Goal: Task Accomplishment & Management: Complete application form

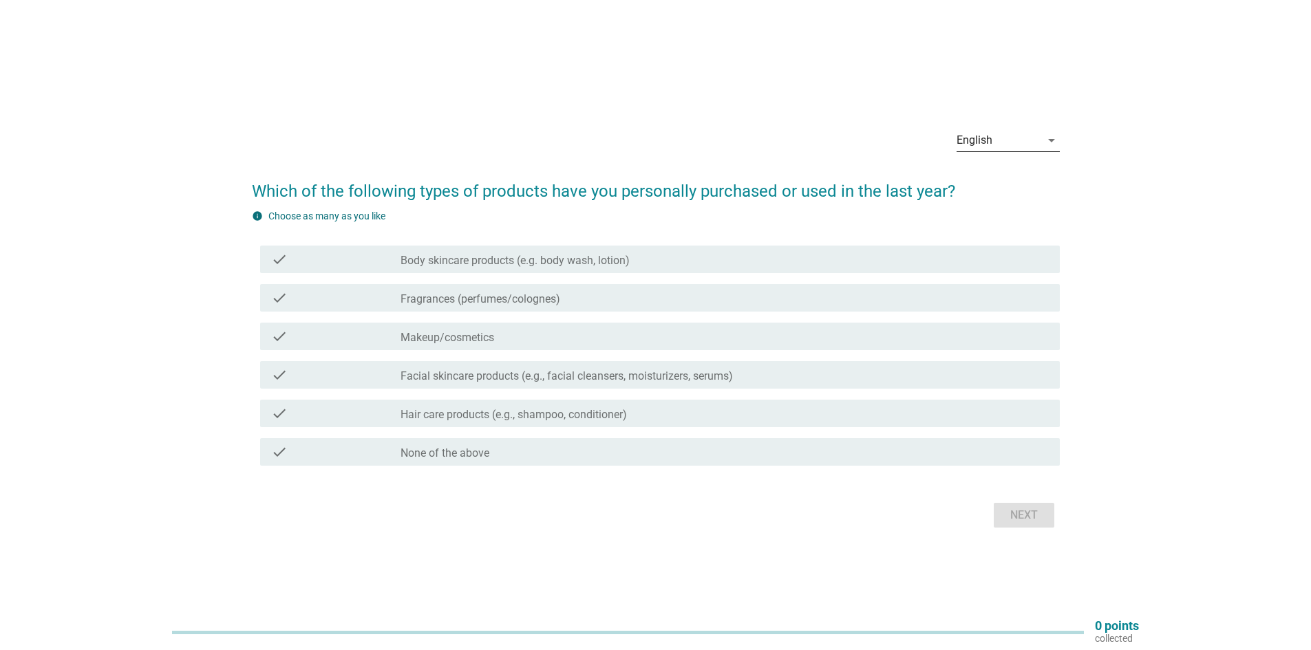
click at [1054, 136] on icon "arrow_drop_down" at bounding box center [1052, 140] width 17 height 17
click at [1027, 182] on div "Bahasa Melayu" at bounding box center [1007, 184] width 81 height 17
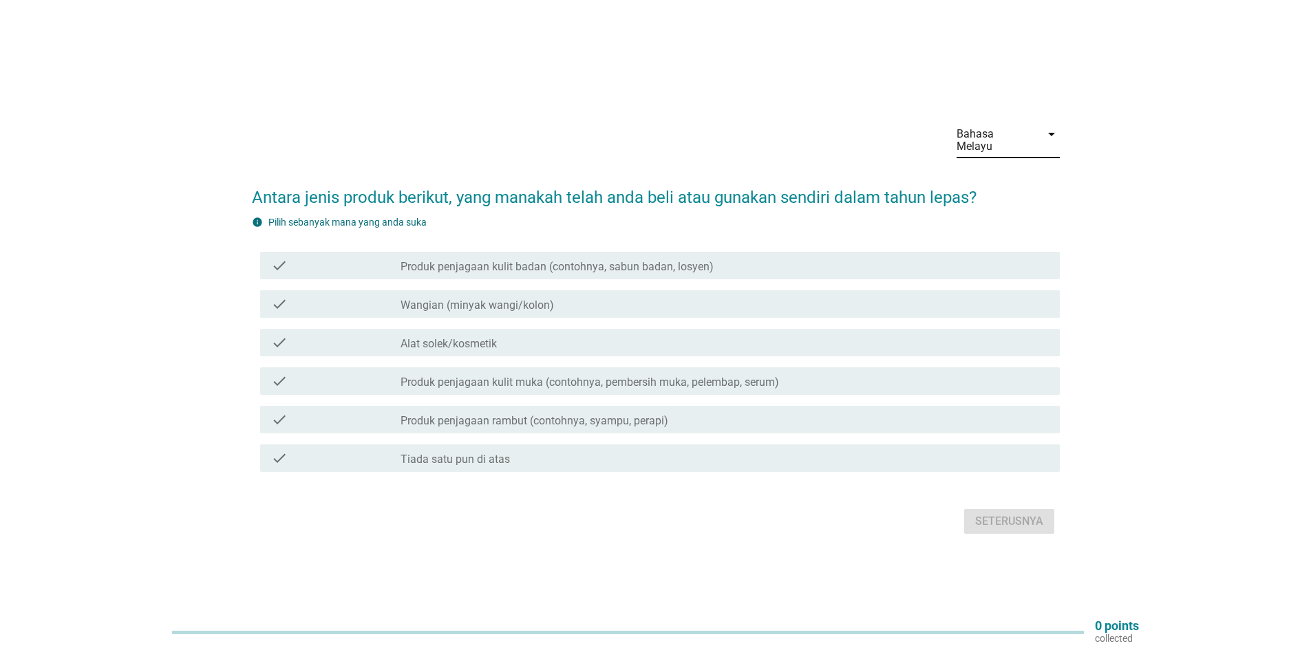
click at [275, 260] on icon "check" at bounding box center [279, 265] width 17 height 17
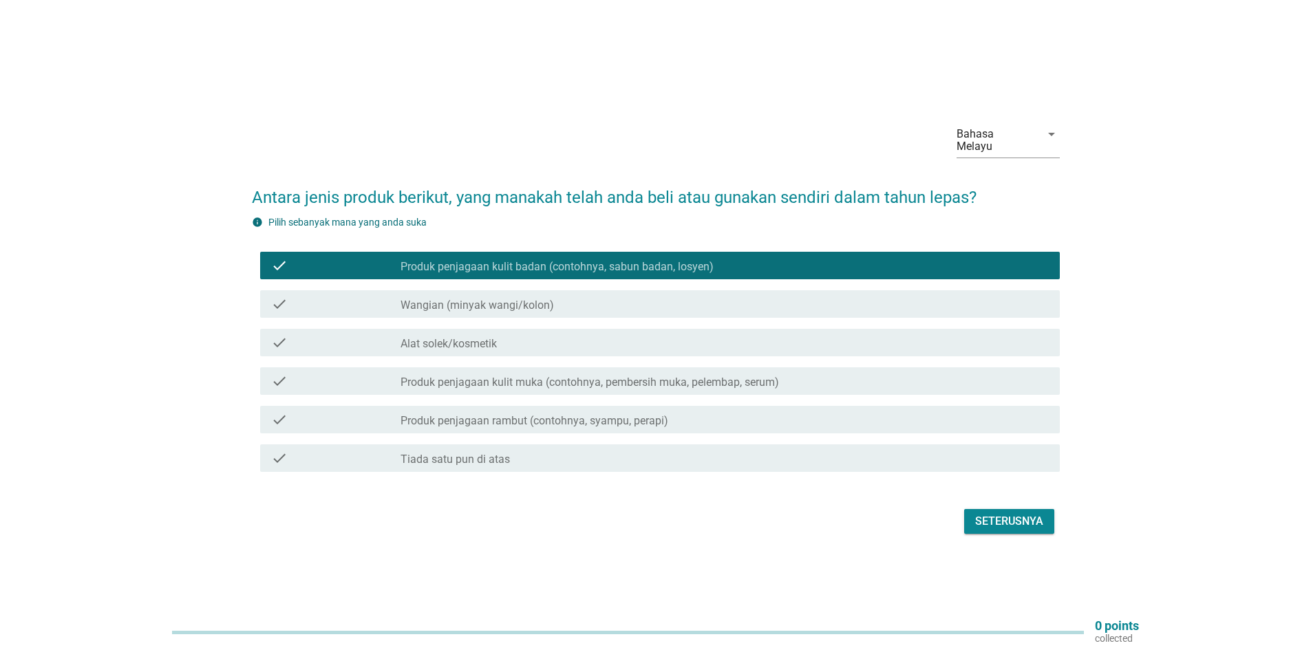
click at [274, 296] on icon "check" at bounding box center [279, 304] width 17 height 17
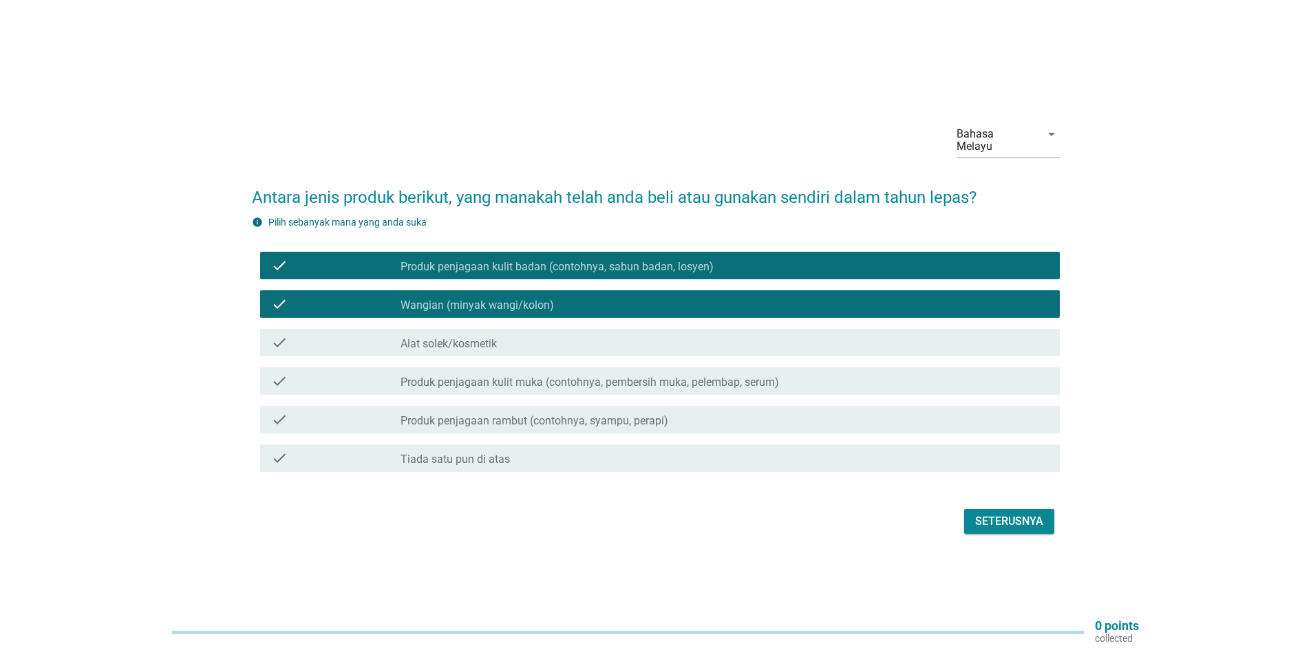
click at [279, 335] on icon "check" at bounding box center [279, 343] width 17 height 17
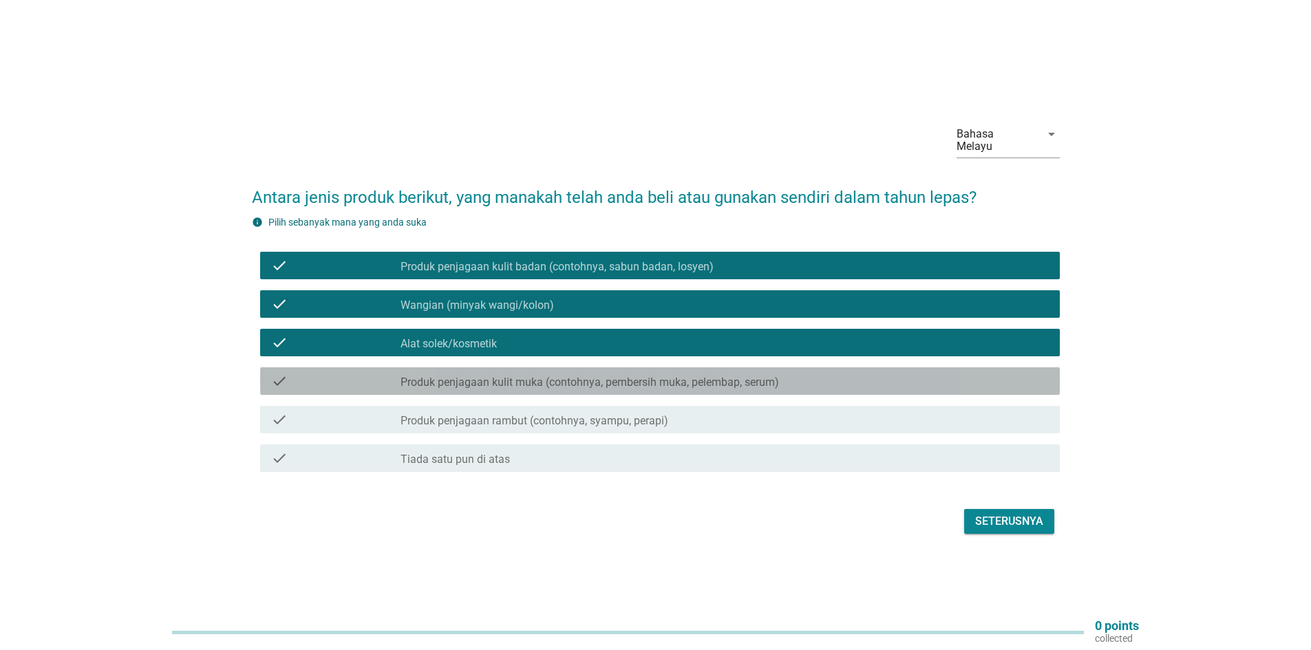
click at [277, 373] on icon "check" at bounding box center [279, 381] width 17 height 17
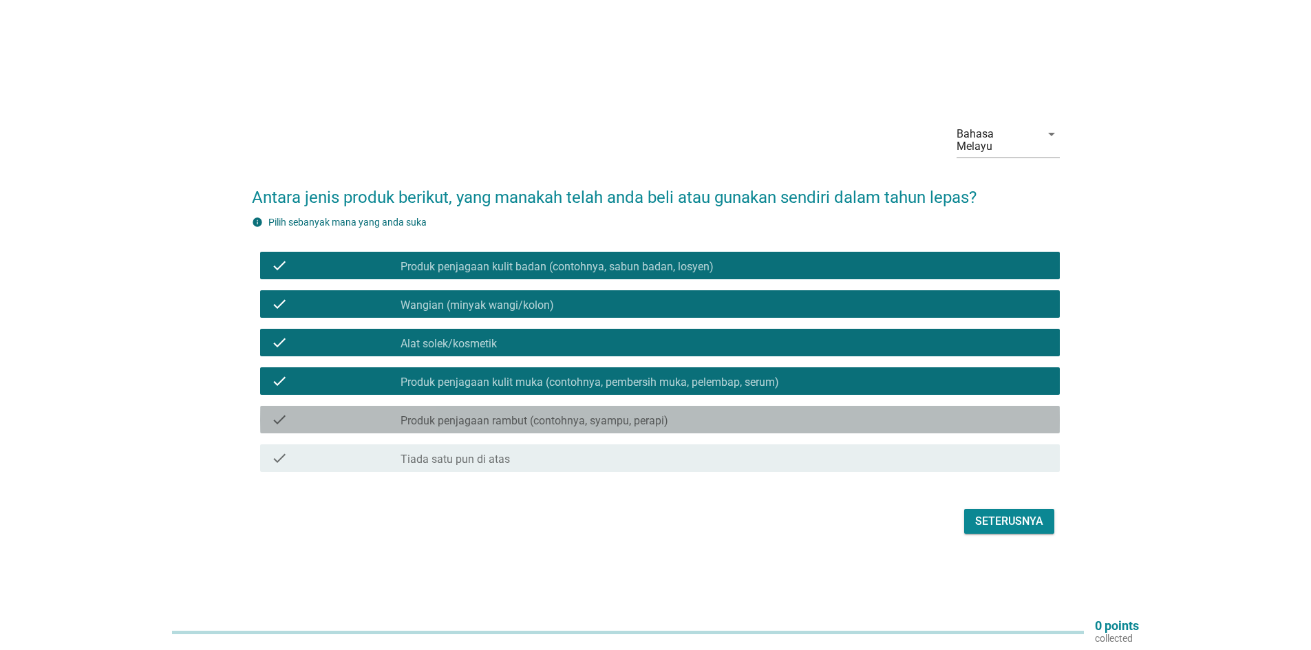
click at [271, 412] on icon "check" at bounding box center [279, 420] width 17 height 17
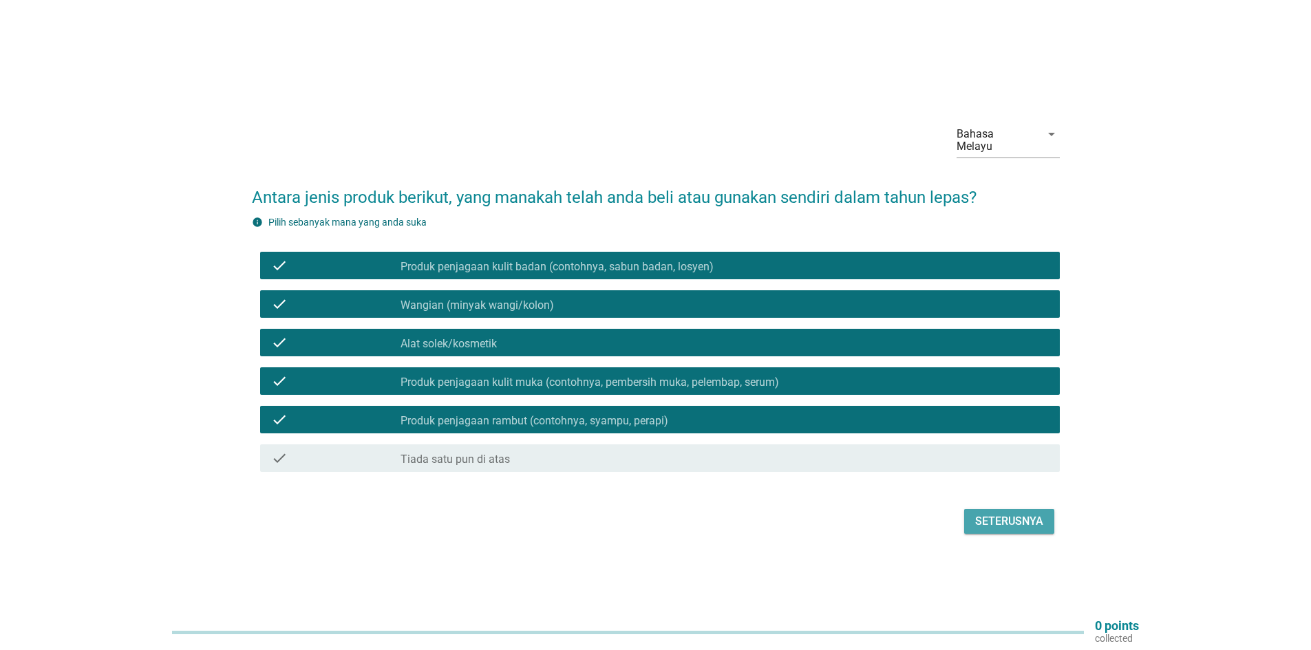
click at [1021, 515] on div "Seterusnya" at bounding box center [1009, 521] width 68 height 17
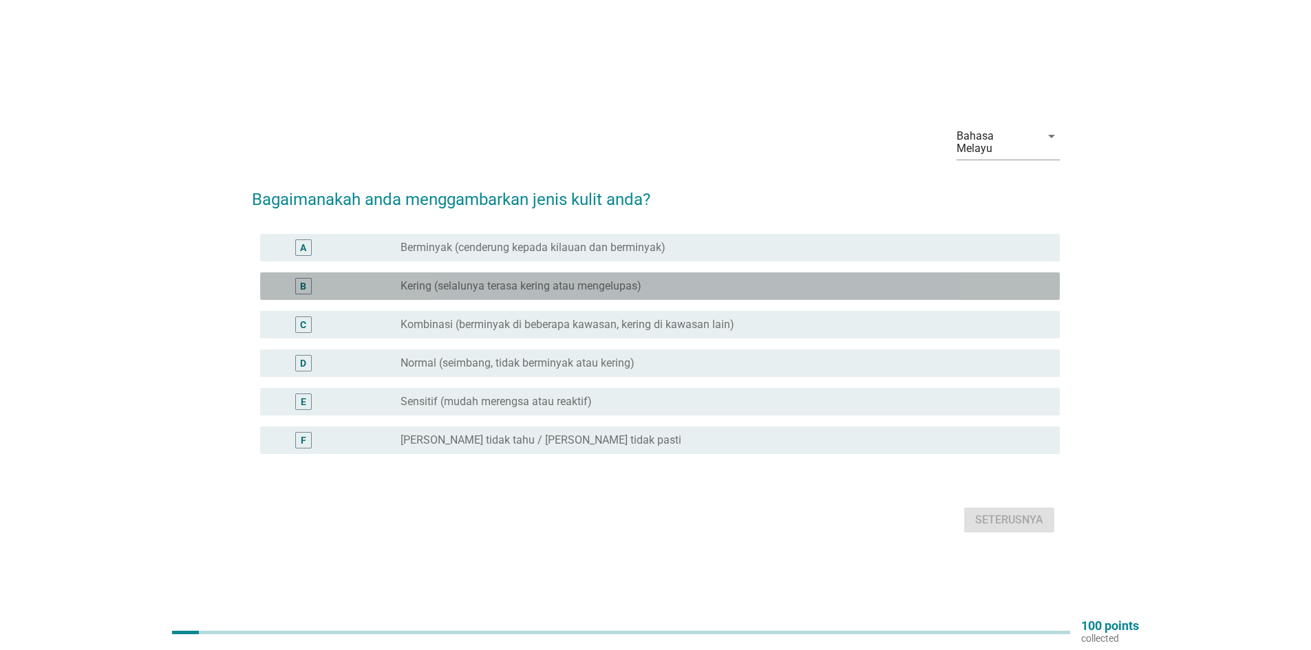
click at [301, 279] on div "B" at bounding box center [303, 286] width 6 height 14
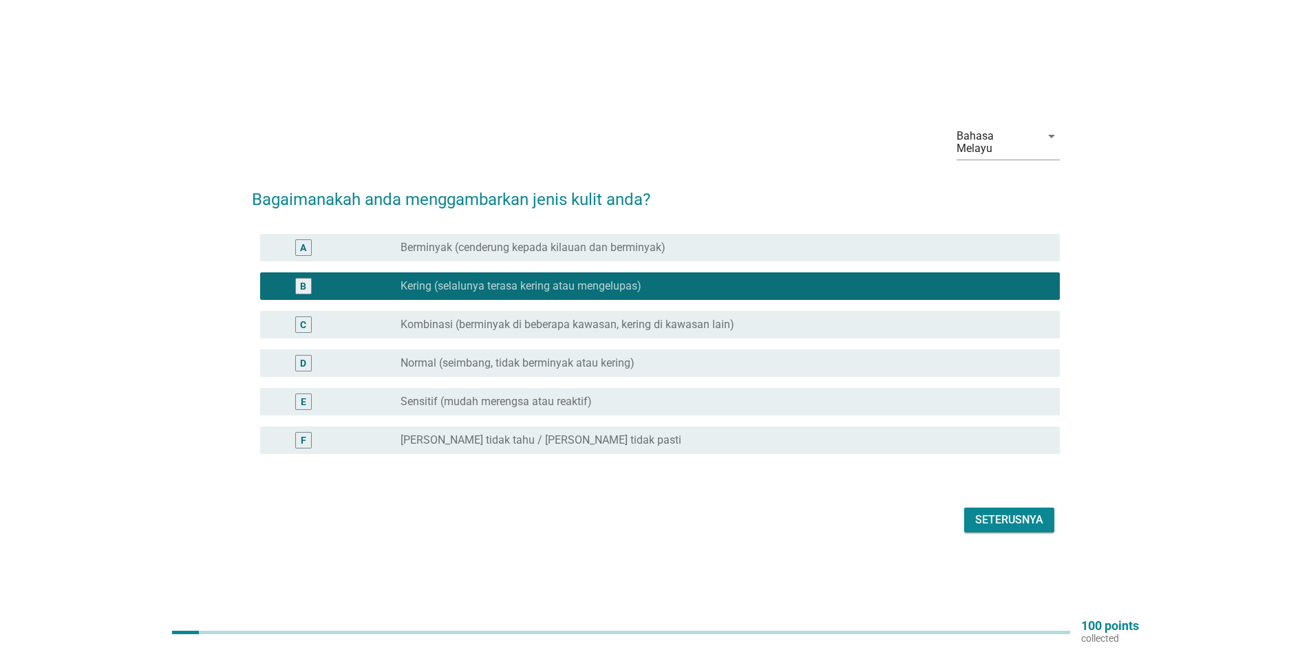
click at [300, 356] on div "D" at bounding box center [303, 363] width 6 height 14
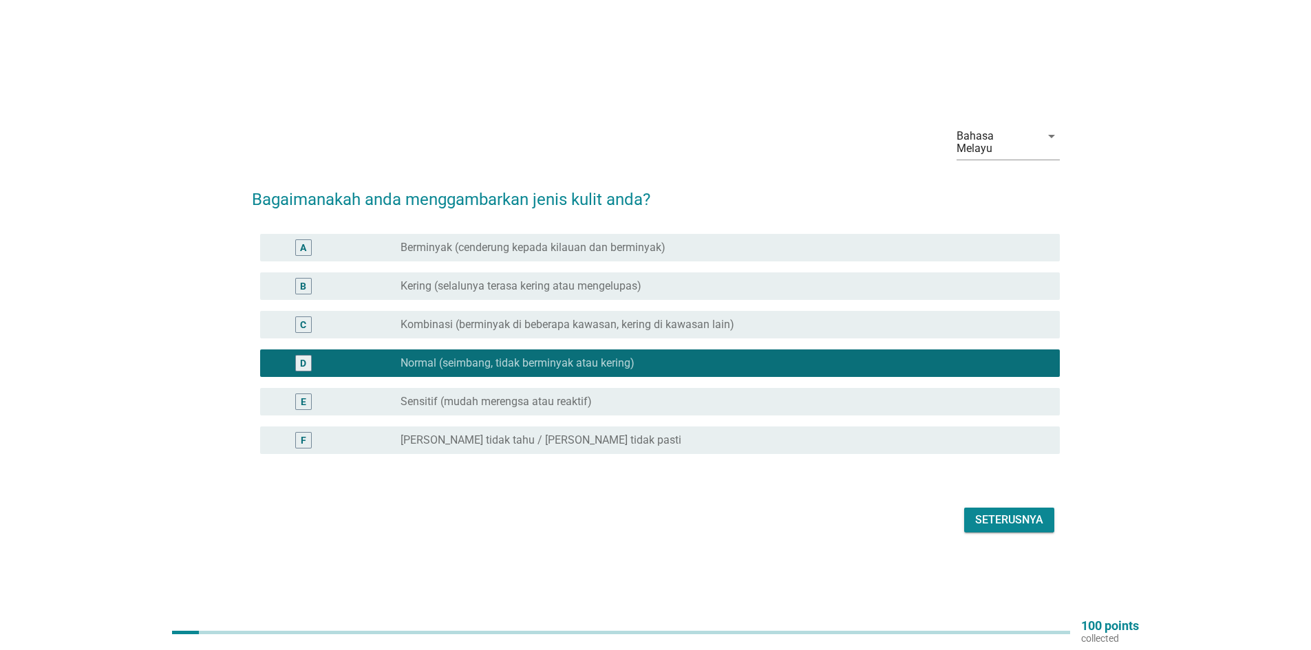
click at [304, 282] on div "B" at bounding box center [303, 286] width 6 height 14
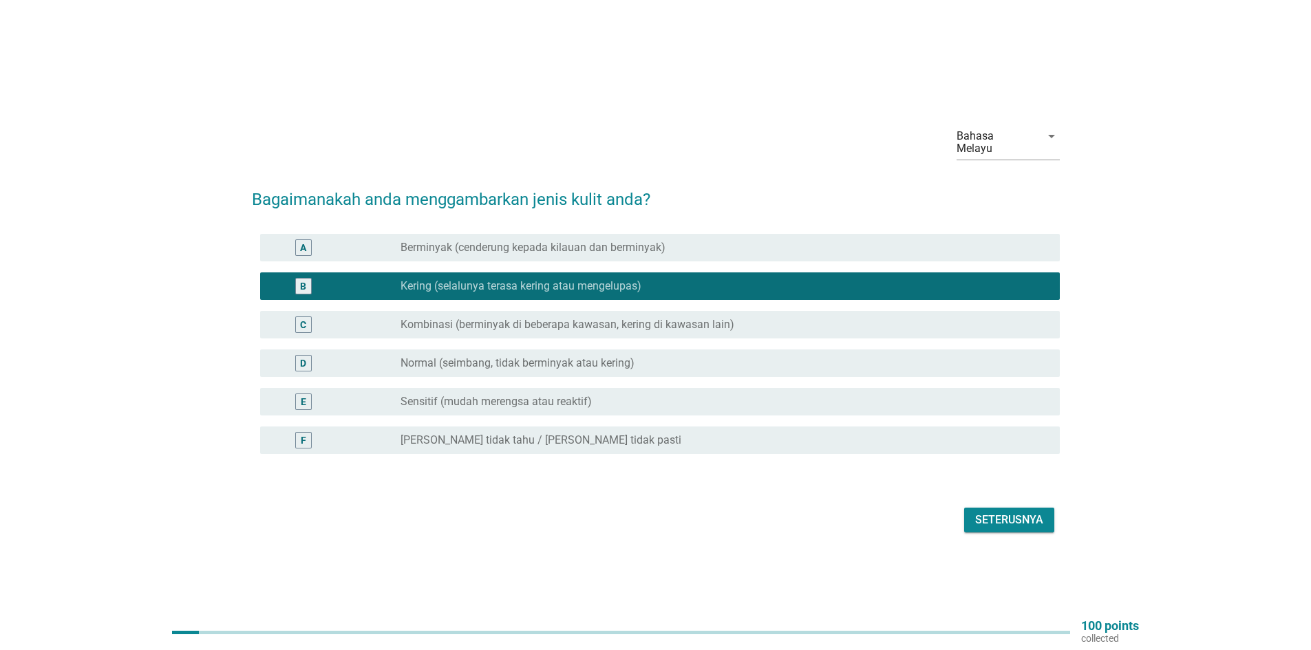
click at [302, 279] on div "B" at bounding box center [303, 286] width 6 height 14
click at [303, 356] on div "D" at bounding box center [303, 363] width 6 height 14
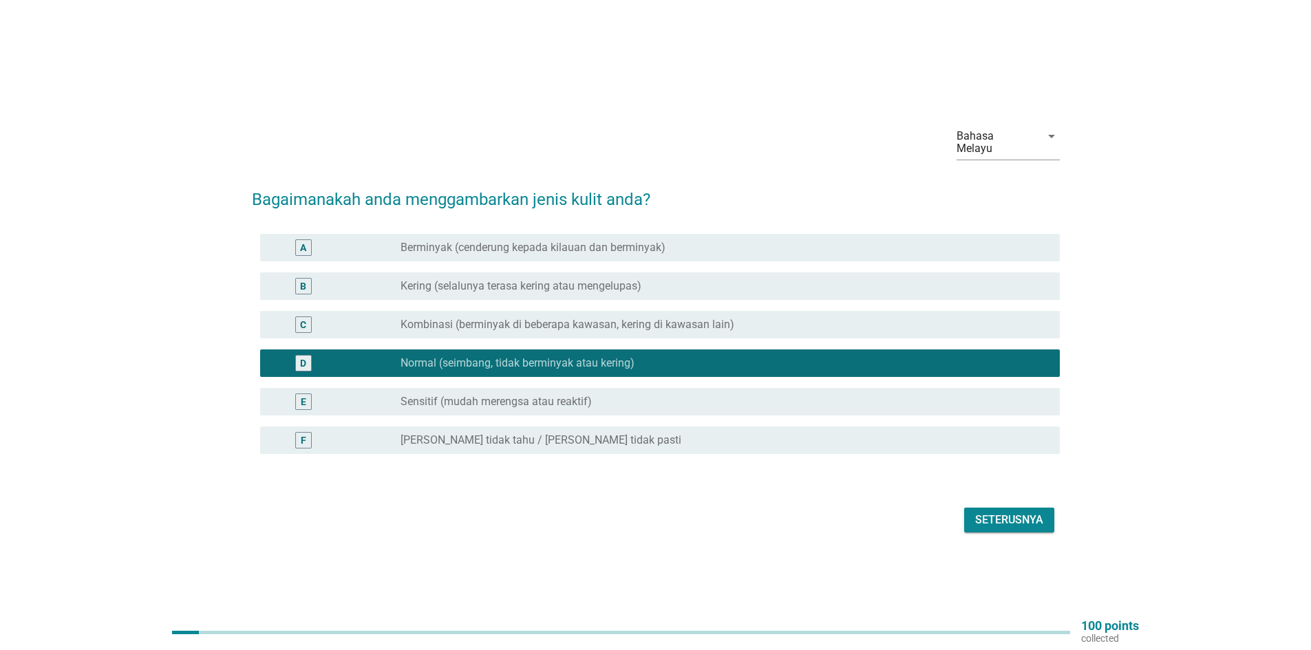
click at [984, 512] on div "Seterusnya" at bounding box center [1009, 520] width 68 height 17
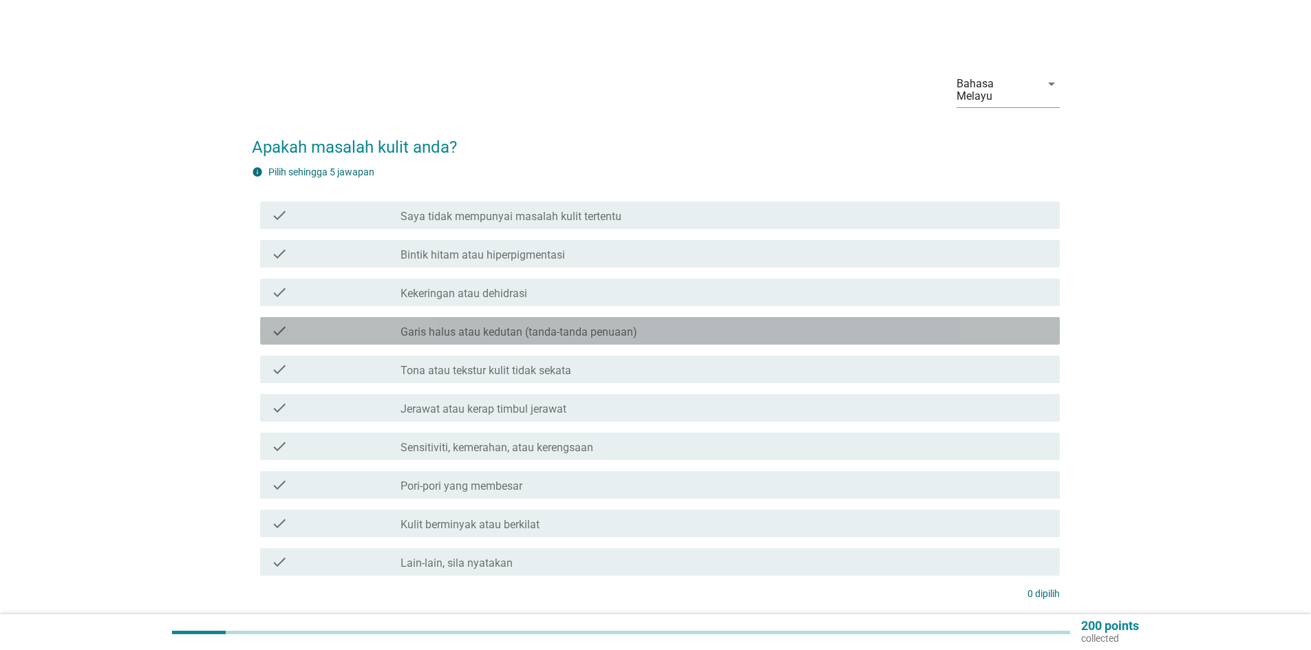
click at [271, 323] on icon "check" at bounding box center [279, 331] width 17 height 17
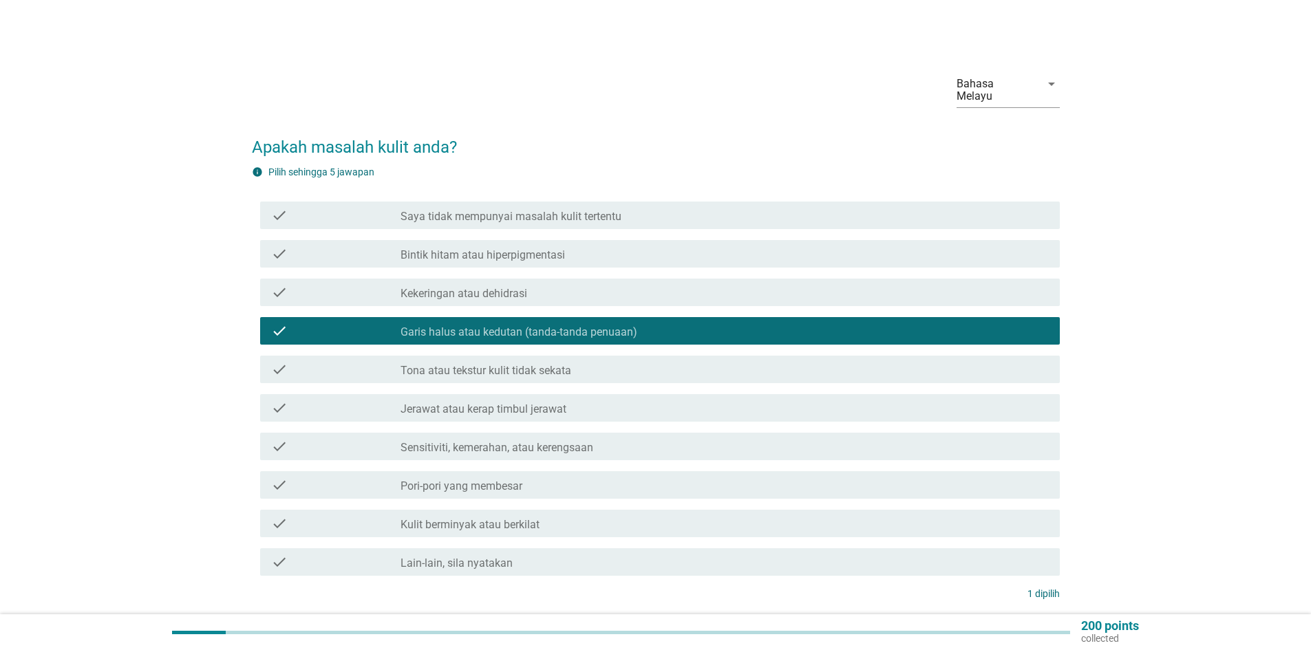
click at [271, 477] on icon "check" at bounding box center [279, 485] width 17 height 17
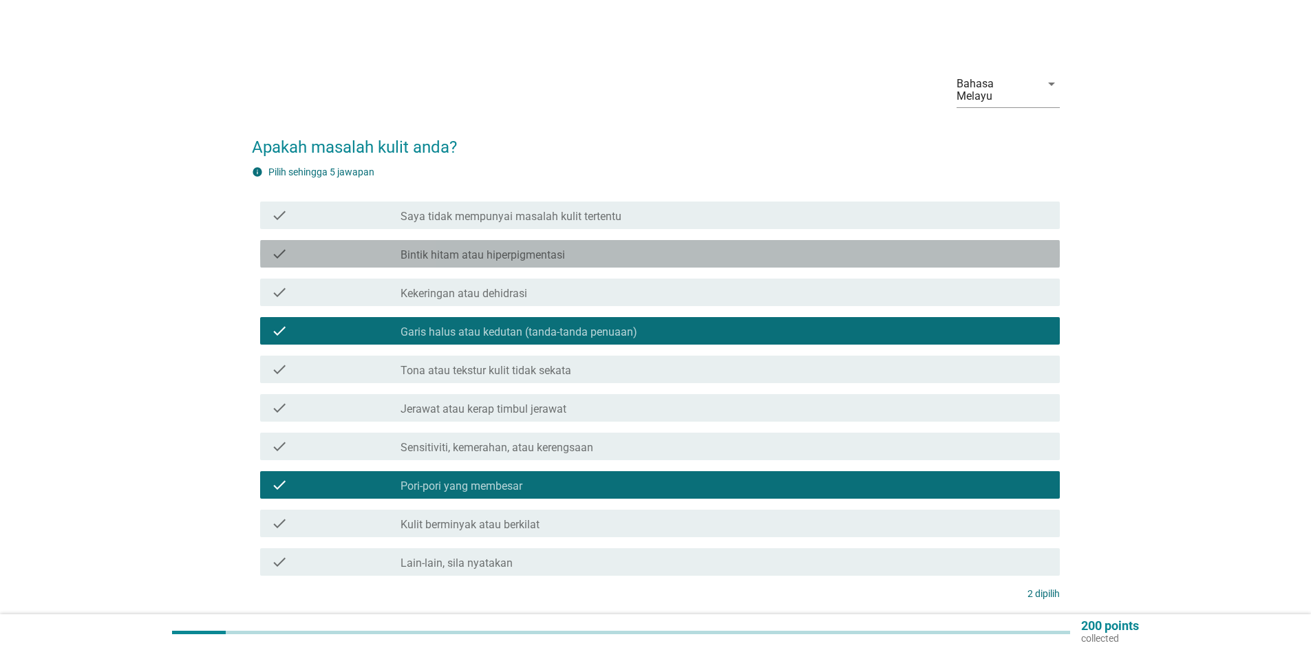
click at [280, 246] on icon "check" at bounding box center [279, 254] width 17 height 17
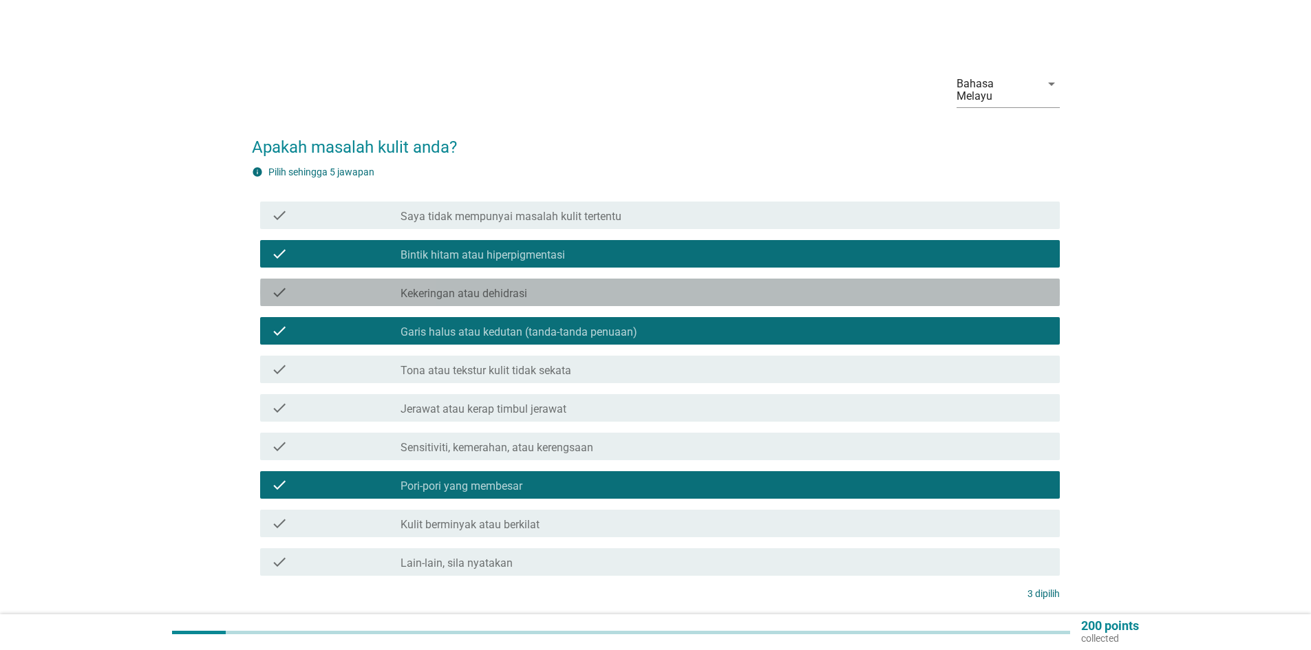
click at [272, 284] on icon "check" at bounding box center [279, 292] width 17 height 17
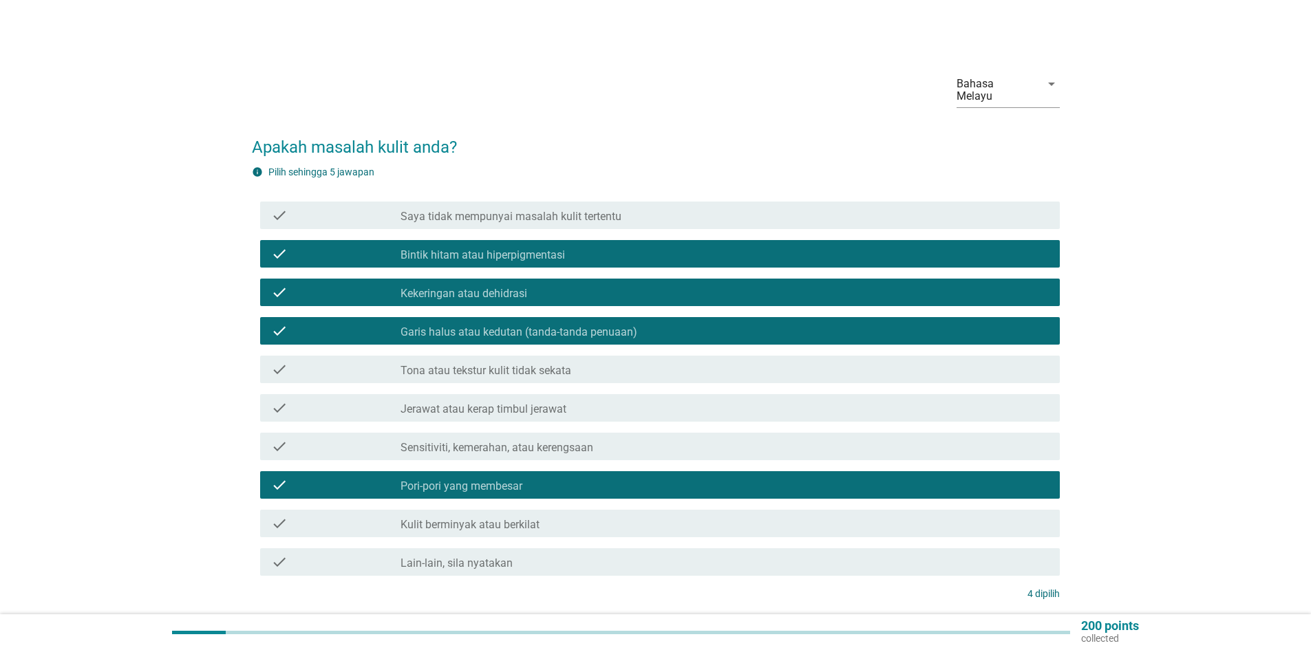
click at [283, 361] on icon "check" at bounding box center [279, 369] width 17 height 17
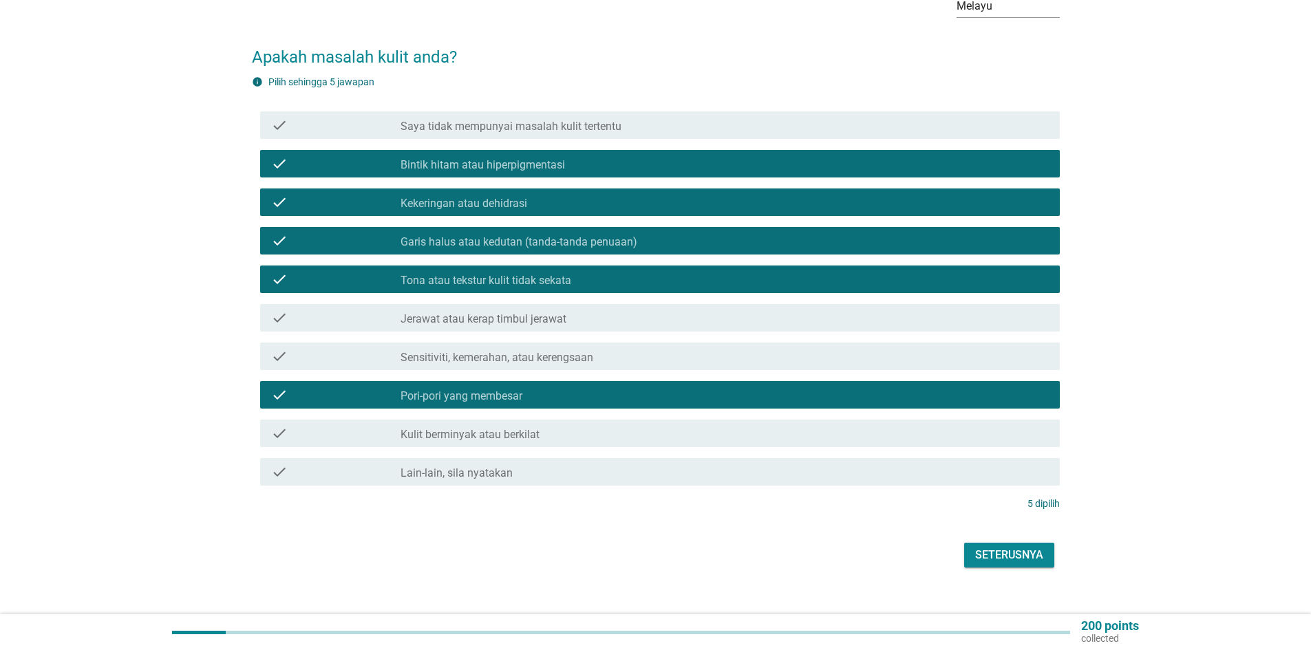
scroll to position [97, 0]
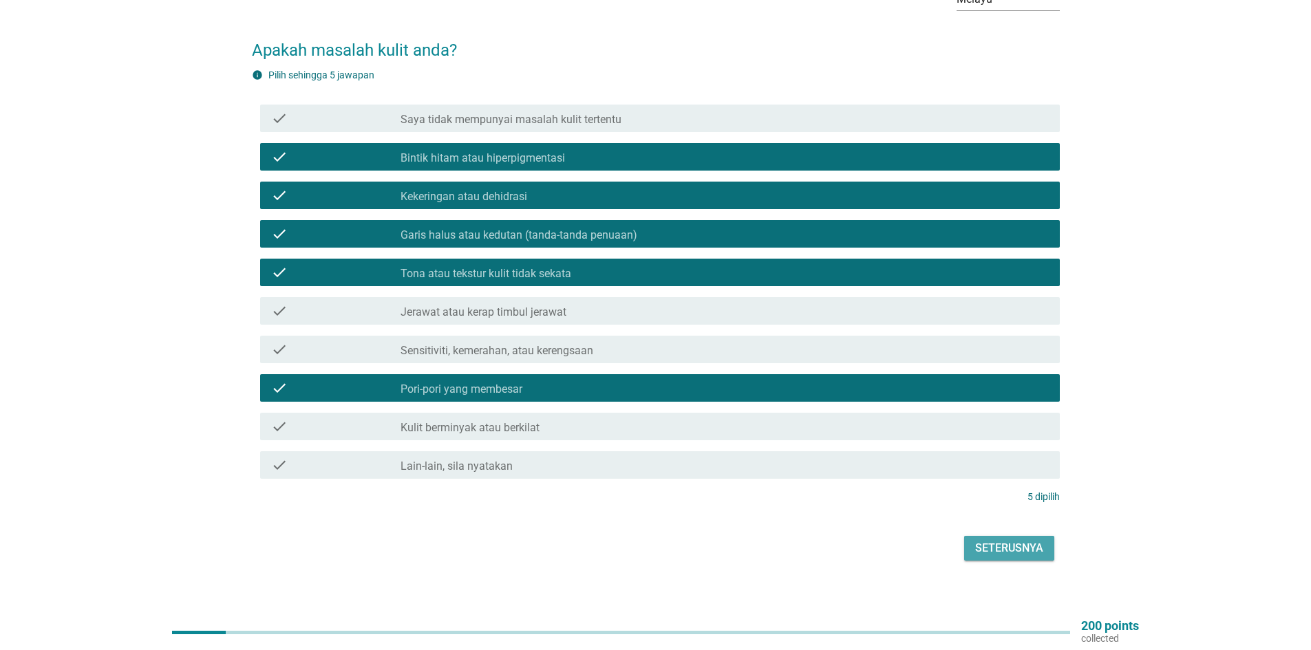
click at [994, 540] on div "Seterusnya" at bounding box center [1009, 548] width 68 height 17
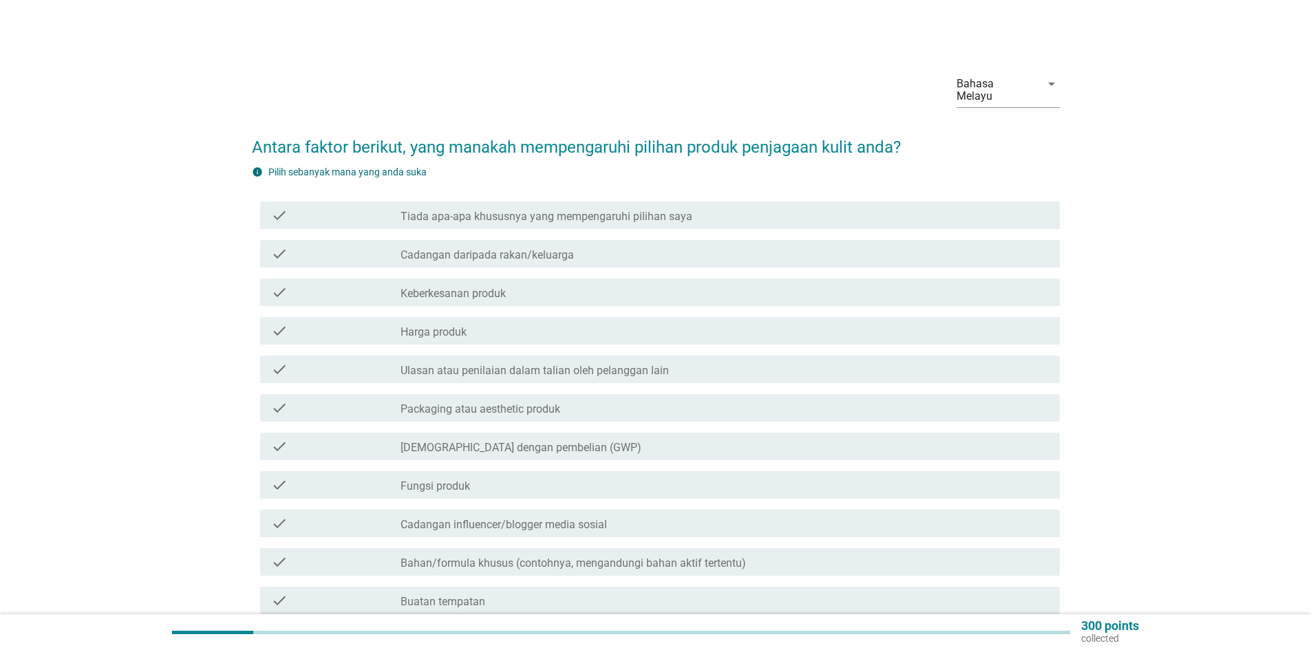
click at [282, 284] on icon "check" at bounding box center [279, 292] width 17 height 17
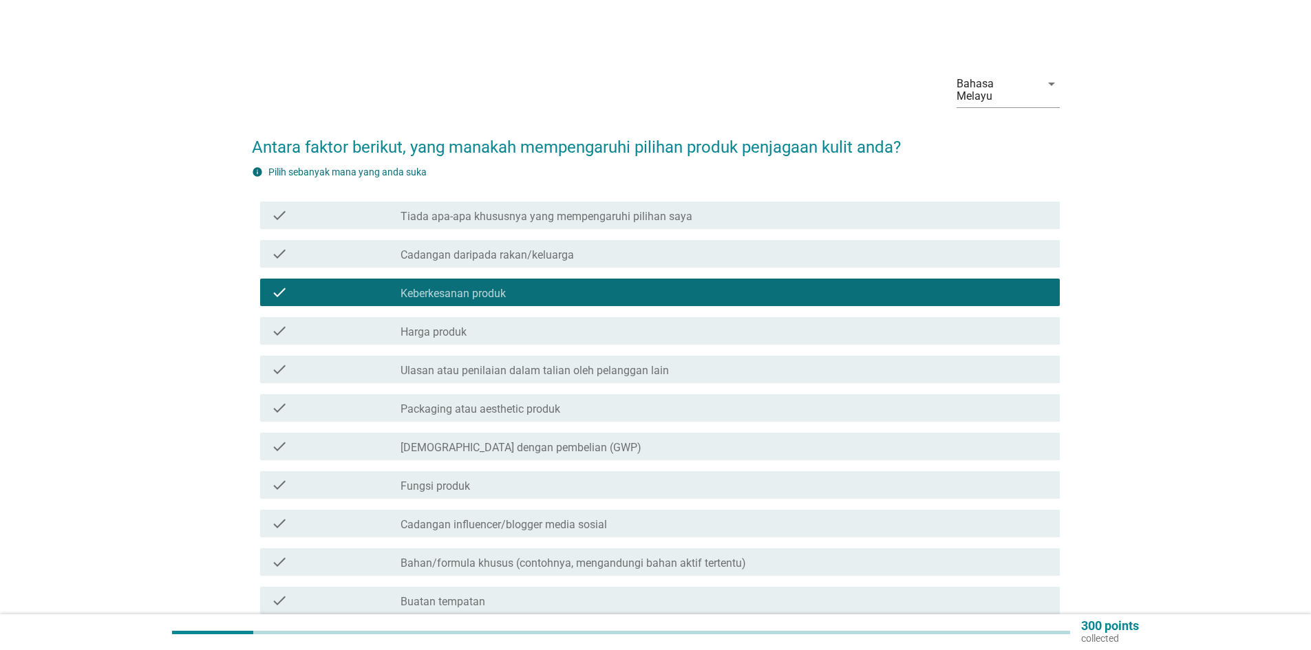
click at [277, 323] on icon "check" at bounding box center [279, 331] width 17 height 17
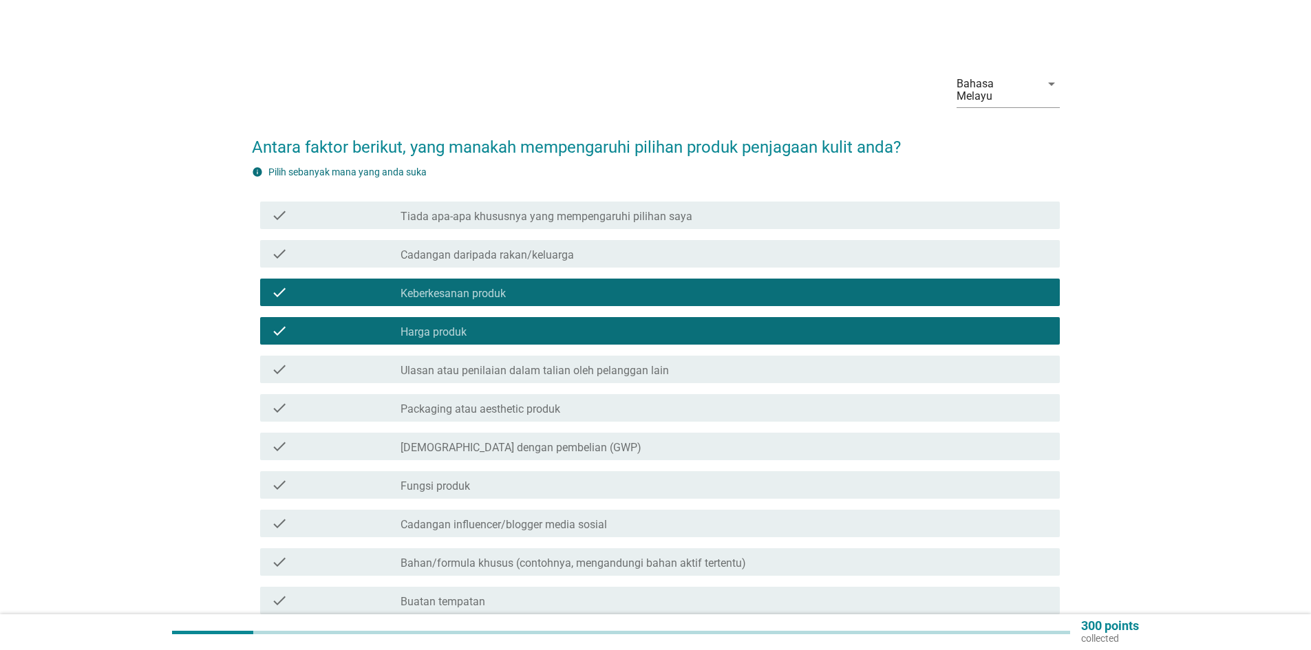
click at [274, 477] on icon "check" at bounding box center [279, 485] width 17 height 17
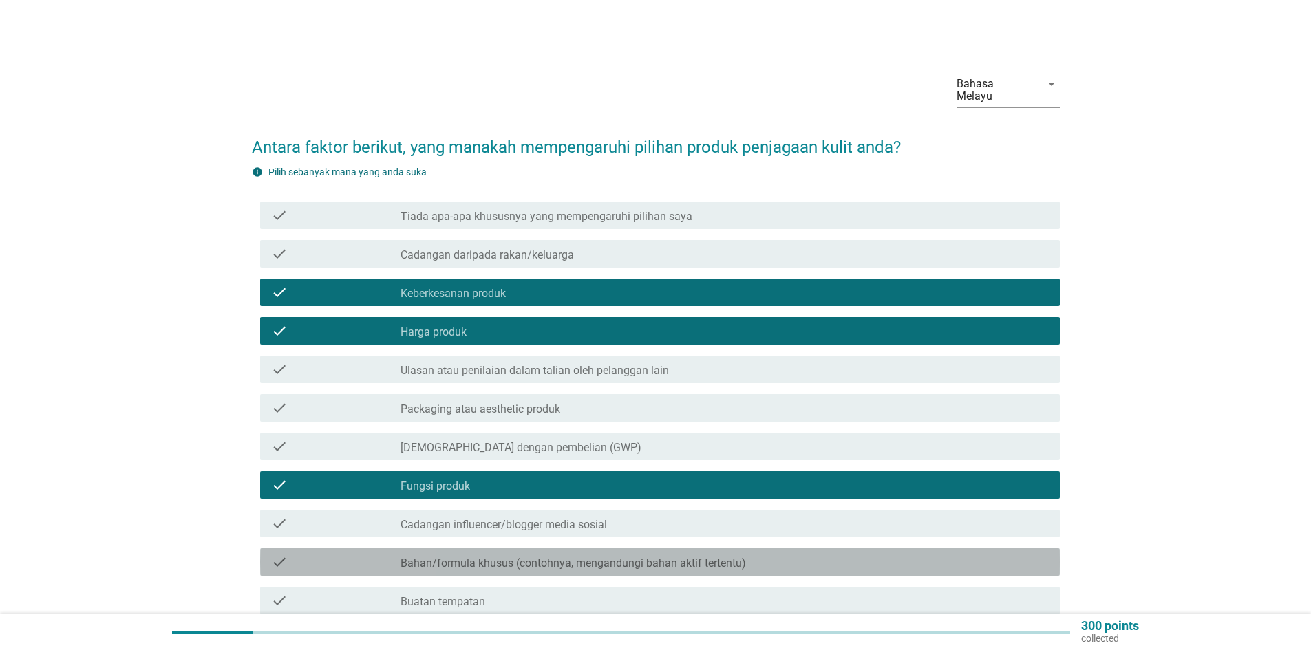
click at [282, 554] on icon "check" at bounding box center [279, 562] width 17 height 17
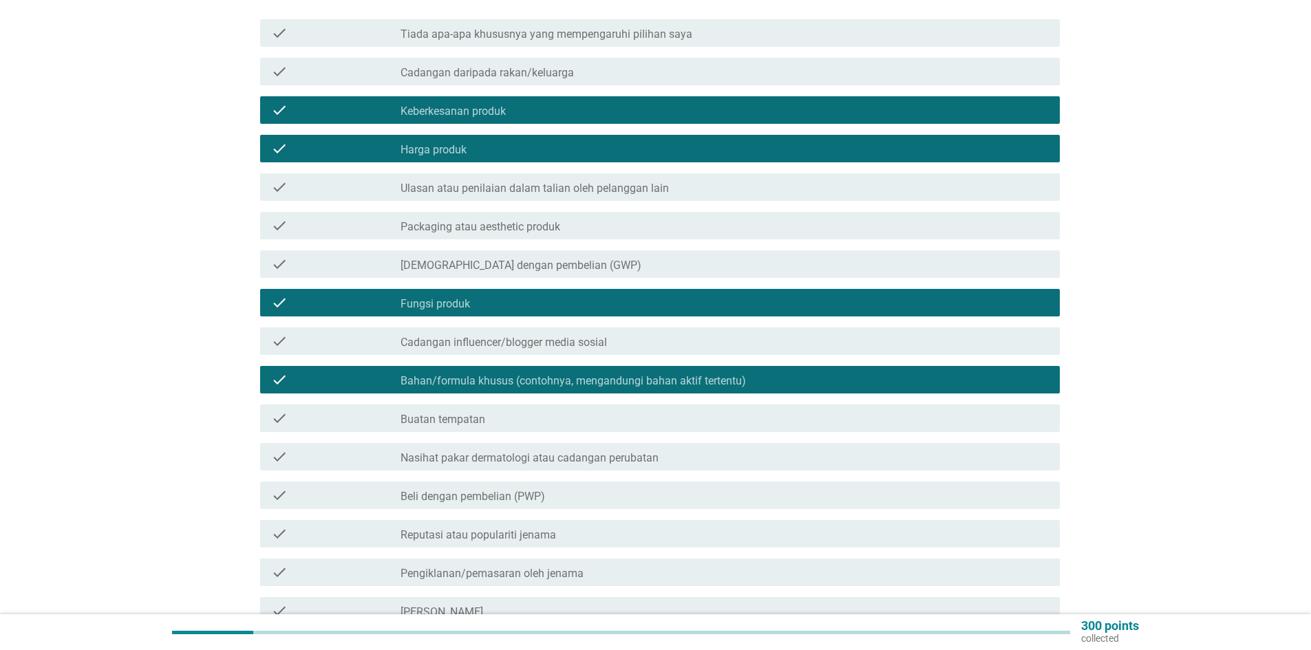
scroll to position [206, 0]
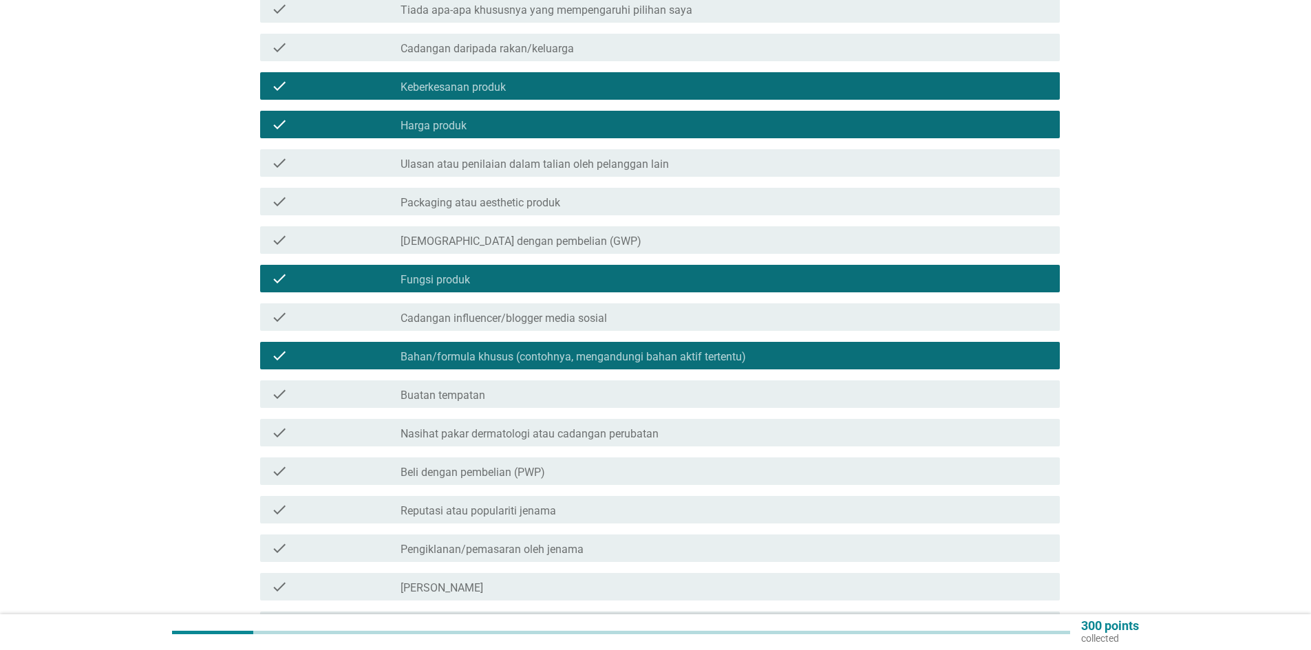
click at [288, 386] on div "check" at bounding box center [335, 394] width 129 height 17
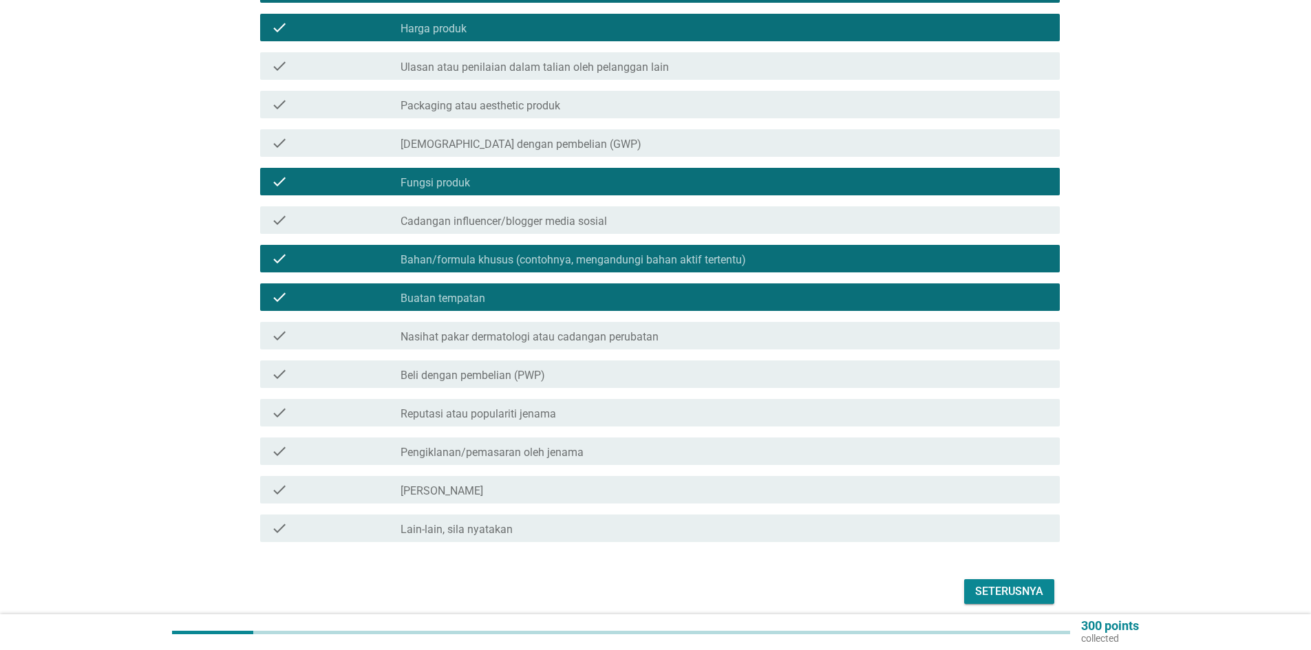
scroll to position [344, 0]
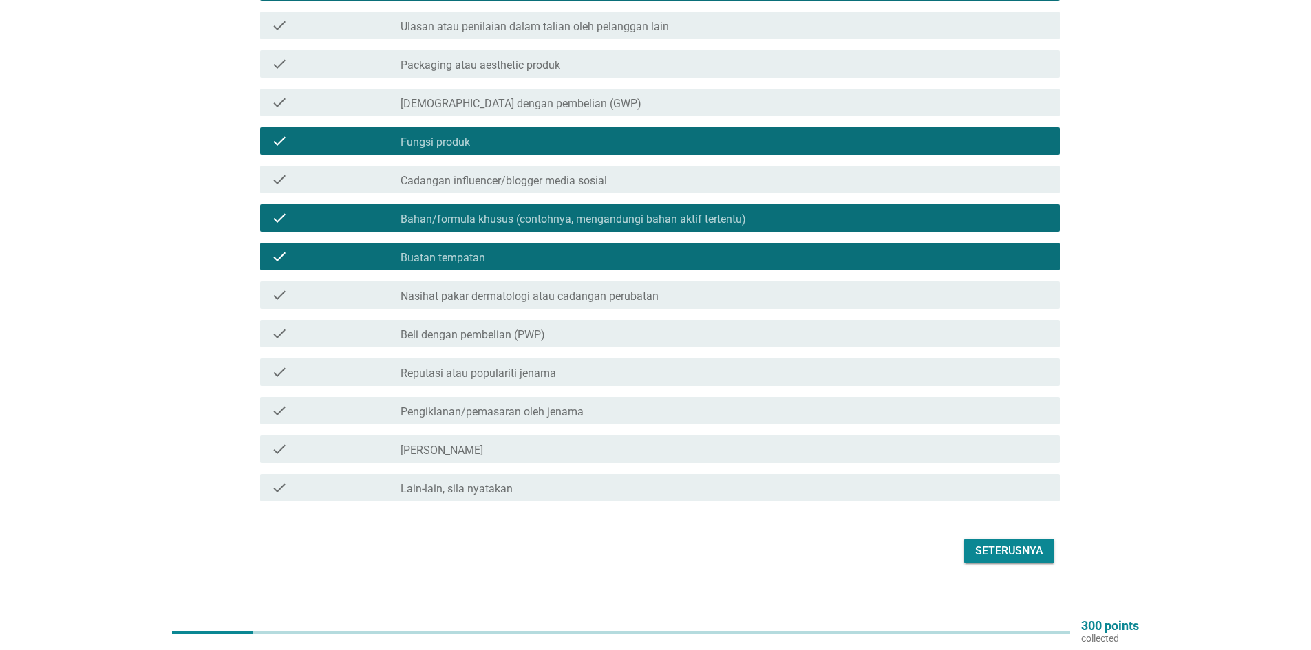
click at [285, 441] on icon "check" at bounding box center [279, 449] width 17 height 17
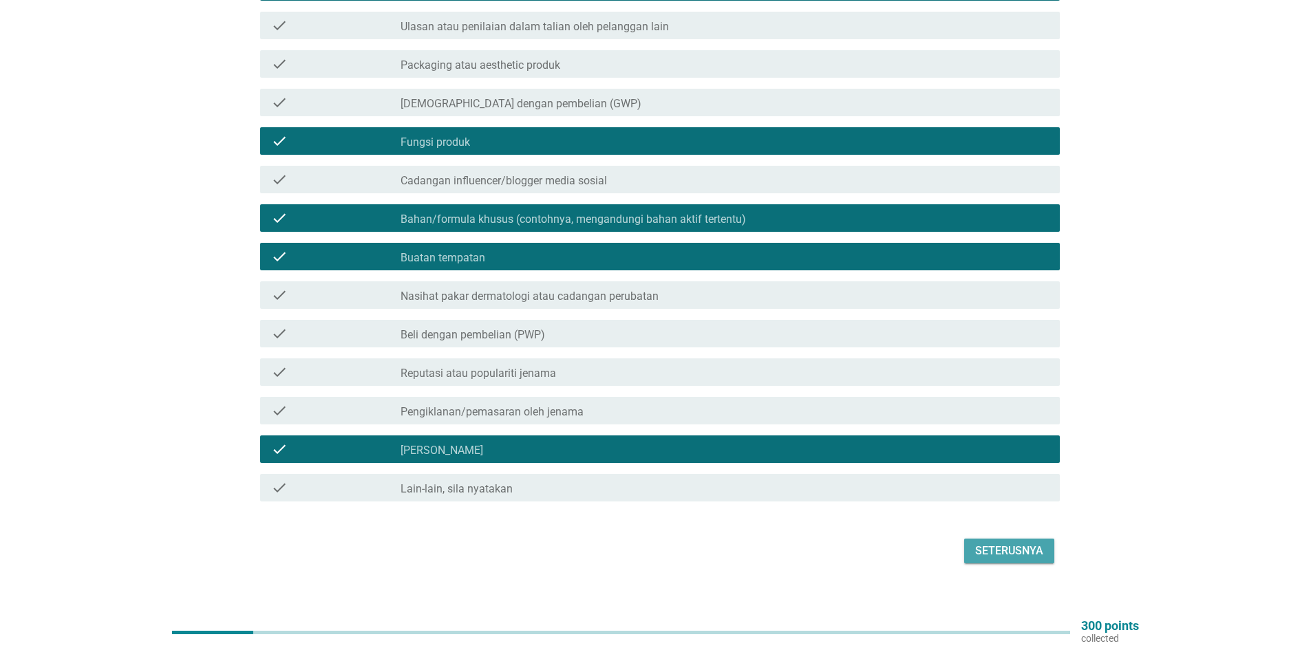
click at [1002, 543] on div "Seterusnya" at bounding box center [1009, 551] width 68 height 17
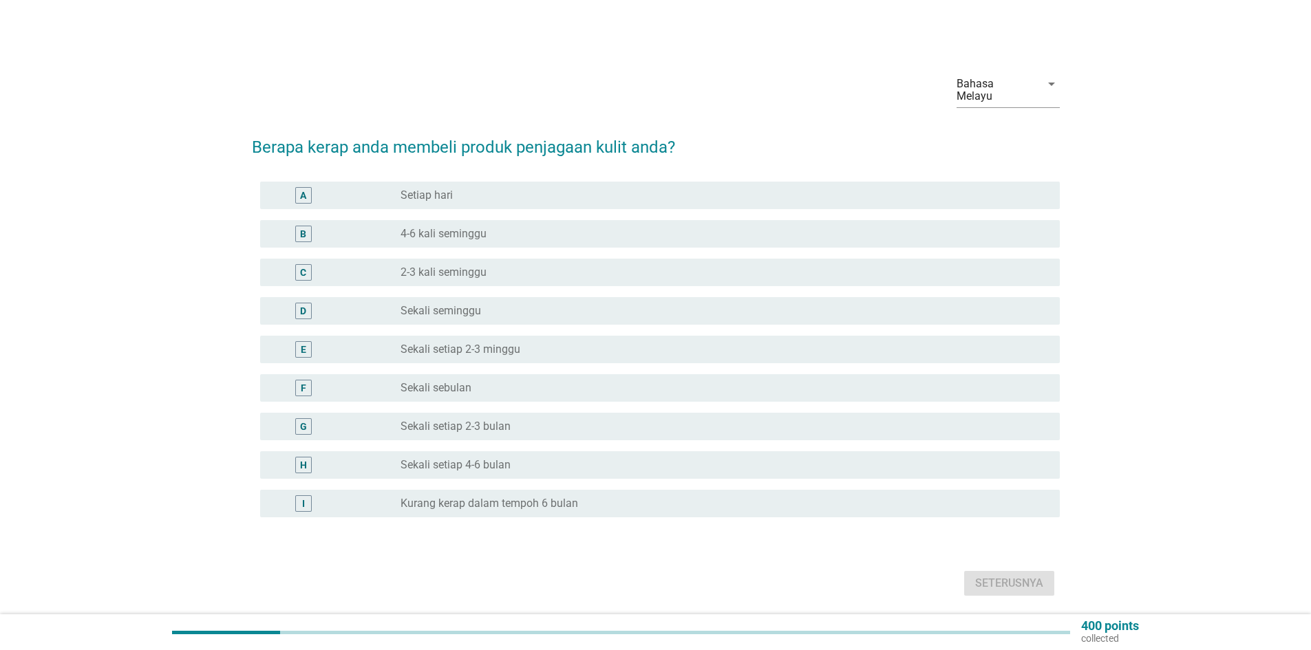
click at [308, 457] on div "H" at bounding box center [303, 465] width 17 height 17
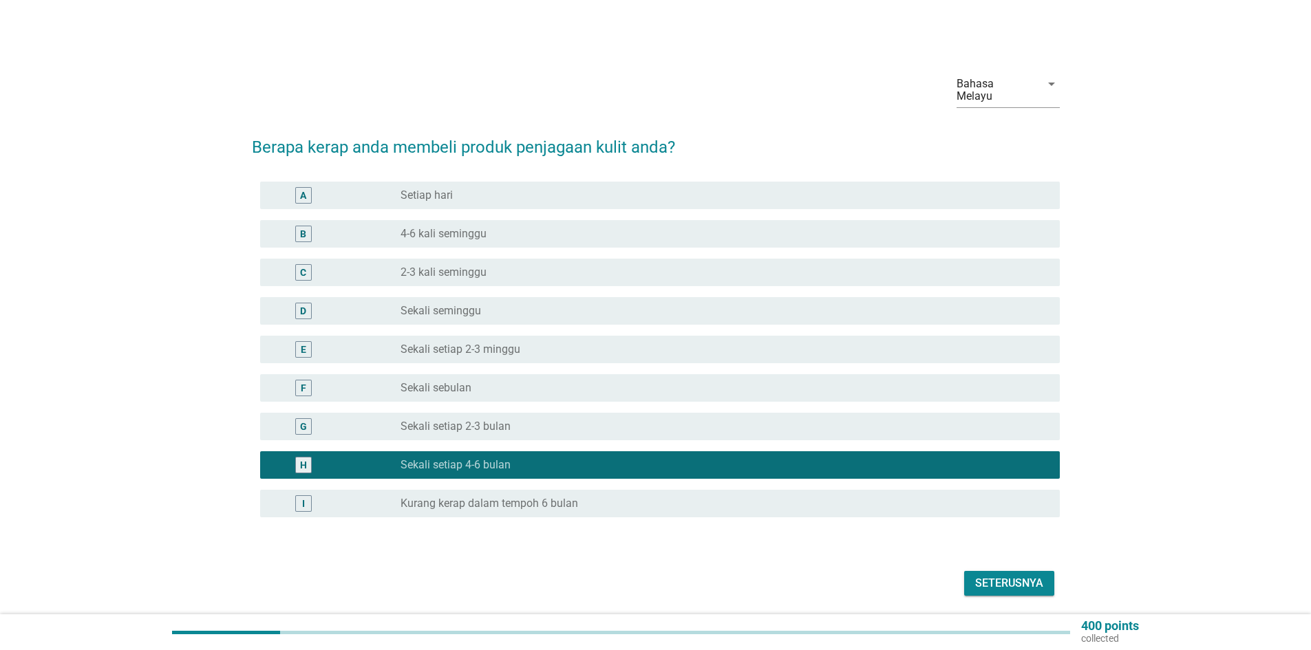
click at [991, 575] on div "Seterusnya" at bounding box center [1009, 583] width 68 height 17
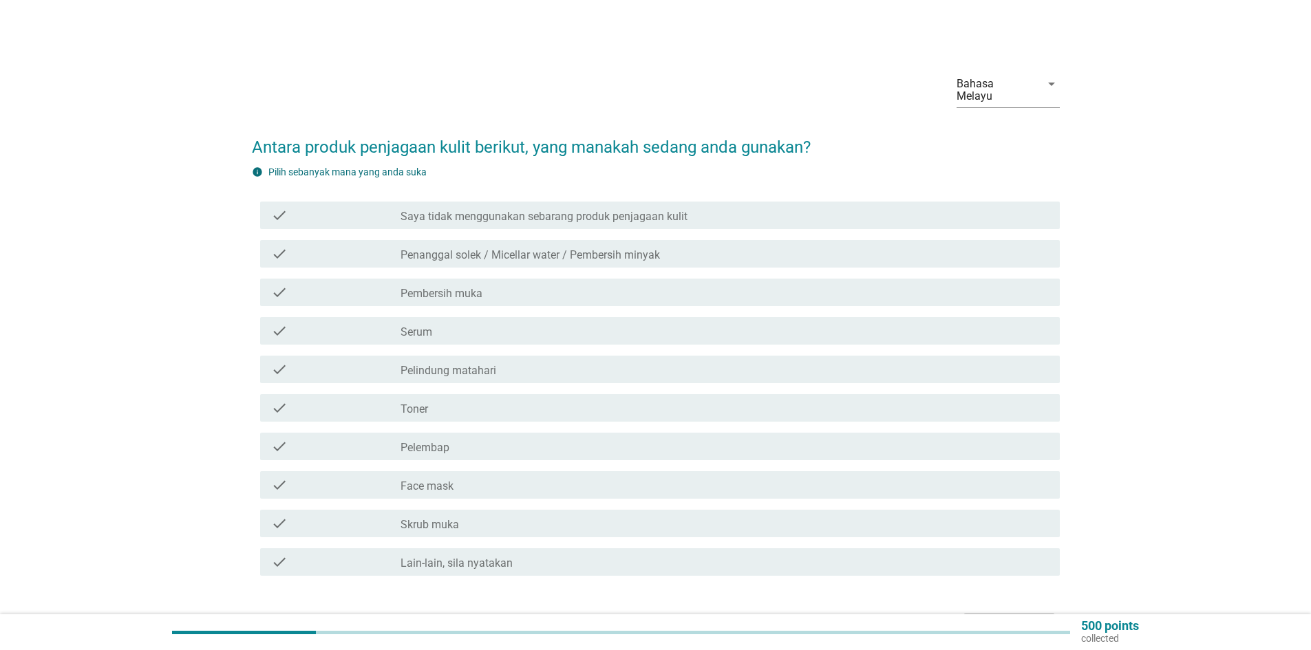
click at [271, 284] on icon "check" at bounding box center [279, 292] width 17 height 17
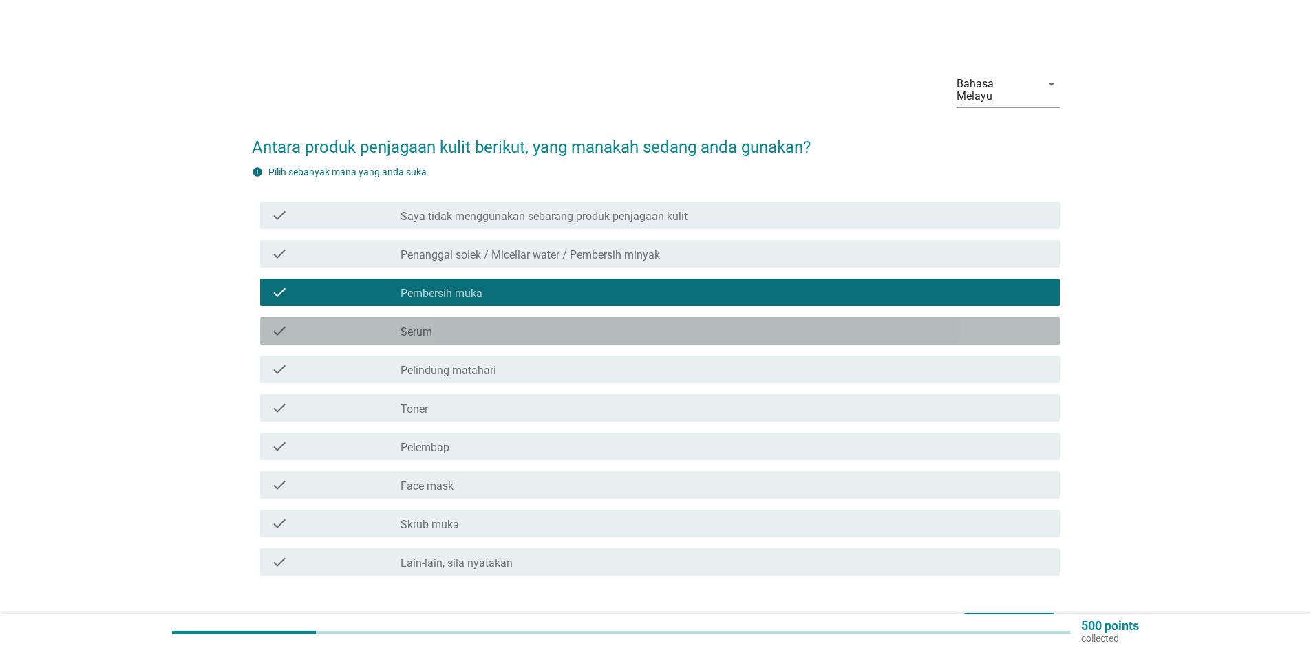
click at [271, 323] on icon "check" at bounding box center [279, 331] width 17 height 17
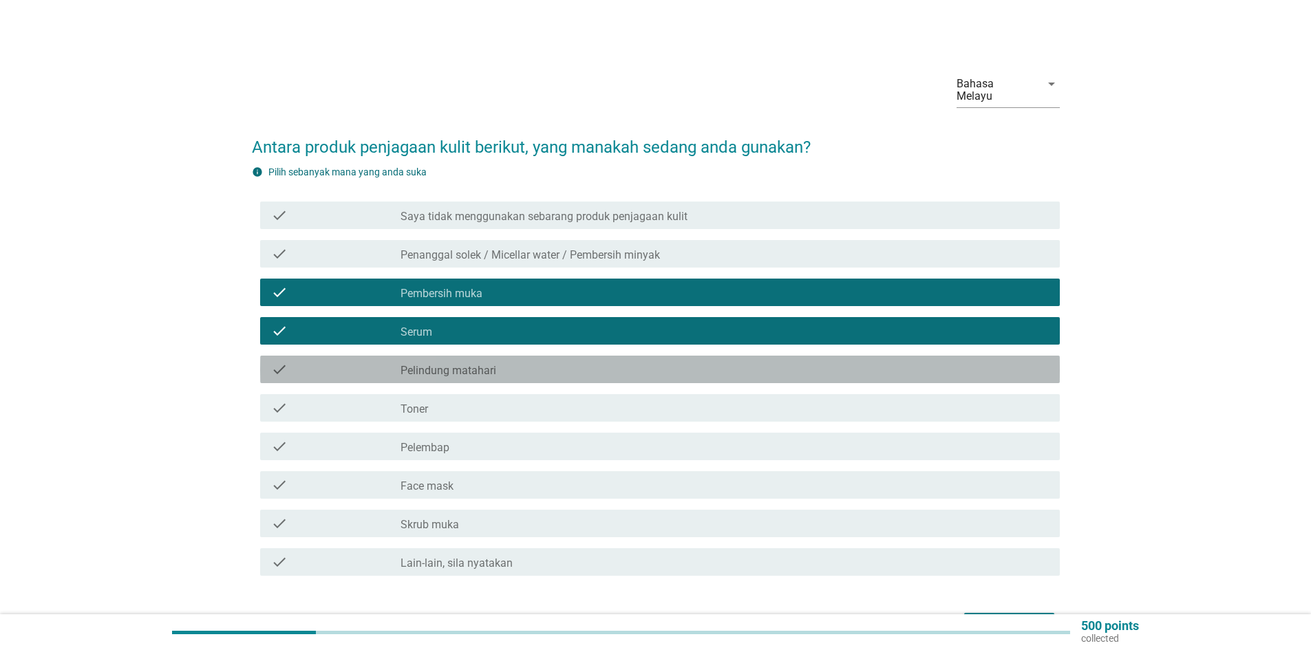
click at [278, 361] on icon "check" at bounding box center [279, 369] width 17 height 17
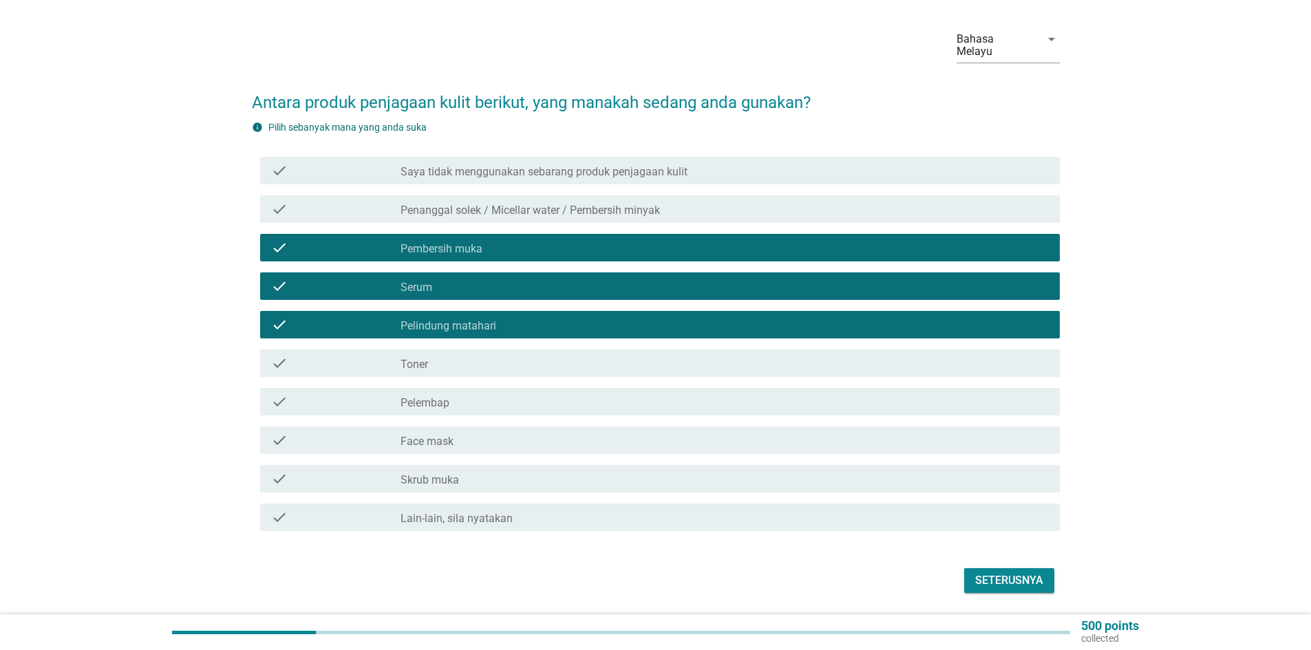
scroll to position [69, 0]
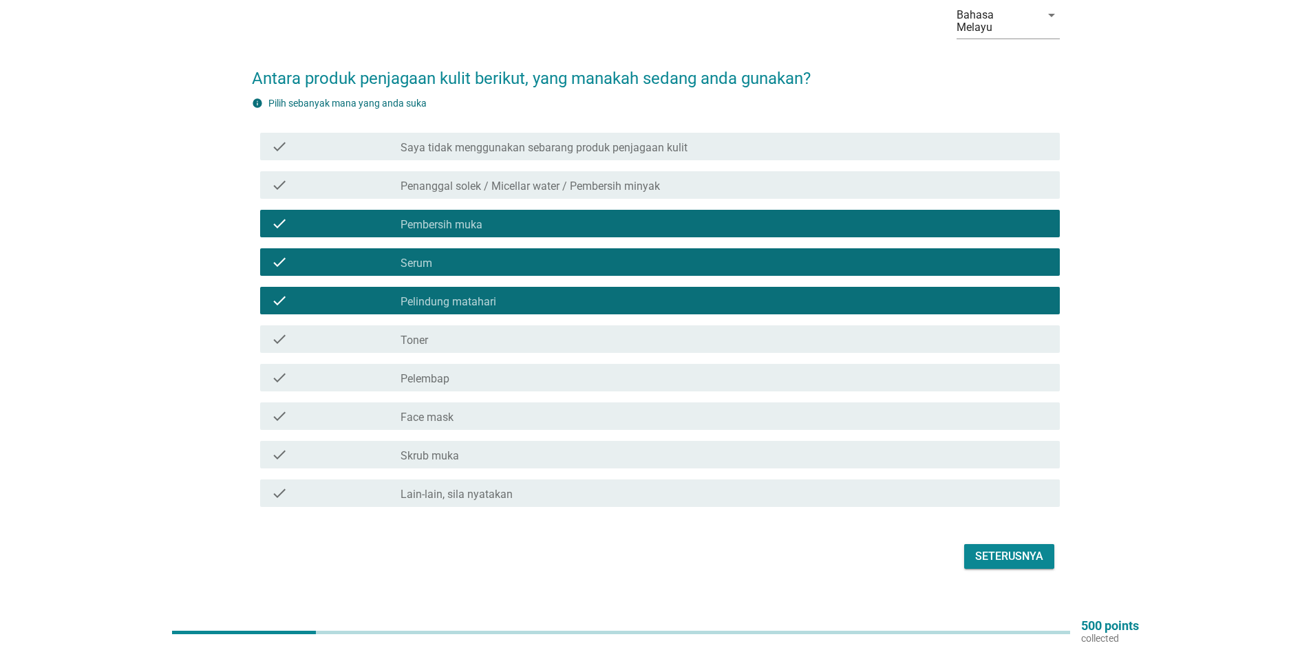
click at [282, 331] on icon "check" at bounding box center [279, 339] width 17 height 17
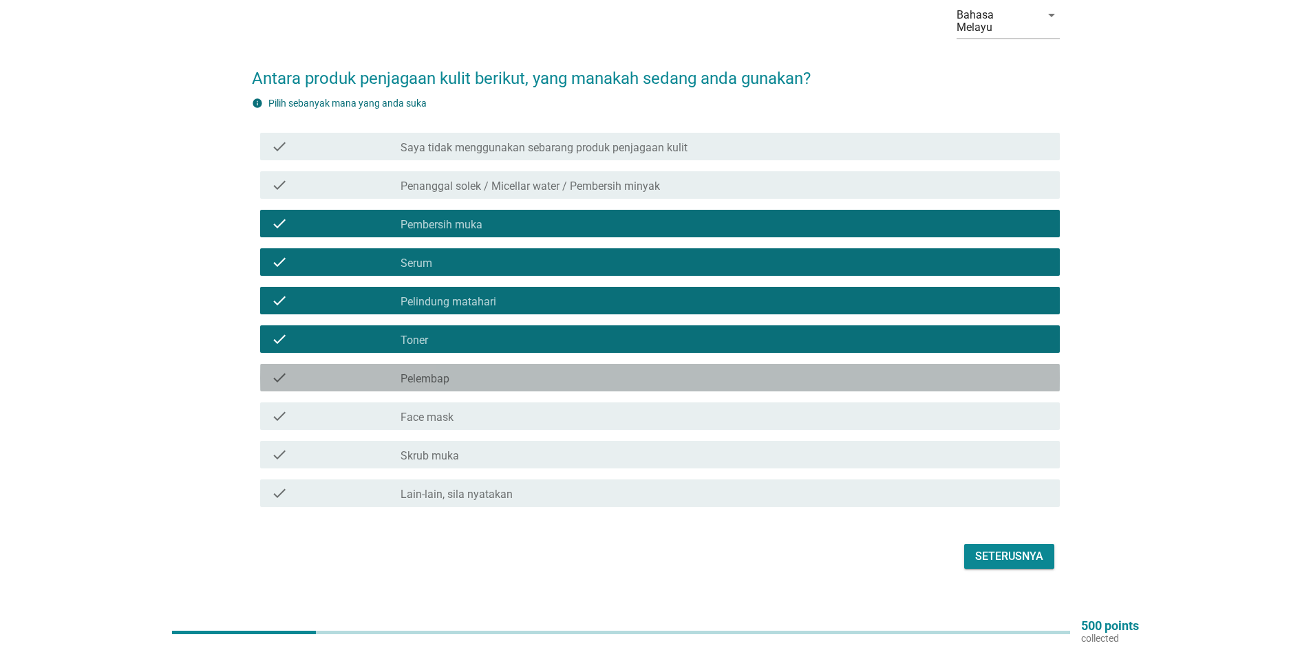
click at [273, 370] on icon "check" at bounding box center [279, 378] width 17 height 17
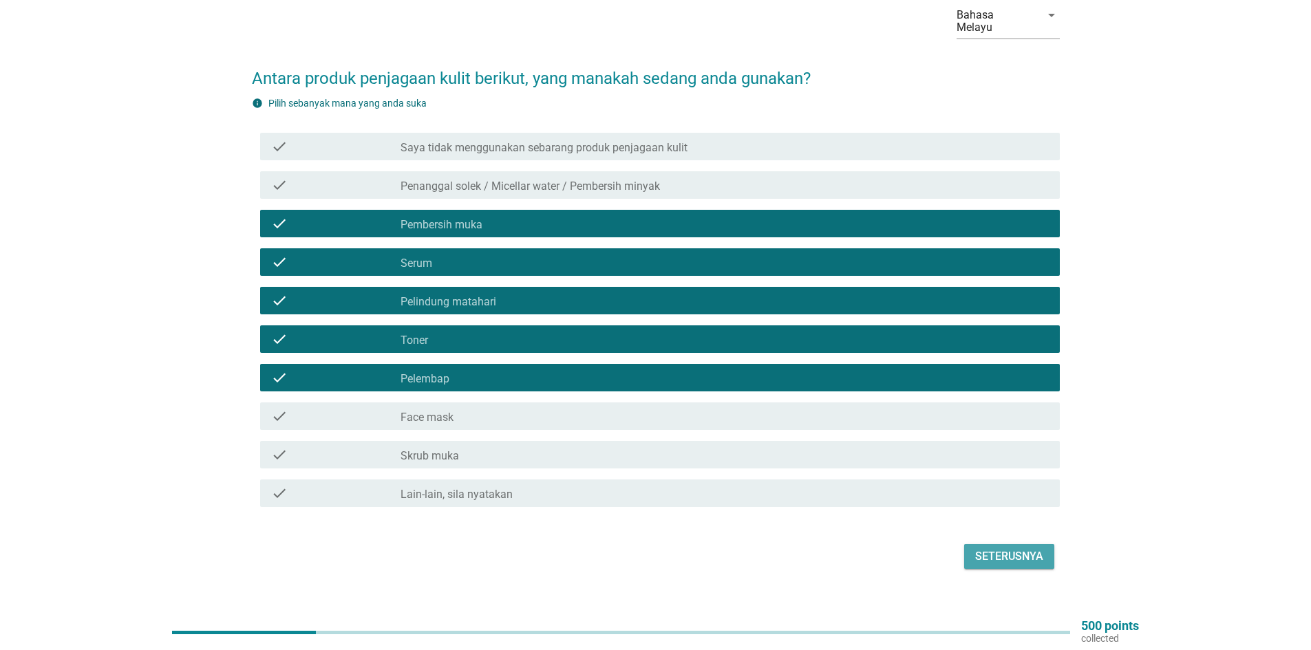
click at [987, 549] on div "Seterusnya" at bounding box center [1009, 557] width 68 height 17
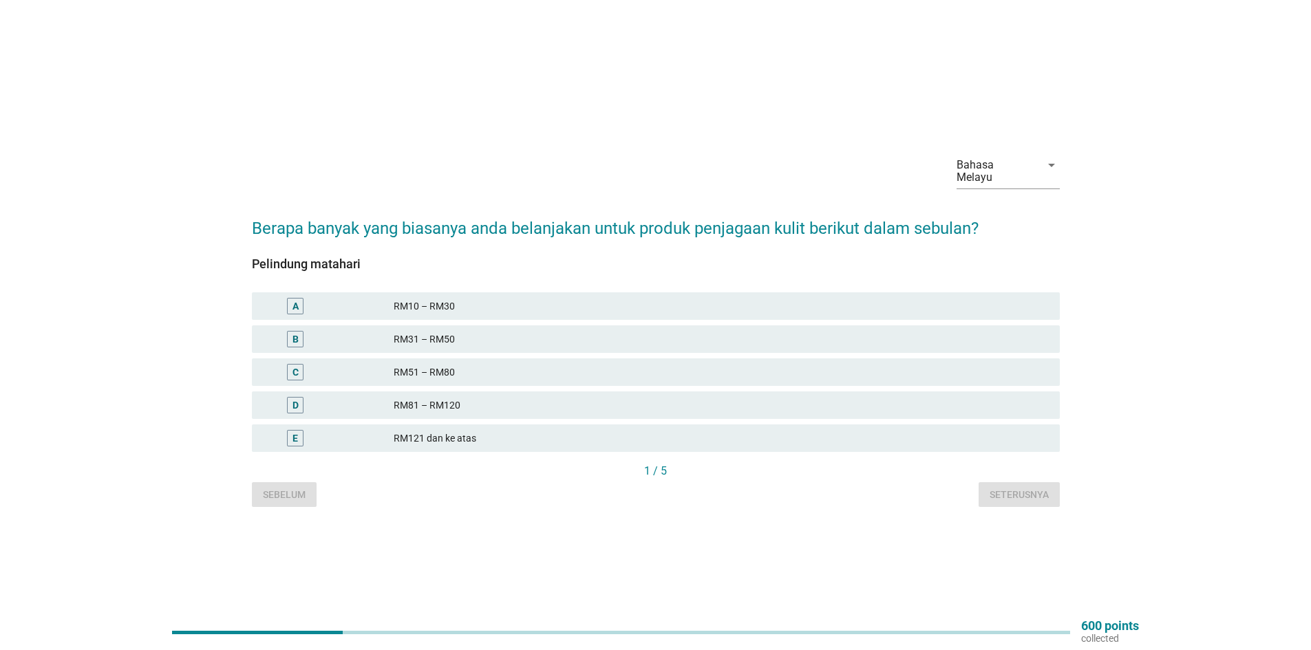
click at [291, 398] on div "D" at bounding box center [295, 405] width 17 height 17
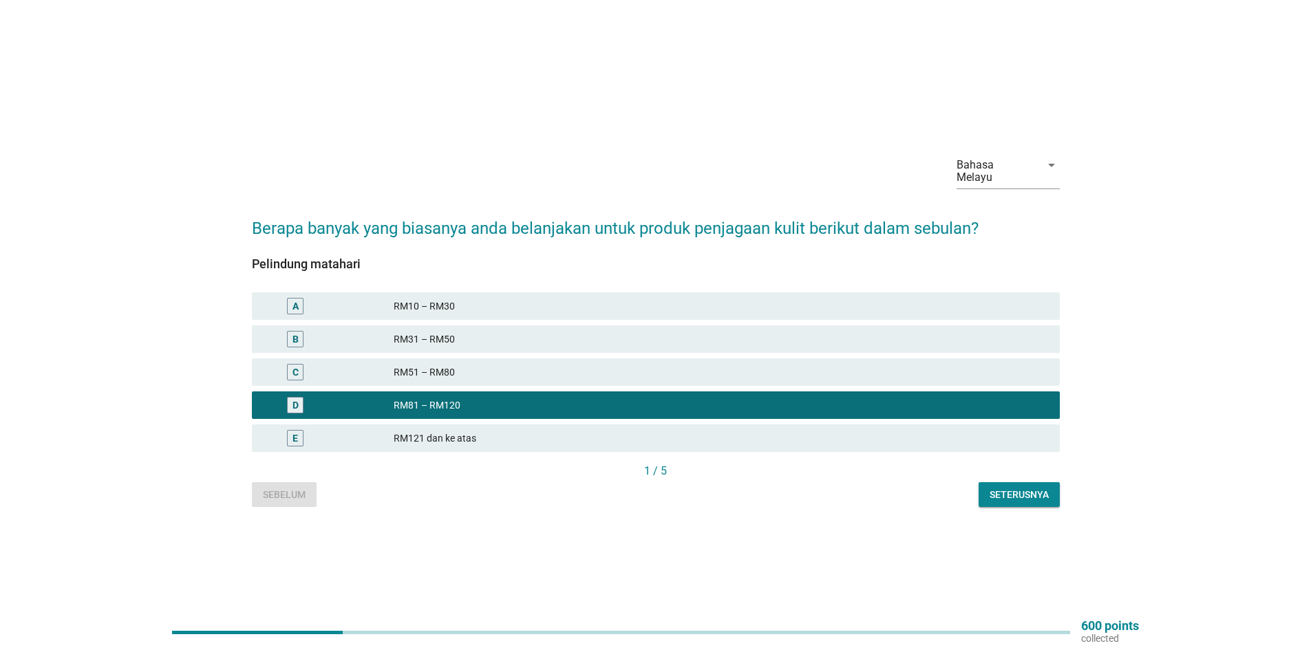
click at [1013, 488] on div "Seterusnya" at bounding box center [1019, 495] width 59 height 14
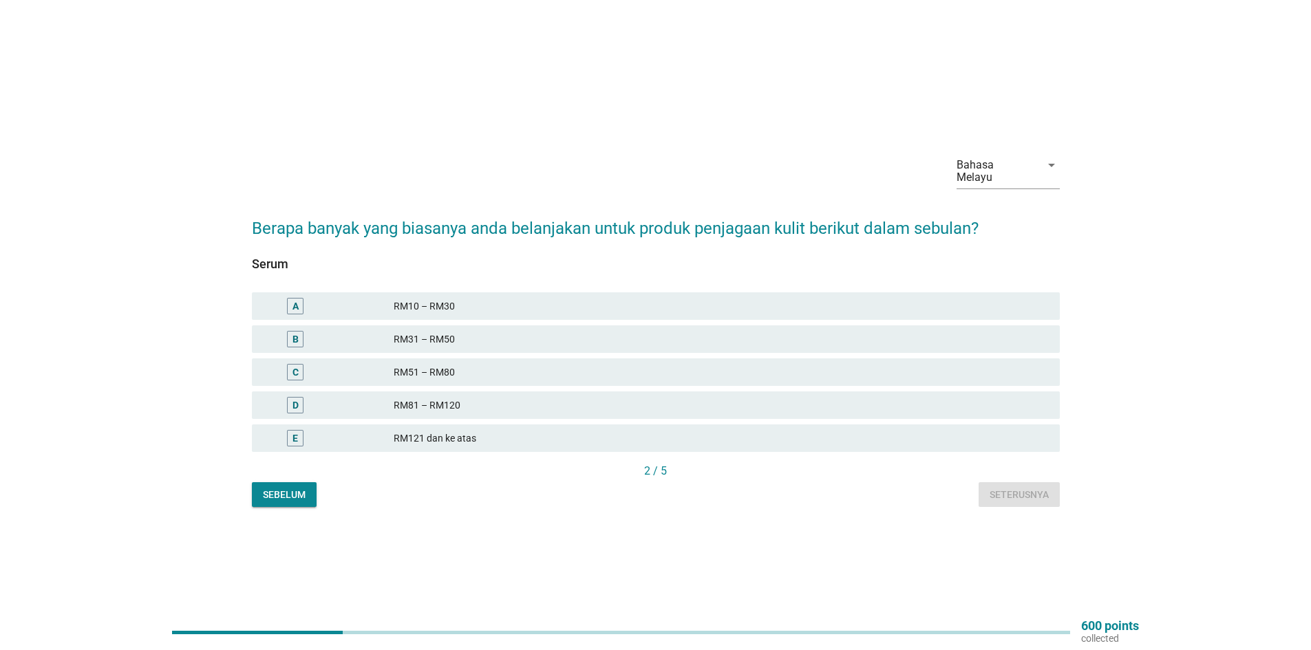
click at [298, 366] on div "C" at bounding box center [296, 373] width 6 height 14
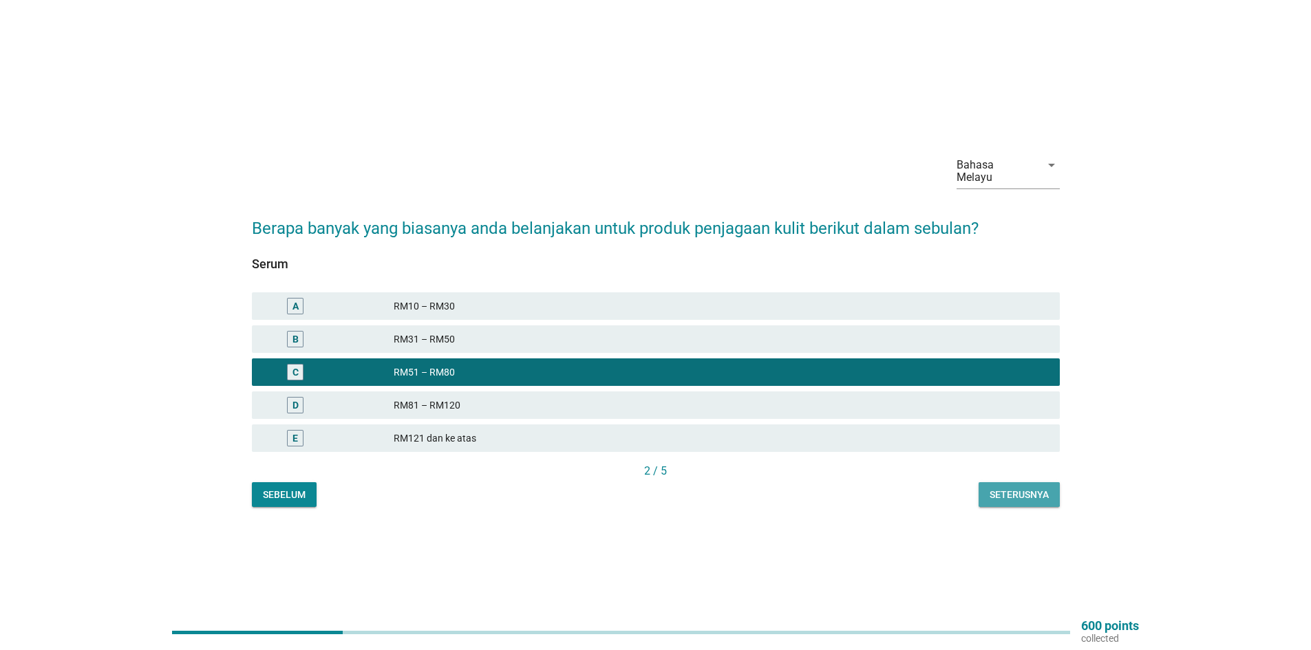
click at [1003, 483] on button "Seterusnya" at bounding box center [1019, 495] width 81 height 25
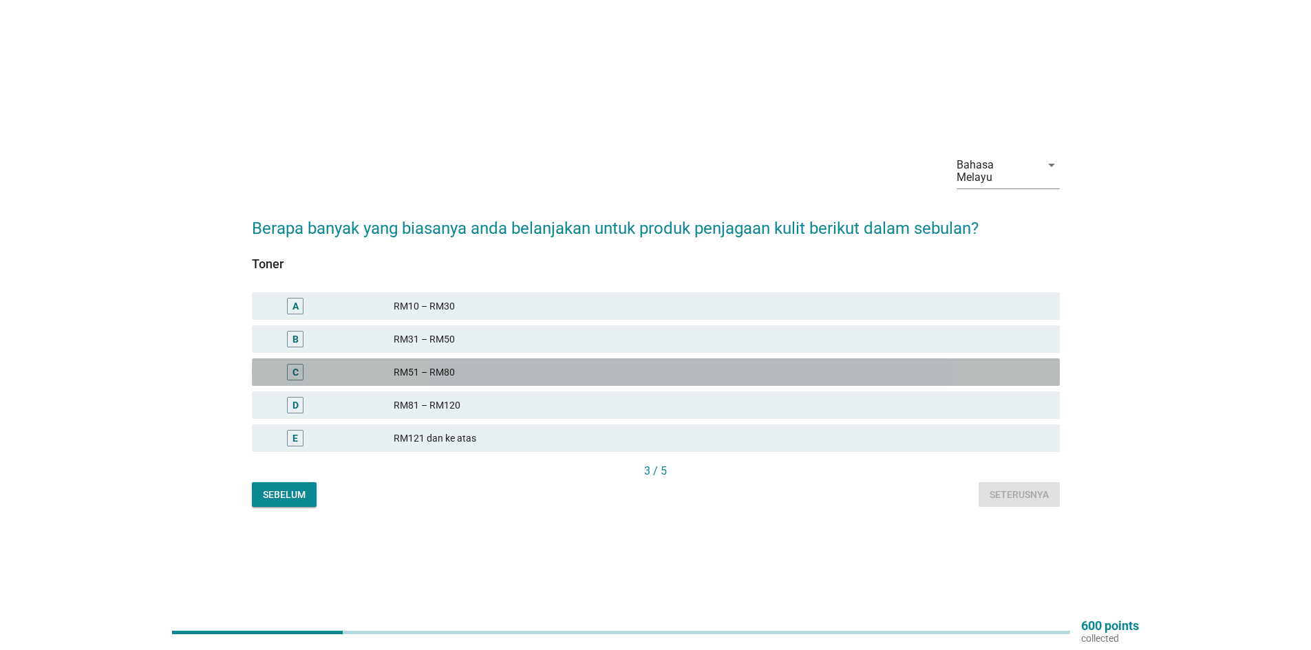
click at [291, 365] on div "C" at bounding box center [295, 372] width 17 height 17
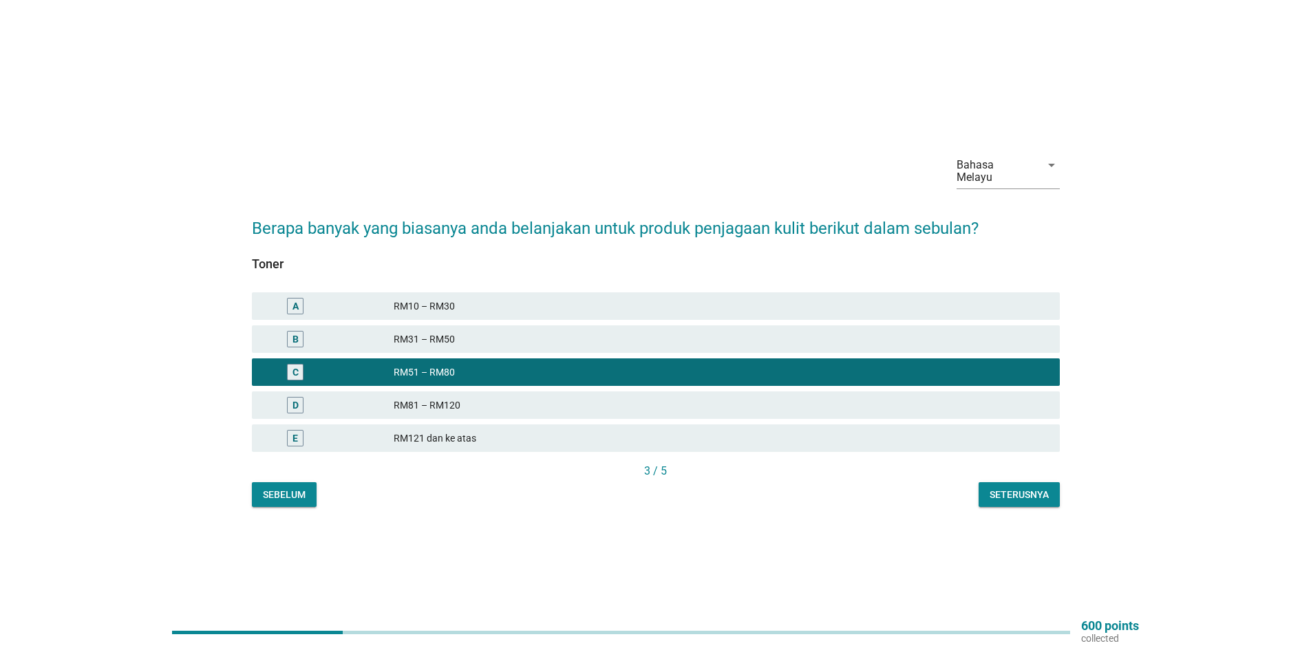
click at [306, 397] on div "D" at bounding box center [295, 405] width 65 height 17
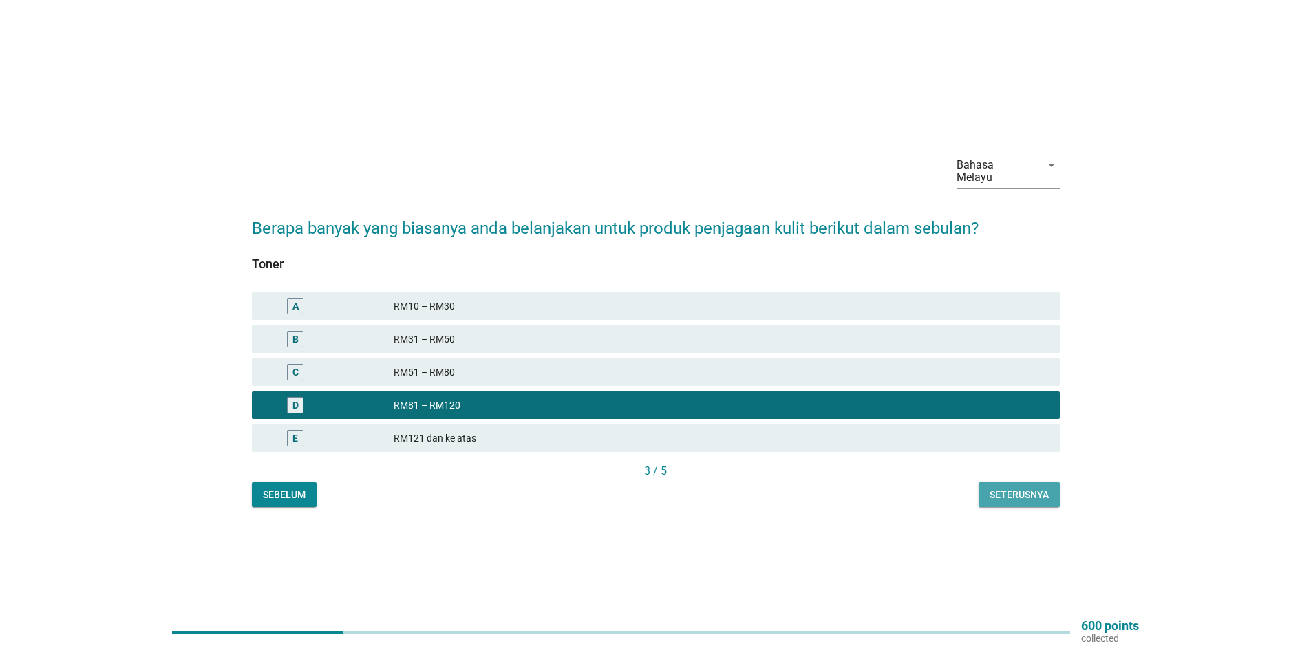
click at [1030, 488] on div "Seterusnya" at bounding box center [1019, 495] width 59 height 14
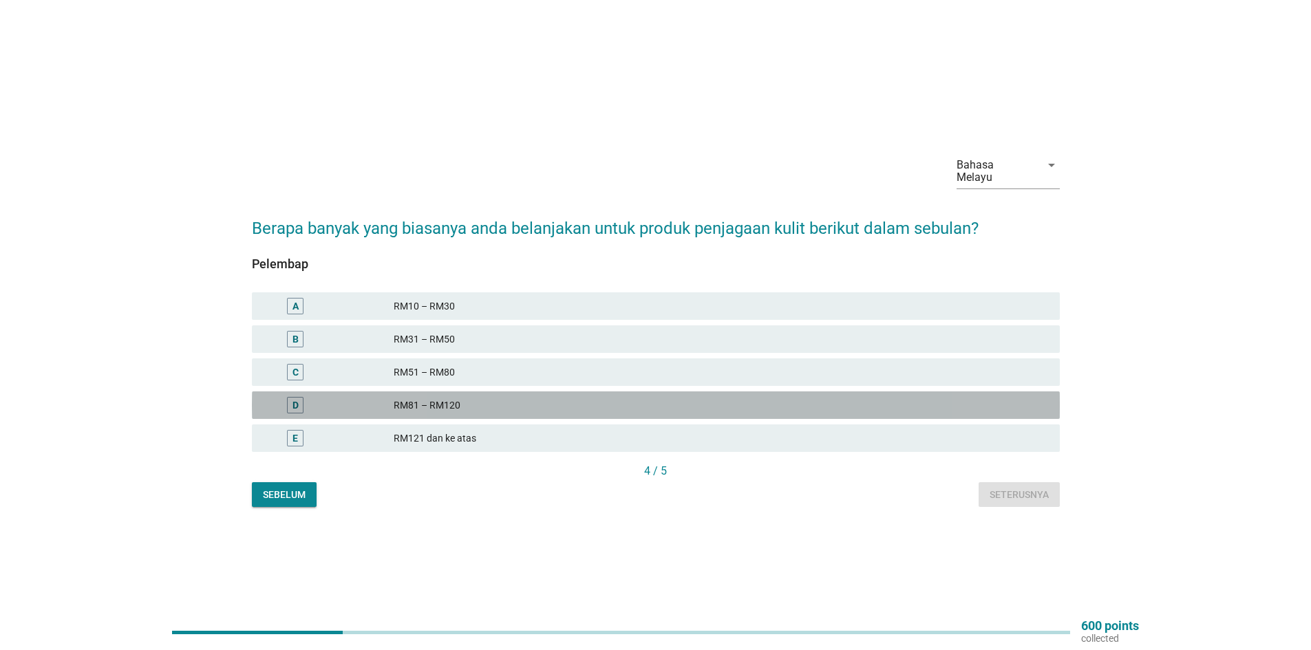
click at [289, 397] on div "D" at bounding box center [295, 405] width 17 height 17
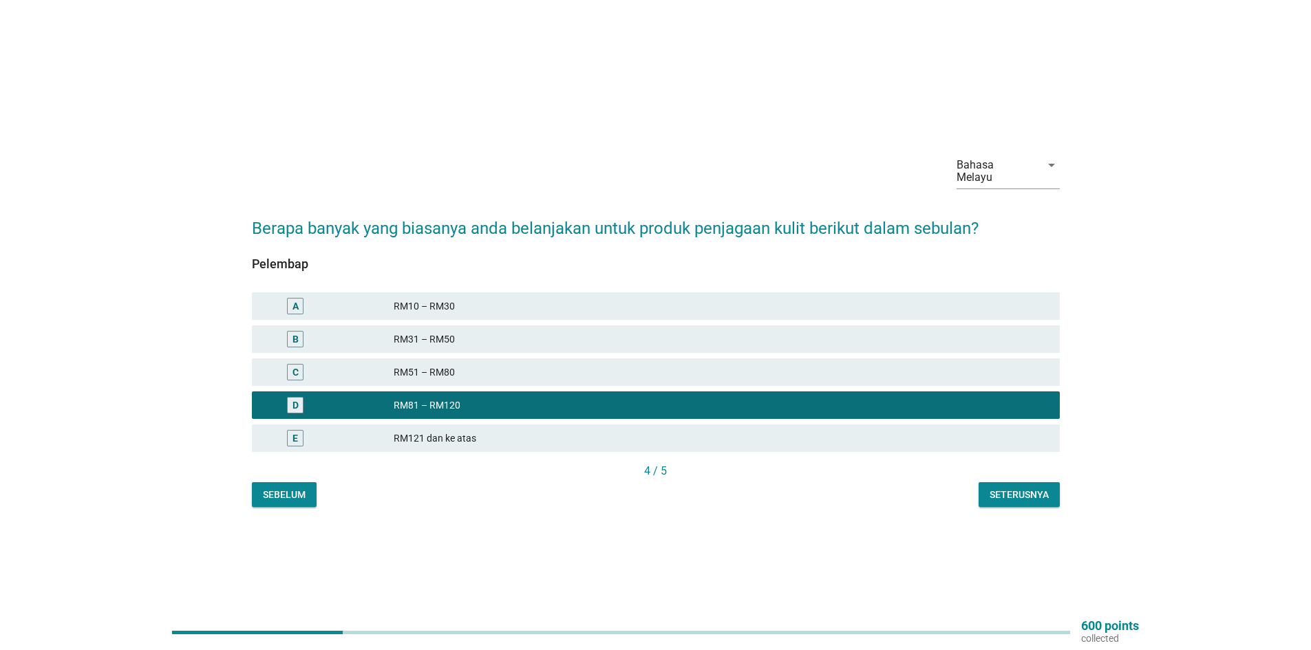
click at [1028, 488] on div "Seterusnya" at bounding box center [1019, 495] width 59 height 14
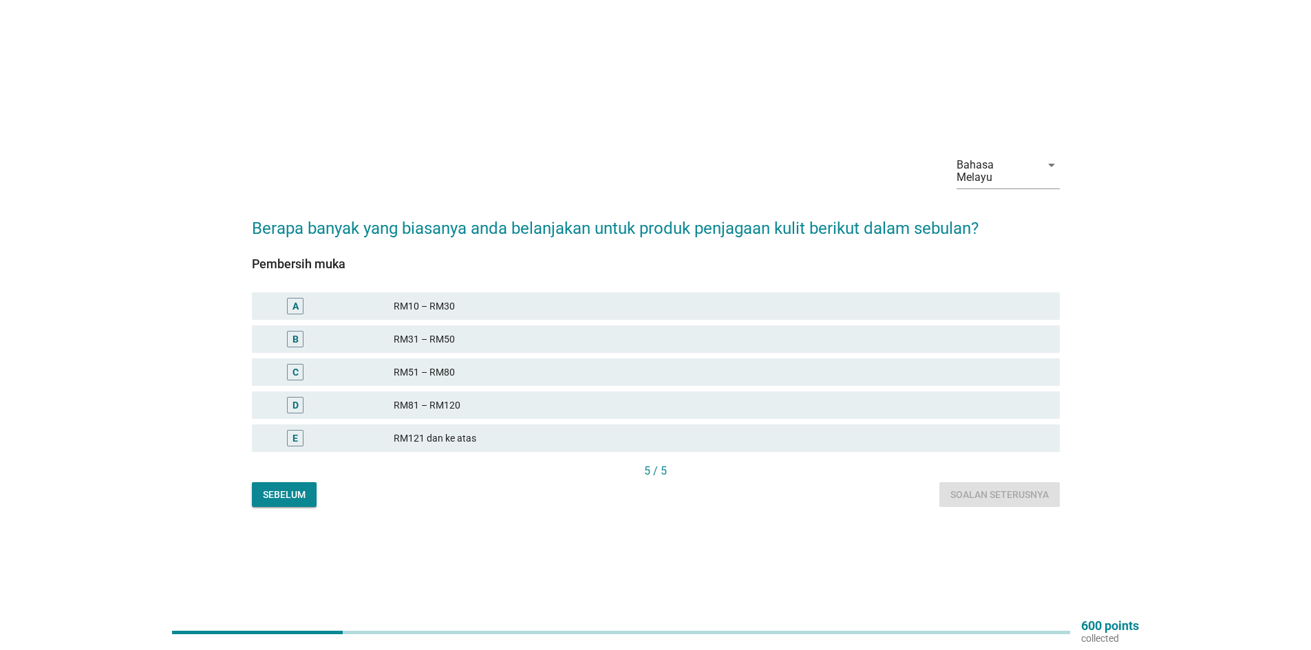
click at [293, 400] on div "D" at bounding box center [296, 406] width 6 height 14
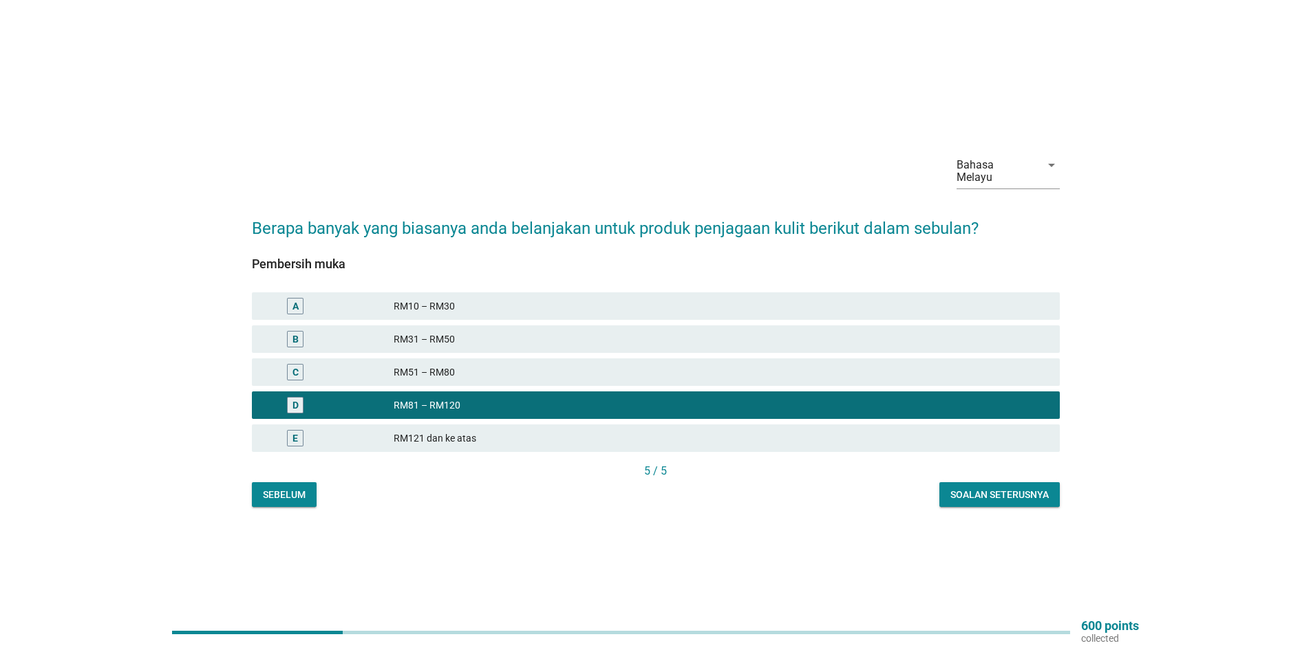
click at [947, 485] on button "Soalan seterusnya" at bounding box center [1000, 495] width 120 height 25
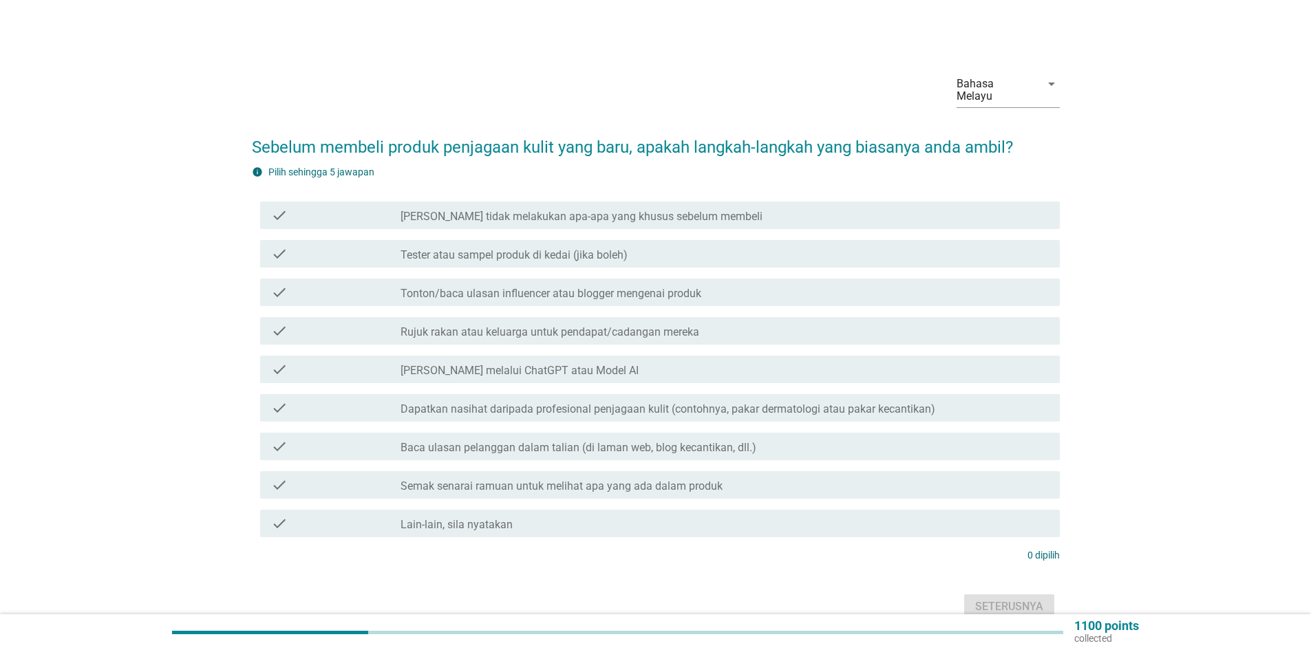
click at [281, 477] on icon "check" at bounding box center [279, 485] width 17 height 17
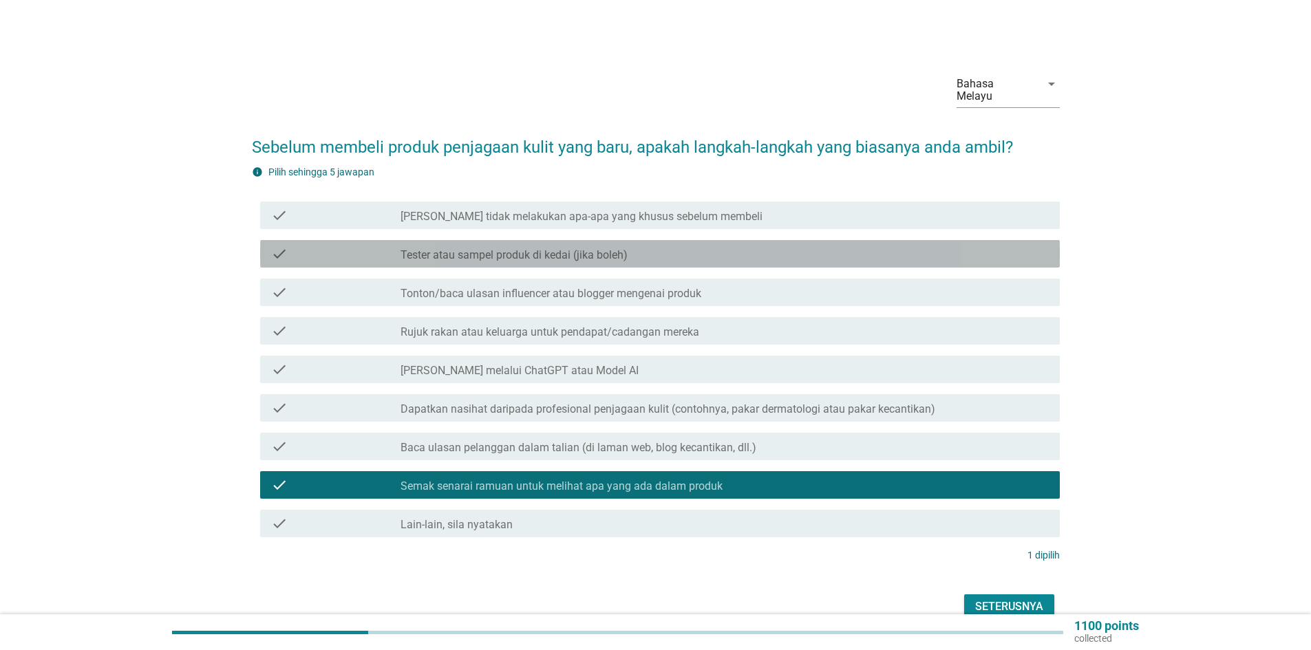
click at [277, 246] on icon "check" at bounding box center [279, 254] width 17 height 17
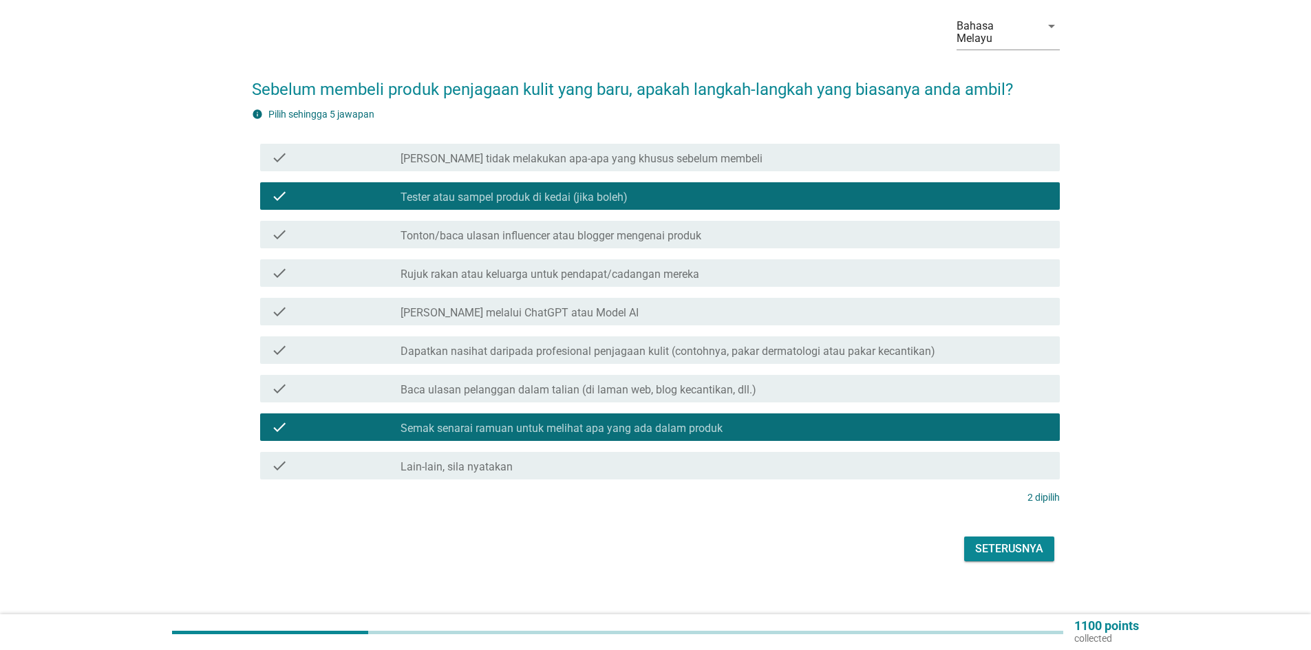
scroll to position [59, 0]
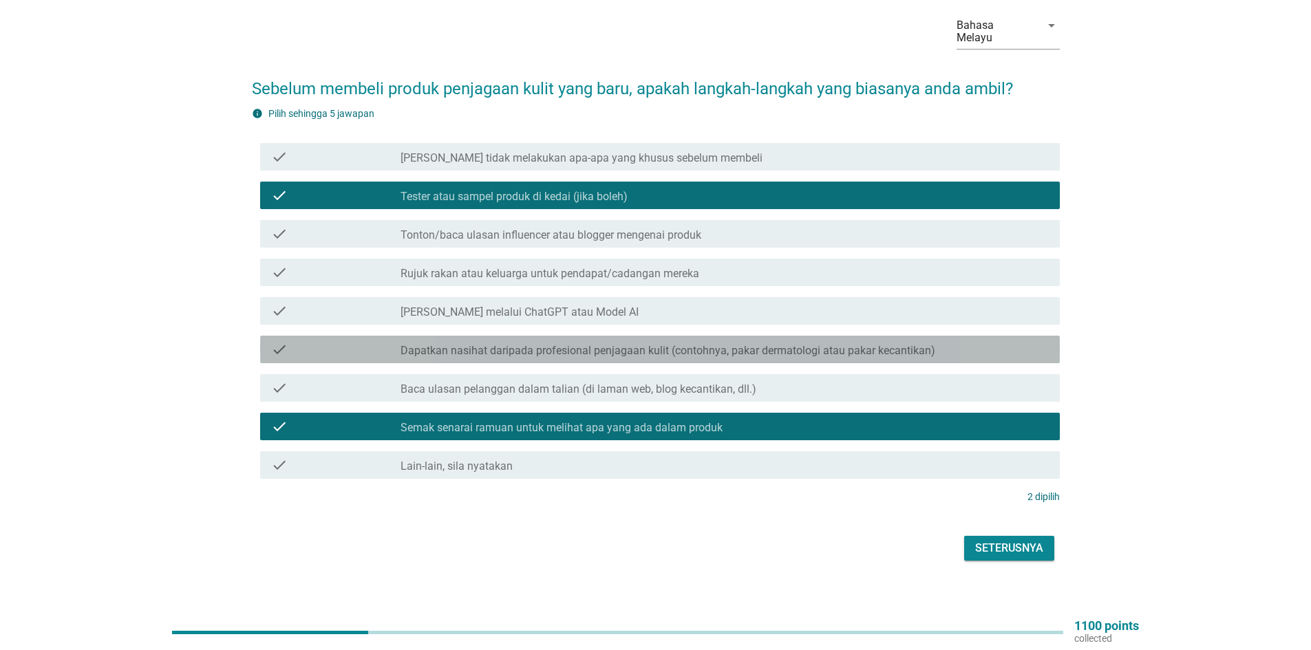
click at [284, 341] on icon "check" at bounding box center [279, 349] width 17 height 17
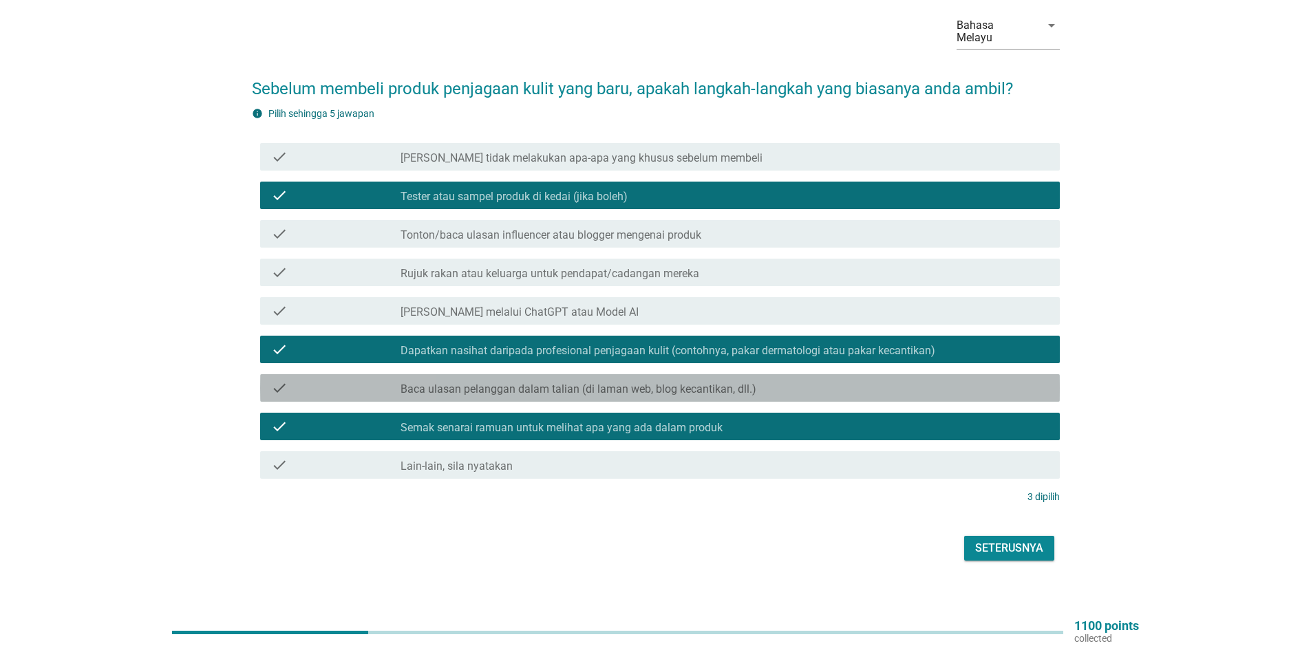
click at [267, 376] on div "check check_box_outline_blank Baca ulasan pelanggan dalam talian (di laman web,…" at bounding box center [660, 388] width 800 height 28
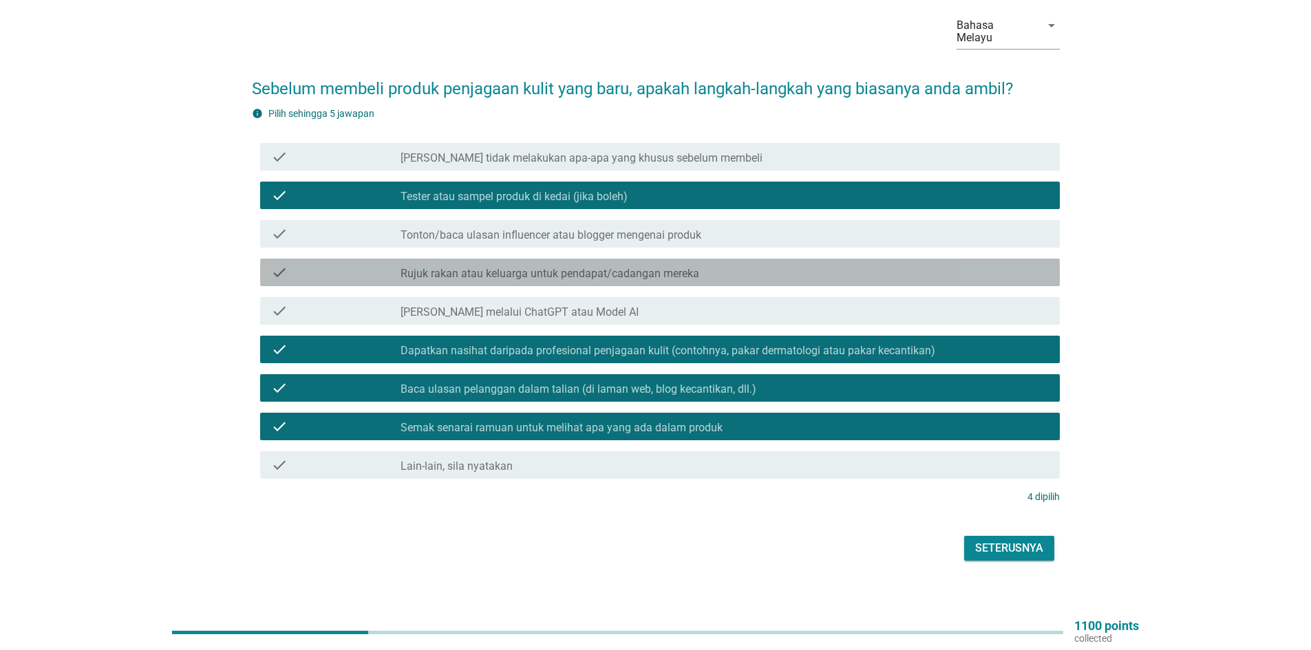
click at [316, 264] on div "check" at bounding box center [335, 272] width 129 height 17
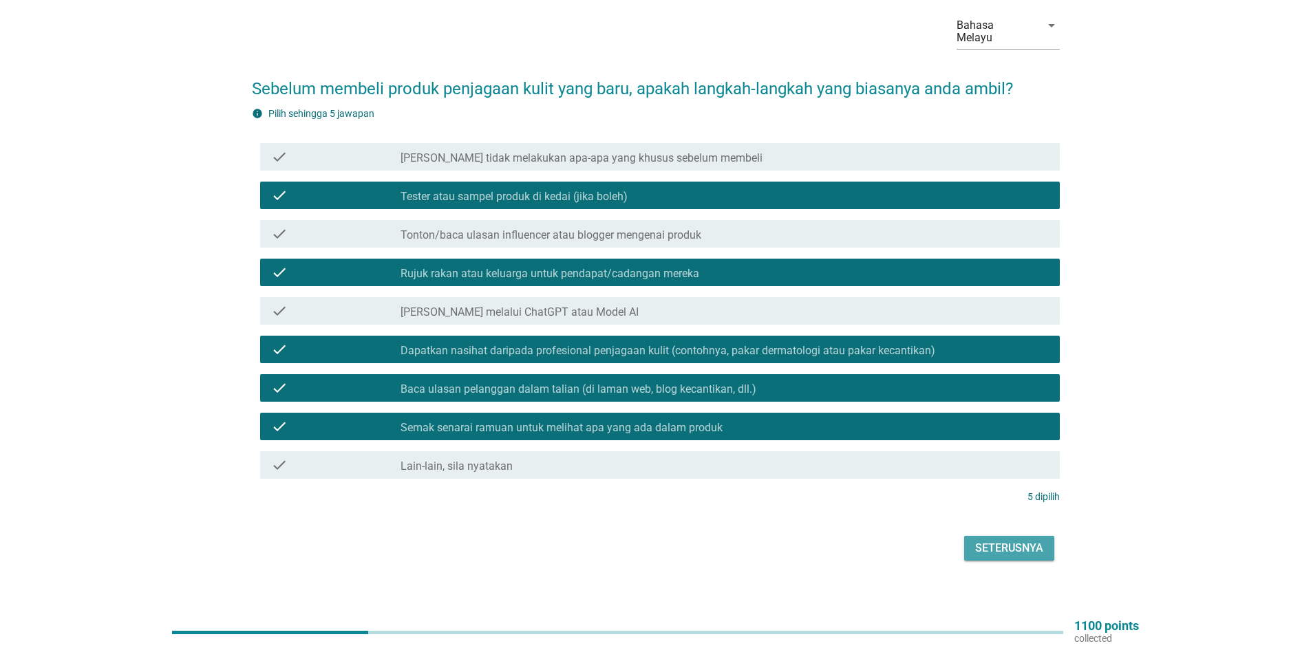
click at [1009, 540] on div "Seterusnya" at bounding box center [1009, 548] width 68 height 17
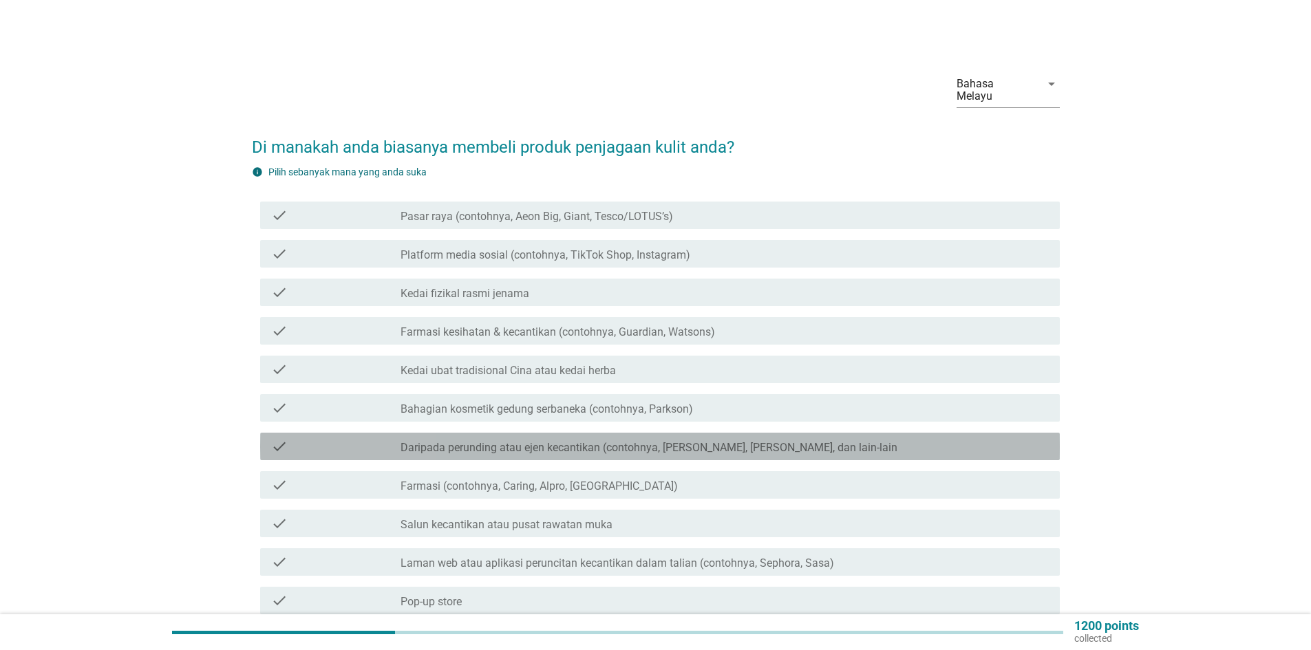
click at [280, 438] on icon "check" at bounding box center [279, 446] width 17 height 17
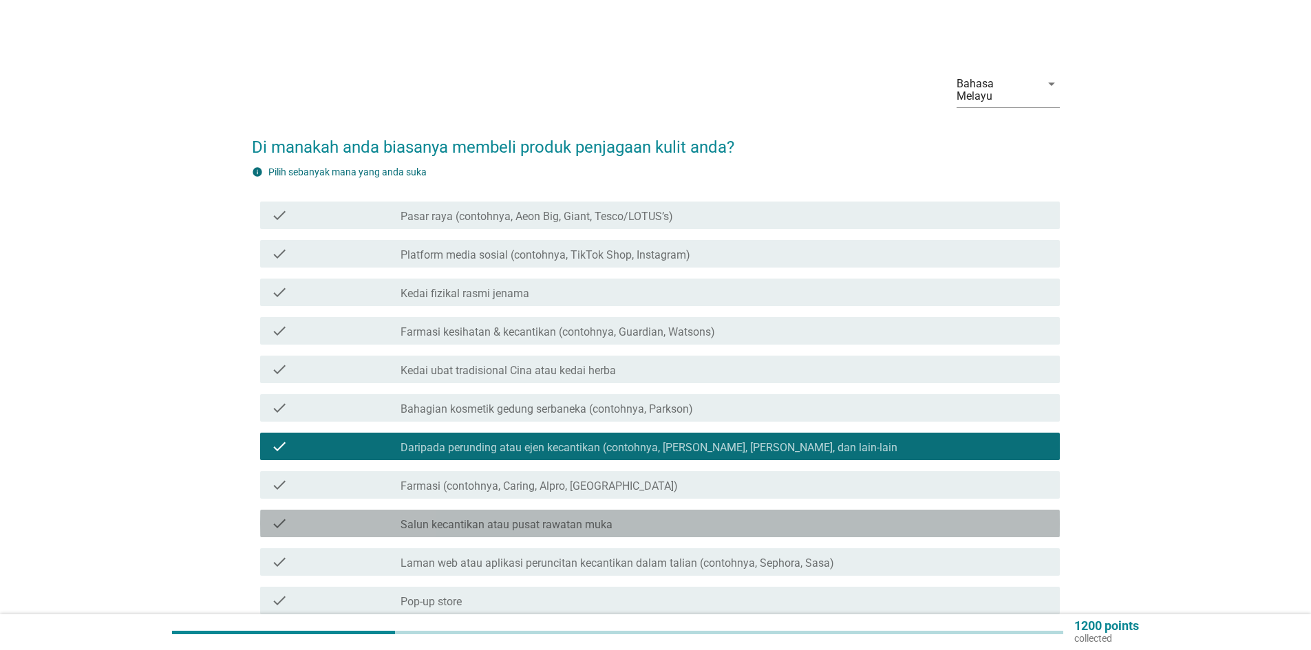
click at [288, 516] on div "check" at bounding box center [335, 524] width 129 height 17
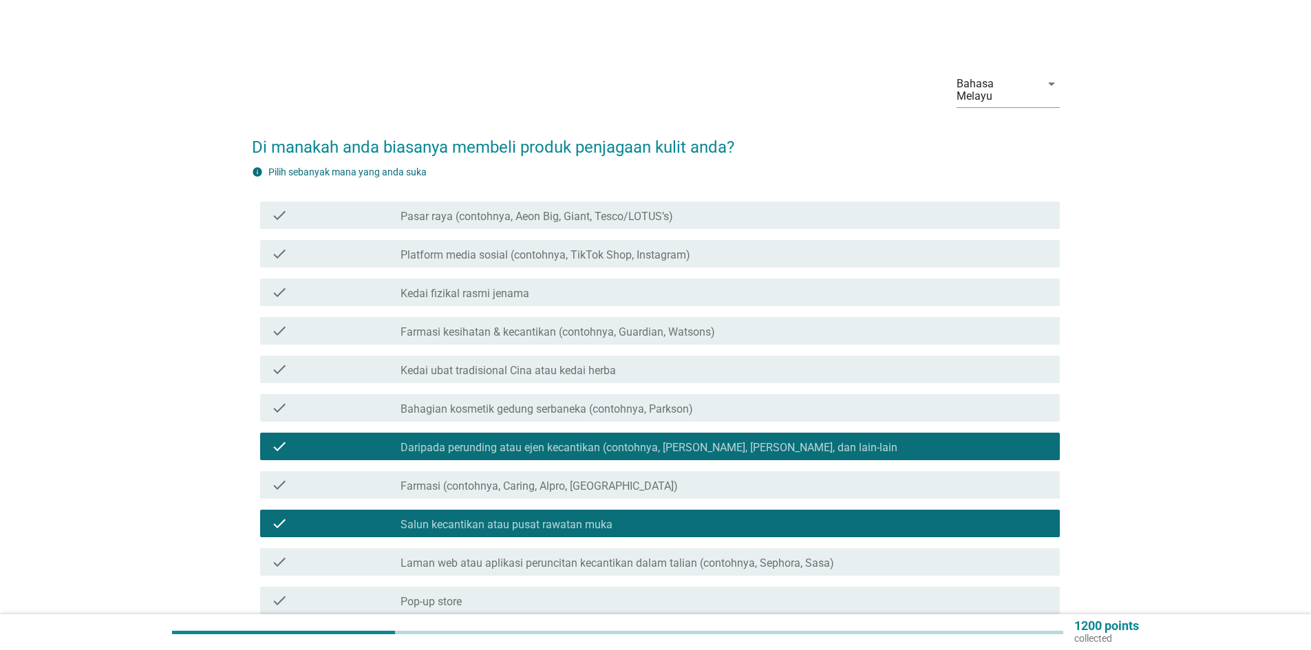
click at [308, 284] on div "check" at bounding box center [335, 292] width 129 height 17
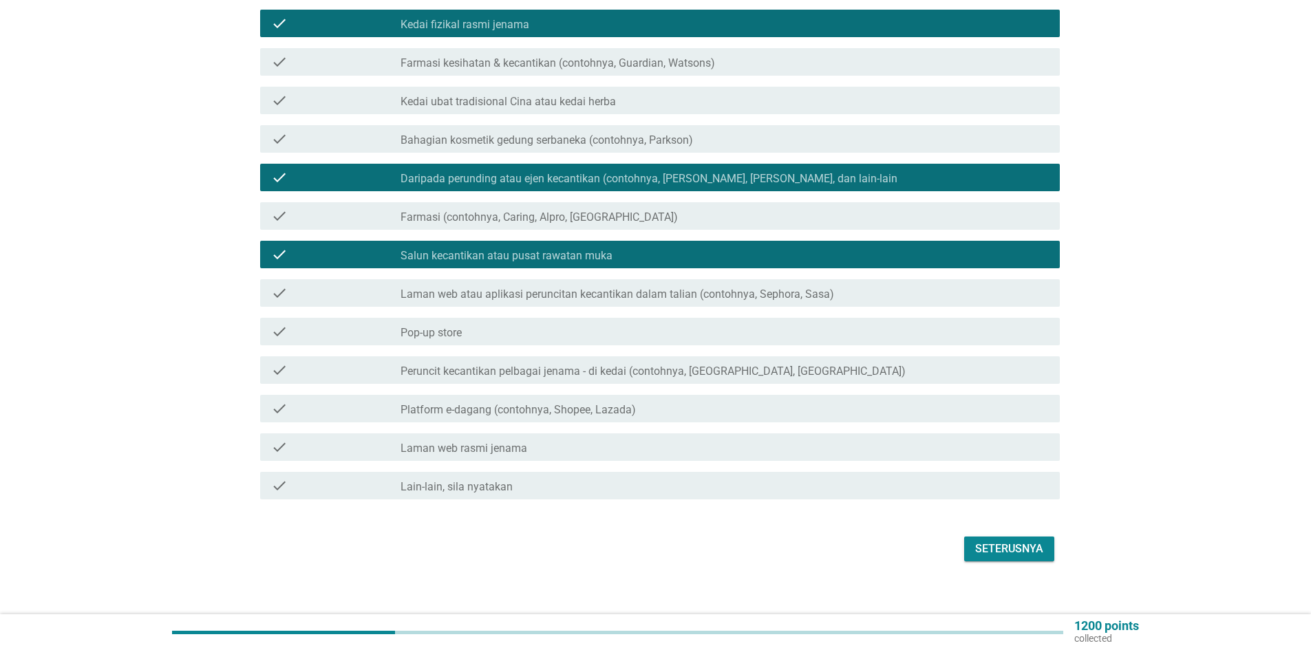
scroll to position [270, 0]
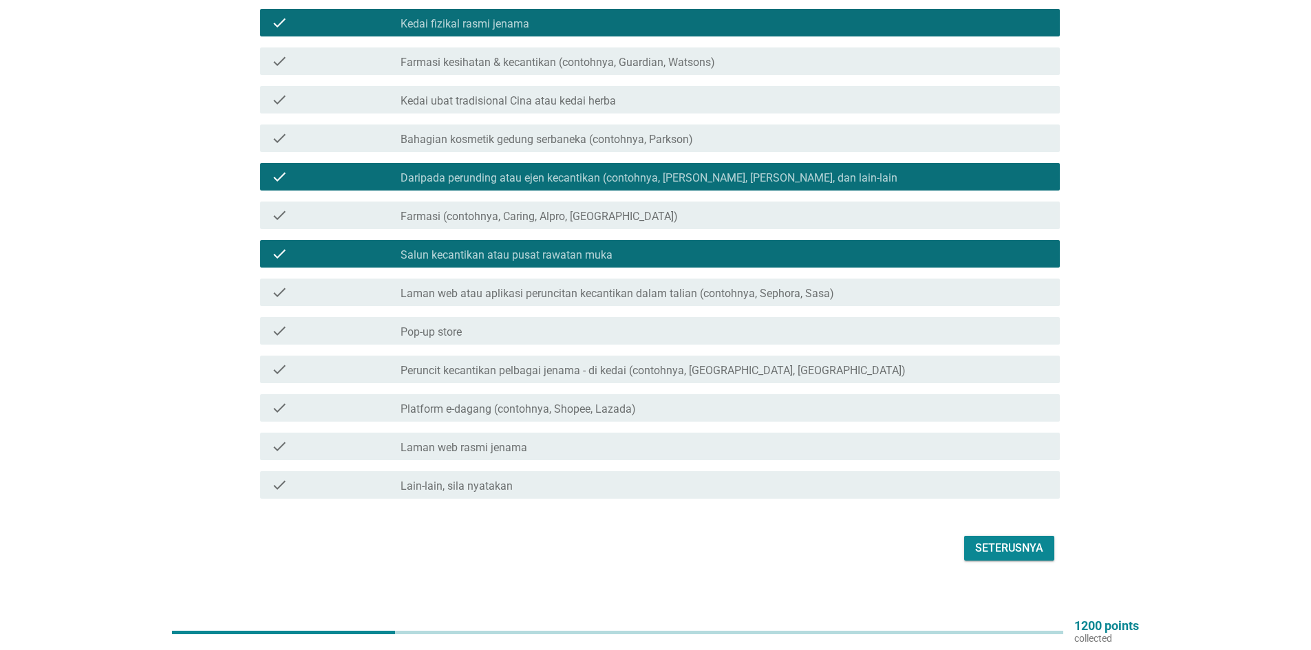
click at [324, 438] on div "check" at bounding box center [335, 446] width 129 height 17
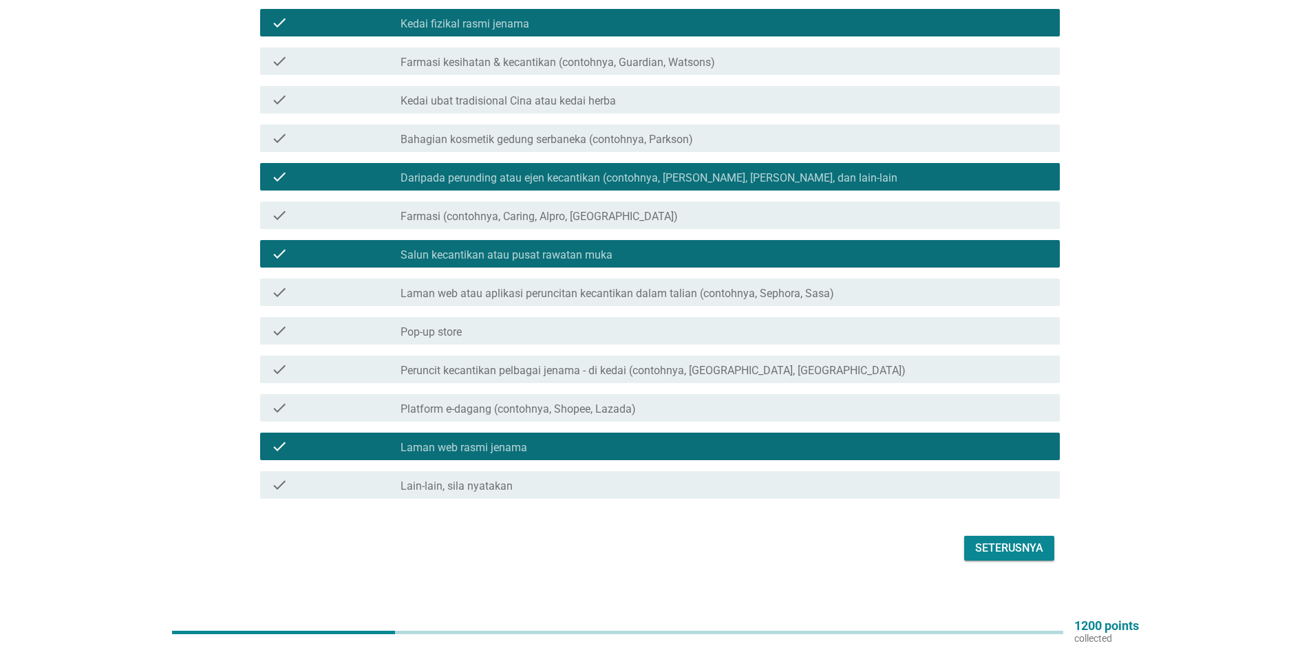
click at [1013, 540] on div "Seterusnya" at bounding box center [1009, 548] width 68 height 17
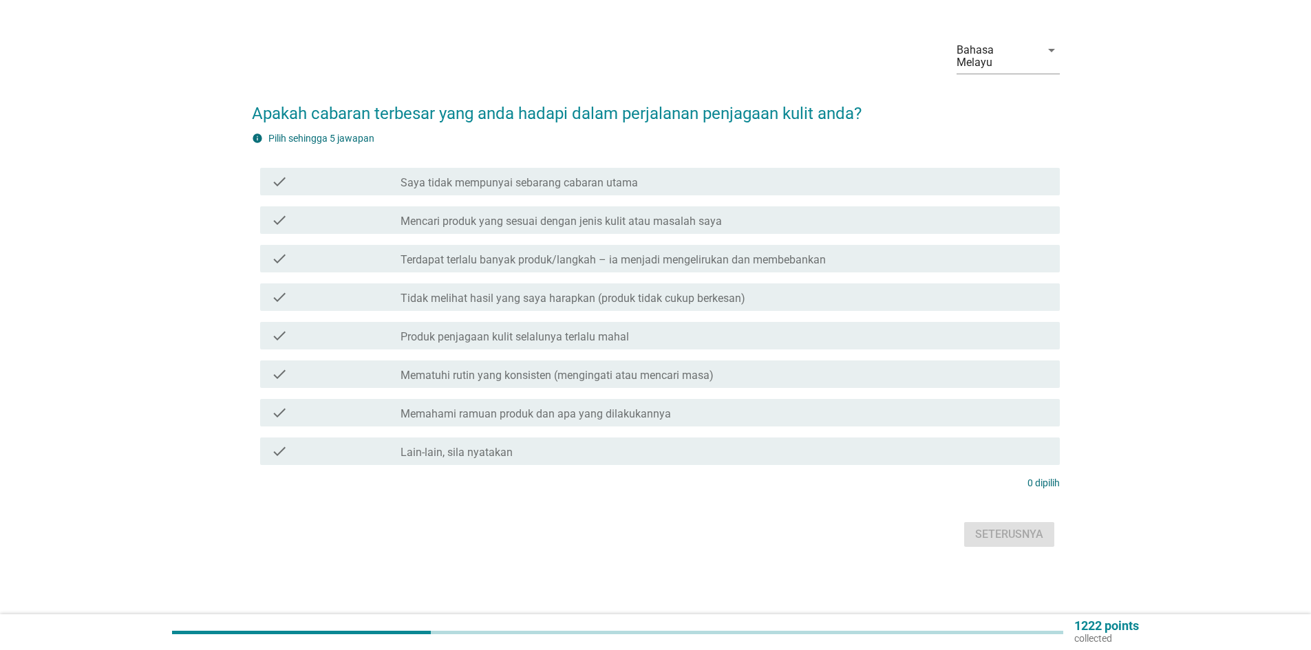
scroll to position [0, 0]
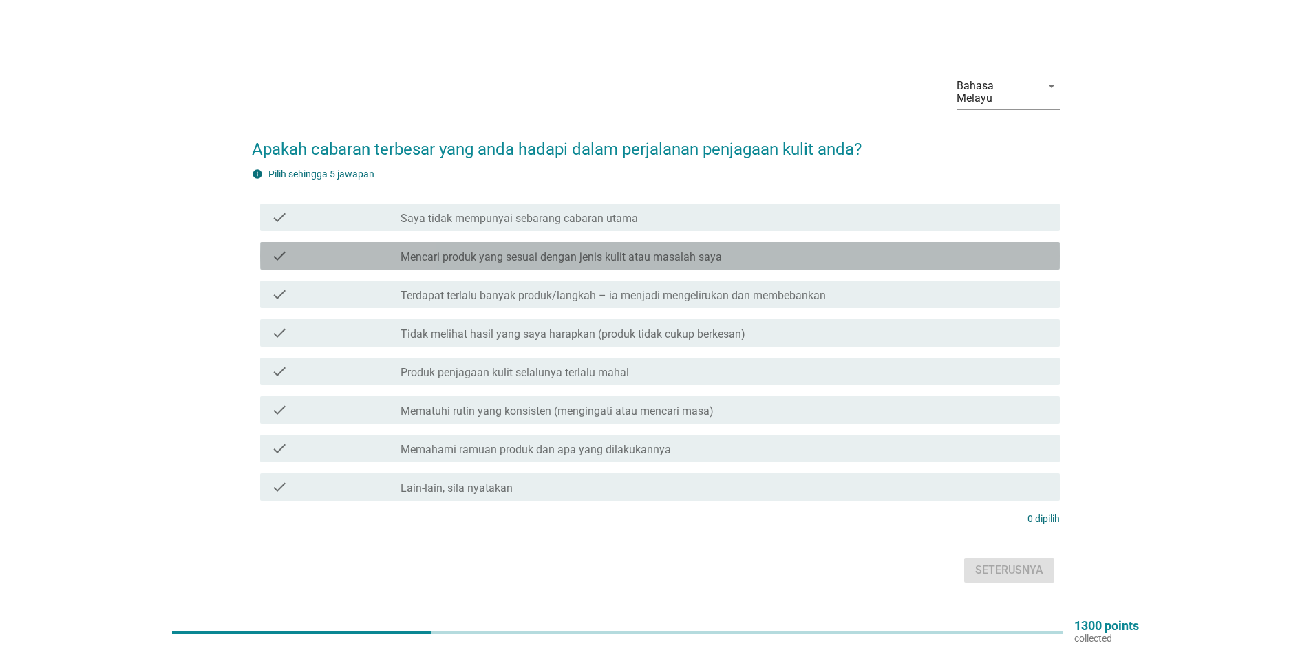
click at [281, 248] on icon "check" at bounding box center [279, 256] width 17 height 17
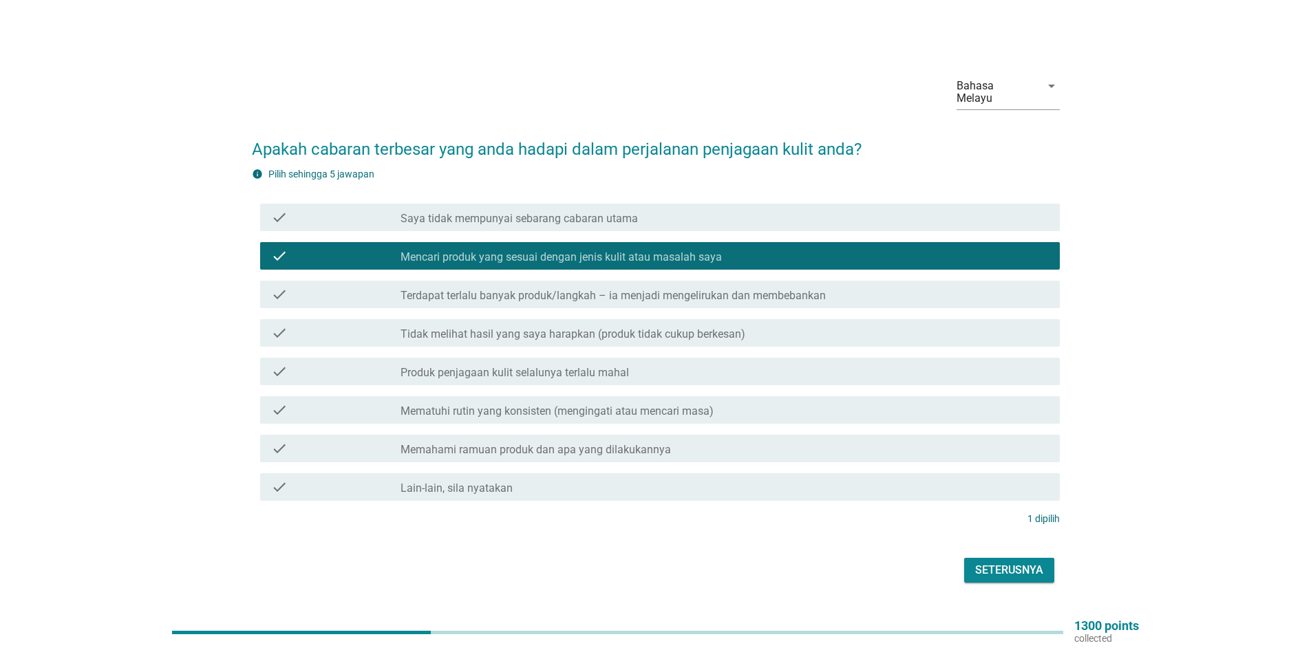
click at [277, 402] on icon "check" at bounding box center [279, 410] width 17 height 17
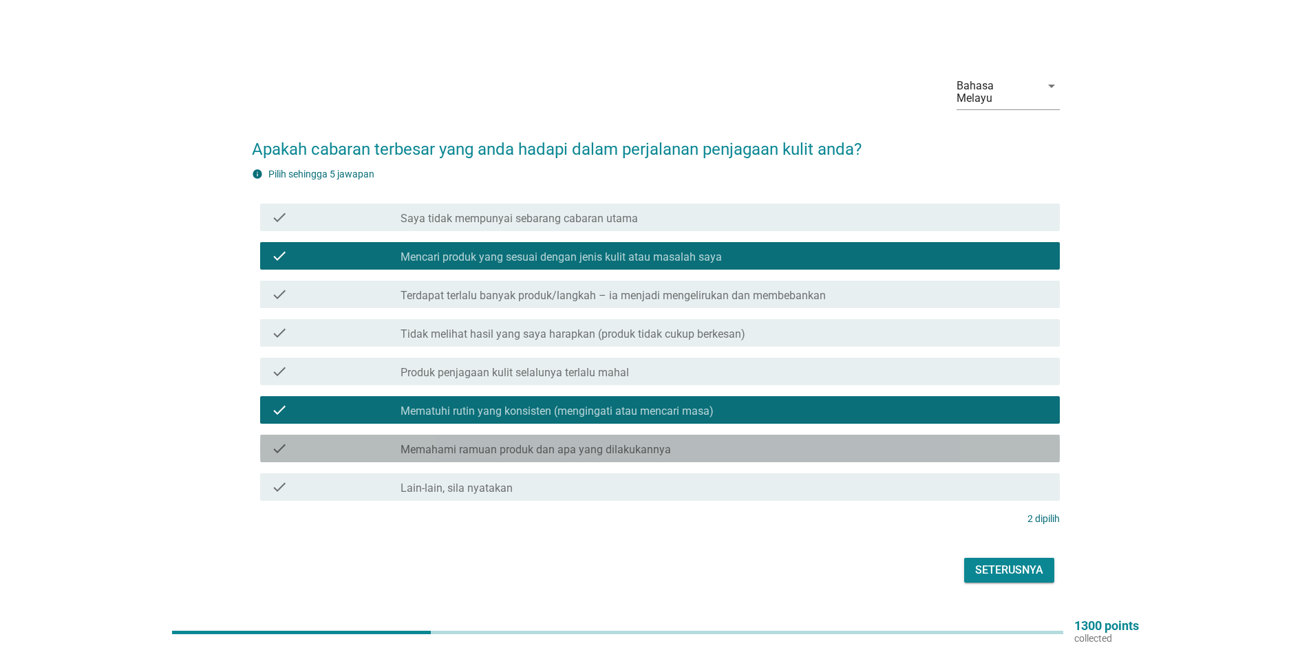
click at [279, 441] on icon "check" at bounding box center [279, 449] width 17 height 17
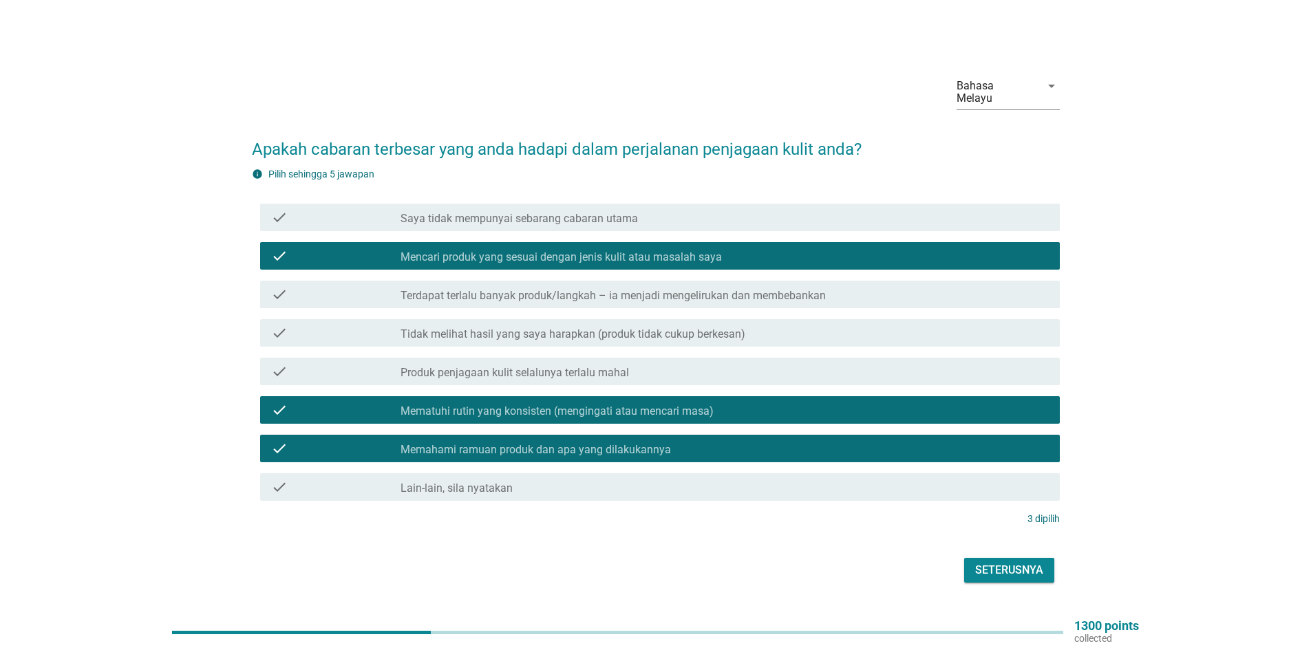
click at [272, 214] on icon "check" at bounding box center [279, 217] width 17 height 17
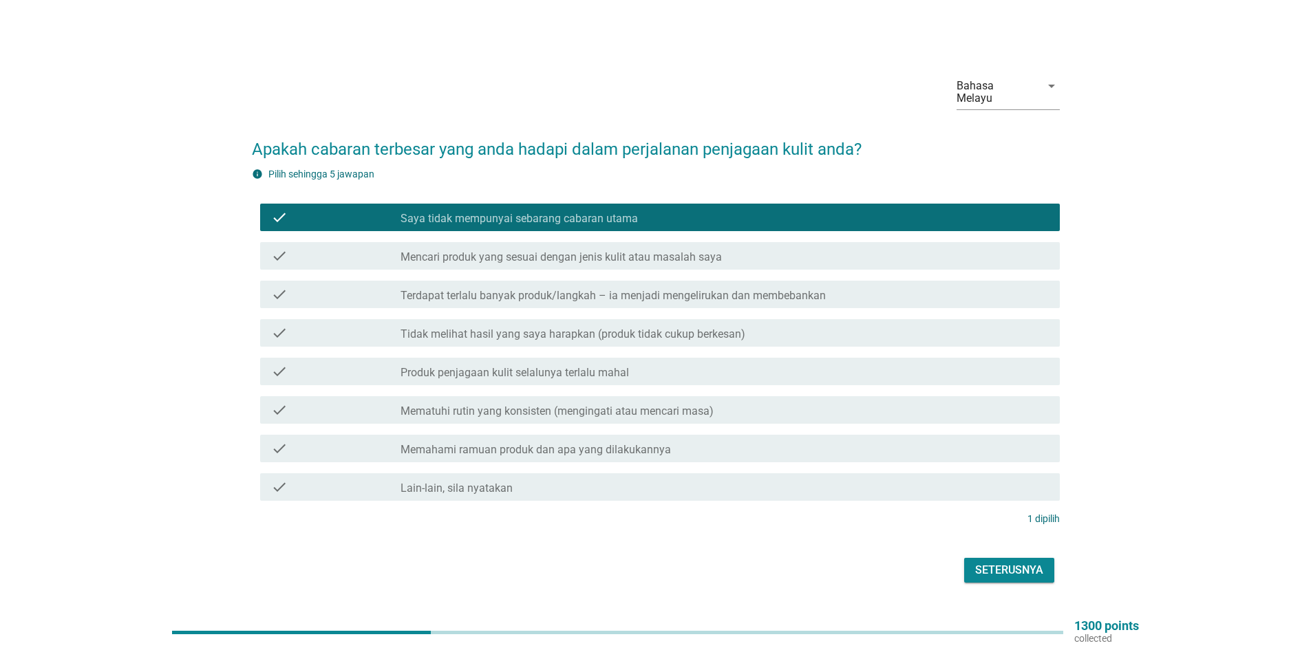
click at [279, 251] on icon "check" at bounding box center [279, 256] width 17 height 17
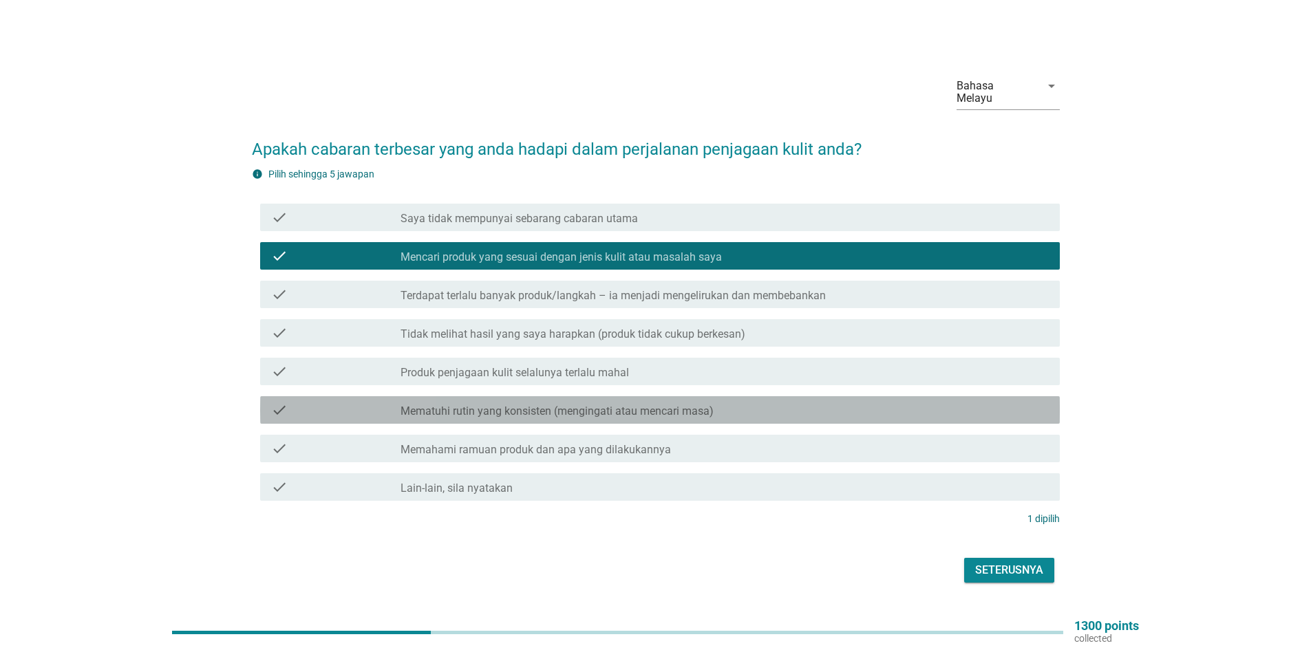
click at [277, 403] on icon "check" at bounding box center [279, 410] width 17 height 17
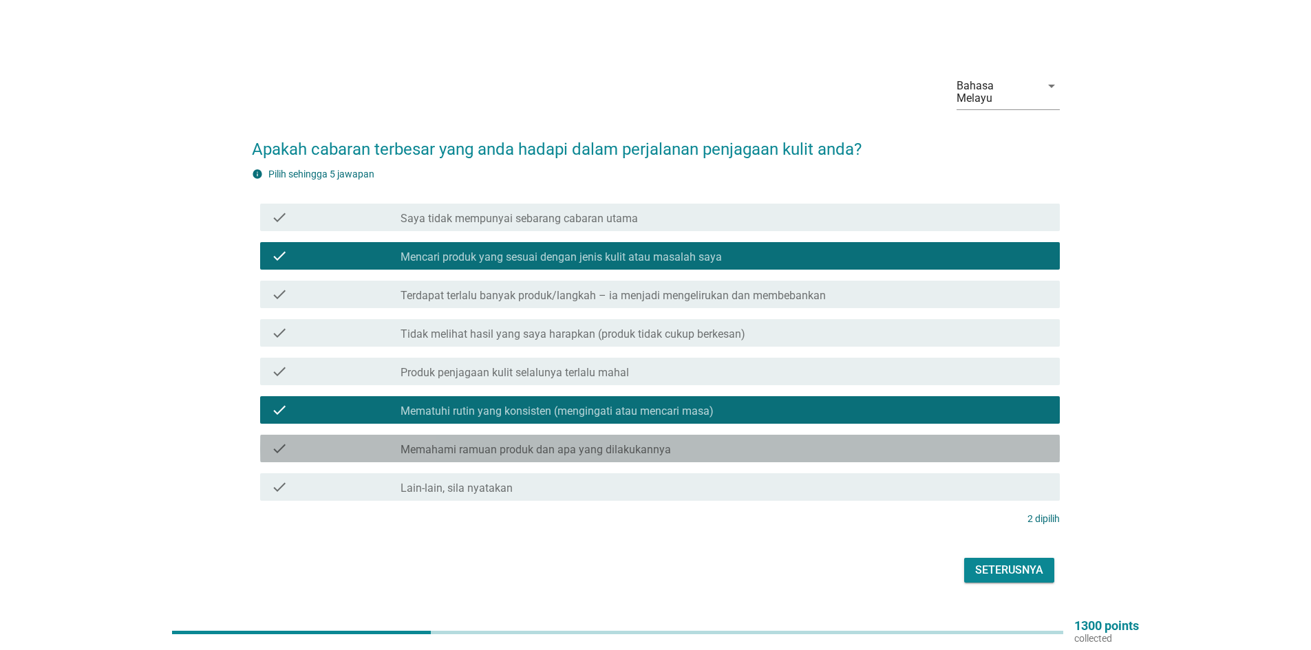
click at [279, 442] on icon "check" at bounding box center [279, 449] width 17 height 17
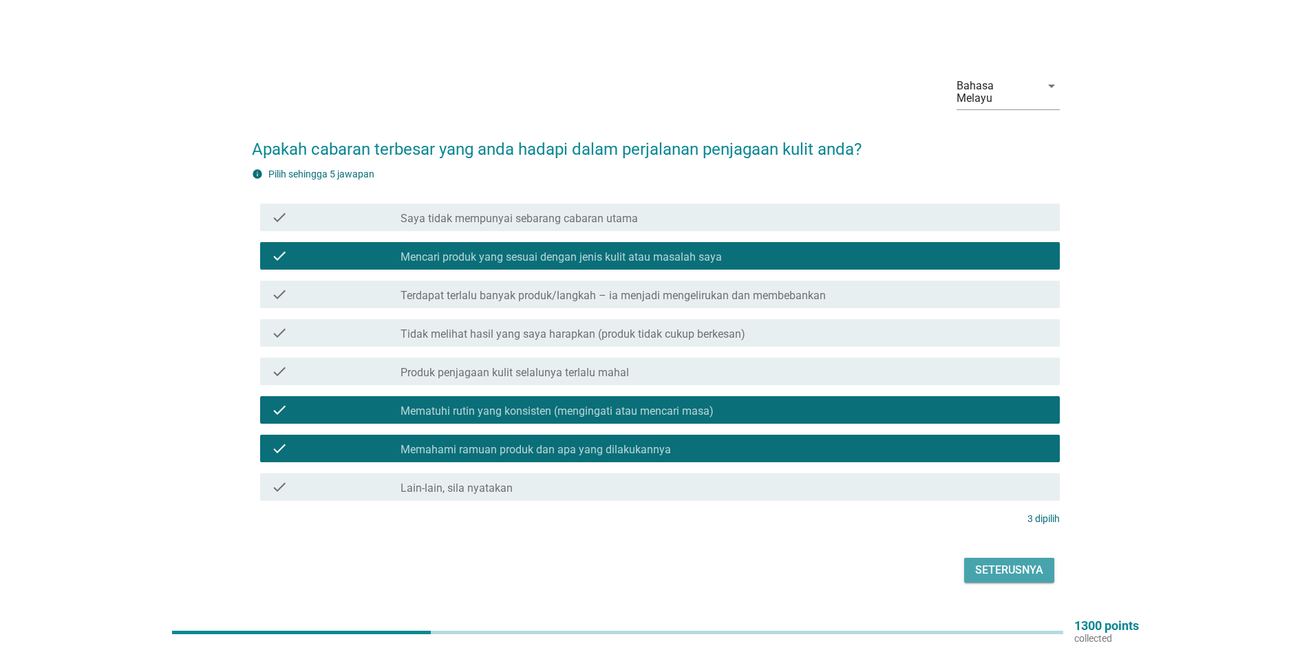
click at [1006, 562] on div "Seterusnya" at bounding box center [1009, 570] width 68 height 17
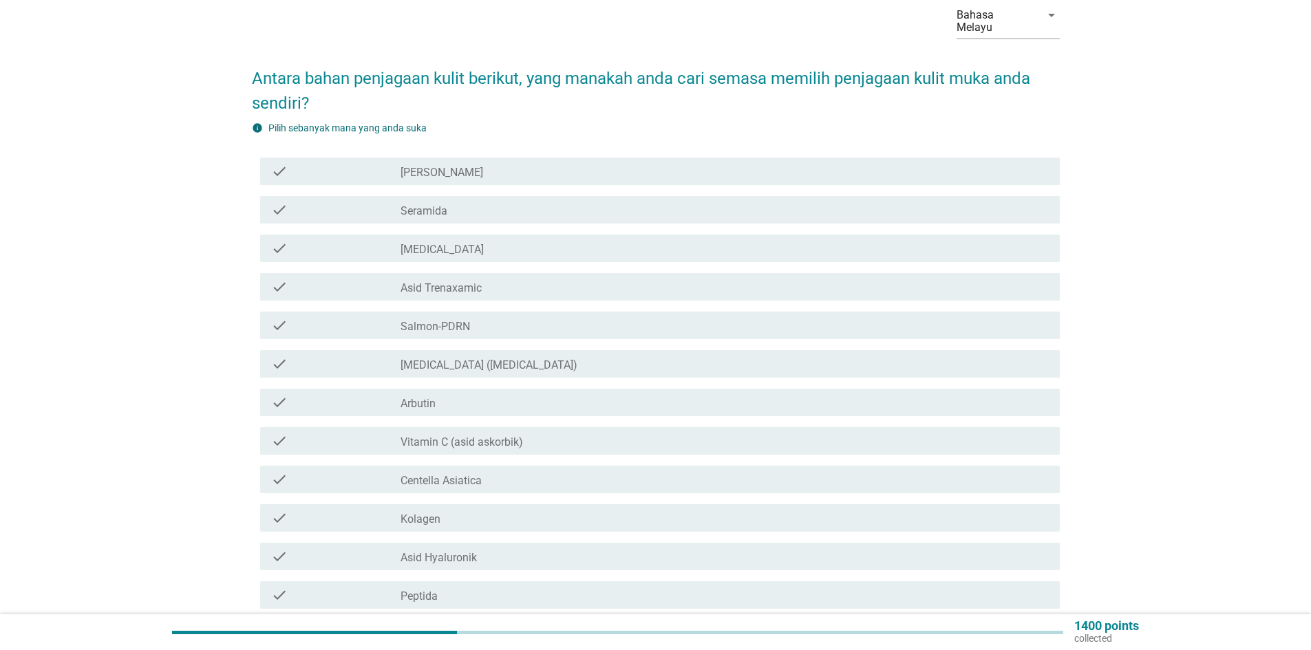
scroll to position [138, 0]
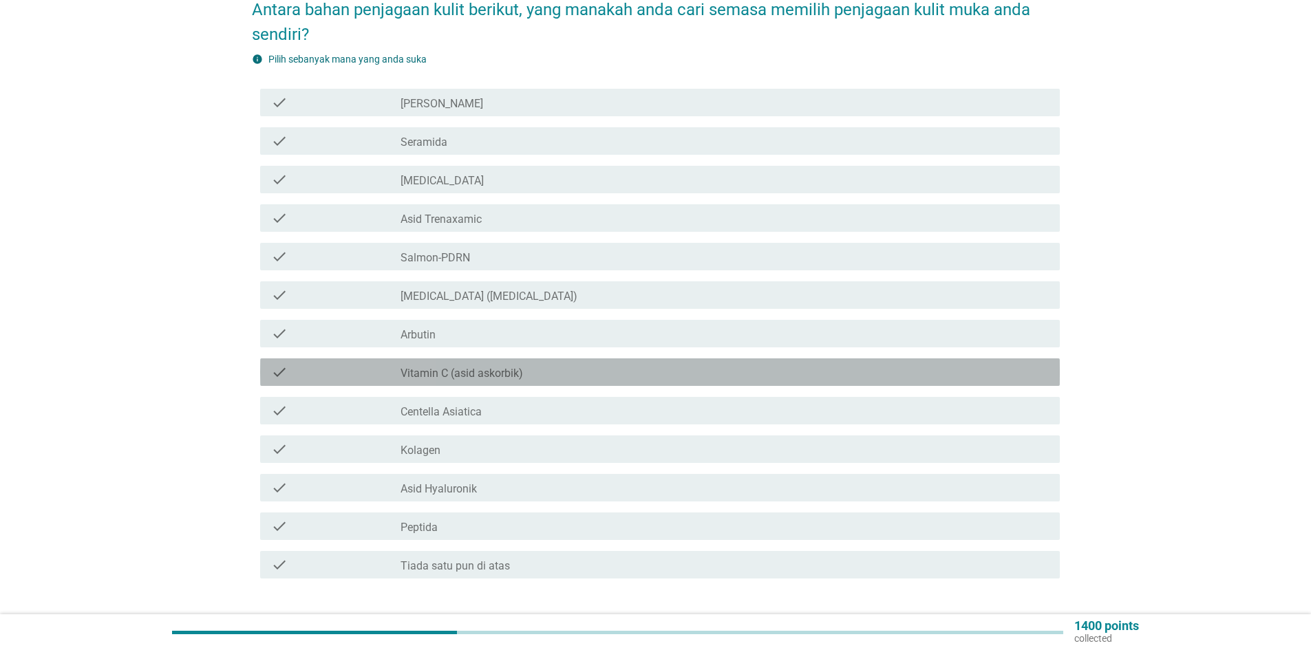
click at [279, 364] on icon "check" at bounding box center [279, 372] width 17 height 17
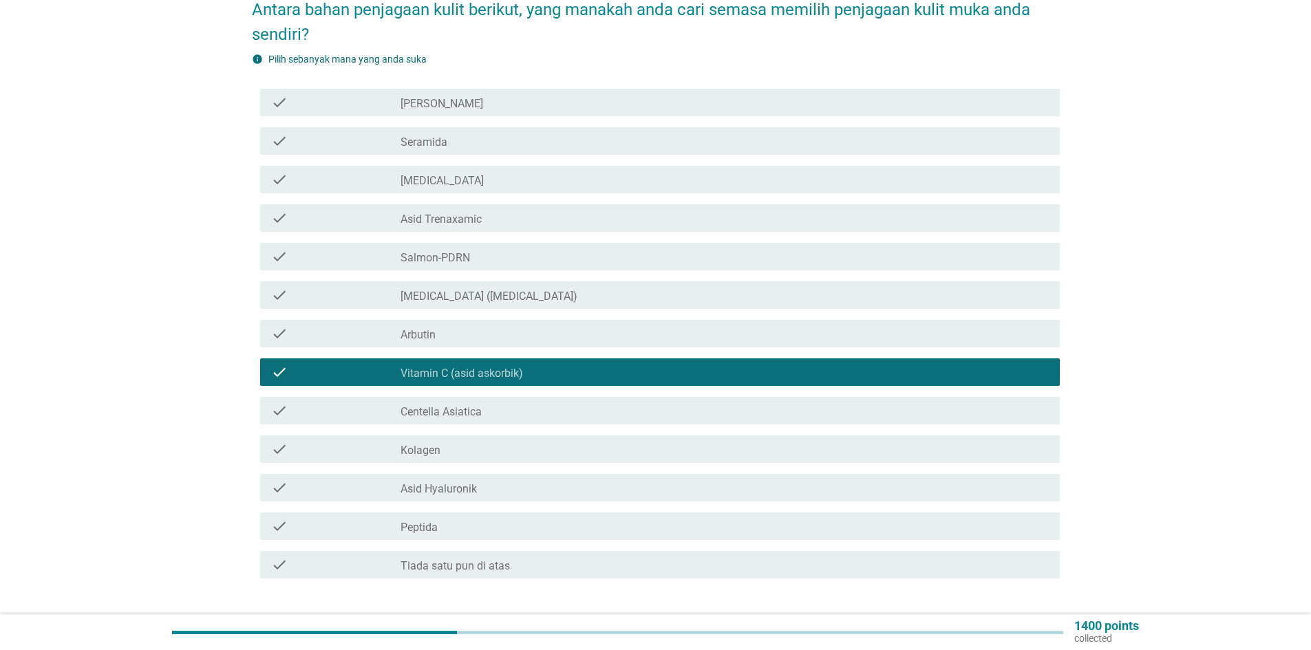
click at [279, 364] on icon "check" at bounding box center [279, 372] width 17 height 17
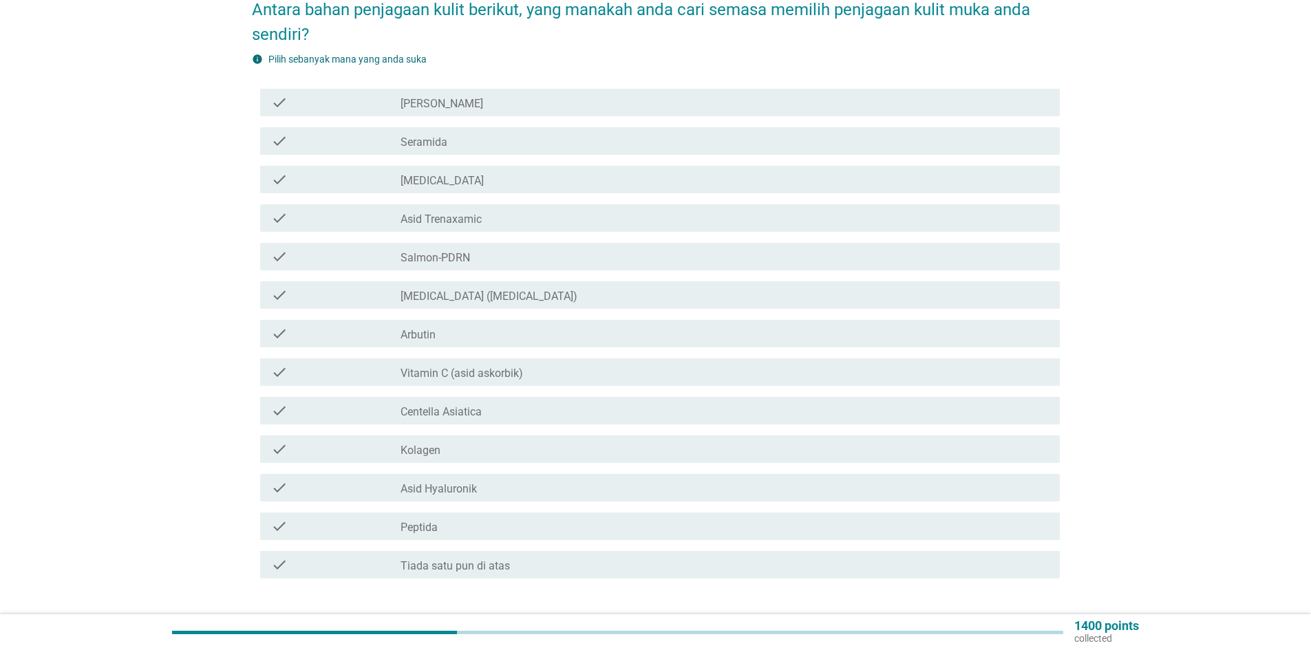
click at [279, 364] on icon "check" at bounding box center [279, 372] width 17 height 17
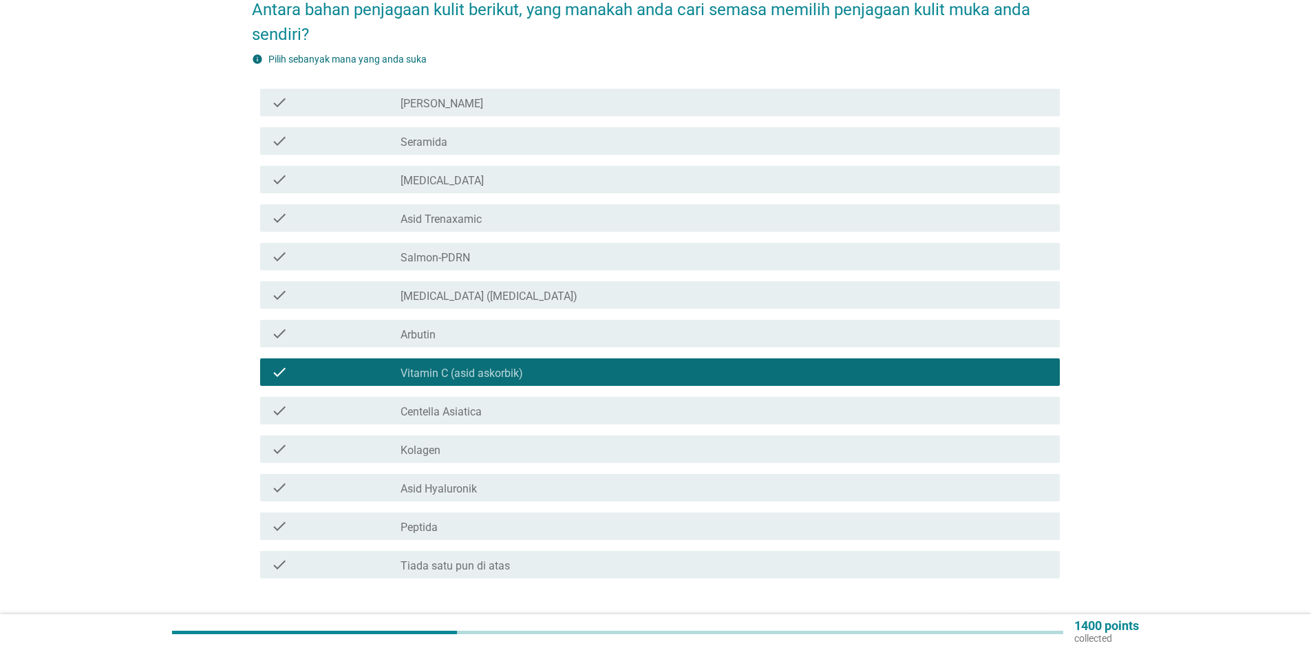
click at [283, 441] on icon "check" at bounding box center [279, 449] width 17 height 17
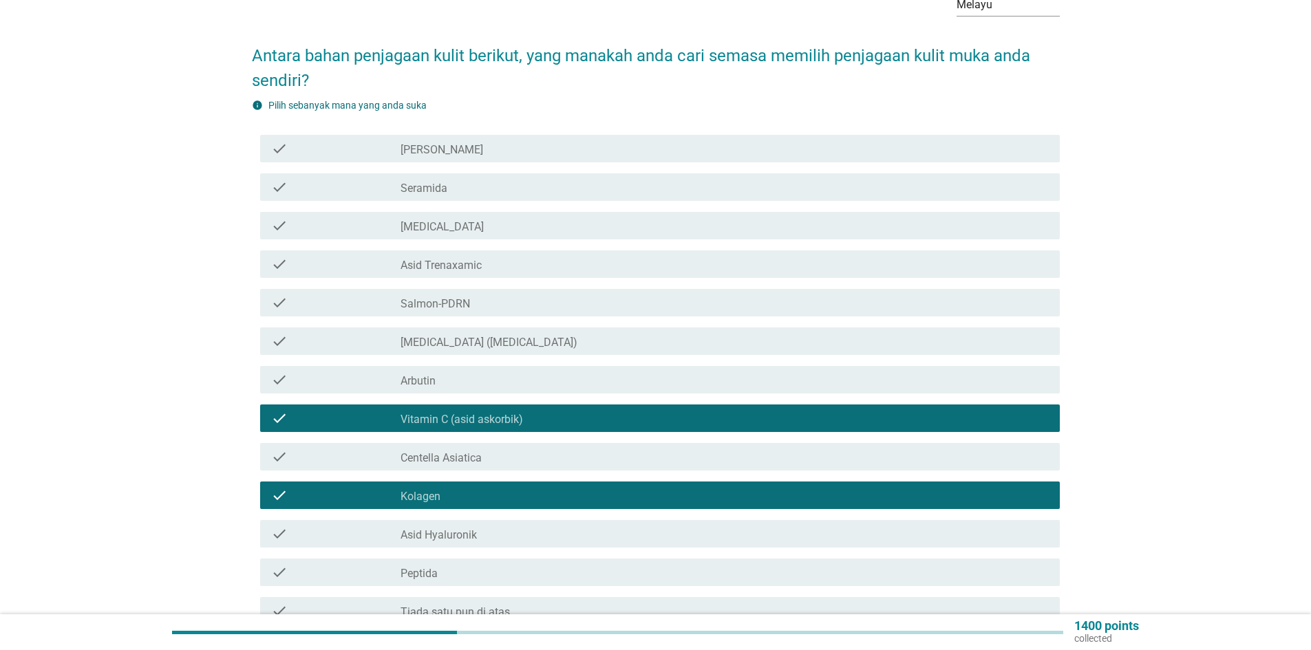
scroll to position [69, 0]
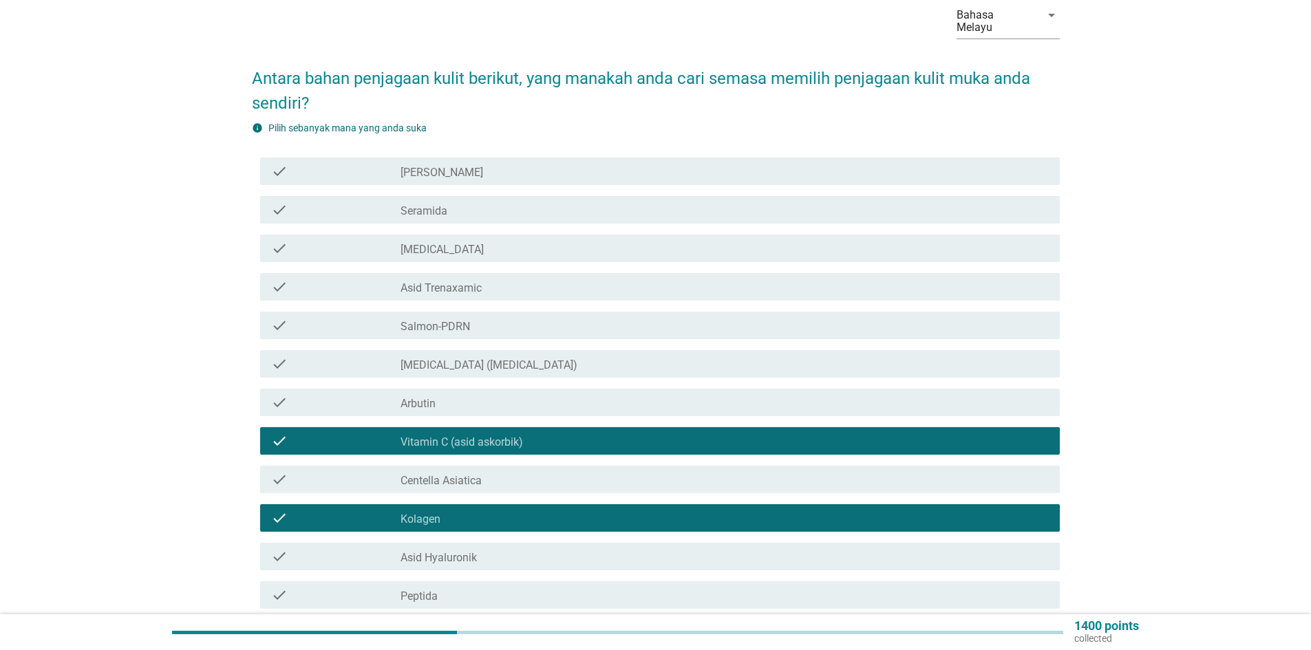
click at [285, 356] on icon "check" at bounding box center [279, 364] width 17 height 17
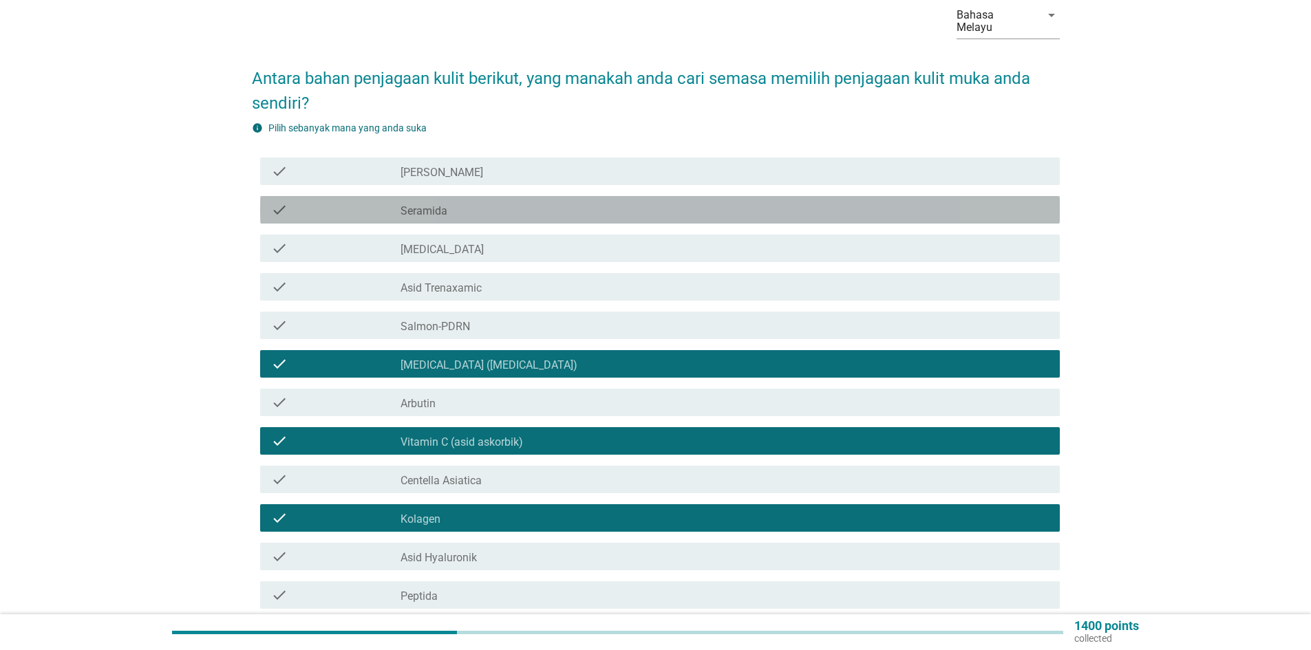
click at [281, 202] on icon "check" at bounding box center [279, 210] width 17 height 17
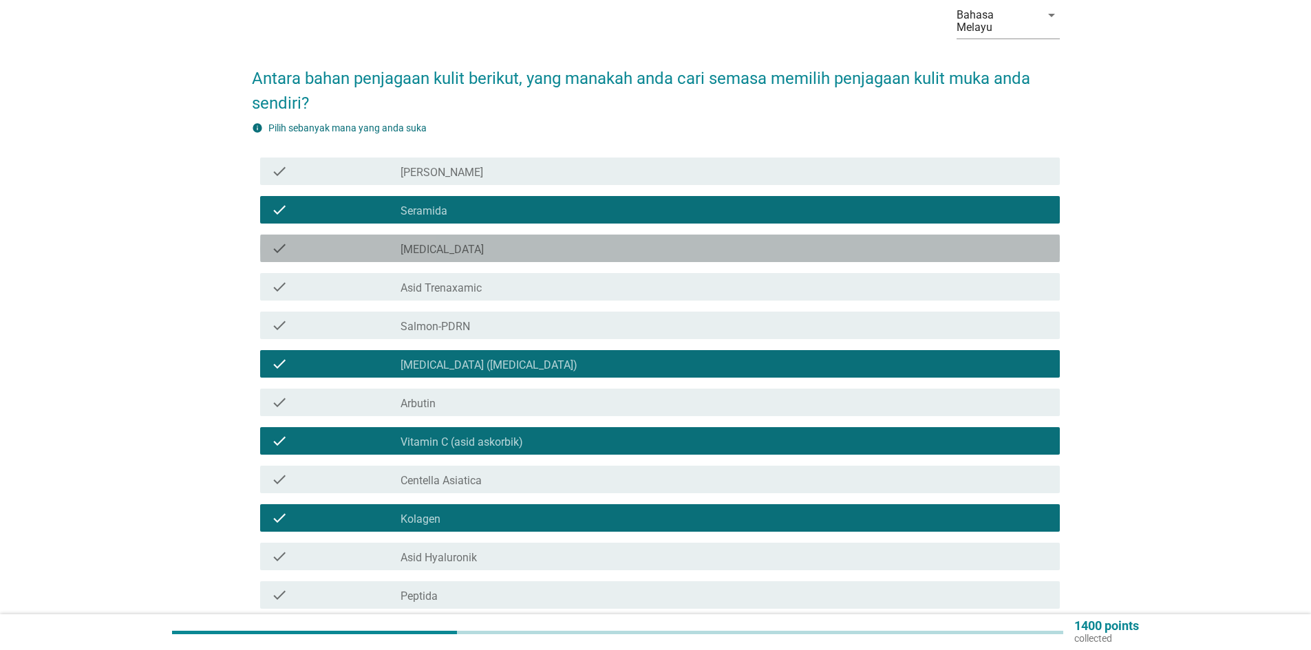
click at [294, 240] on div "check" at bounding box center [335, 248] width 129 height 17
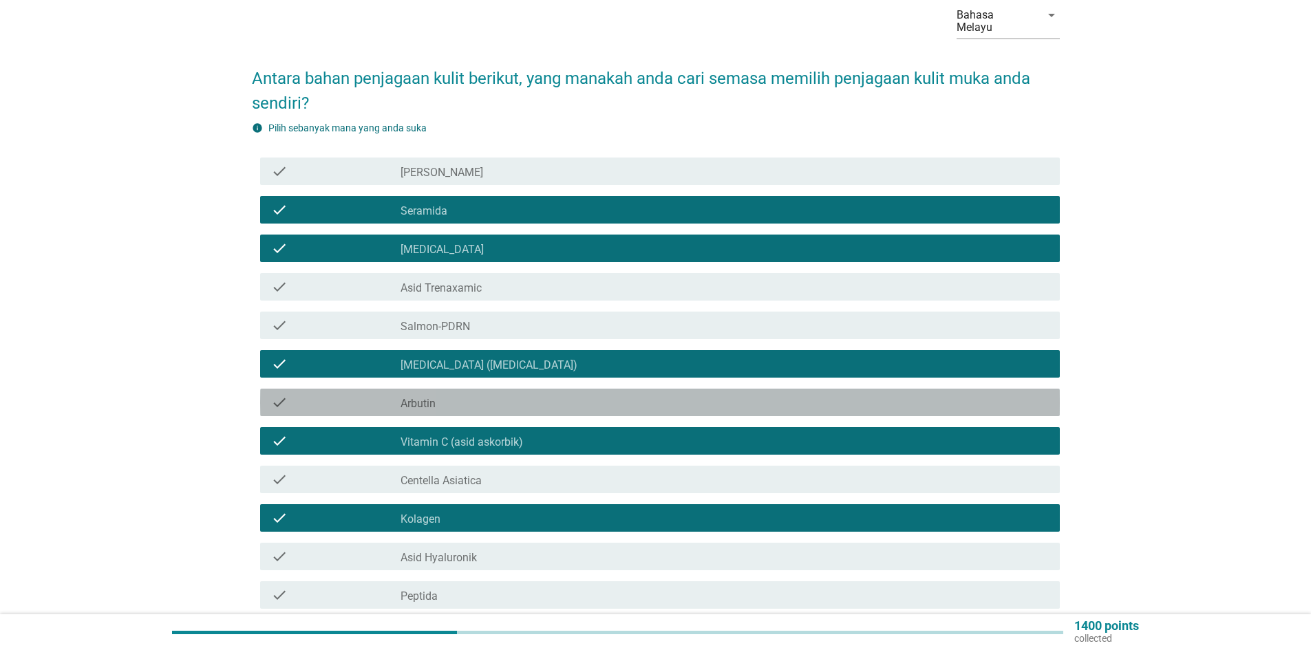
click at [284, 394] on icon "check" at bounding box center [279, 402] width 17 height 17
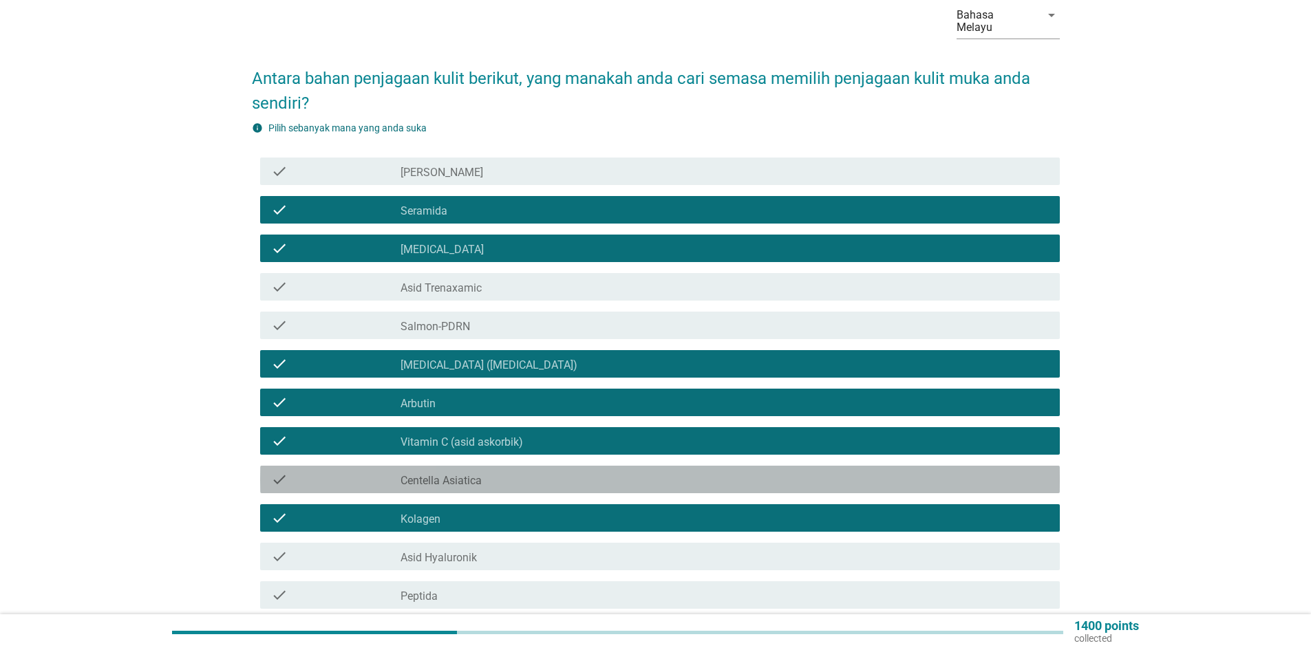
click at [288, 472] on div "check" at bounding box center [335, 480] width 129 height 17
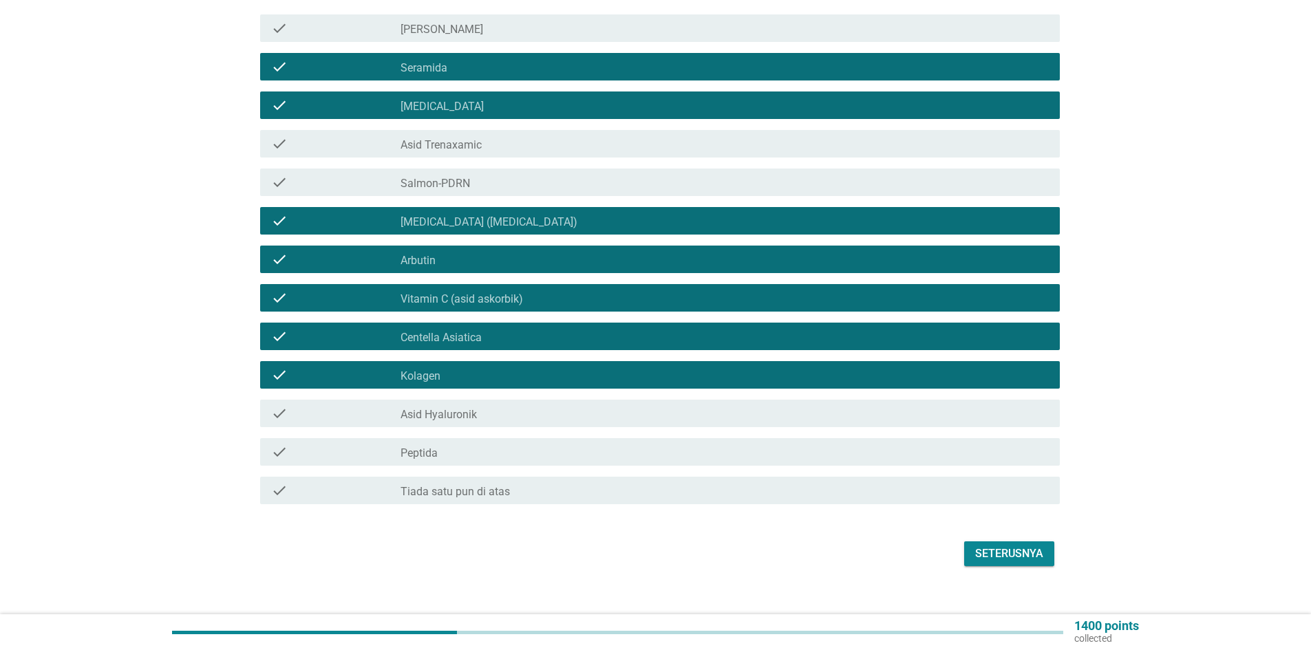
scroll to position [218, 0]
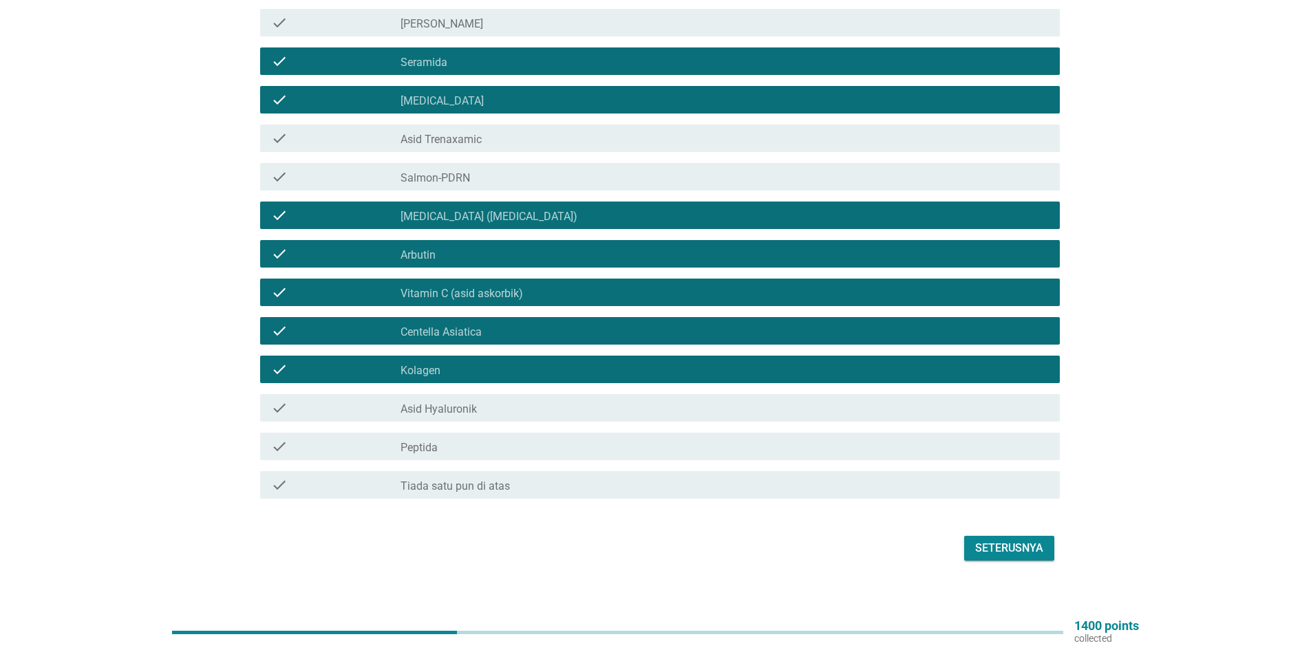
click at [1002, 540] on div "Seterusnya" at bounding box center [1009, 548] width 68 height 17
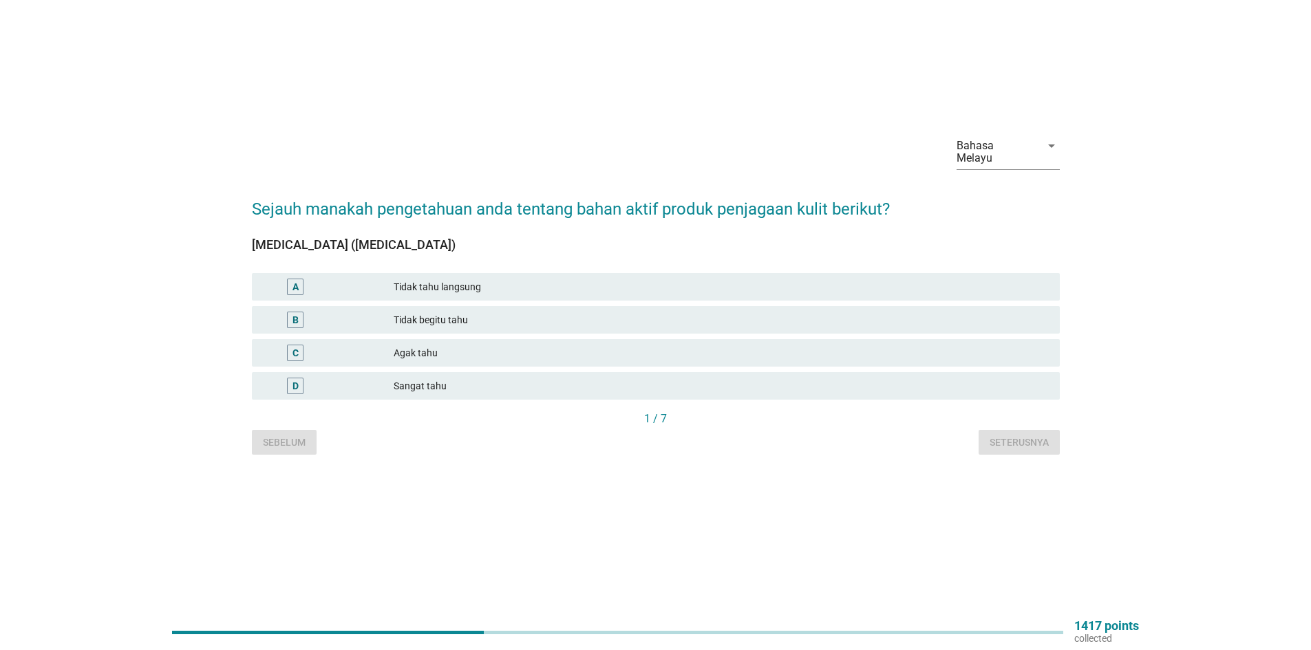
scroll to position [0, 0]
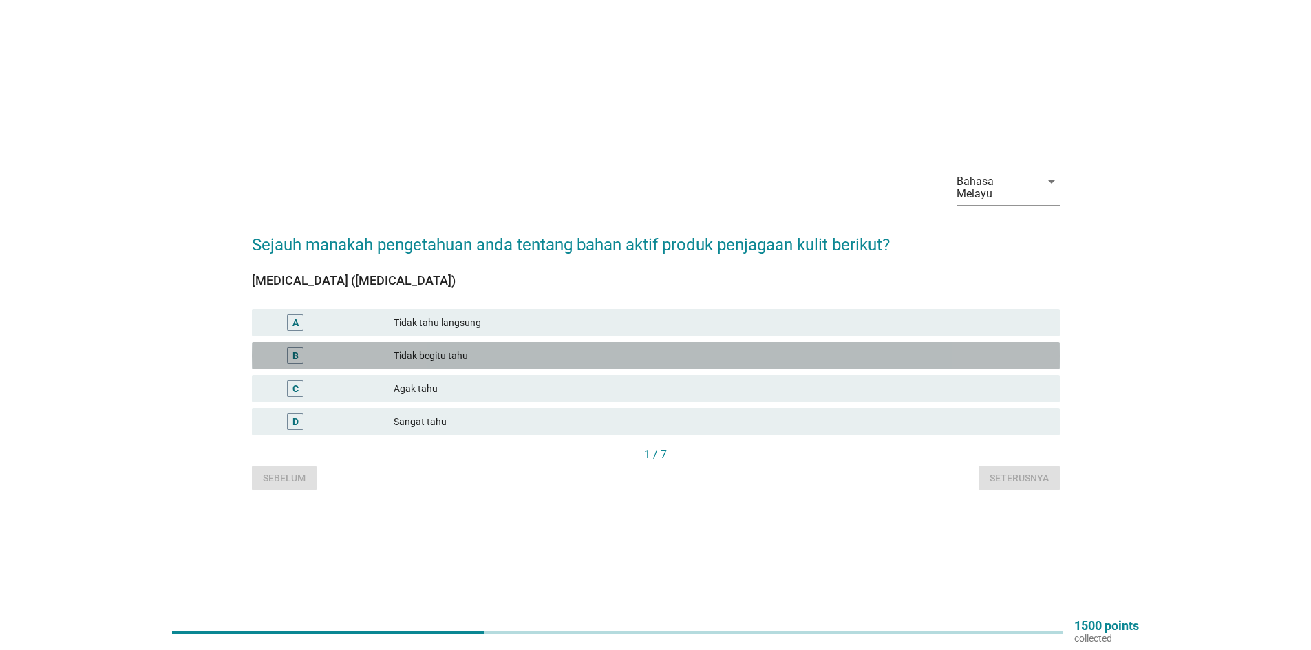
click at [295, 349] on div "B" at bounding box center [296, 356] width 6 height 14
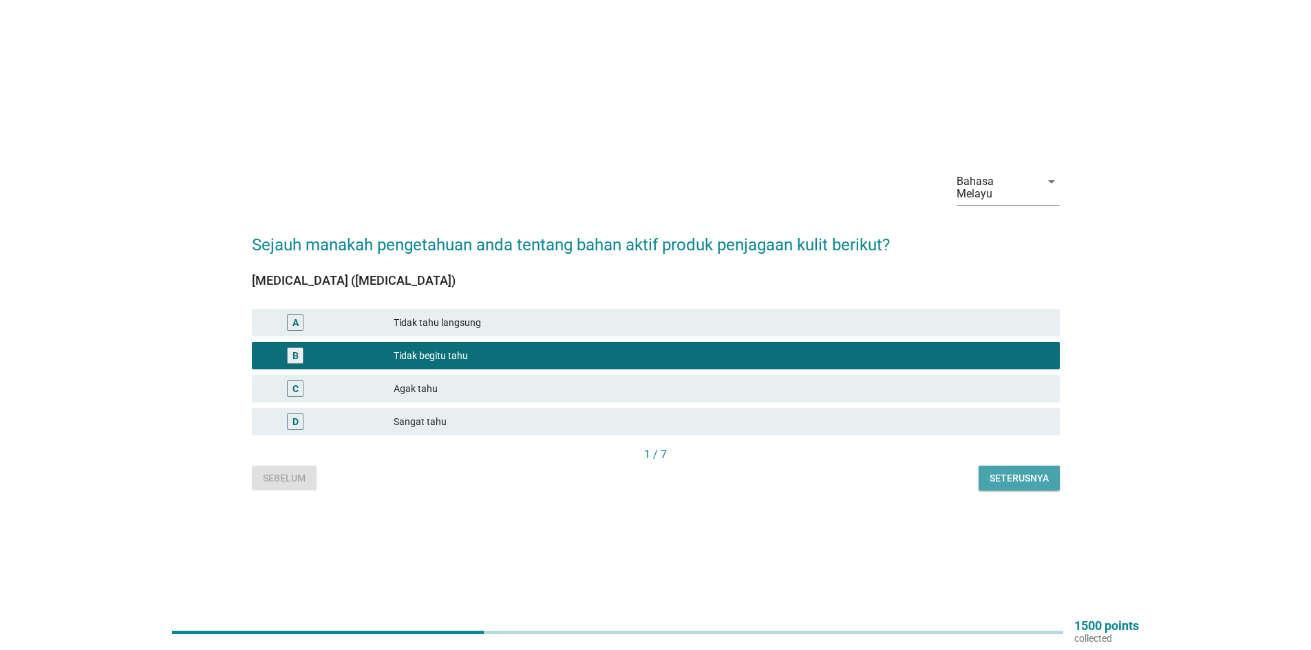
click at [997, 472] on div "Seterusnya" at bounding box center [1019, 479] width 59 height 14
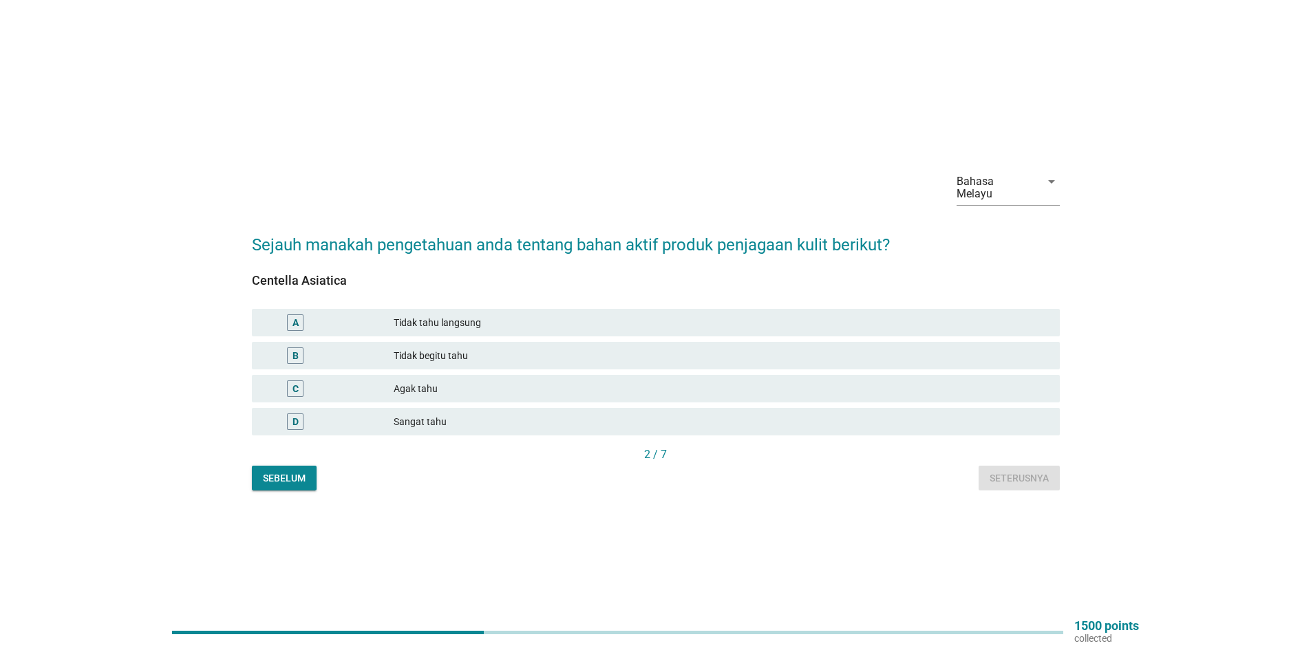
drag, startPoint x: 299, startPoint y: 346, endPoint x: 403, endPoint y: 348, distance: 104.6
click at [302, 348] on div "B" at bounding box center [295, 356] width 17 height 17
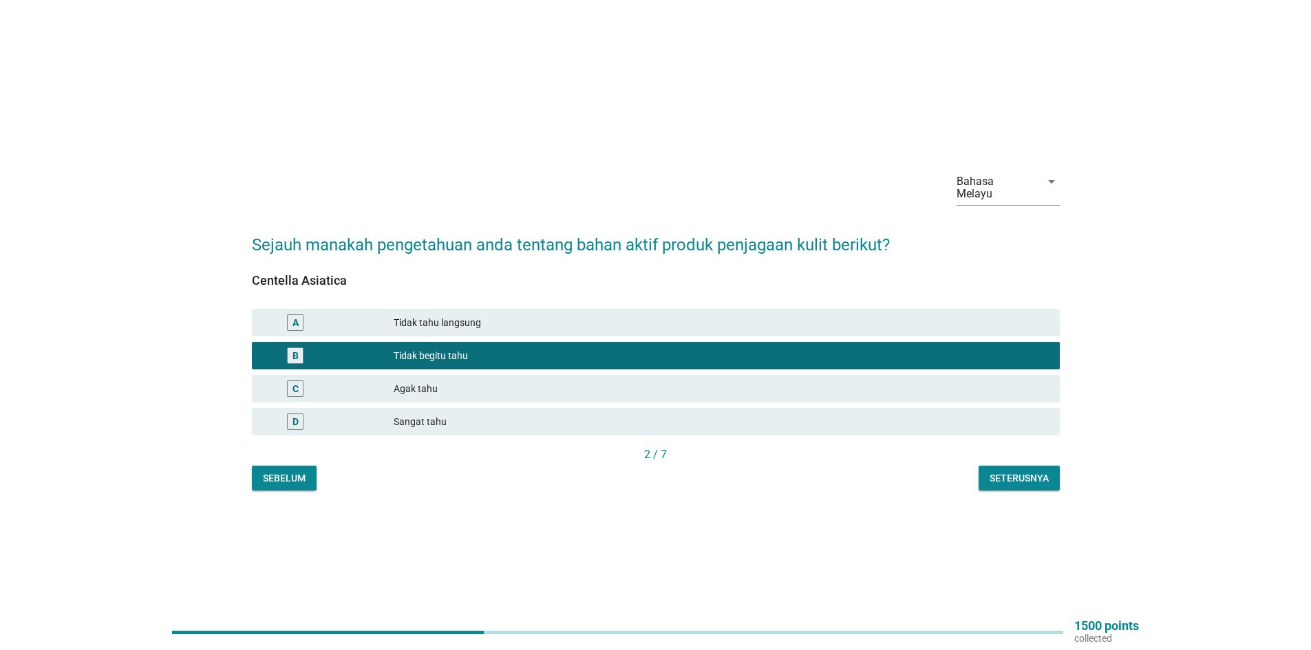
click at [1013, 472] on div "Seterusnya" at bounding box center [1019, 479] width 59 height 14
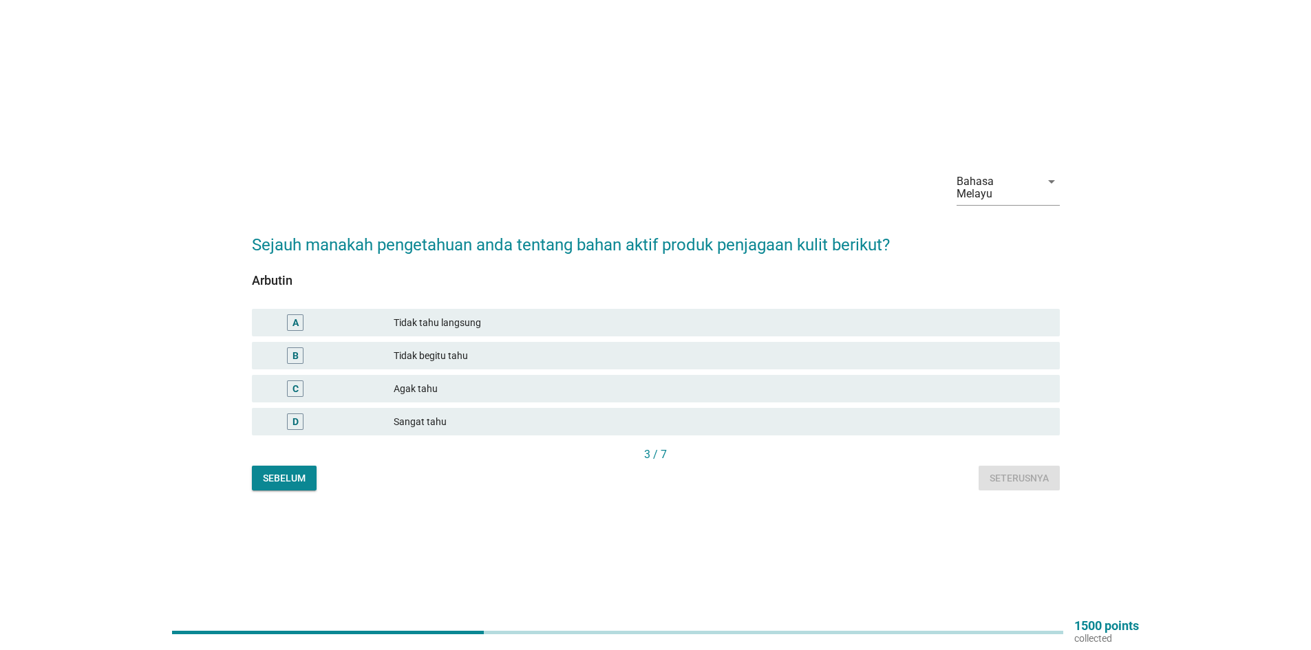
drag, startPoint x: 297, startPoint y: 348, endPoint x: 392, endPoint y: 352, distance: 95.1
click at [297, 349] on div "B" at bounding box center [296, 356] width 6 height 14
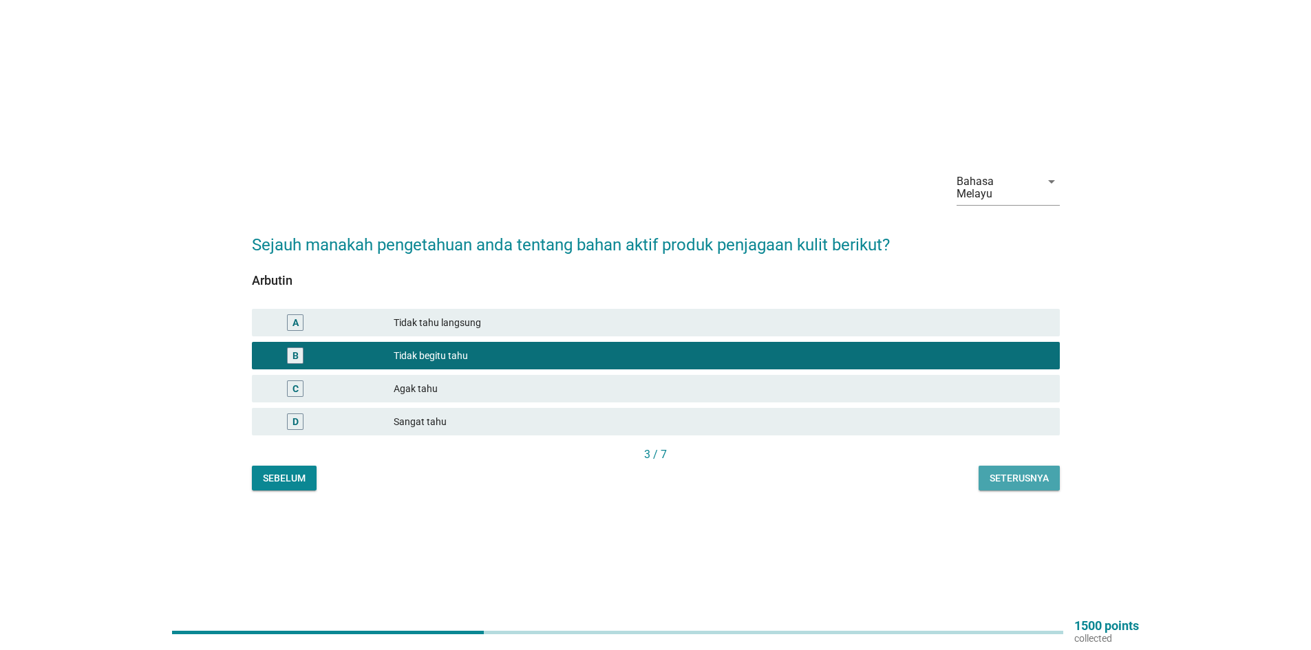
click at [1039, 472] on div "Seterusnya" at bounding box center [1019, 479] width 59 height 14
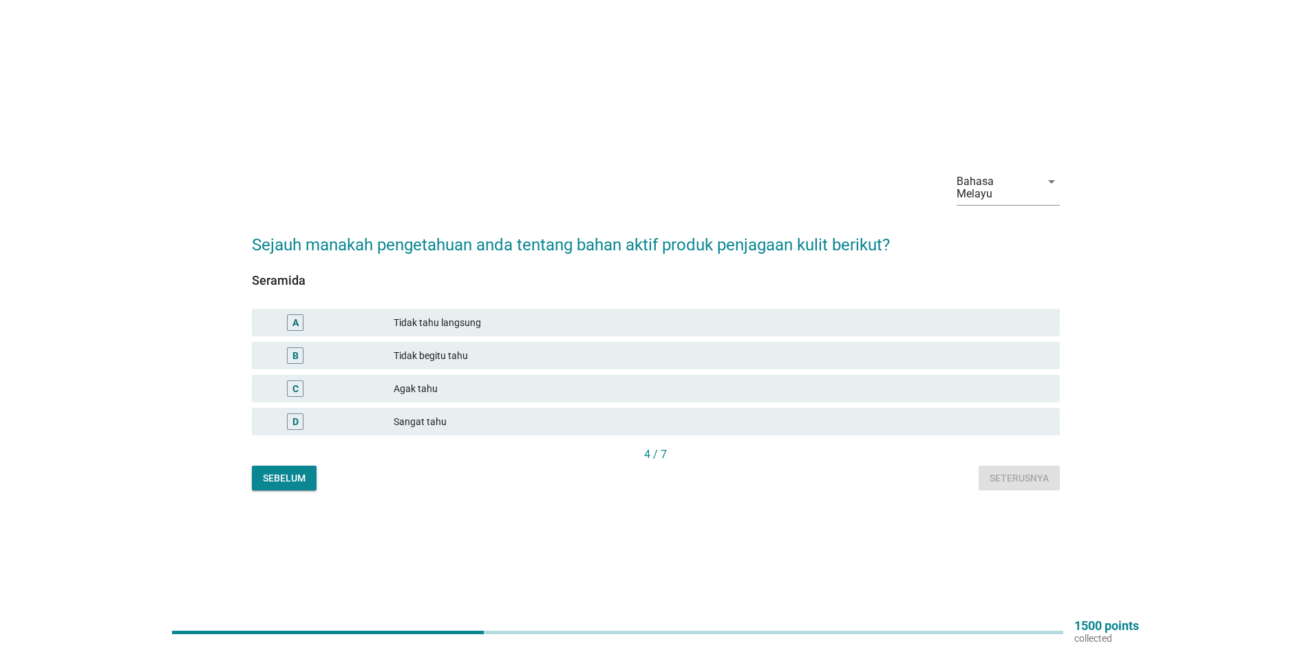
click at [298, 352] on div "B" at bounding box center [296, 356] width 6 height 14
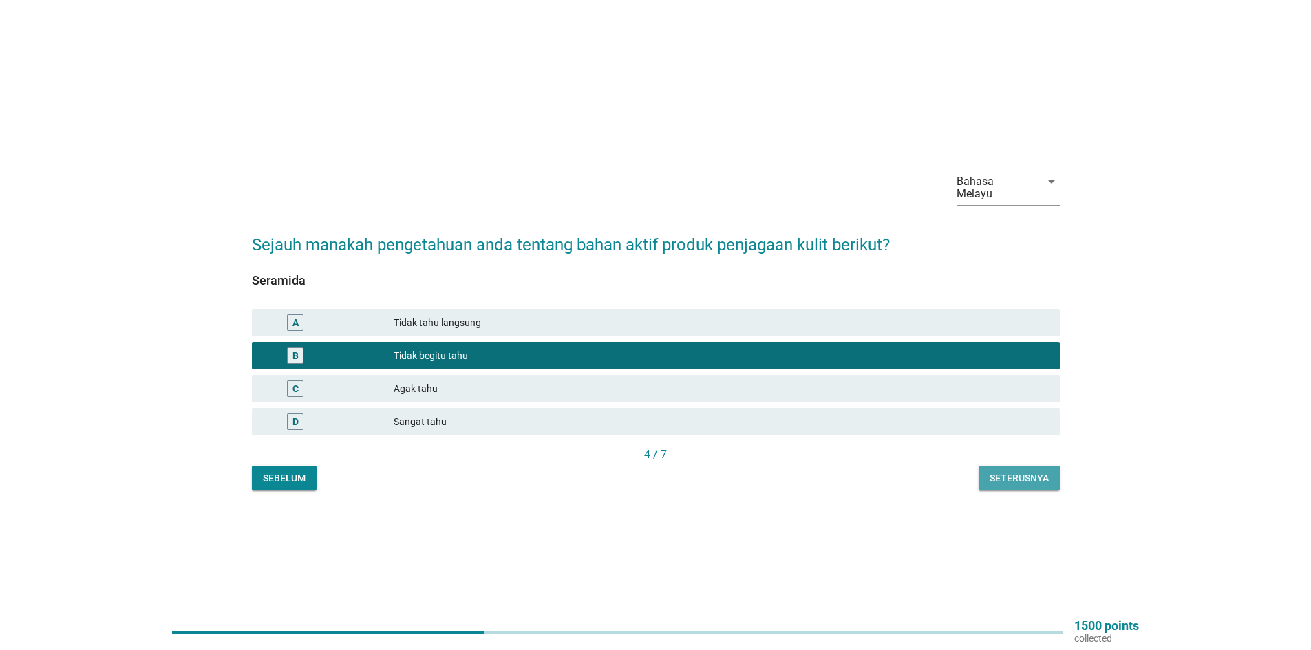
click at [1044, 476] on div "Seterusnya" at bounding box center [1019, 479] width 59 height 14
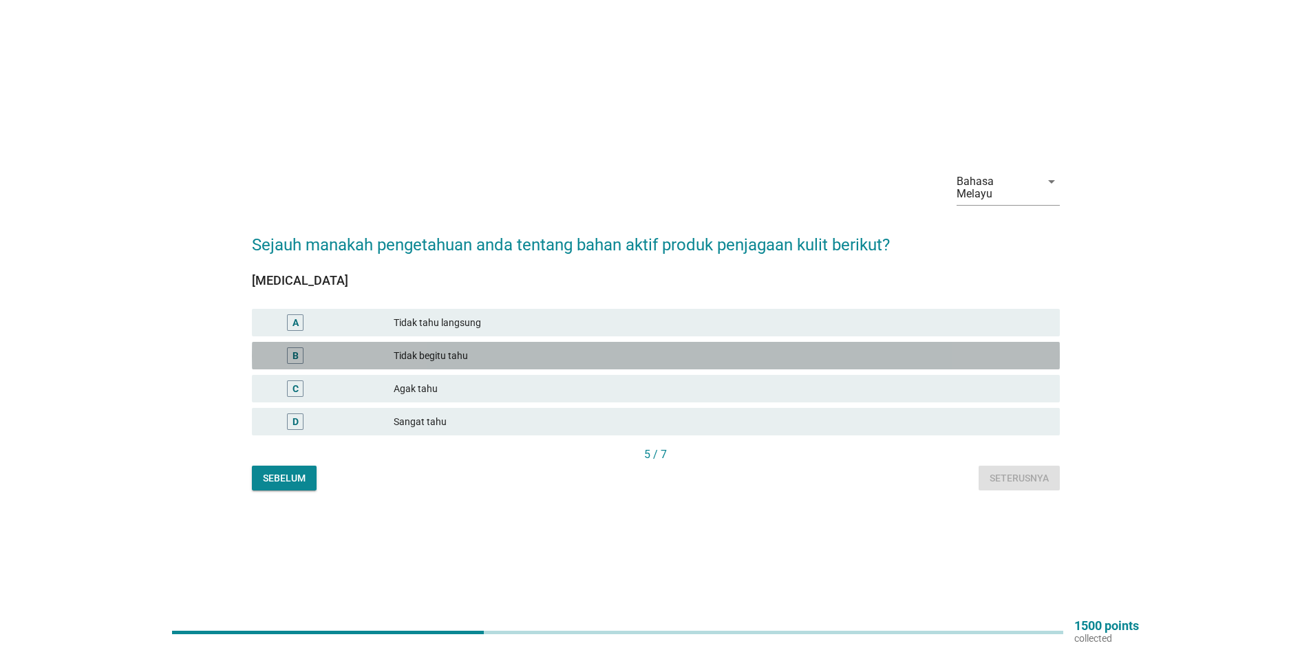
click at [284, 348] on div "B" at bounding box center [295, 356] width 65 height 17
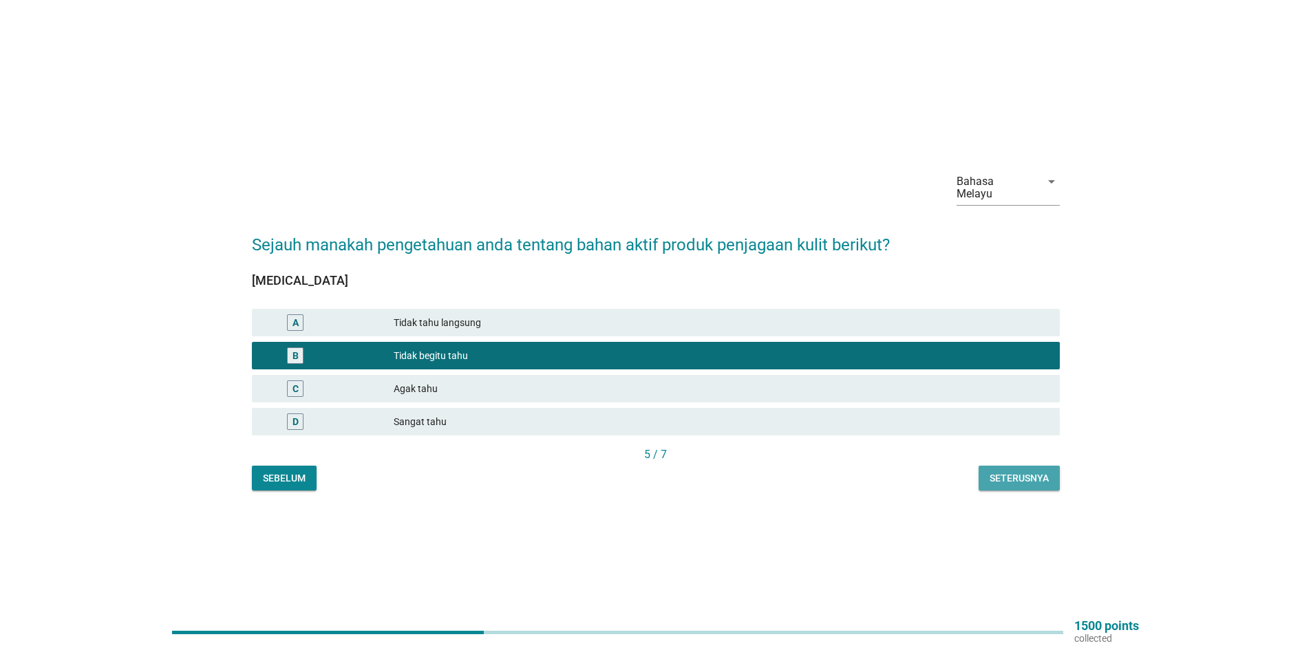
click at [1025, 472] on div "Seterusnya" at bounding box center [1019, 479] width 59 height 14
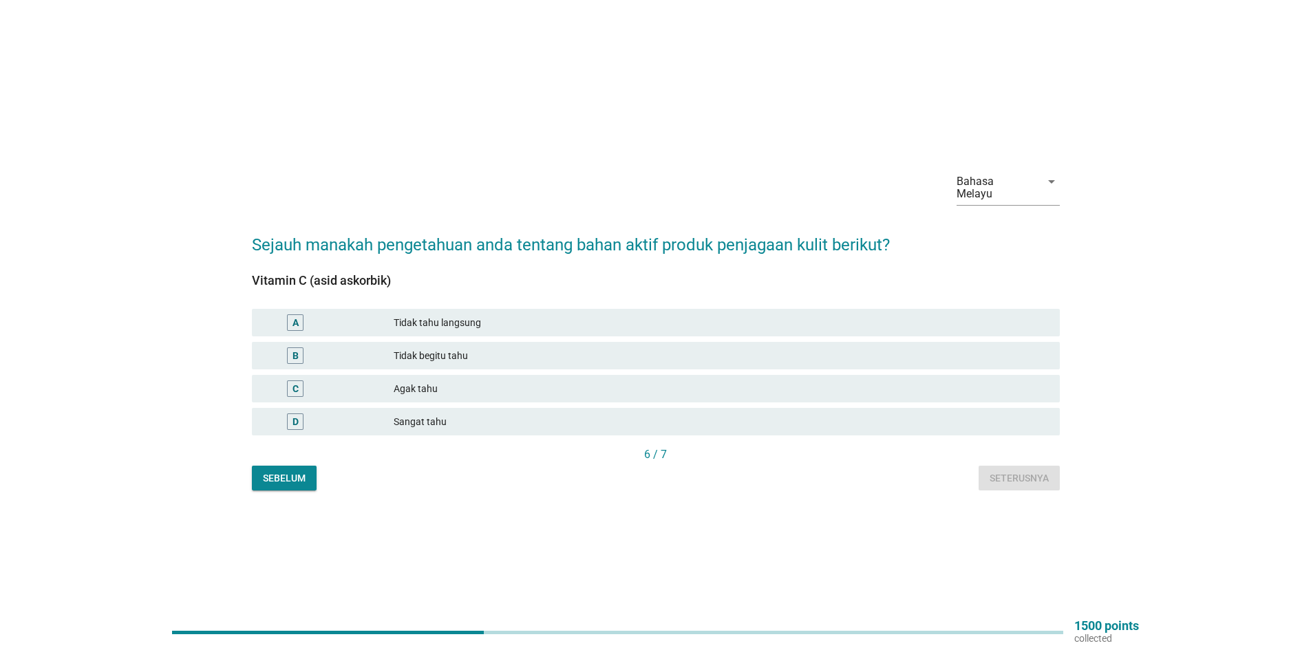
click at [293, 351] on div "B" at bounding box center [296, 356] width 6 height 14
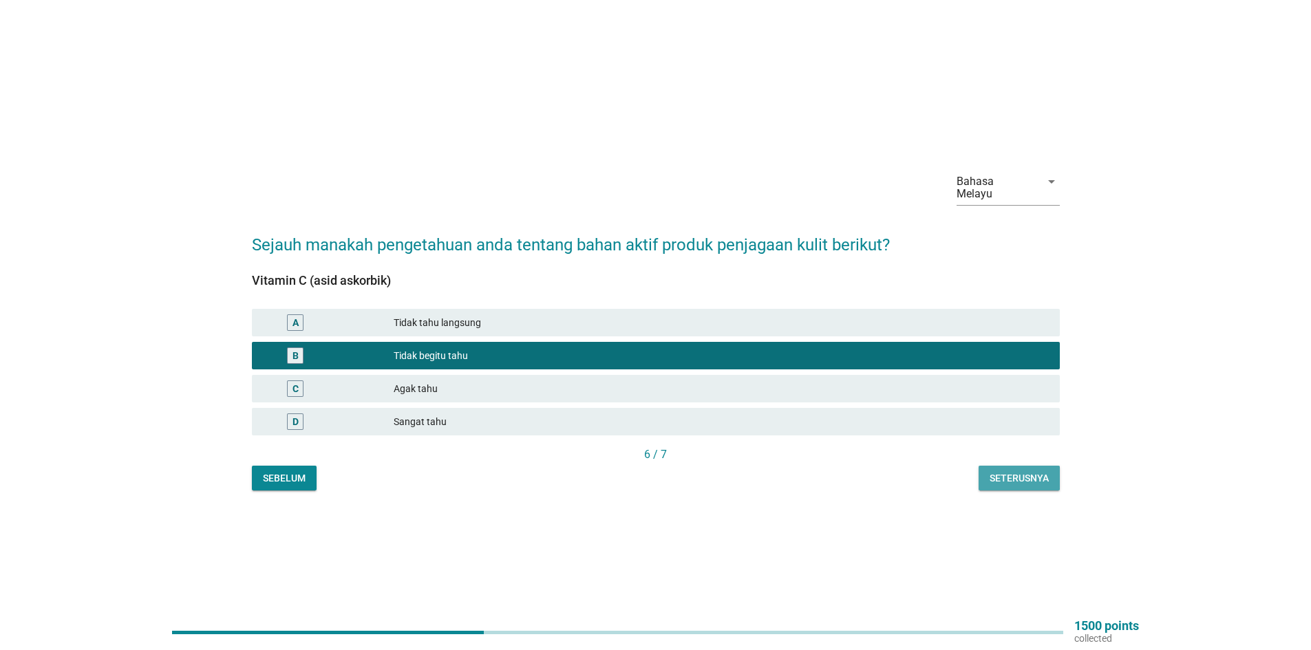
click at [1038, 472] on div "Seterusnya" at bounding box center [1019, 479] width 59 height 14
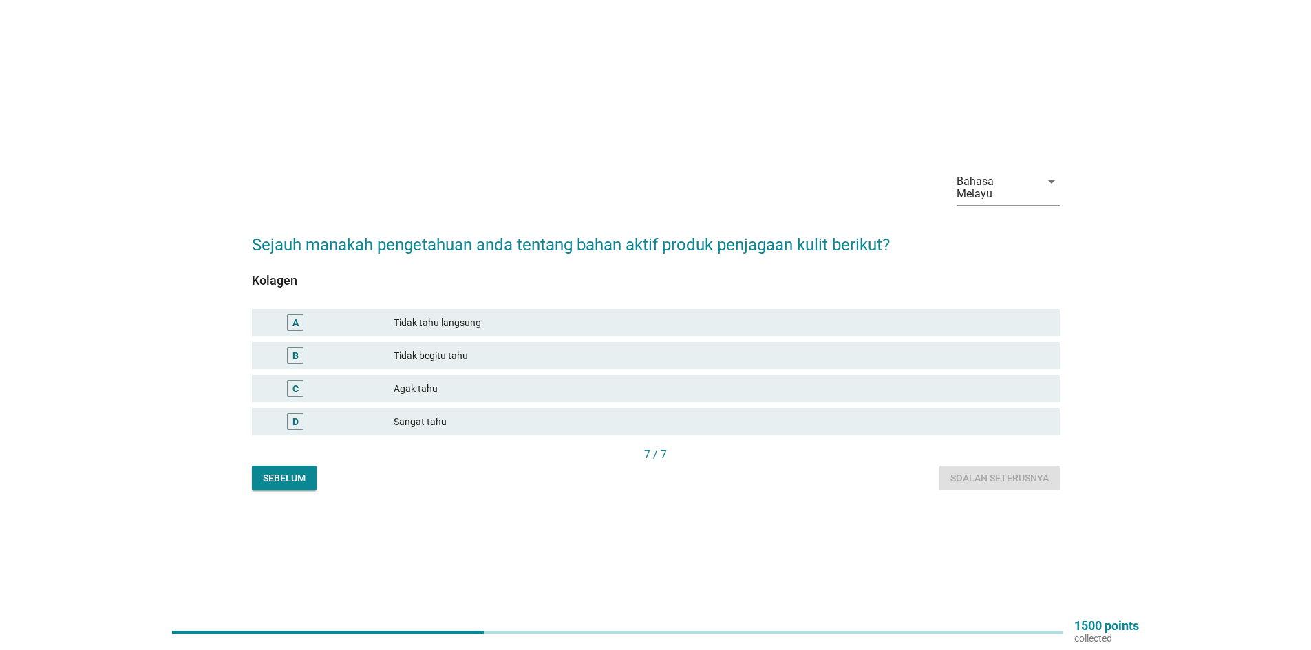
click at [293, 349] on div "B" at bounding box center [296, 356] width 6 height 14
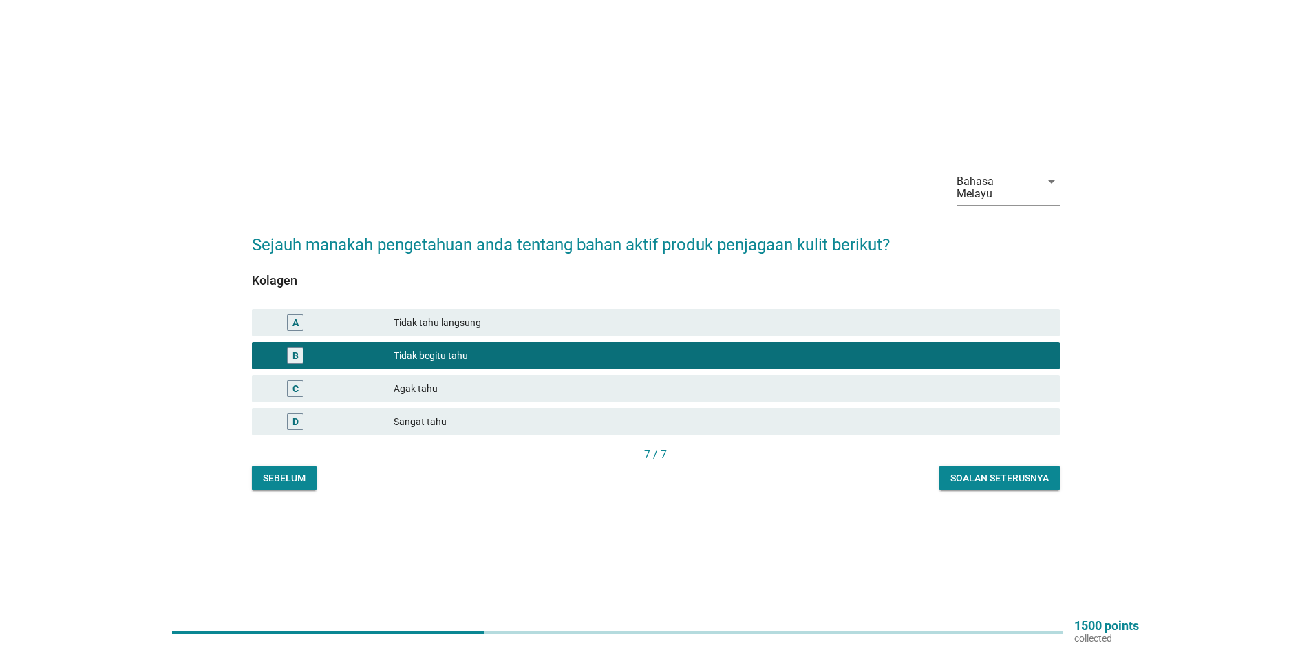
click at [966, 472] on div "Soalan seterusnya" at bounding box center [1000, 479] width 98 height 14
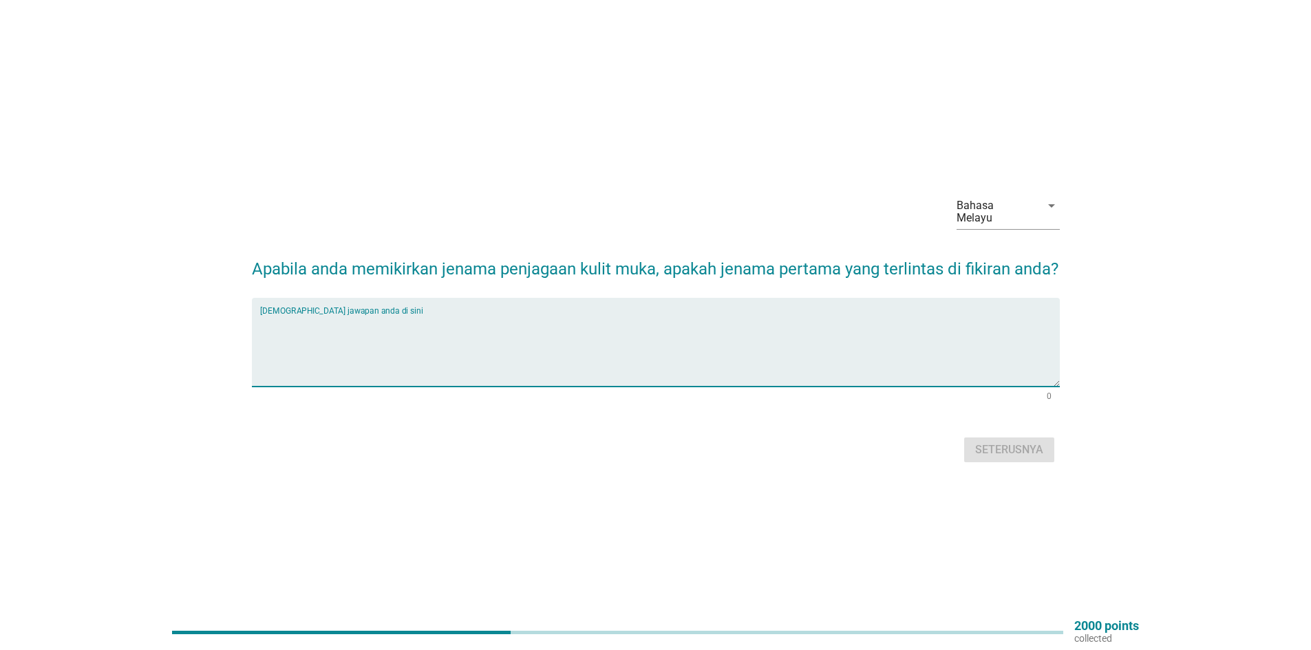
click at [271, 324] on textarea "Isikan jawapan anda di sini" at bounding box center [660, 351] width 800 height 72
type textarea "sakura"
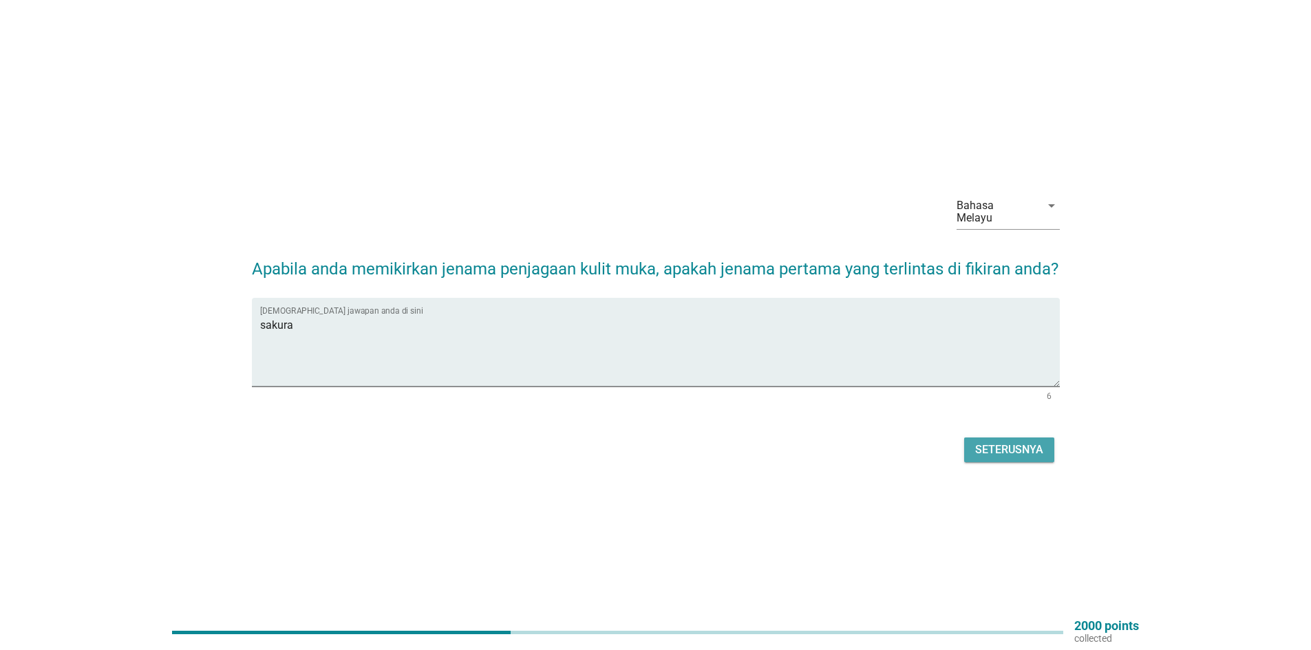
click at [1021, 447] on button "Seterusnya" at bounding box center [1009, 450] width 90 height 25
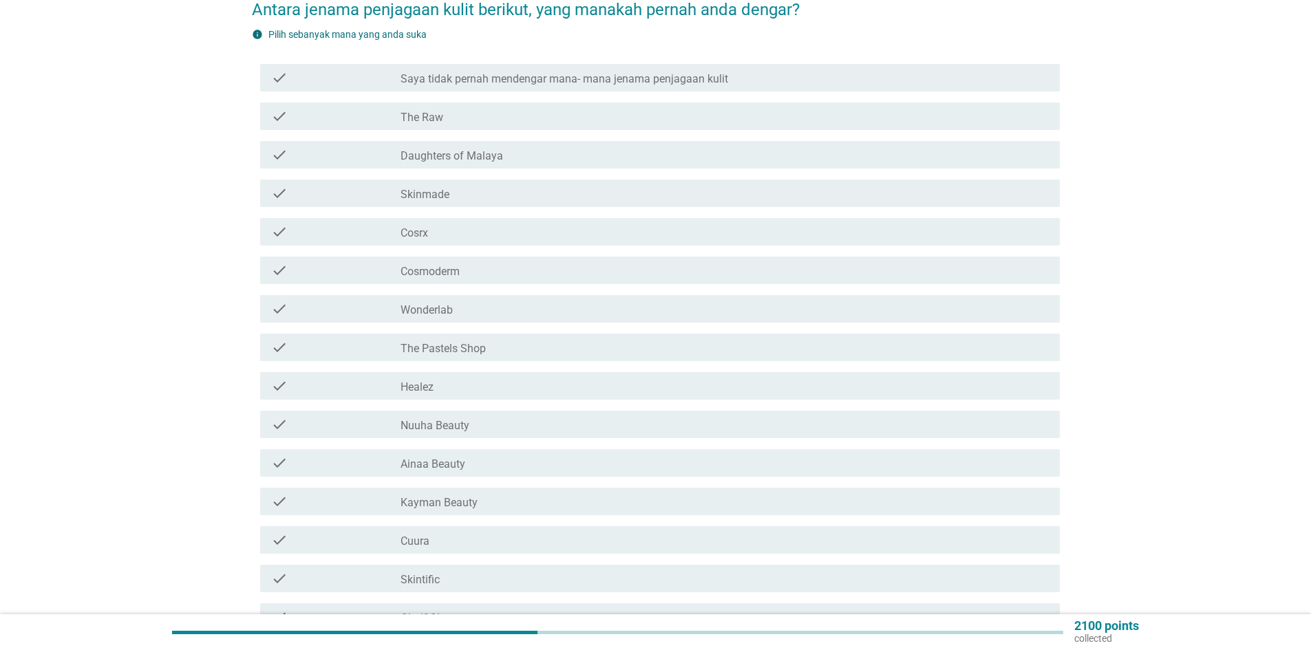
scroll to position [206, 0]
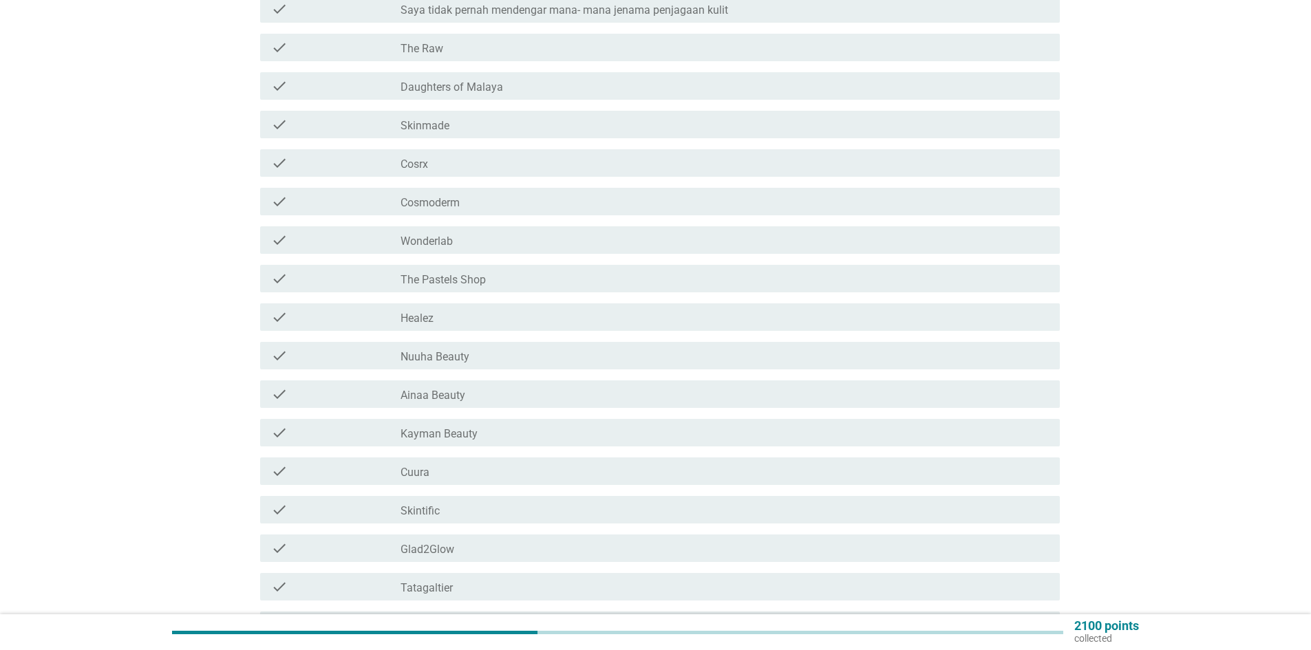
click at [277, 386] on icon "check" at bounding box center [279, 394] width 17 height 17
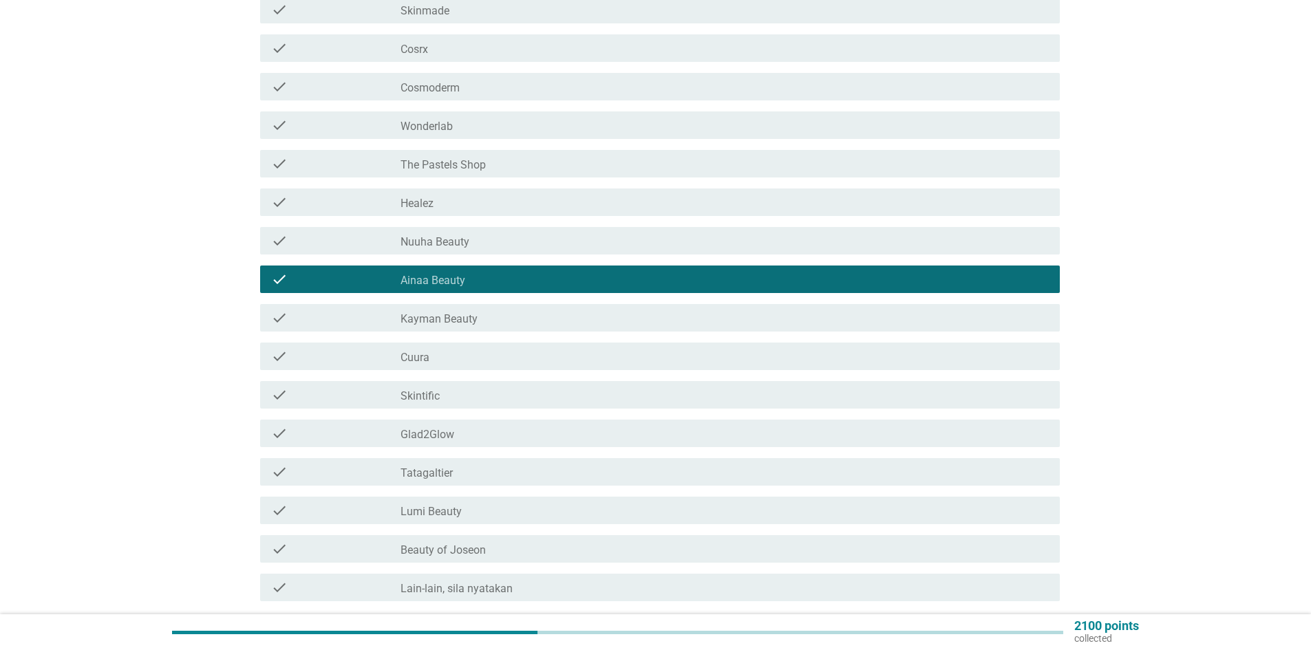
scroll to position [344, 0]
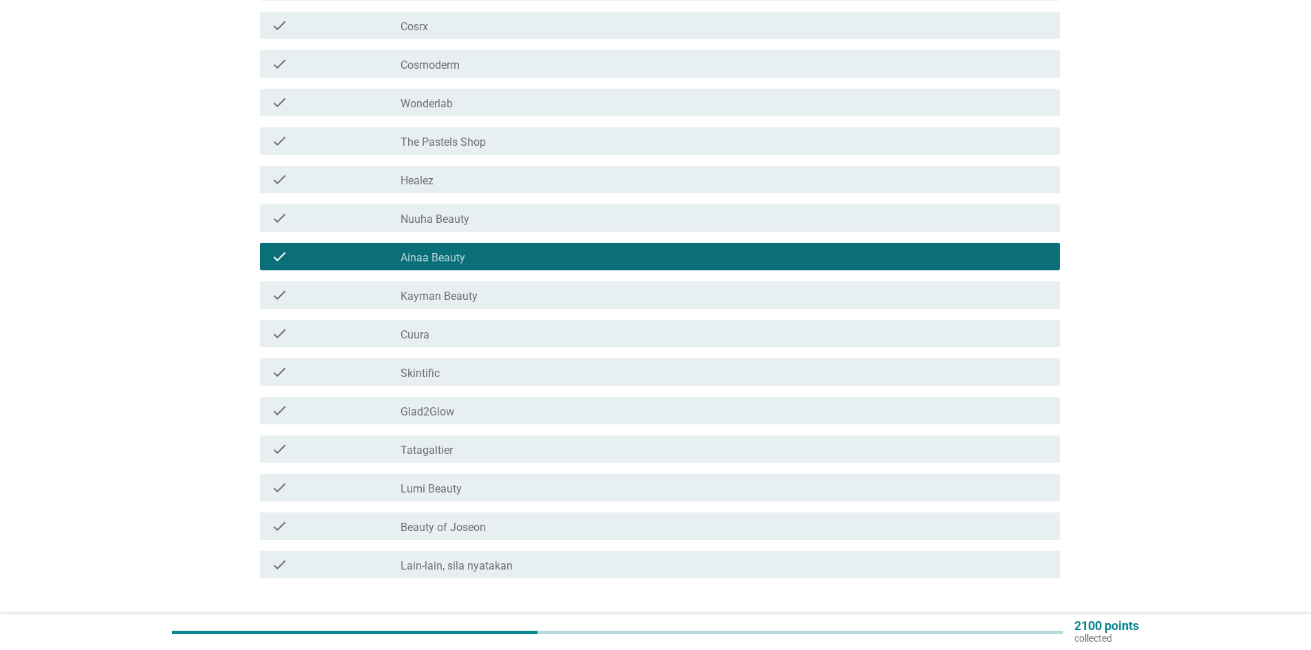
click at [279, 403] on icon "check" at bounding box center [279, 411] width 17 height 17
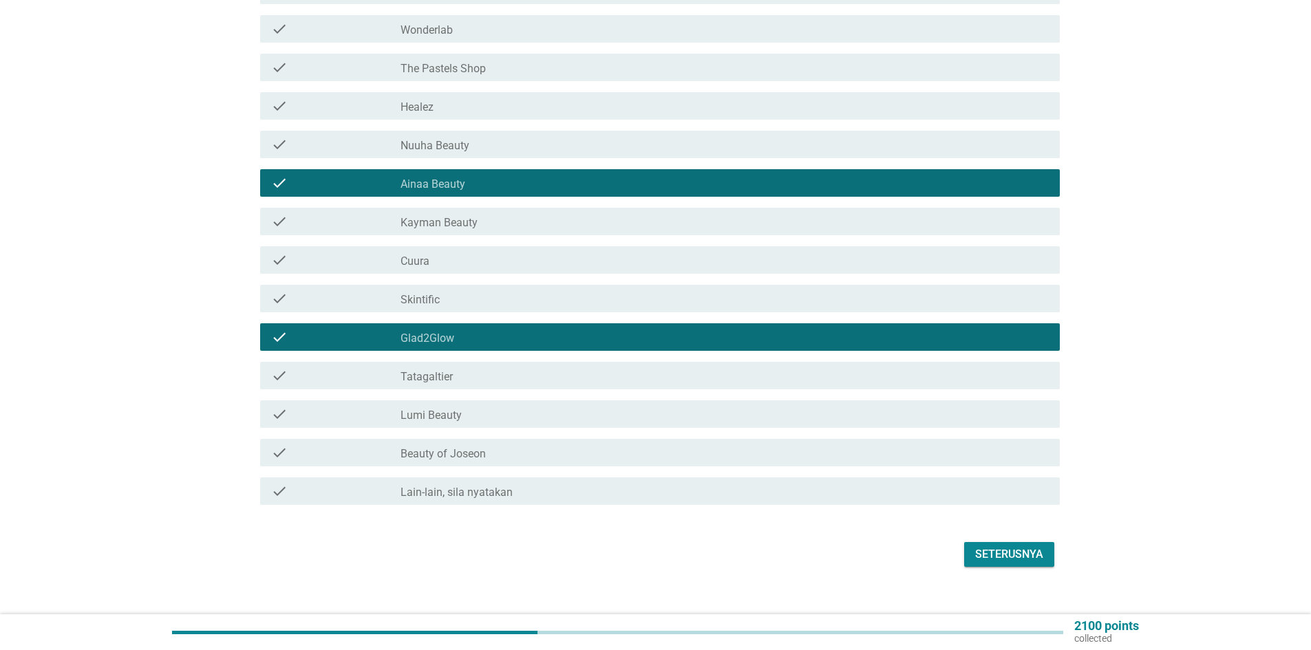
scroll to position [424, 0]
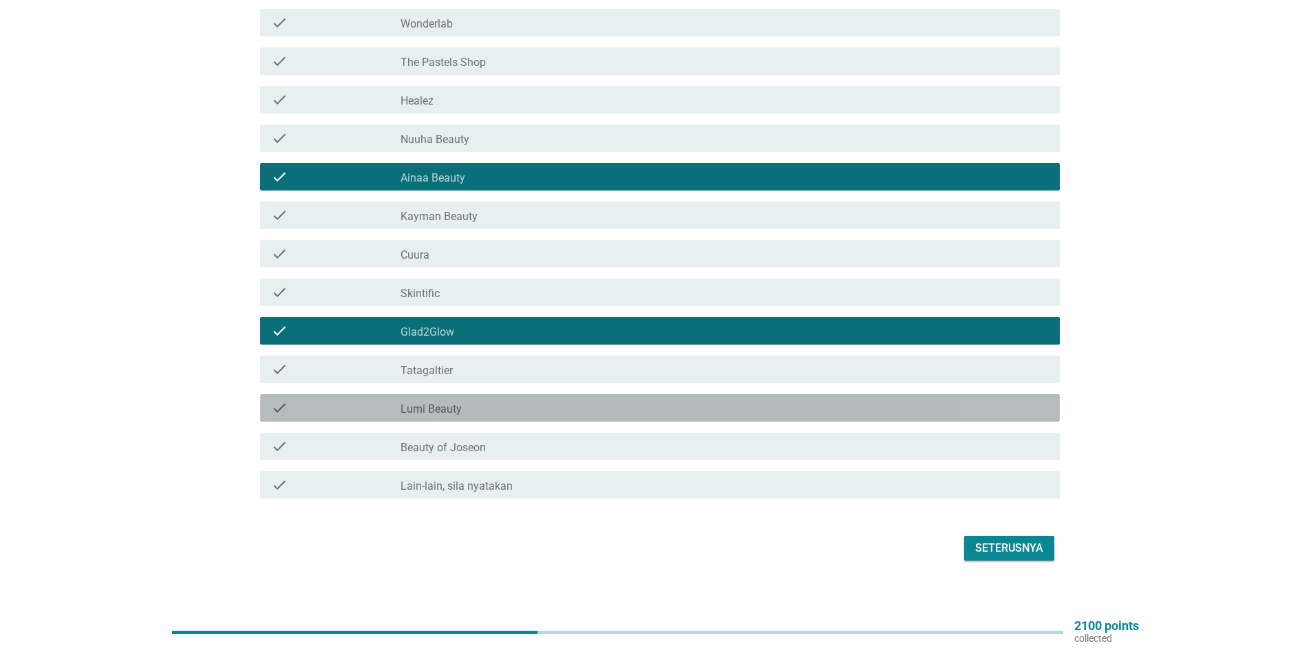
click at [403, 403] on label "Lumi Beauty" at bounding box center [431, 410] width 61 height 14
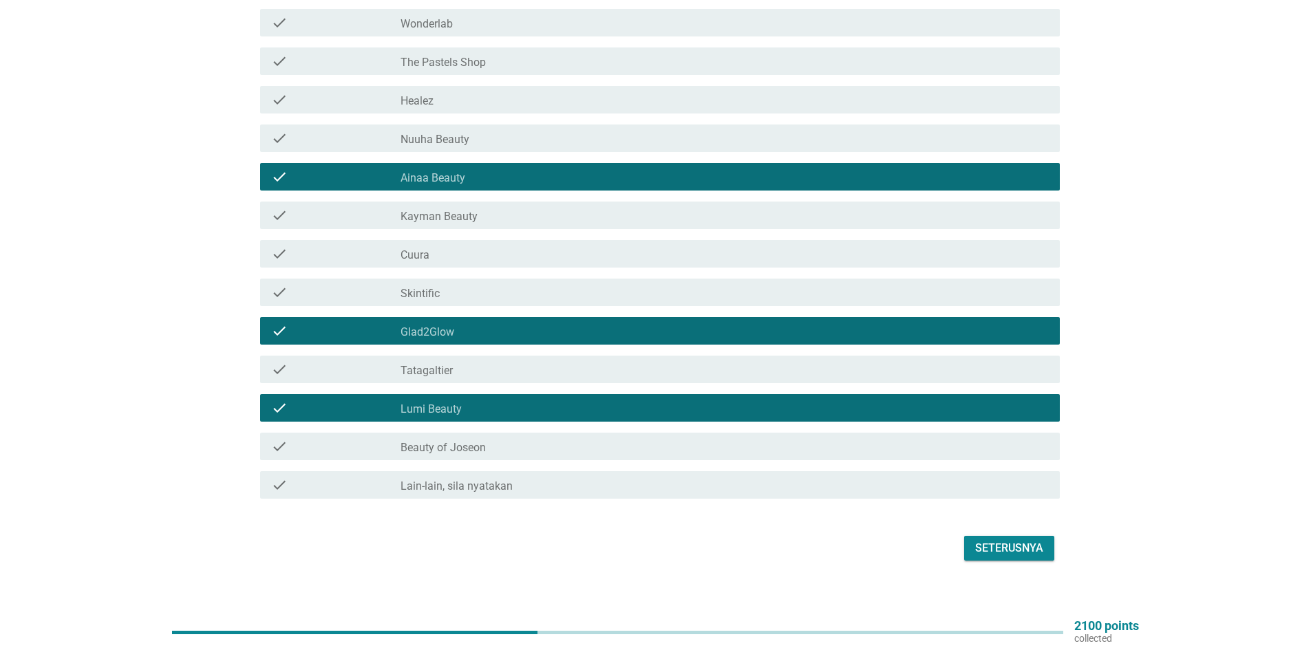
click at [1016, 540] on div "Seterusnya" at bounding box center [1009, 548] width 68 height 17
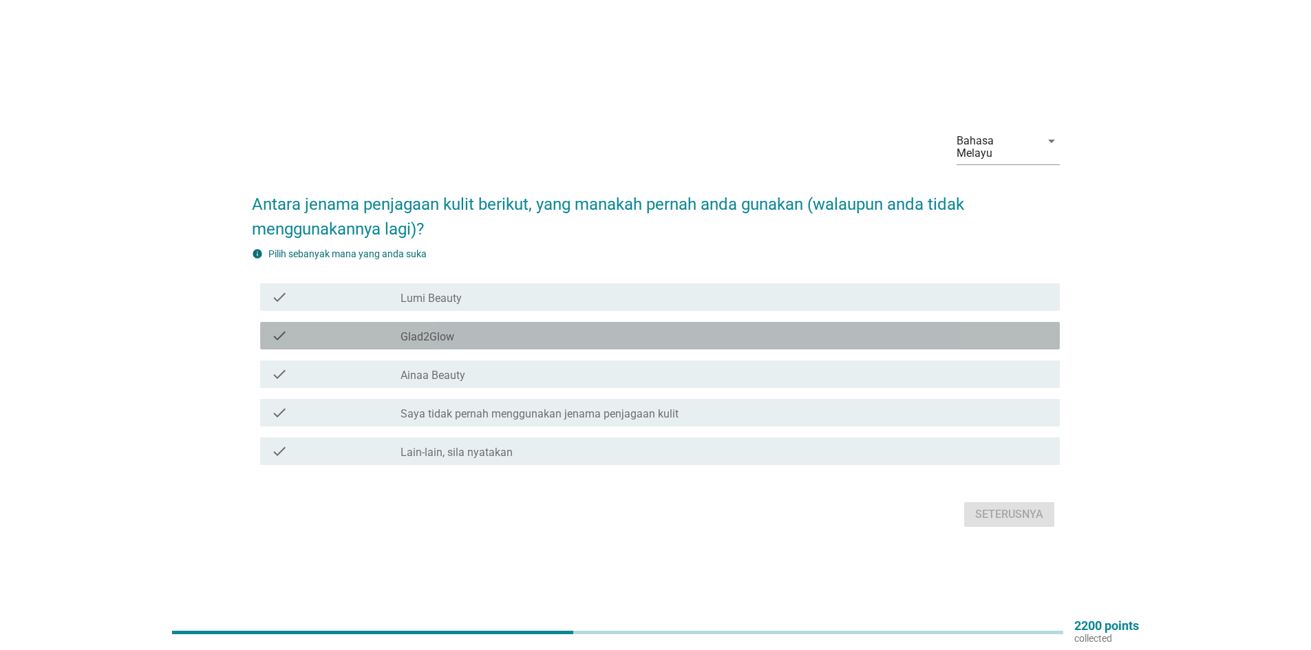
click at [438, 330] on label "Glad2Glow" at bounding box center [428, 337] width 54 height 14
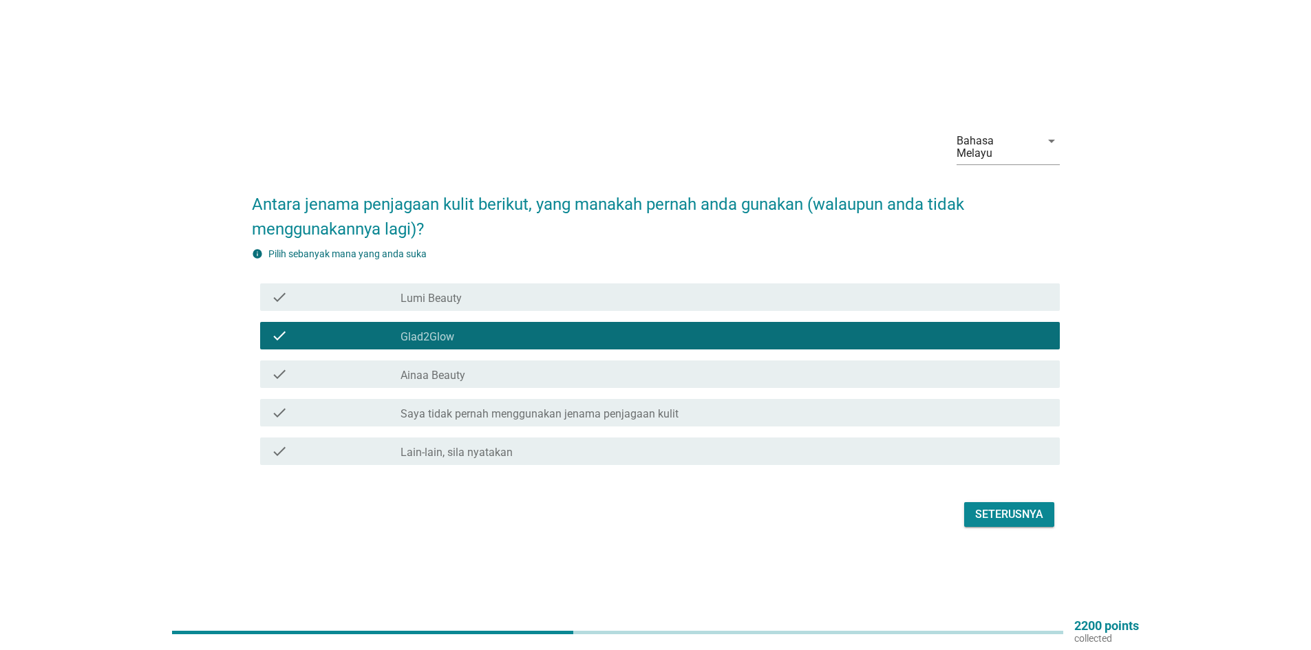
click at [434, 369] on label "Ainaa Beauty" at bounding box center [433, 376] width 65 height 14
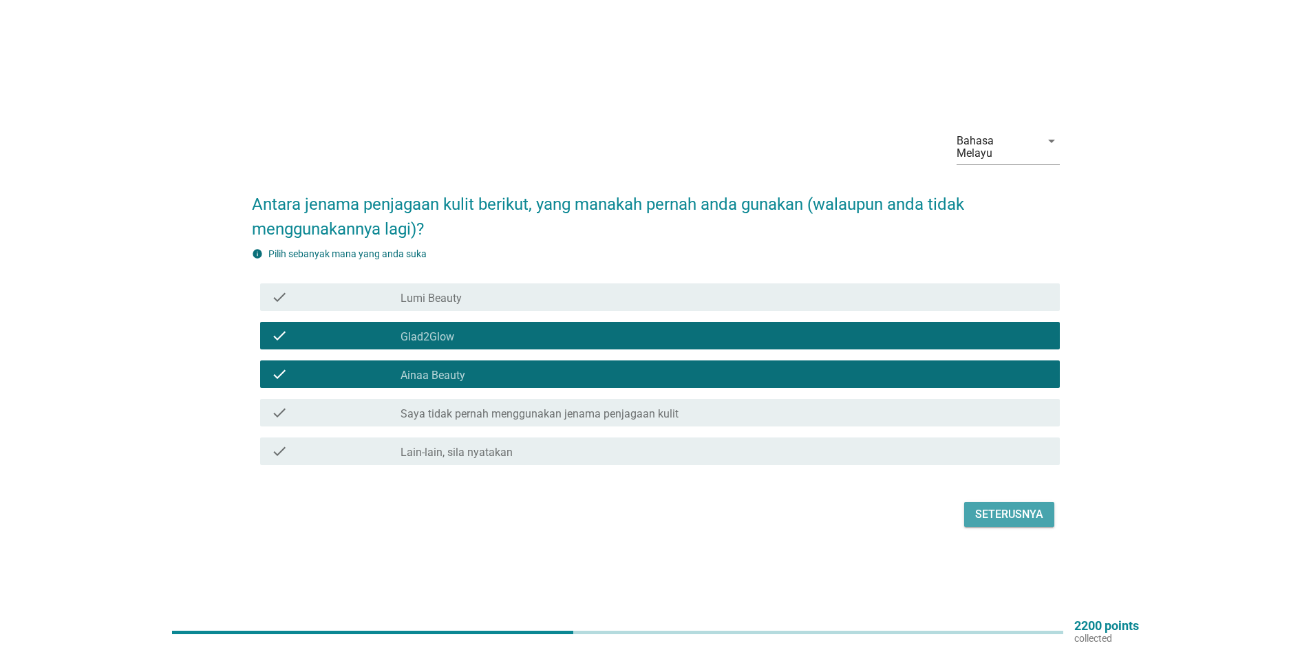
click at [993, 507] on div "Seterusnya" at bounding box center [1009, 515] width 68 height 17
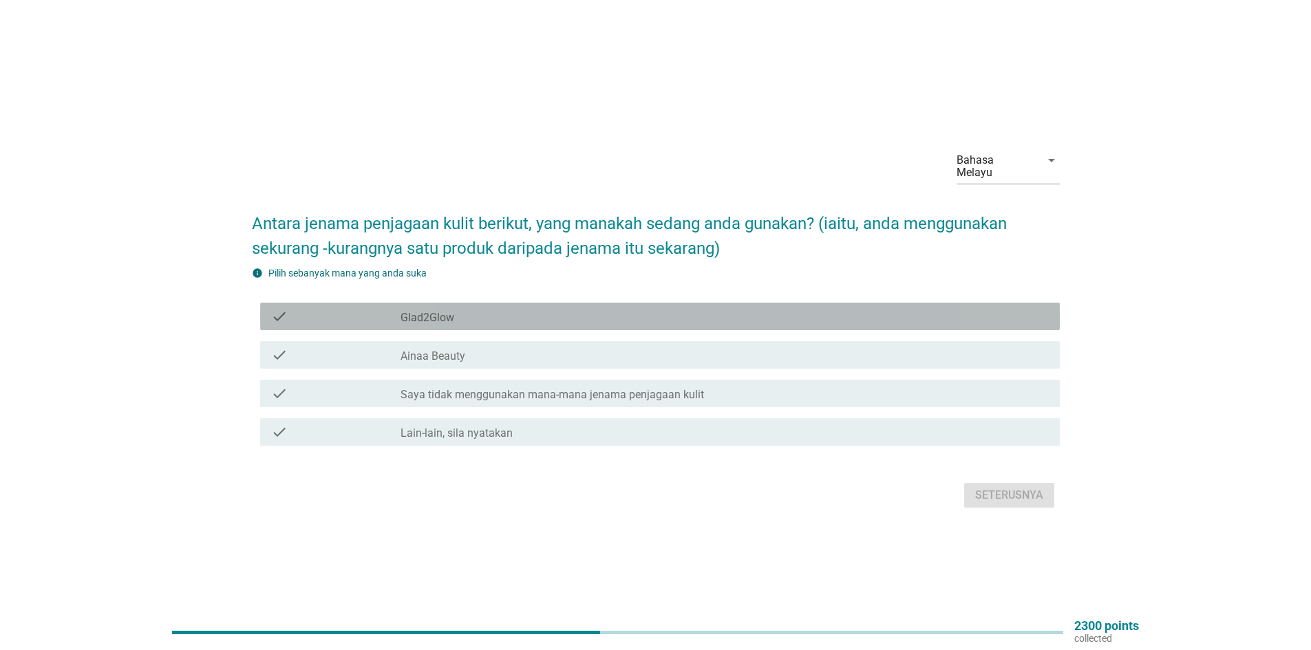
click at [423, 308] on div "check_box Glad2Glow" at bounding box center [725, 316] width 648 height 17
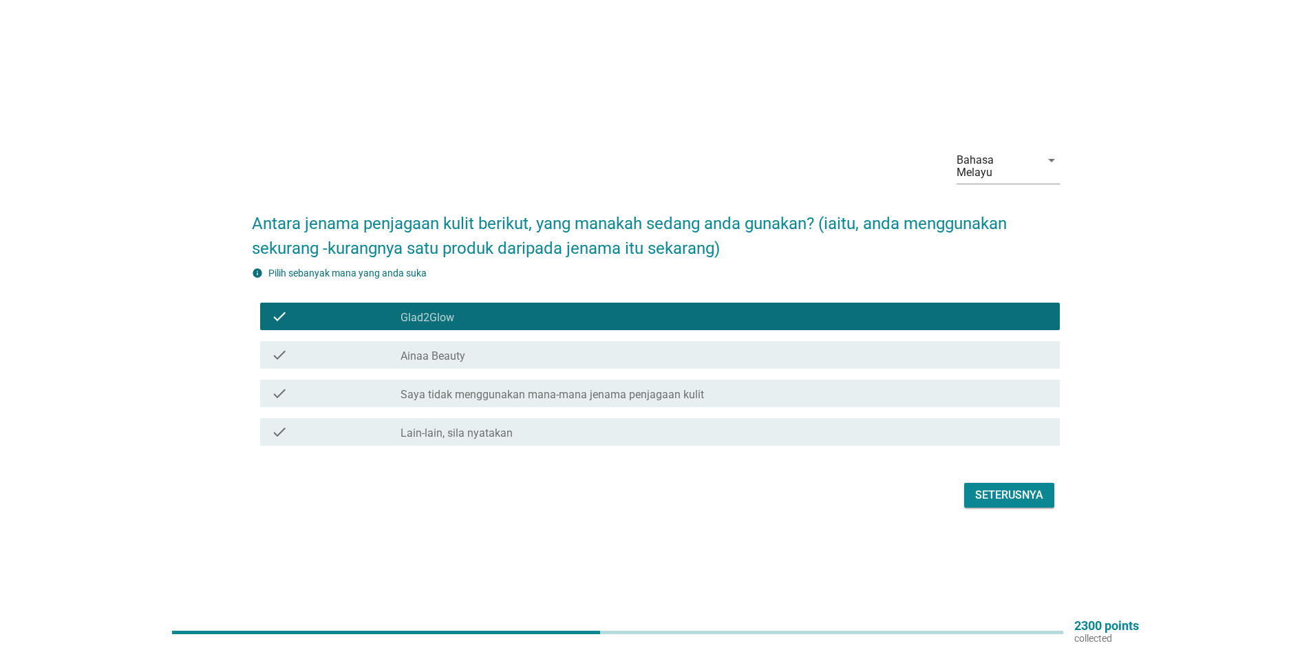
click at [423, 347] on div "check_box Ainaa Beauty" at bounding box center [725, 355] width 648 height 17
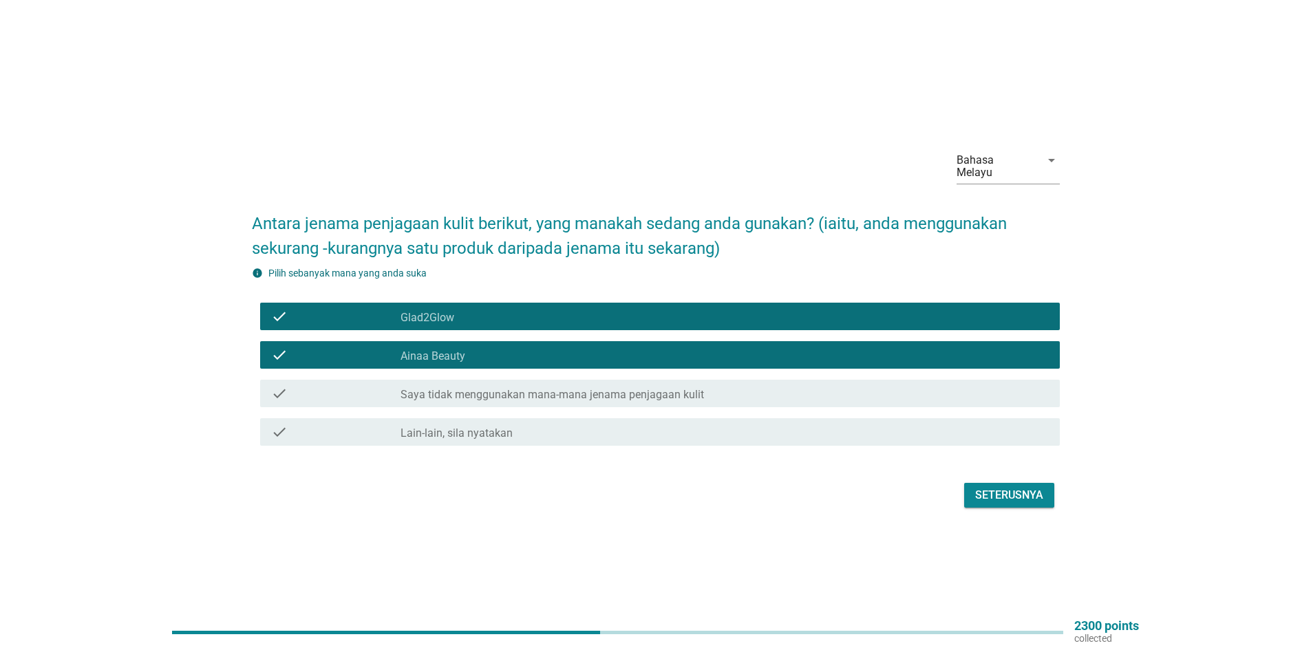
click at [986, 487] on div "Seterusnya" at bounding box center [1009, 495] width 68 height 17
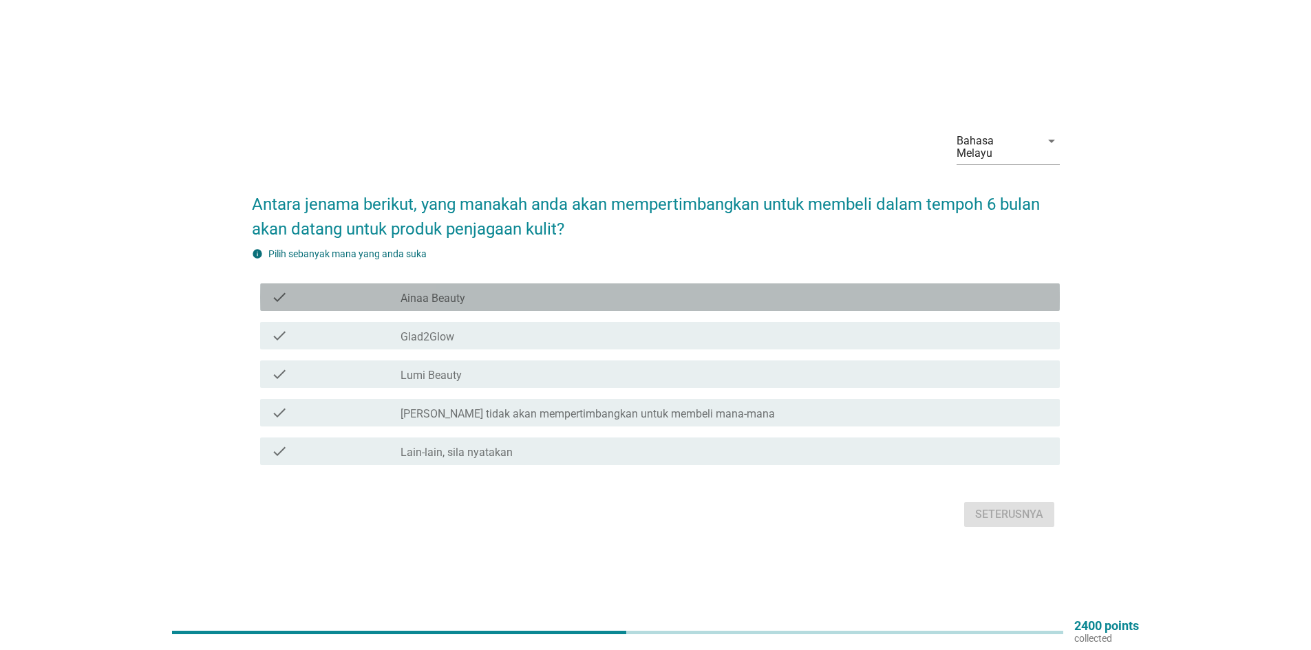
click at [392, 289] on div "check" at bounding box center [335, 297] width 129 height 17
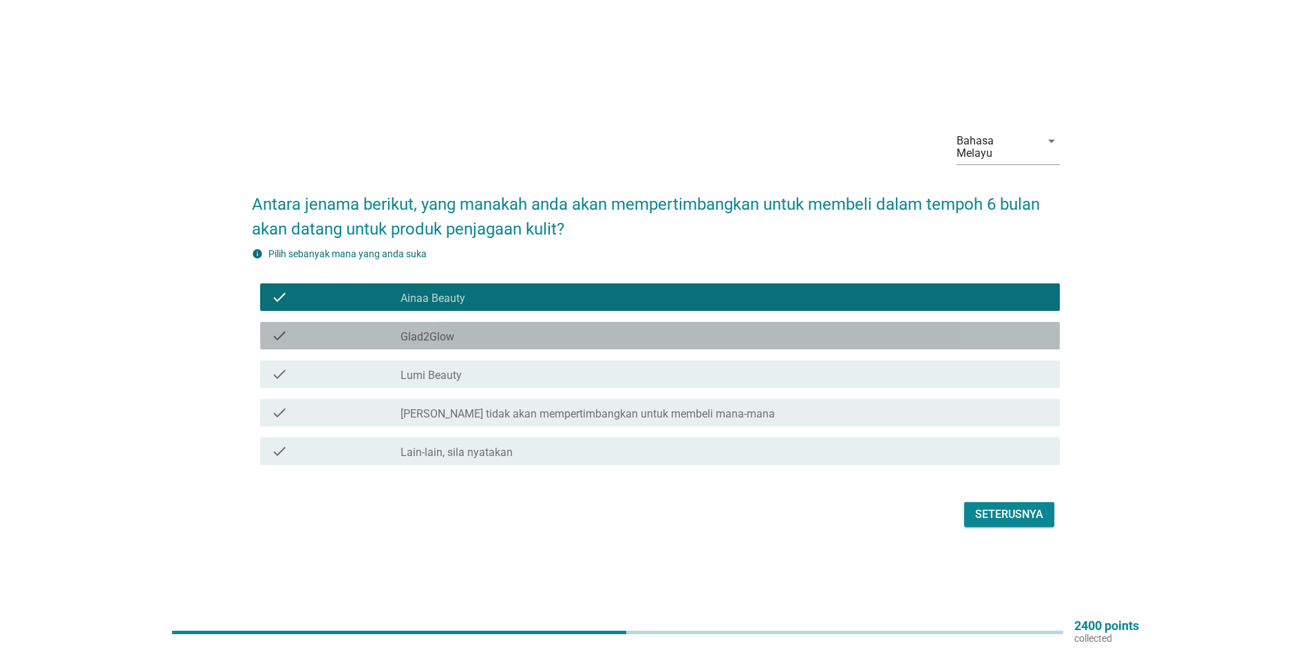
click at [402, 330] on label "Glad2Glow" at bounding box center [428, 337] width 54 height 14
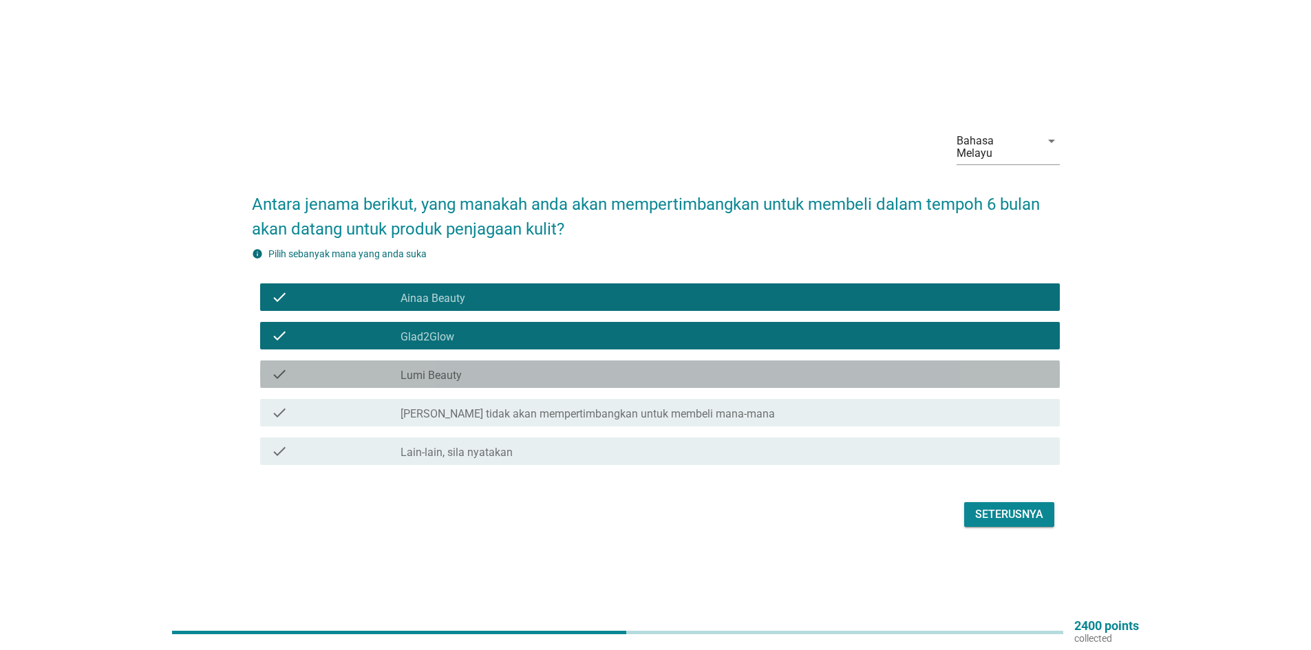
click at [460, 369] on label "Lumi Beauty" at bounding box center [431, 376] width 61 height 14
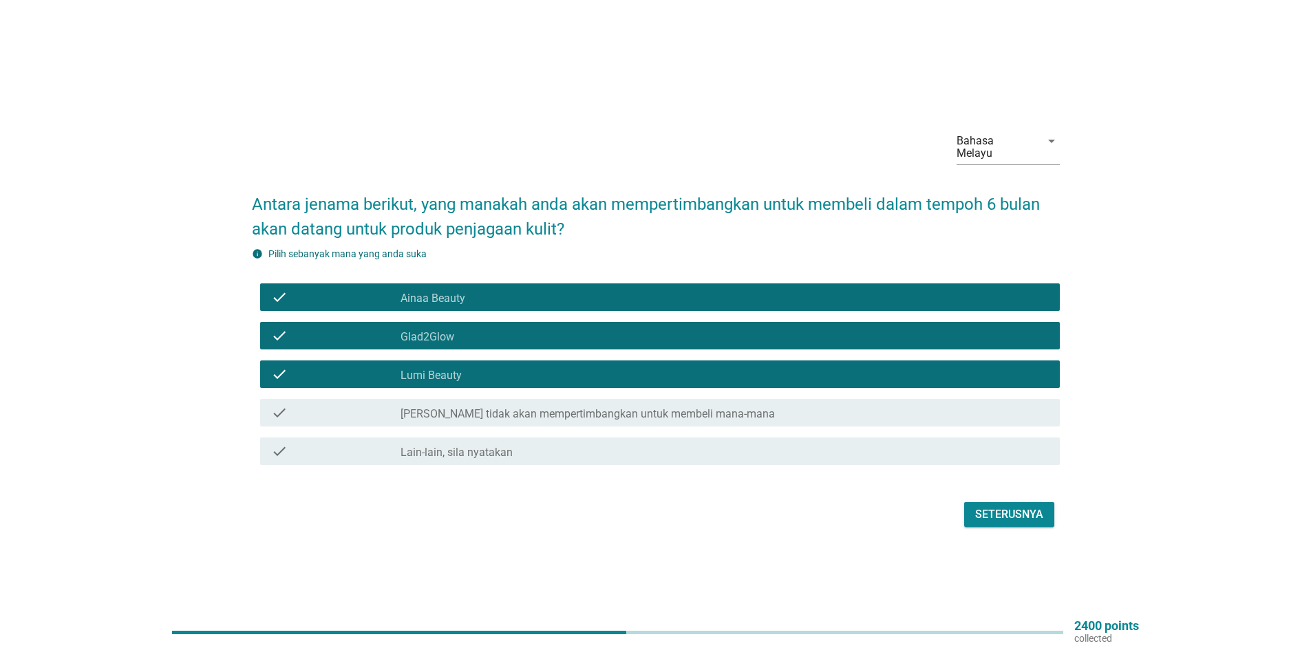
click at [995, 507] on div "Seterusnya" at bounding box center [1009, 515] width 68 height 17
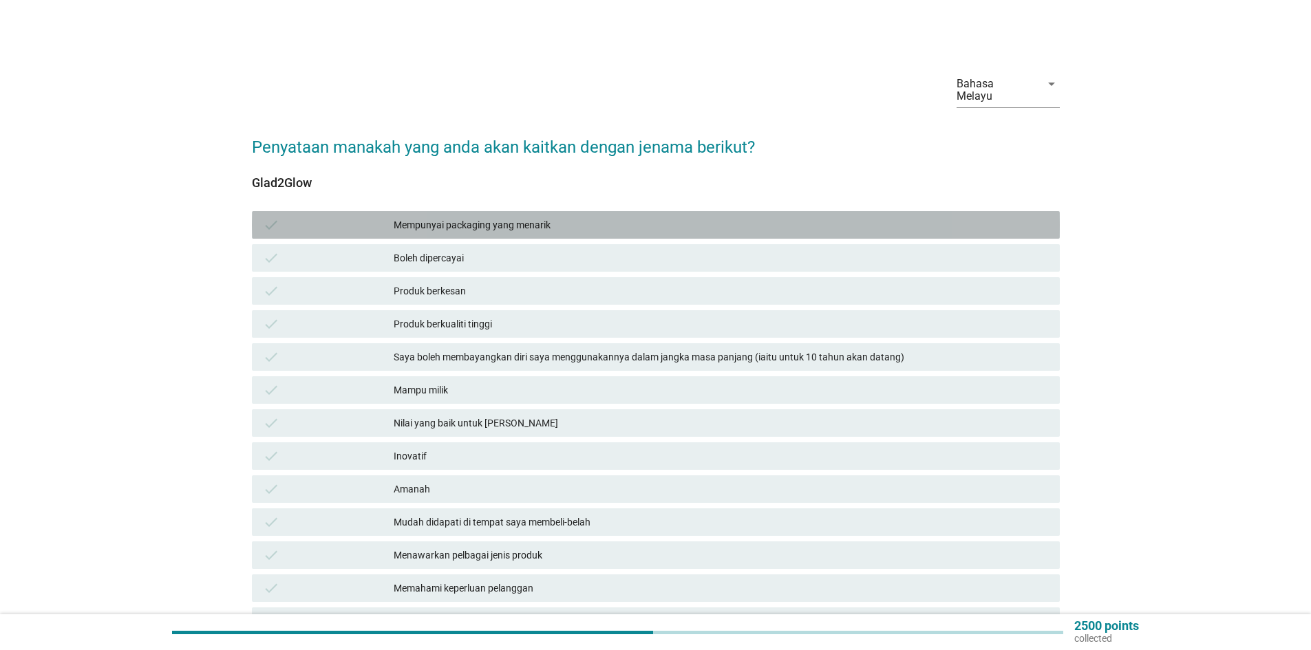
click at [274, 217] on icon "check" at bounding box center [271, 225] width 17 height 17
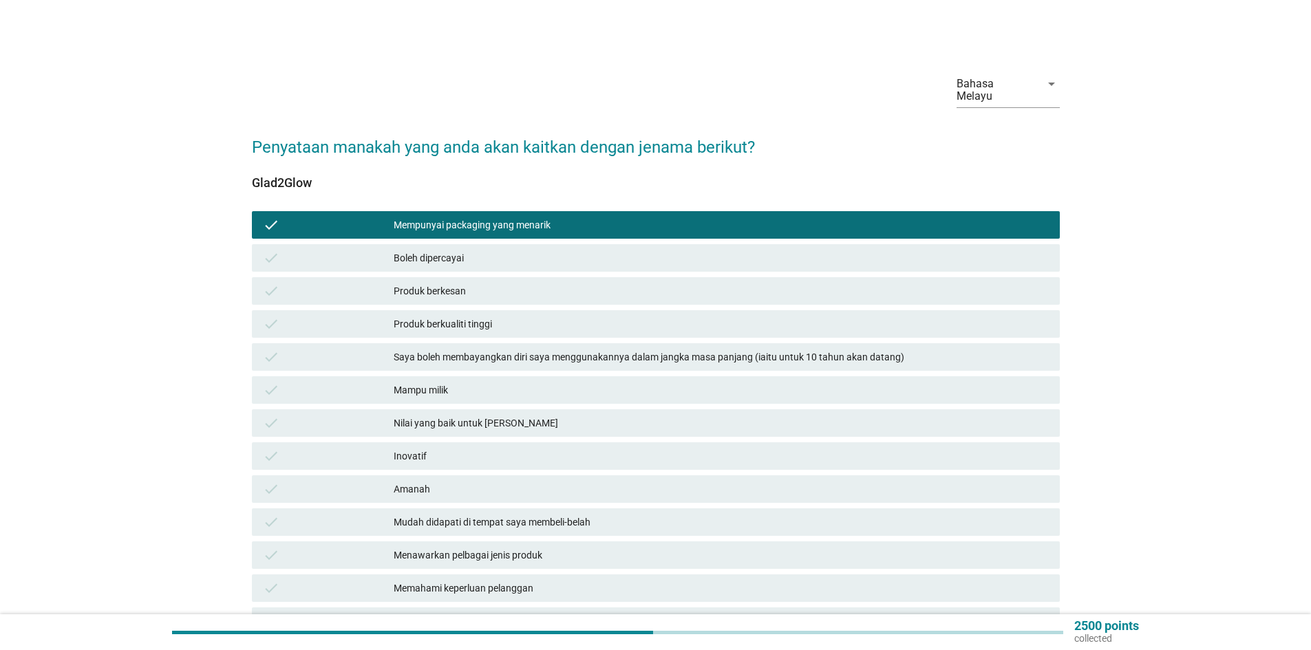
click at [277, 250] on icon "check" at bounding box center [271, 258] width 17 height 17
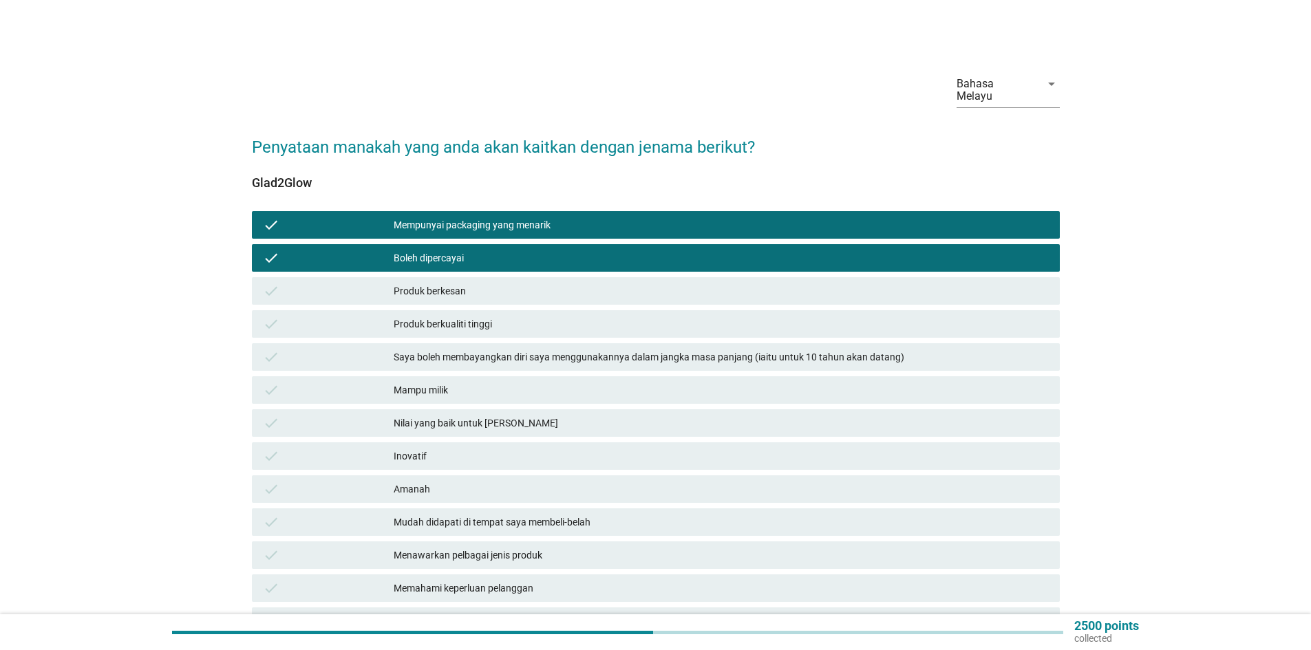
click at [277, 277] on div "check Produk berkesan" at bounding box center [656, 291] width 808 height 28
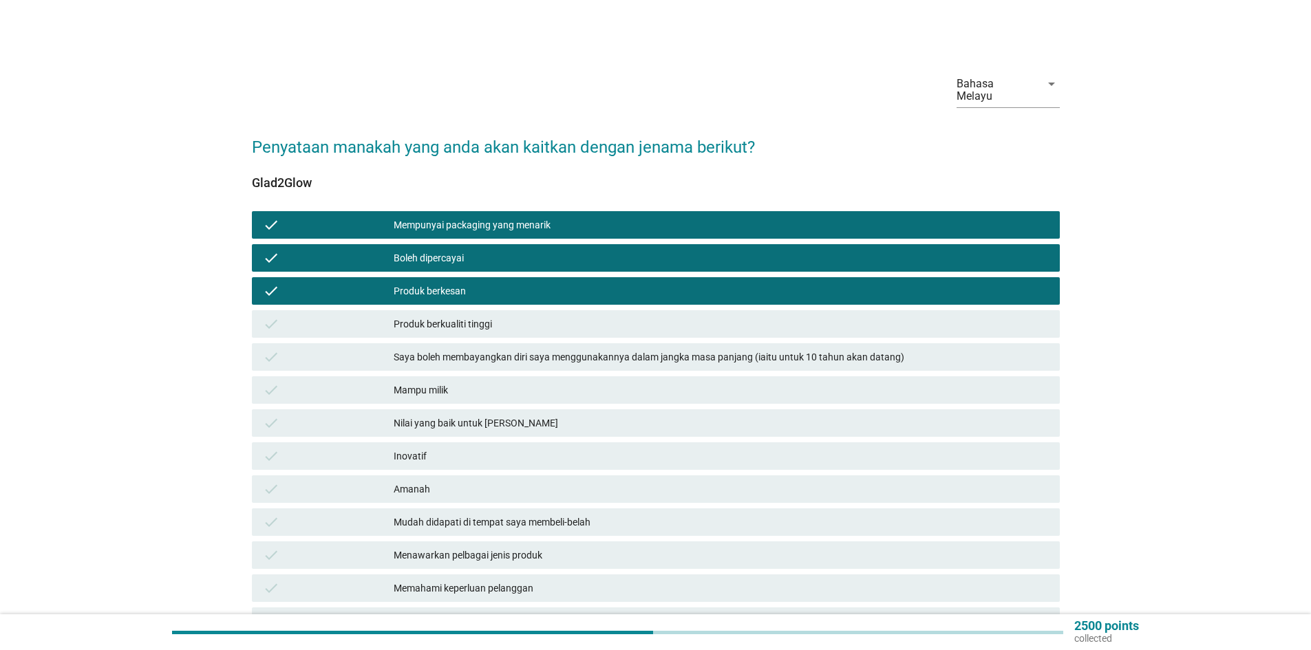
click at [279, 316] on icon "check" at bounding box center [271, 324] width 17 height 17
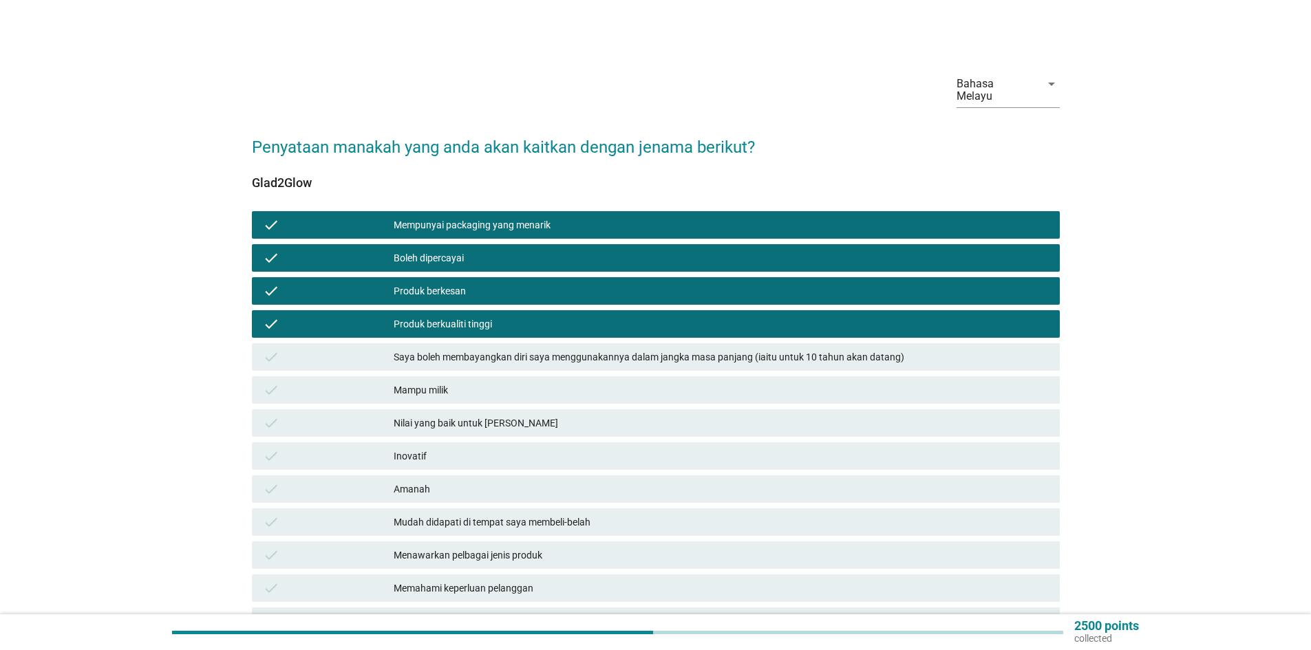
click at [291, 349] on div "check" at bounding box center [328, 357] width 131 height 17
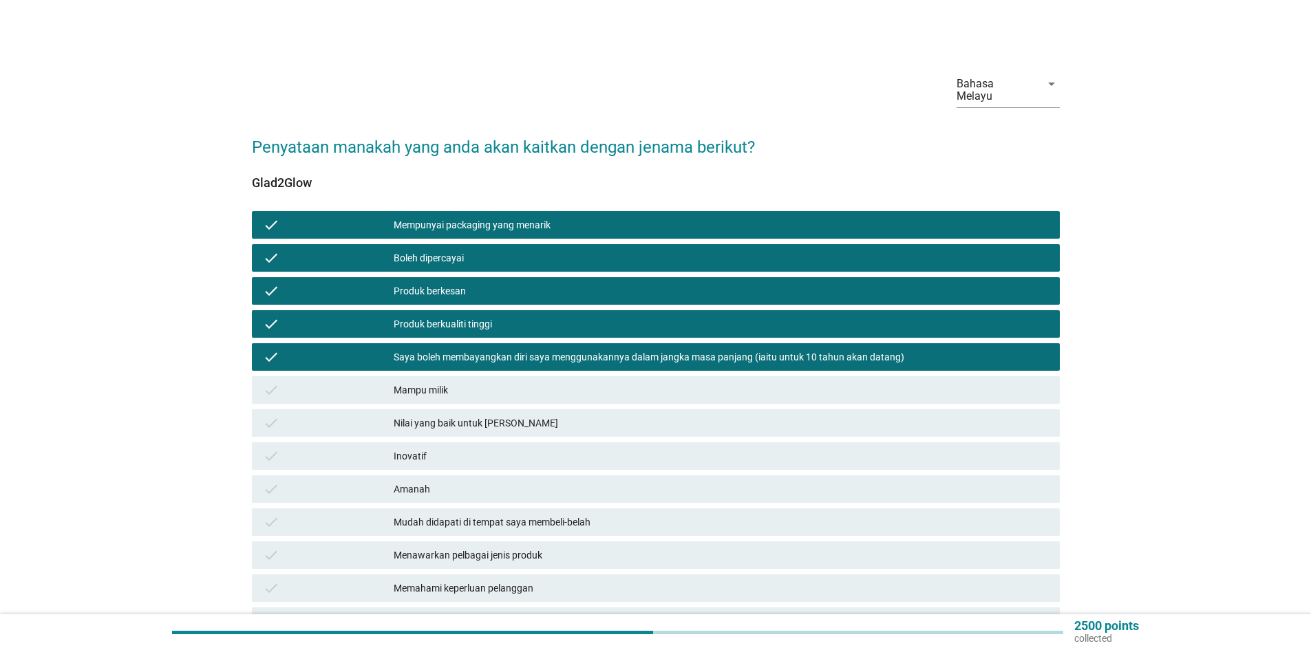
click at [280, 382] on div "check" at bounding box center [328, 390] width 131 height 17
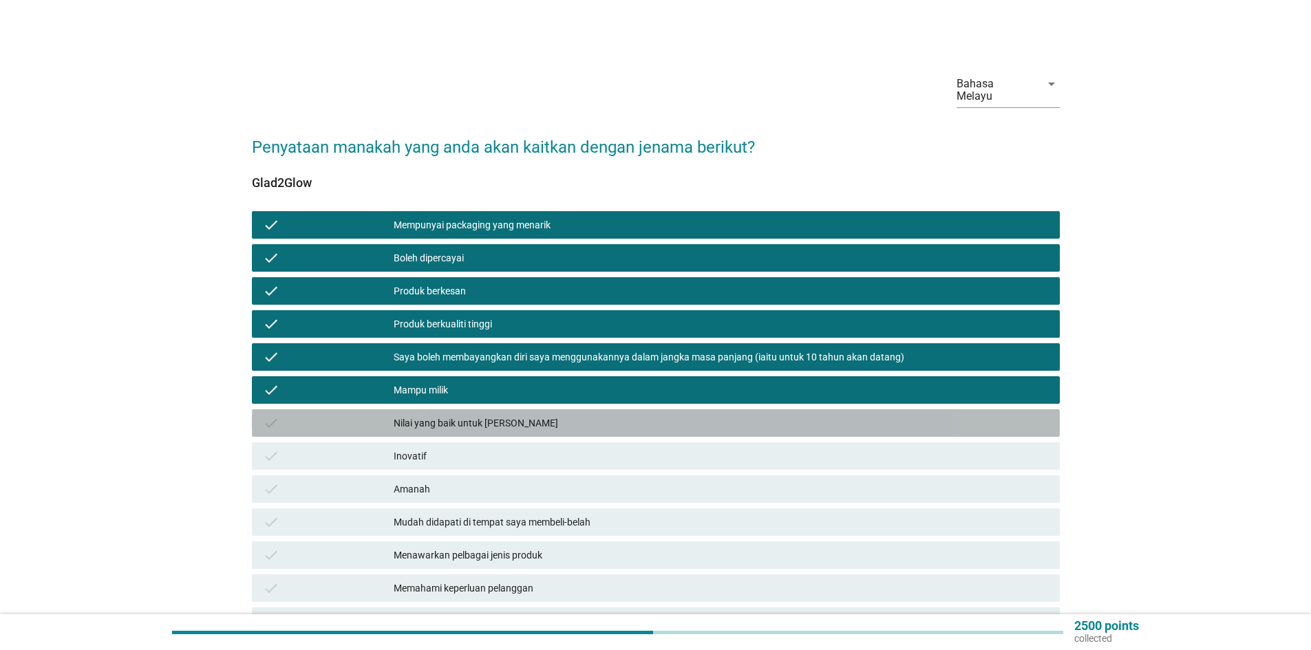
click at [278, 415] on div "check" at bounding box center [328, 423] width 131 height 17
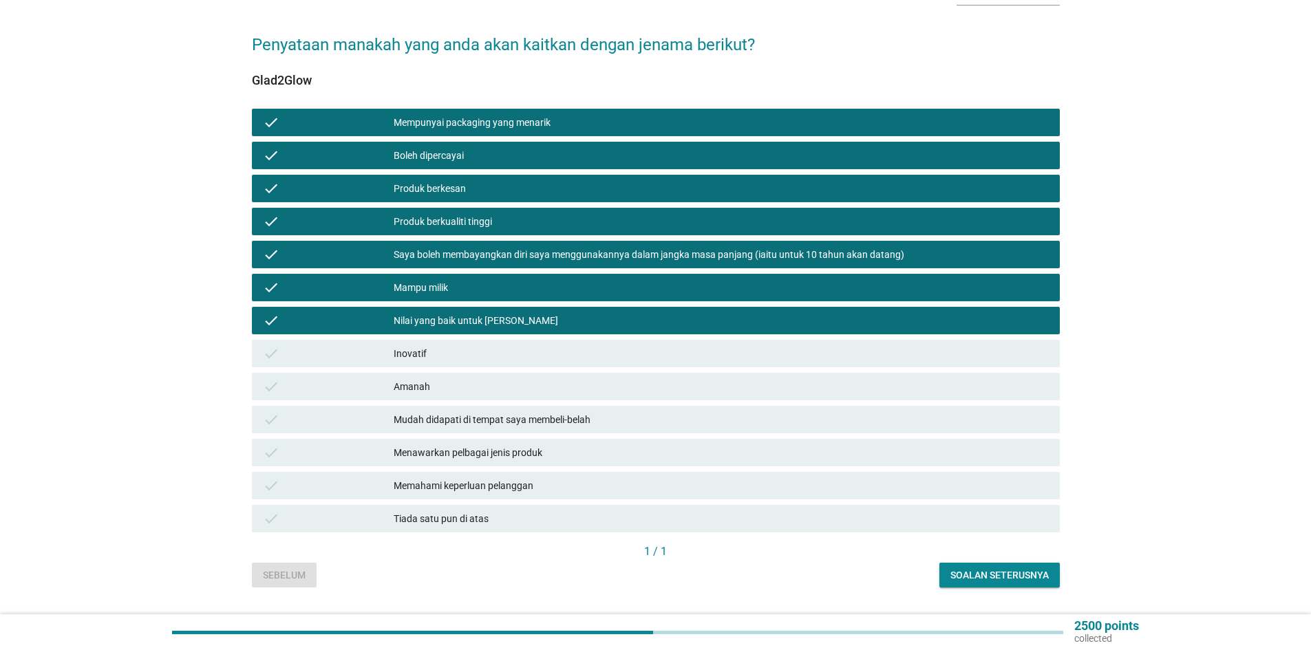
scroll to position [125, 0]
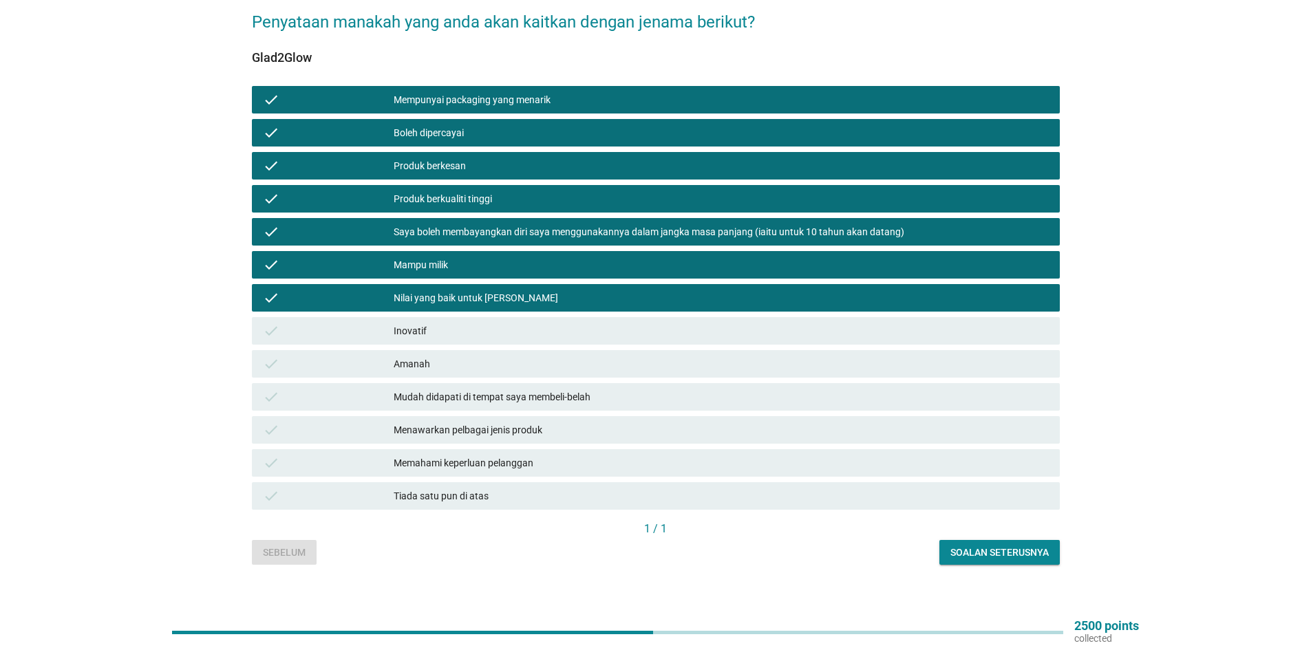
click at [274, 317] on div "check Inovatif" at bounding box center [656, 331] width 808 height 28
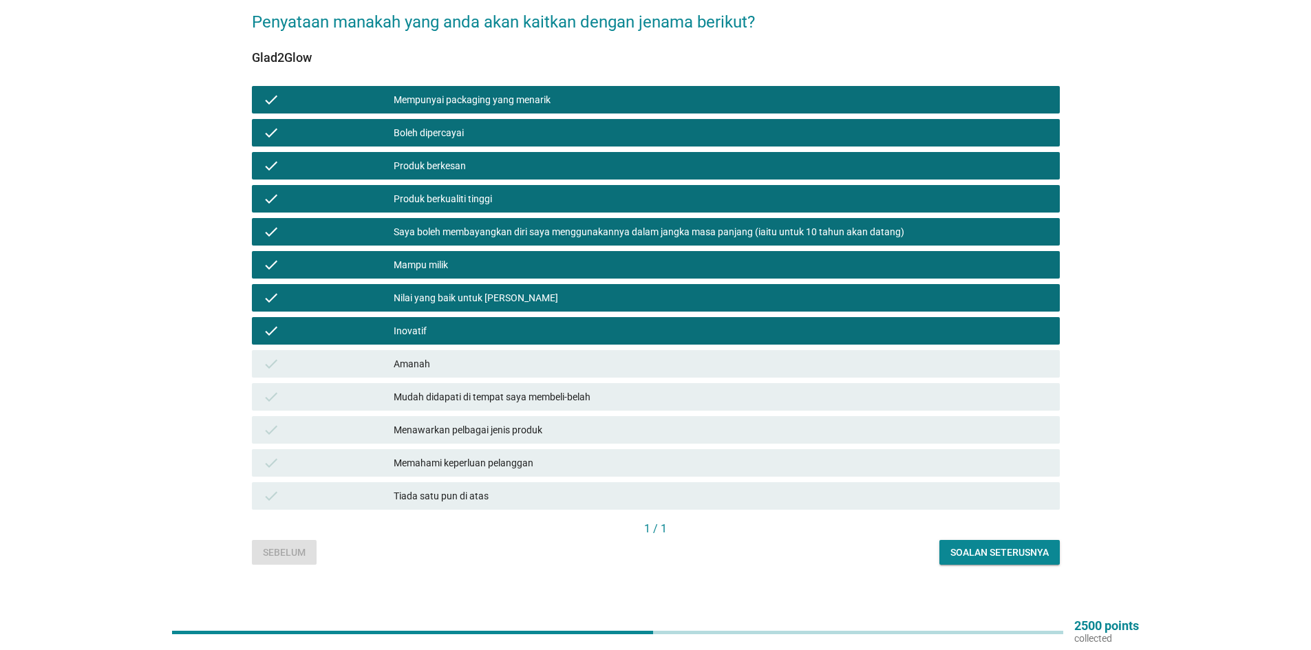
click at [275, 348] on div "check Amanah" at bounding box center [656, 364] width 814 height 33
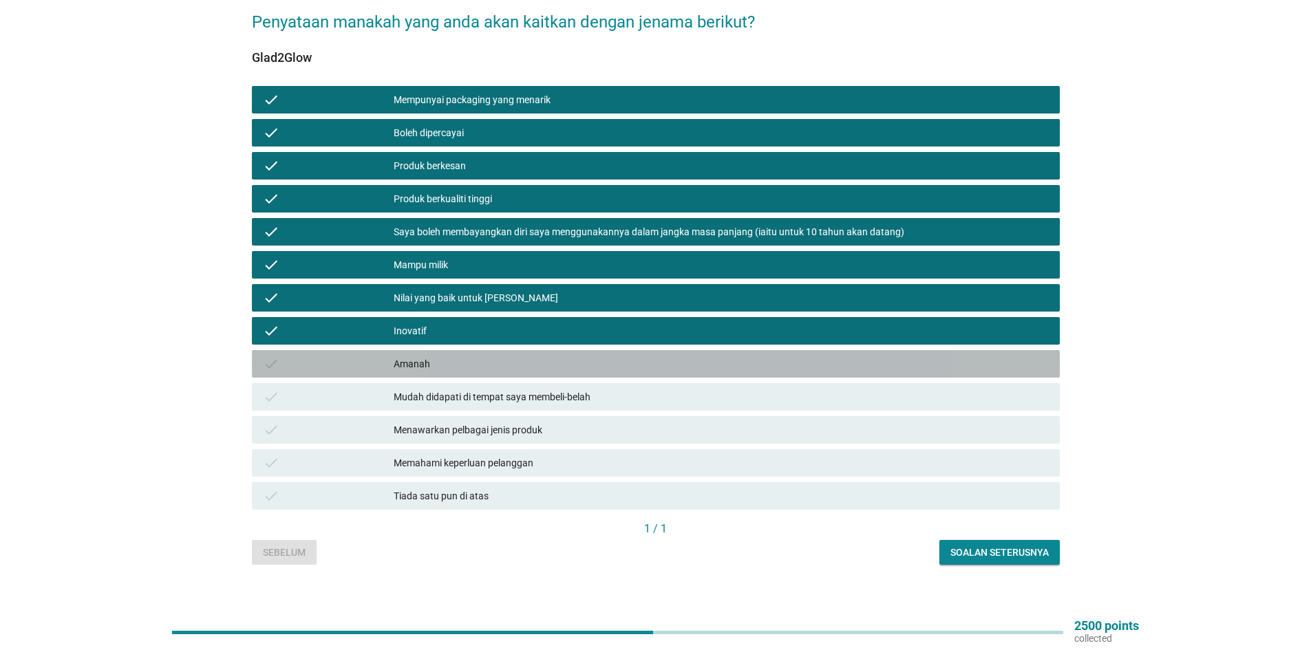
click at [278, 356] on icon "check" at bounding box center [271, 364] width 17 height 17
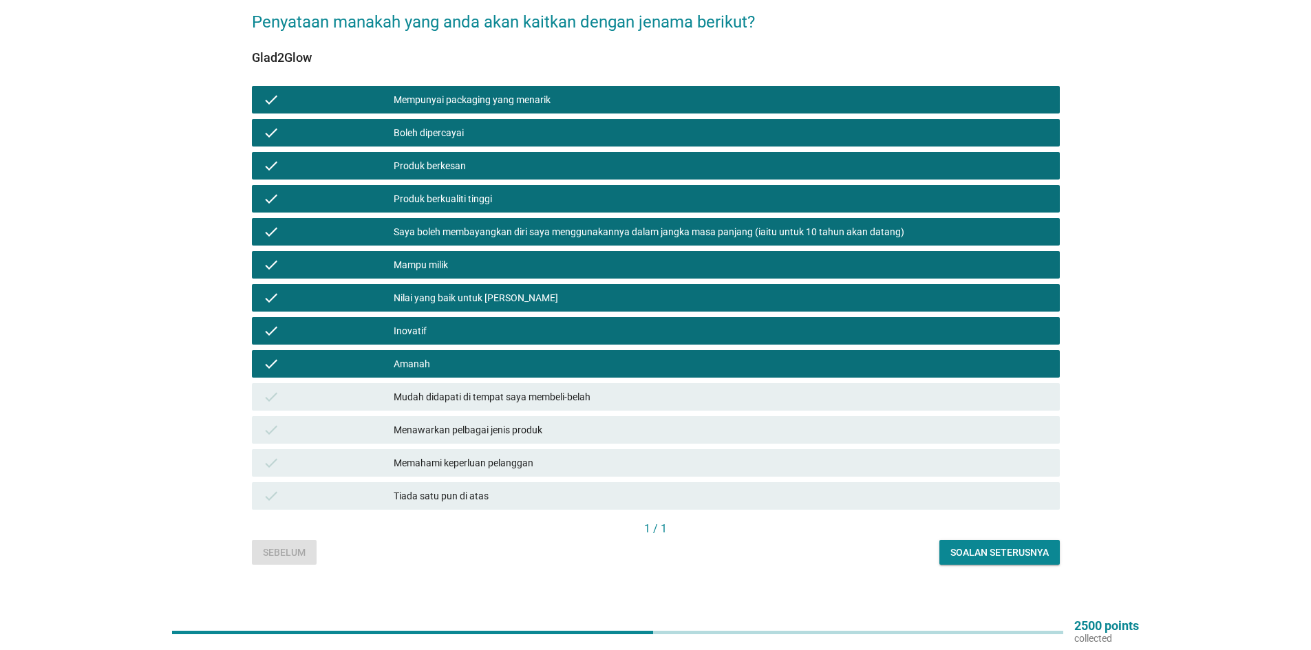
click at [288, 389] on div "check" at bounding box center [328, 397] width 131 height 17
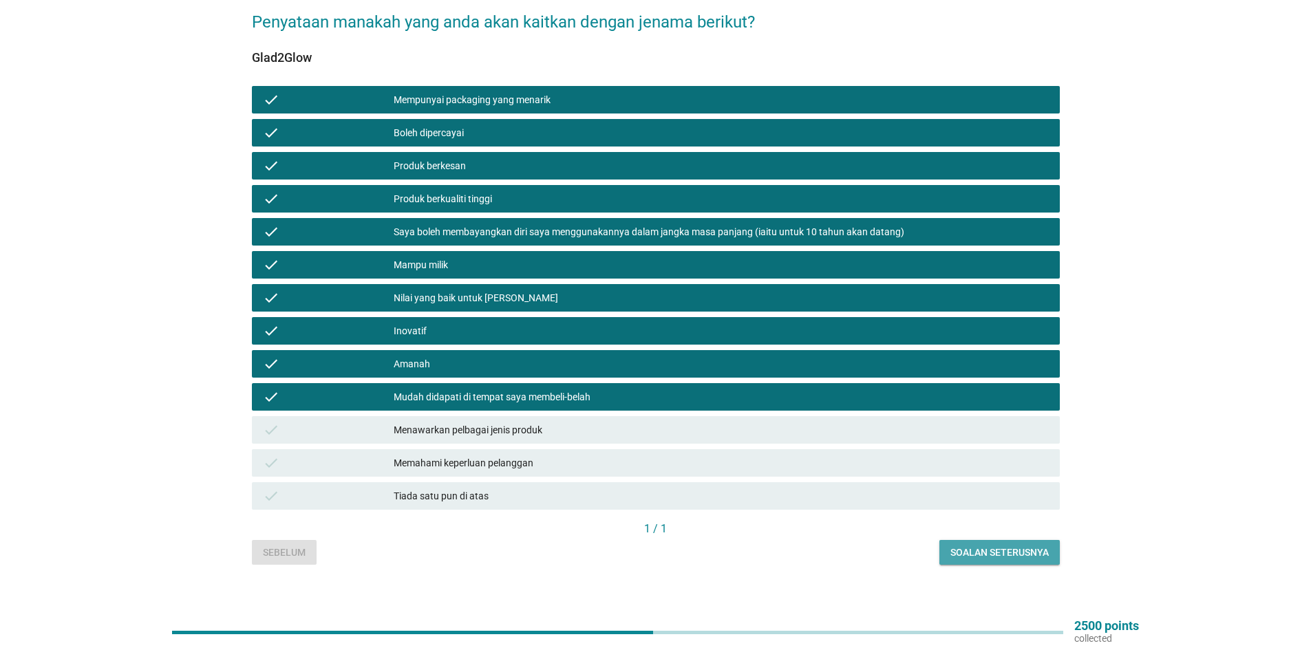
click at [1006, 546] on div "Soalan seterusnya" at bounding box center [1000, 553] width 98 height 14
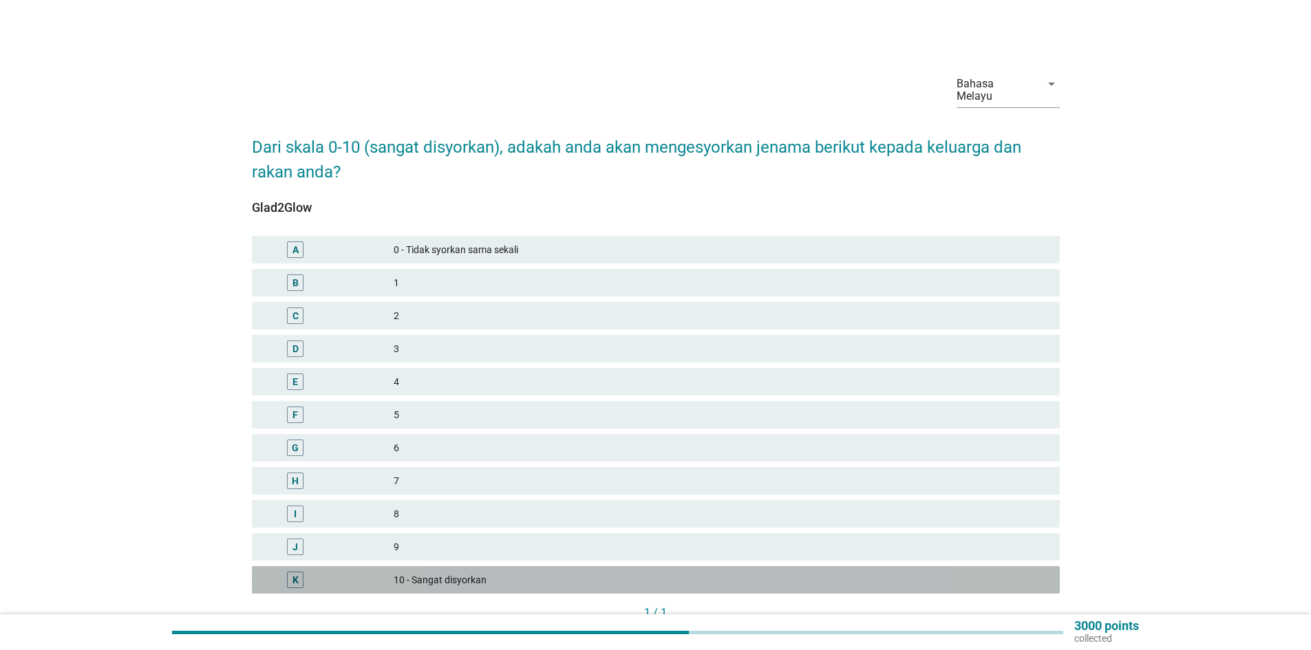
click at [294, 573] on div "K" at bounding box center [296, 580] width 6 height 14
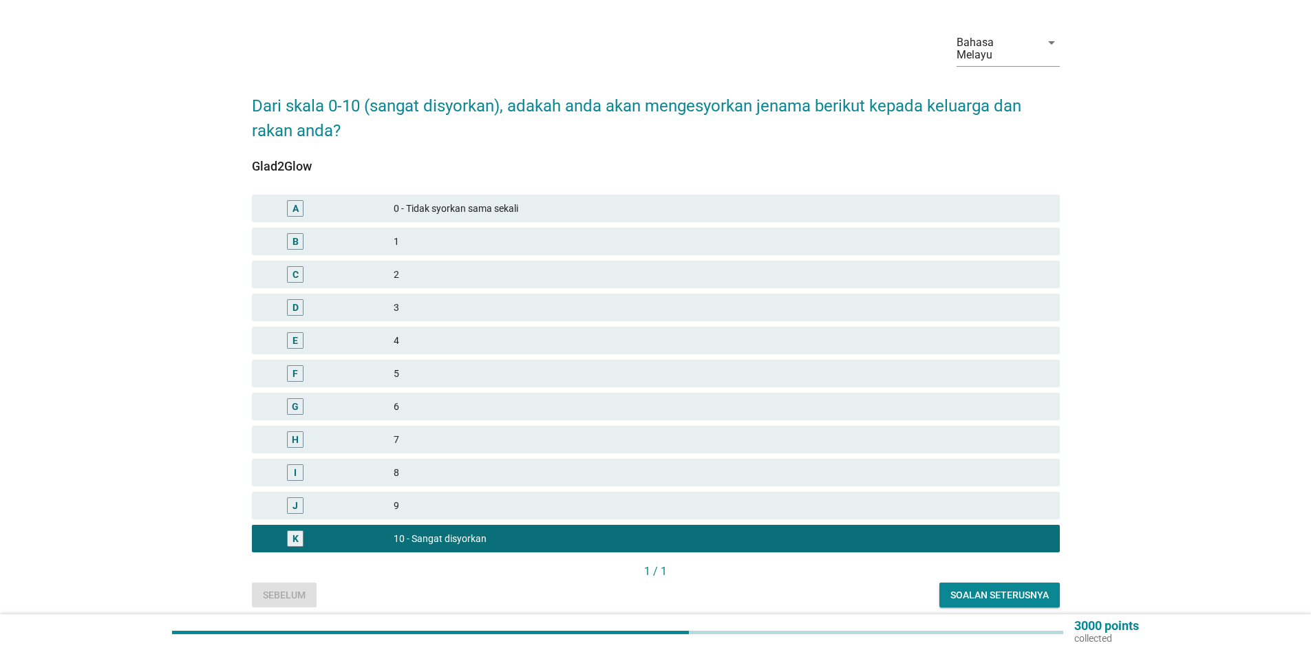
scroll to position [84, 0]
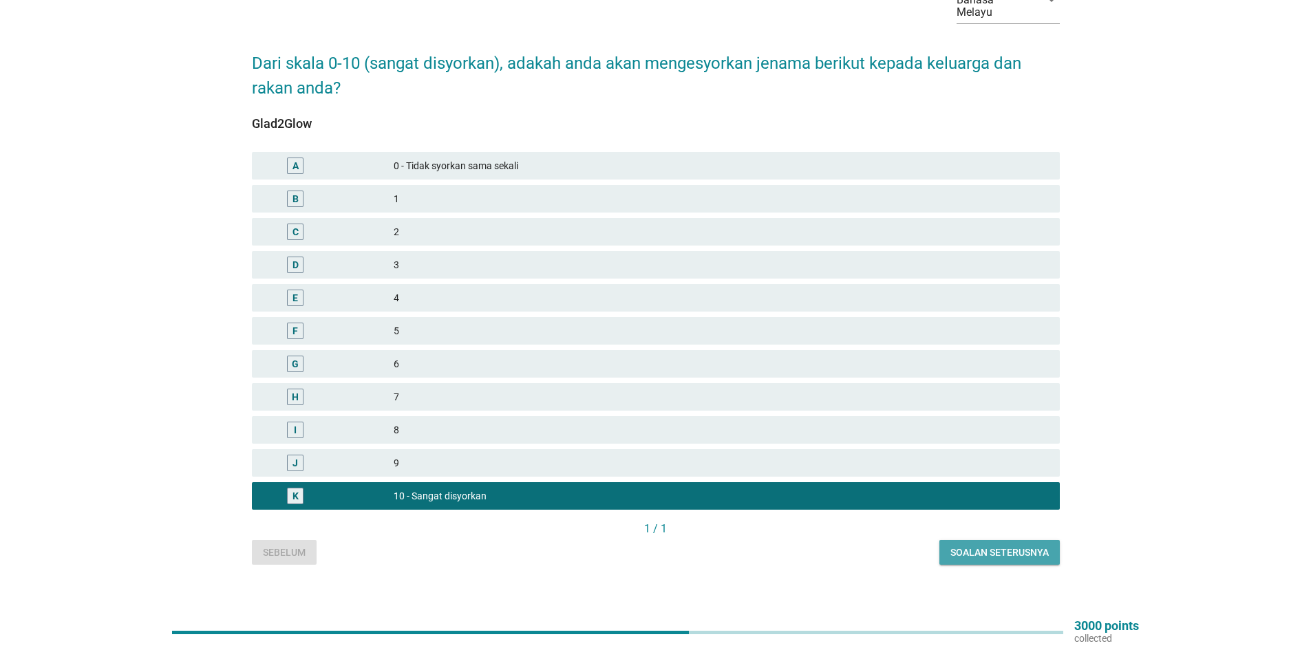
click at [1015, 540] on button "Soalan seterusnya" at bounding box center [1000, 552] width 120 height 25
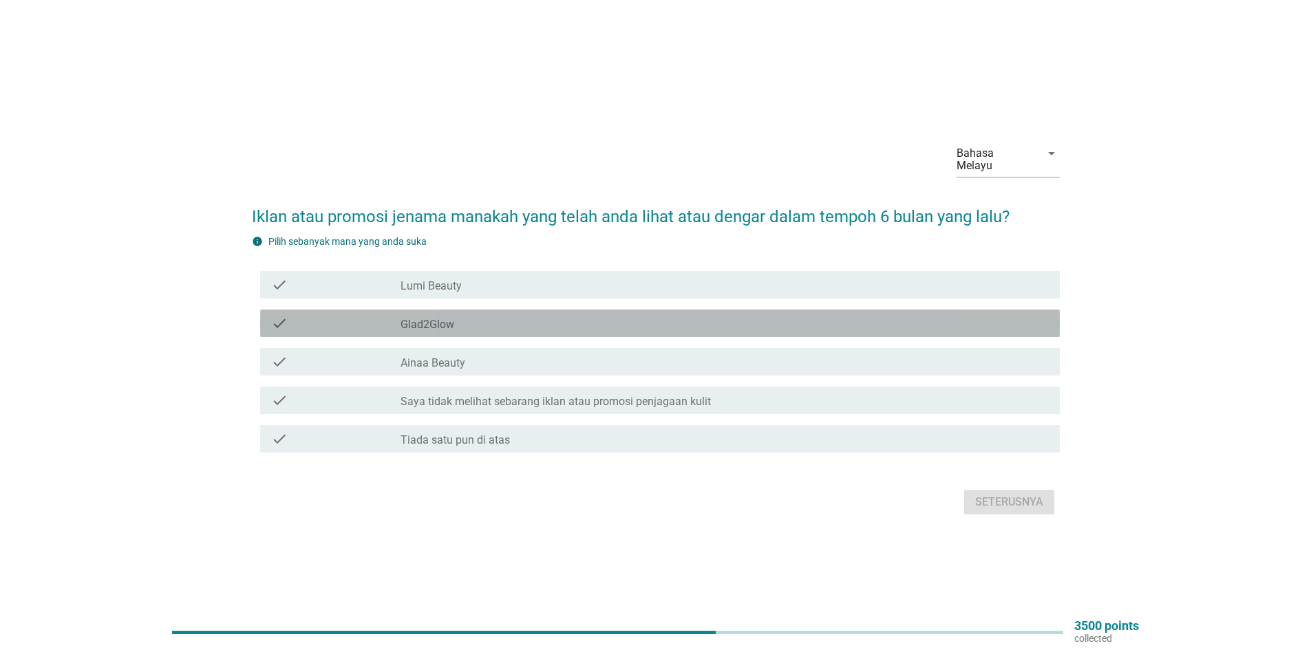
click at [279, 315] on icon "check" at bounding box center [279, 323] width 17 height 17
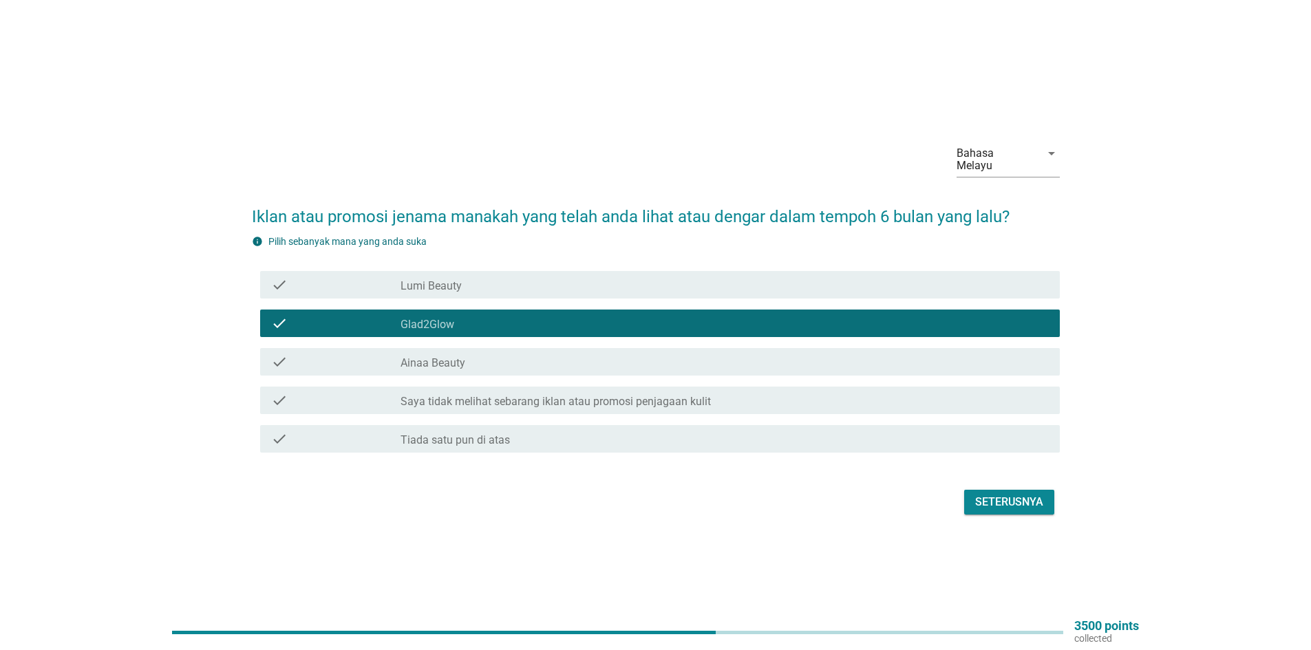
click at [298, 354] on div "check" at bounding box center [335, 362] width 129 height 17
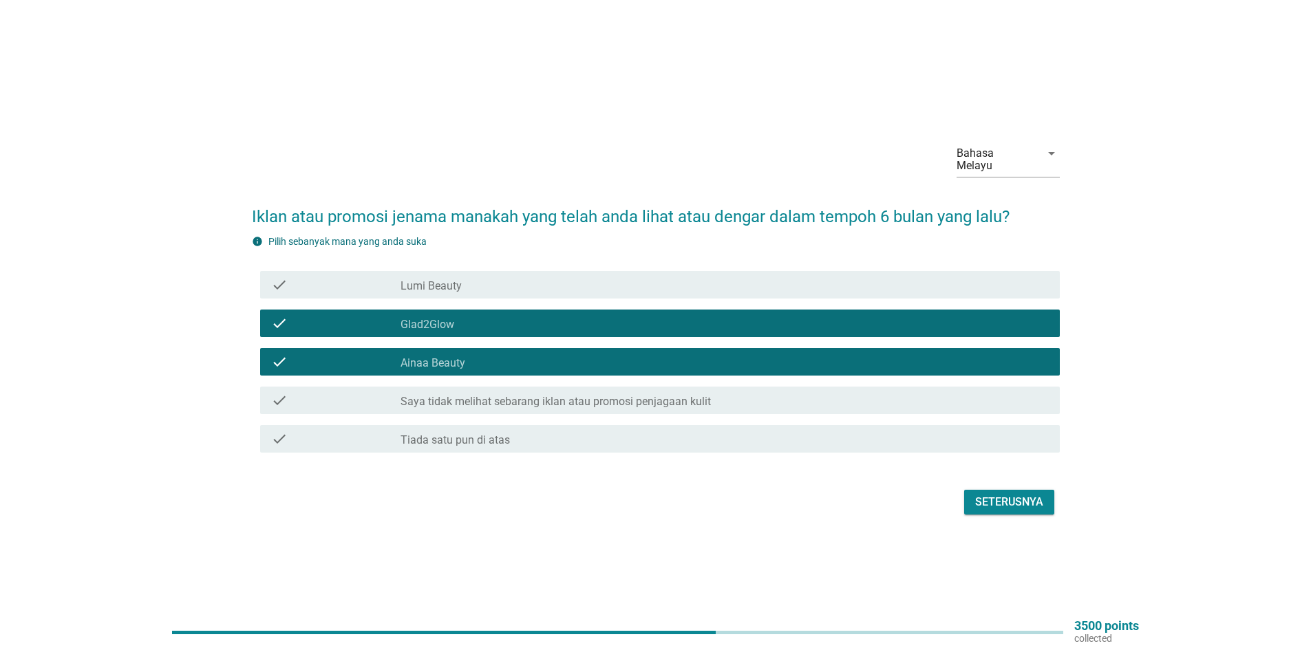
click at [999, 490] on button "Seterusnya" at bounding box center [1009, 502] width 90 height 25
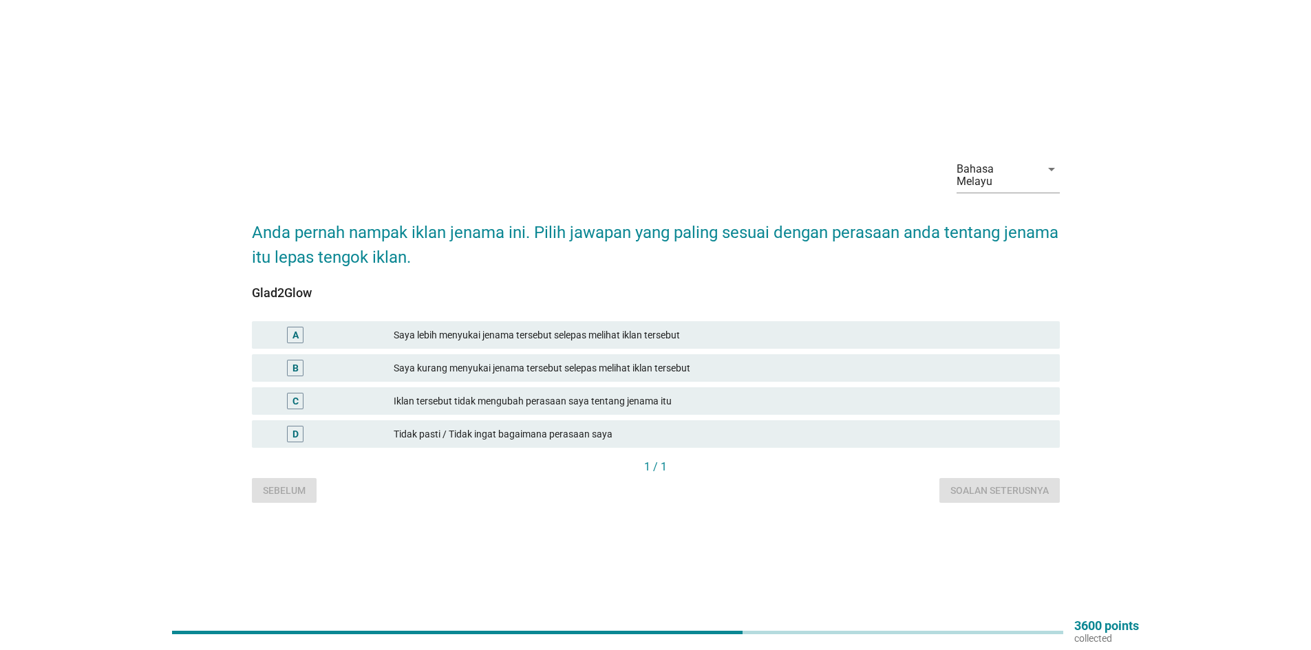
click at [293, 328] on div "A" at bounding box center [296, 335] width 6 height 14
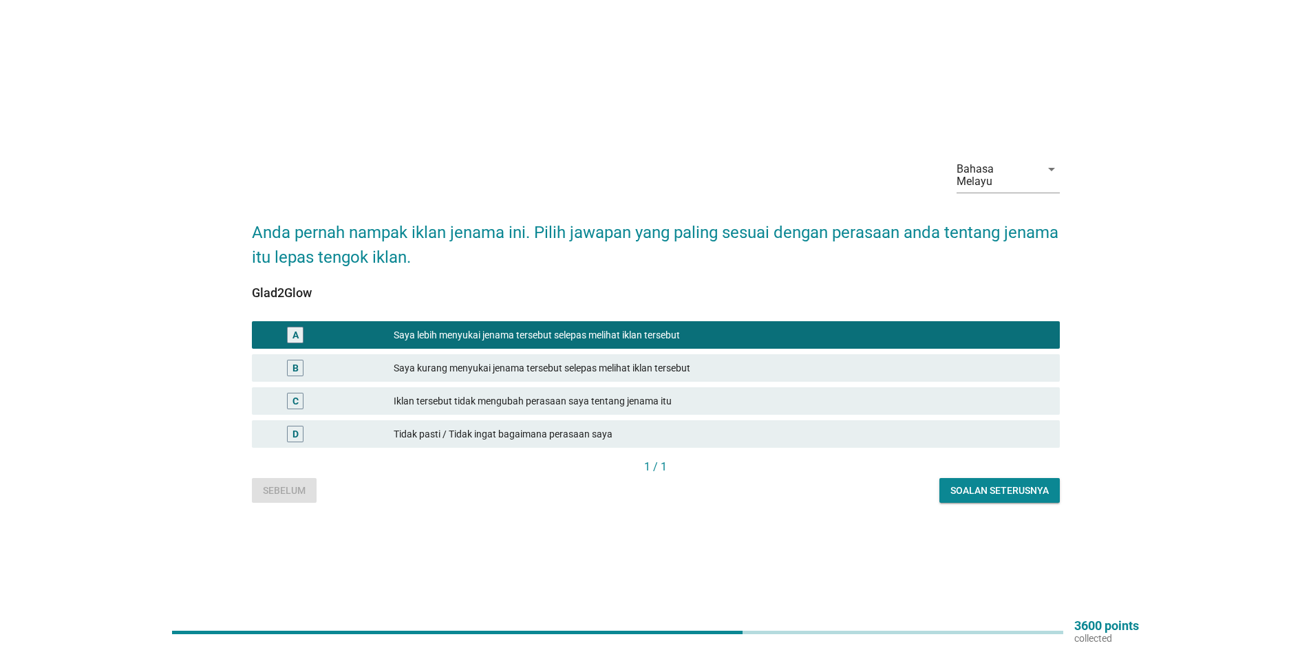
click at [995, 484] on div "Soalan seterusnya" at bounding box center [1000, 491] width 98 height 14
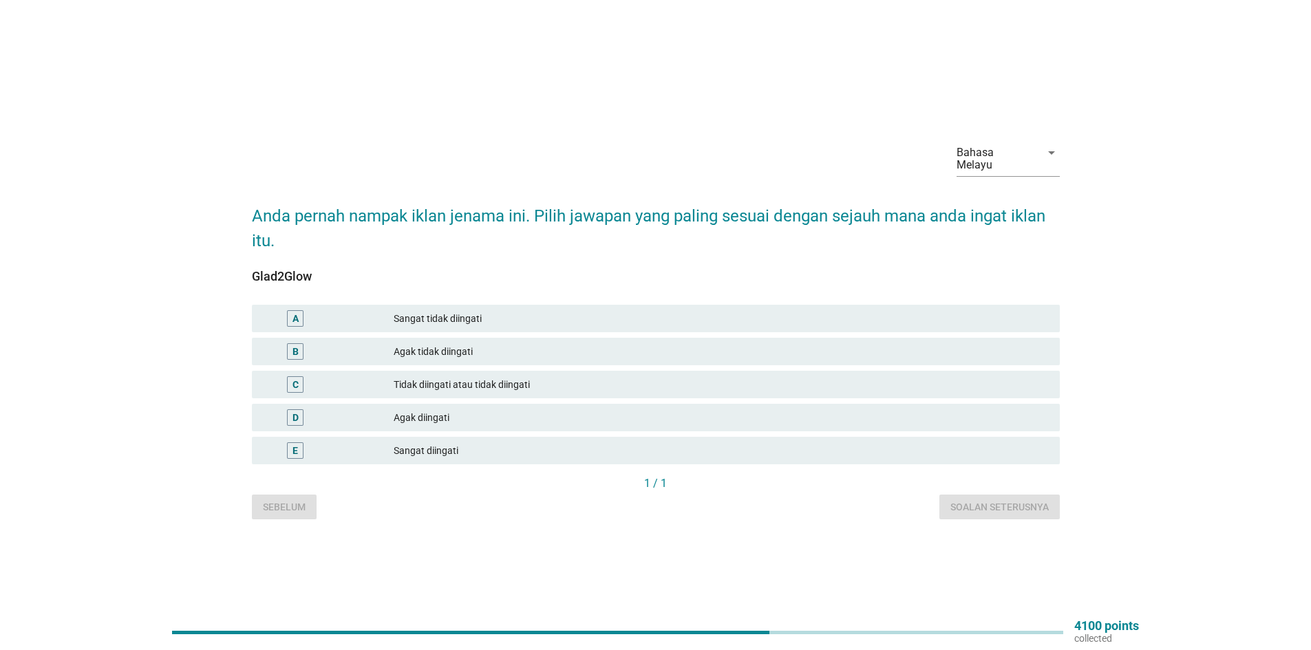
click at [326, 404] on div "D Agak diingati" at bounding box center [656, 418] width 808 height 28
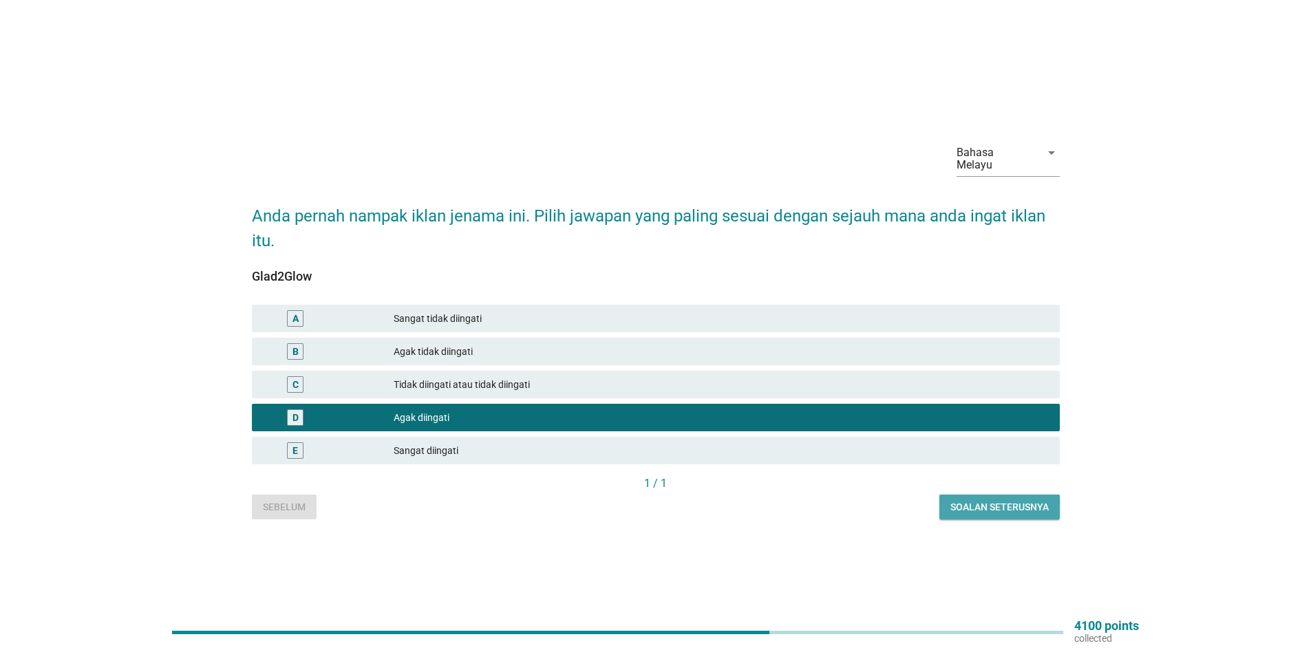
click at [1047, 500] on div "Soalan seterusnya" at bounding box center [1000, 507] width 98 height 14
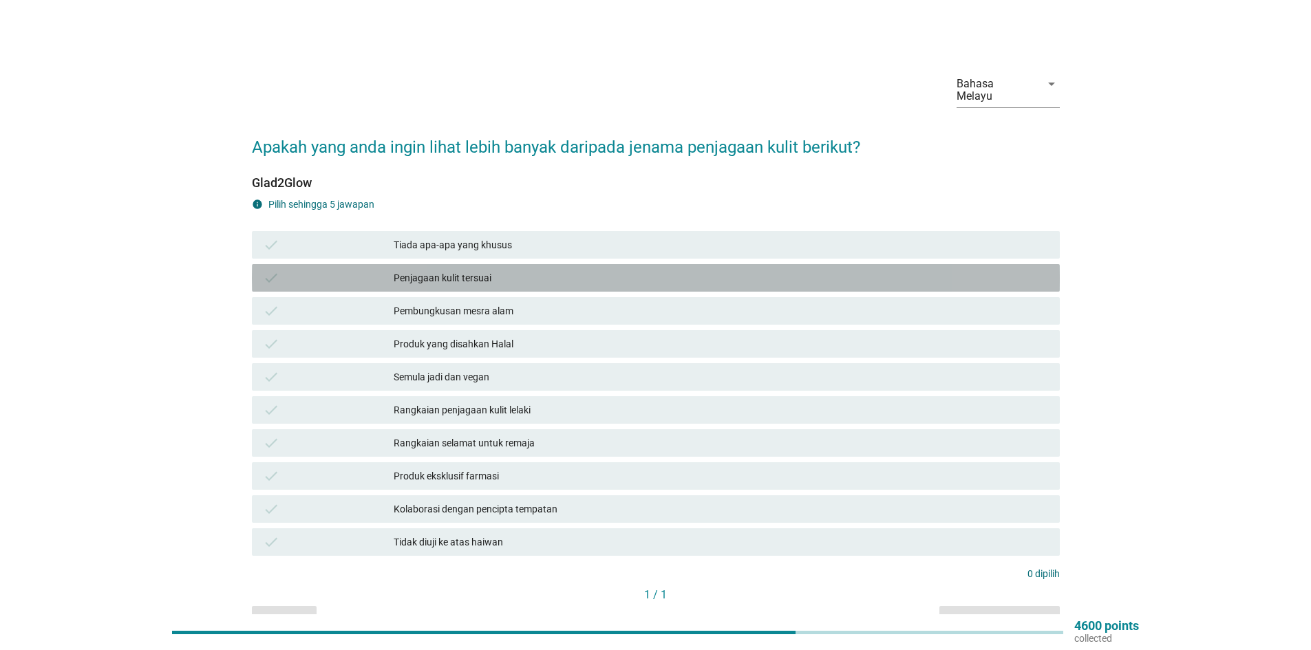
drag, startPoint x: 285, startPoint y: 257, endPoint x: 290, endPoint y: 273, distance: 16.1
click at [285, 264] on div "check Penjagaan kulit tersuai" at bounding box center [656, 278] width 808 height 28
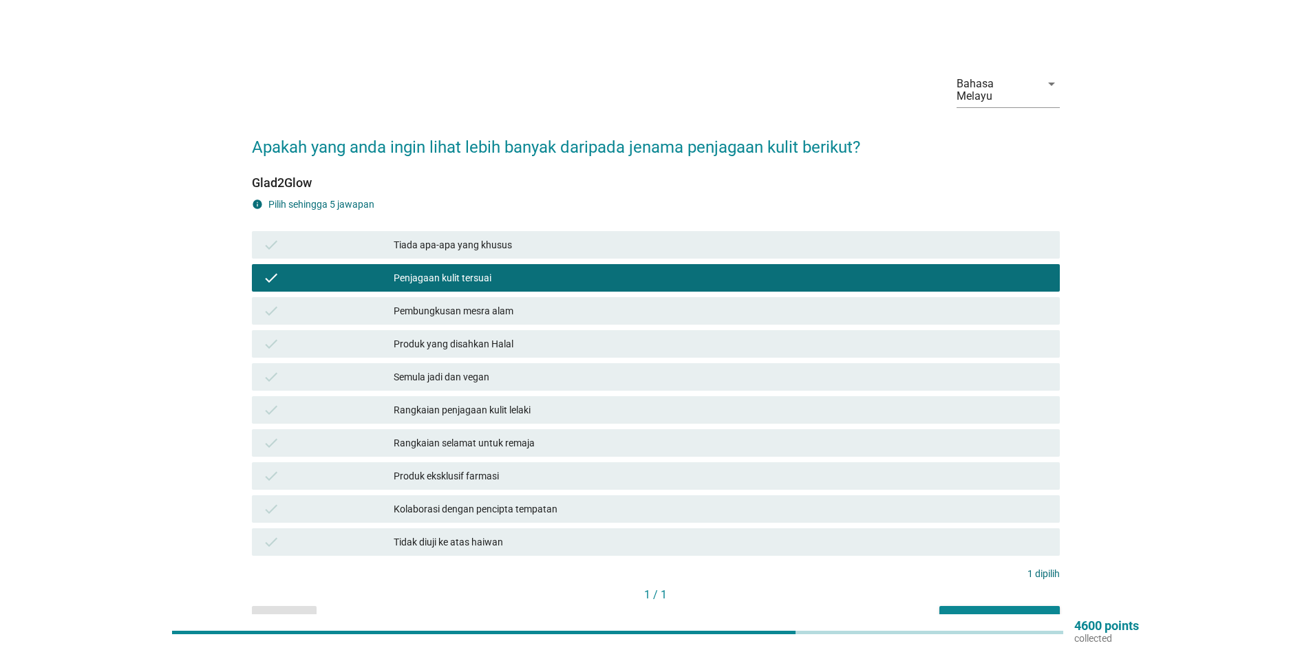
click at [282, 330] on div "check Produk yang disahkan Halal" at bounding box center [656, 344] width 808 height 28
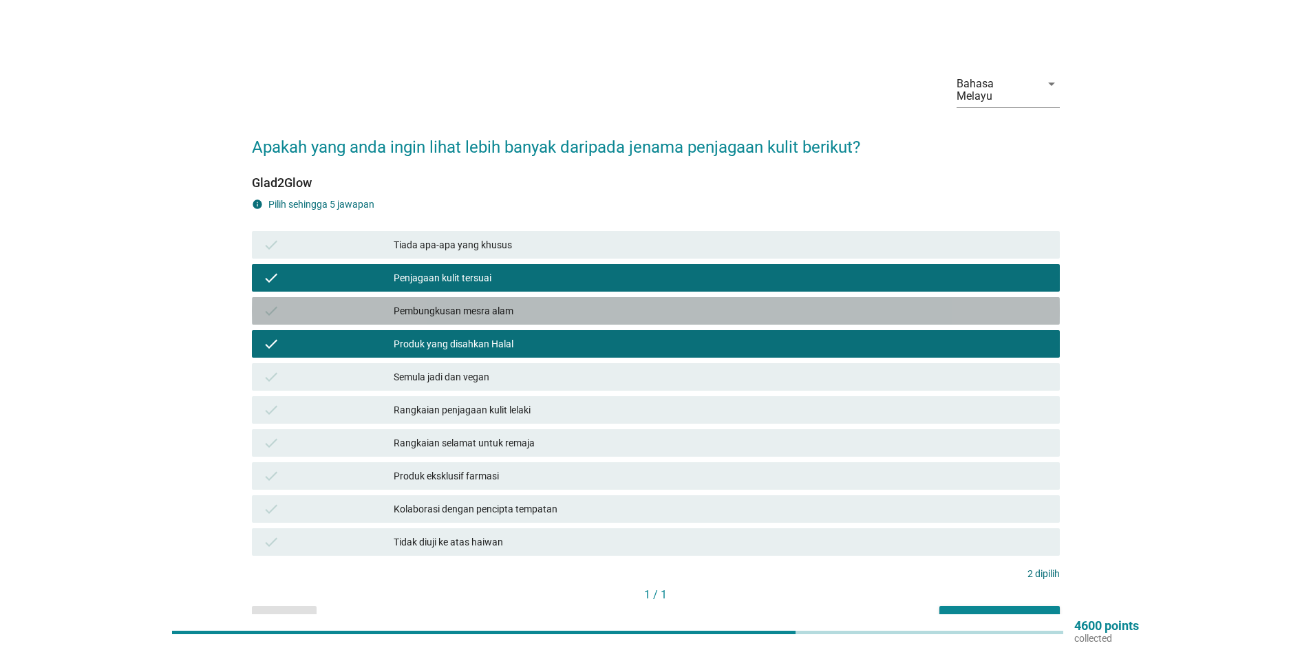
click at [275, 303] on icon "check" at bounding box center [271, 311] width 17 height 17
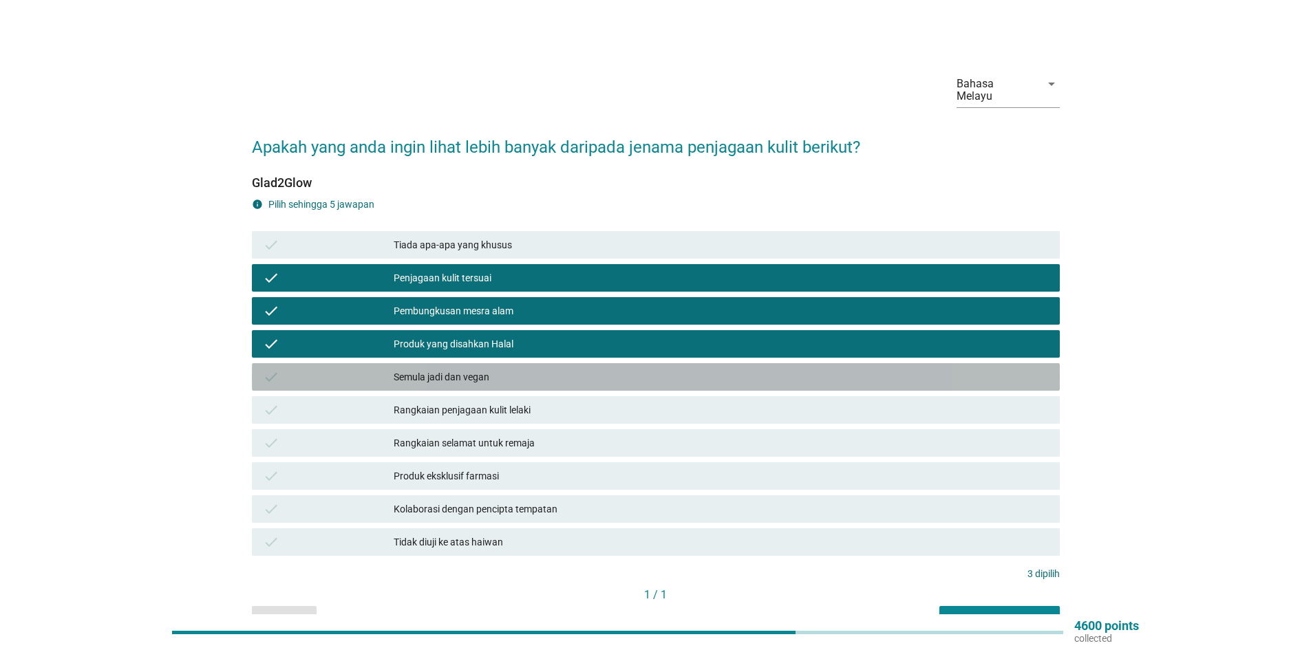
click at [273, 369] on icon "check" at bounding box center [271, 377] width 17 height 17
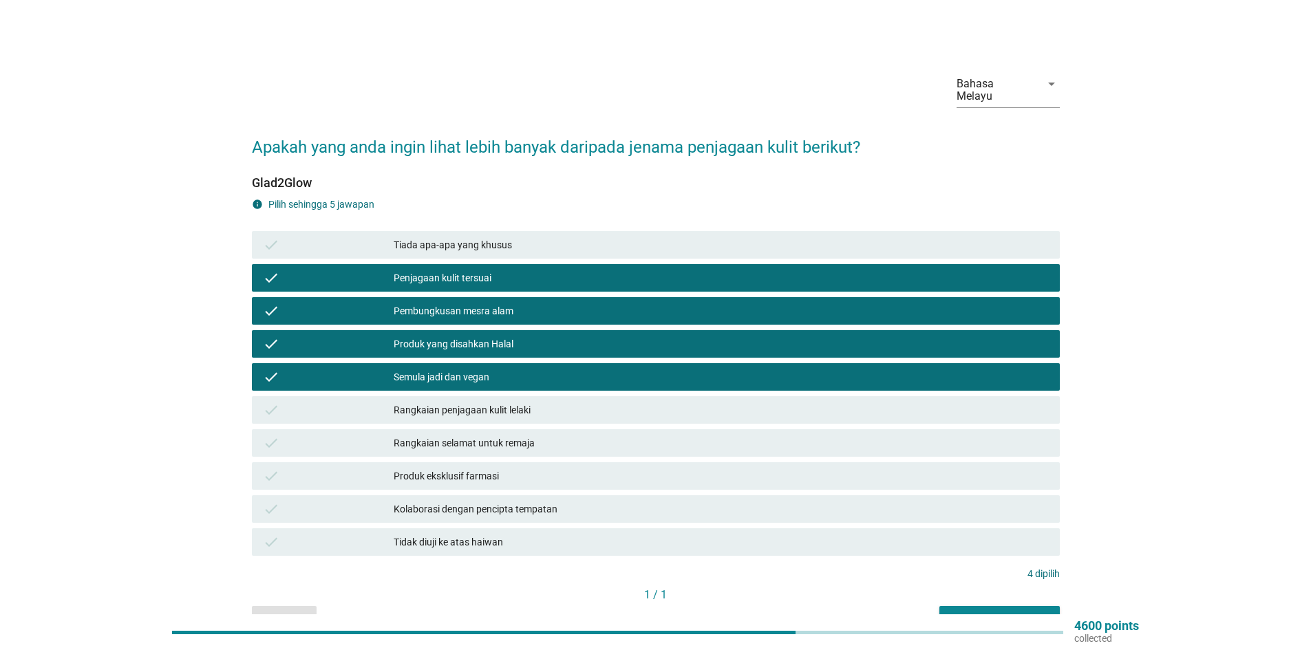
click at [278, 435] on icon "check" at bounding box center [271, 443] width 17 height 17
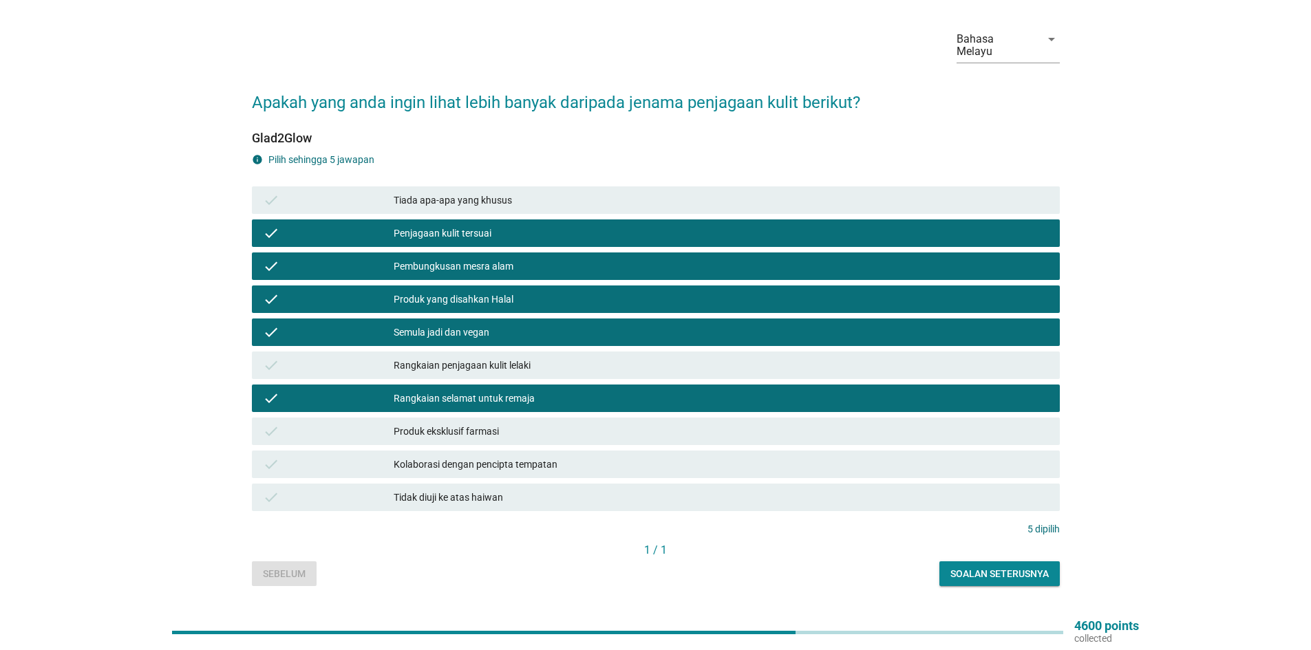
scroll to position [66, 0]
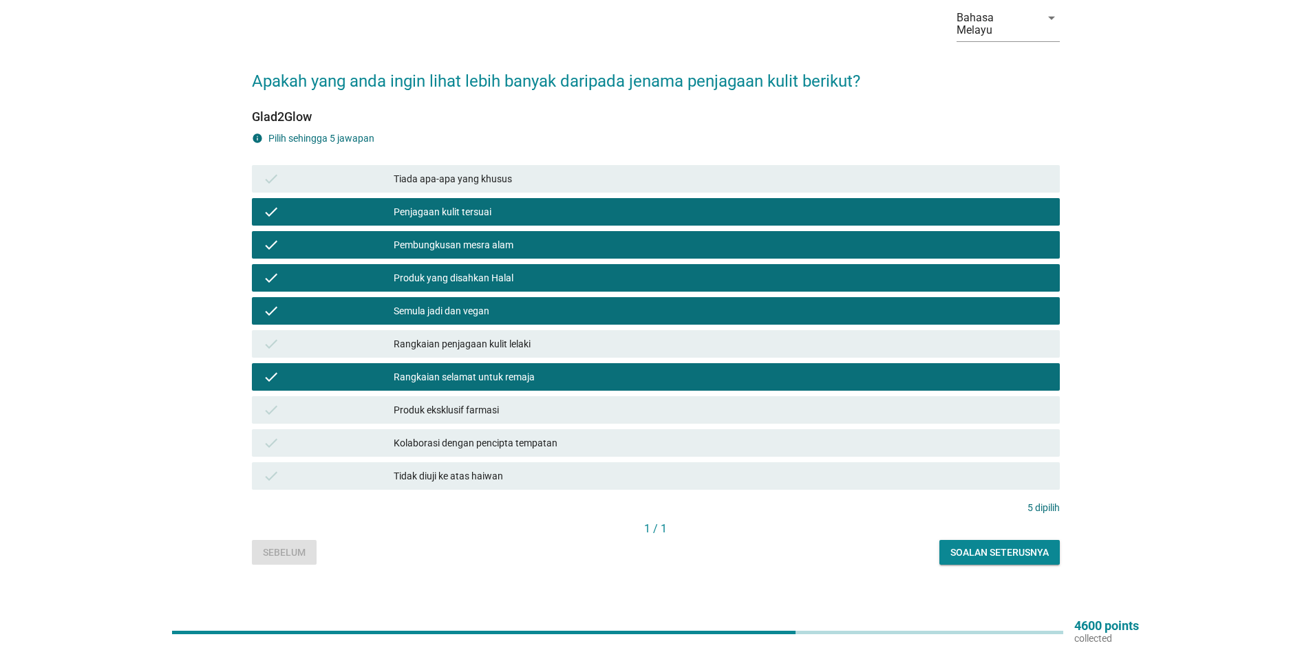
click at [1006, 546] on div "Soalan seterusnya" at bounding box center [1000, 553] width 98 height 14
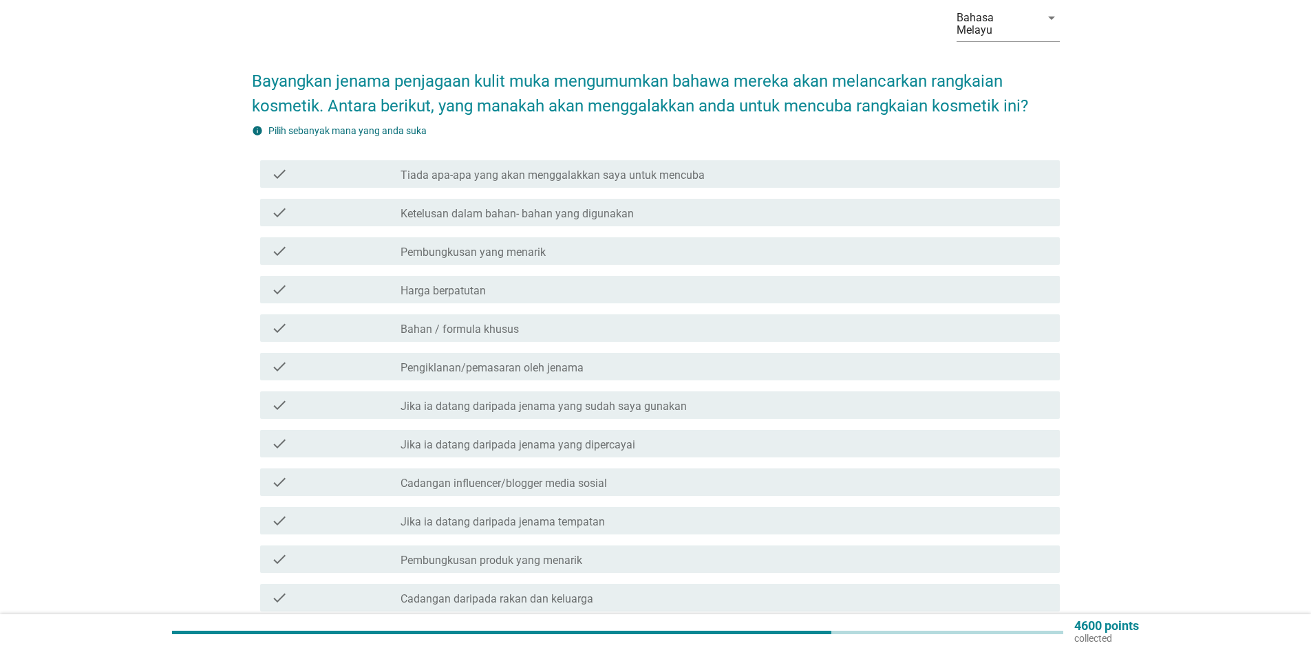
scroll to position [0, 0]
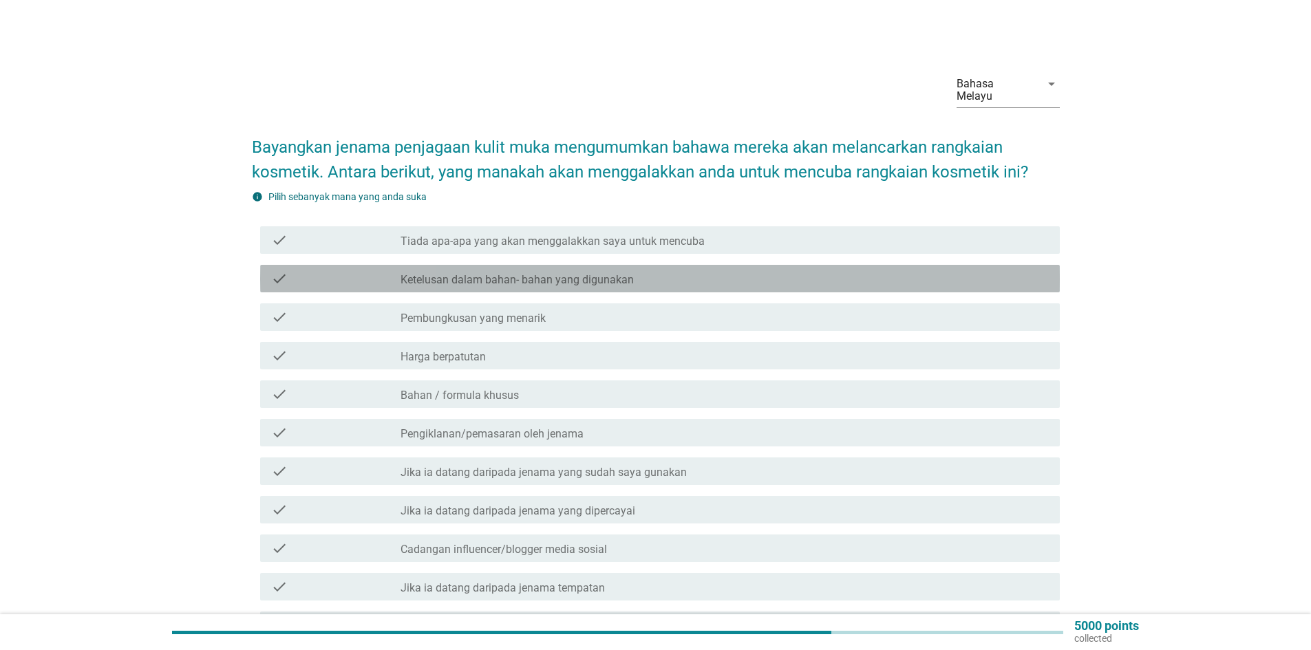
click at [293, 271] on div "check" at bounding box center [335, 279] width 129 height 17
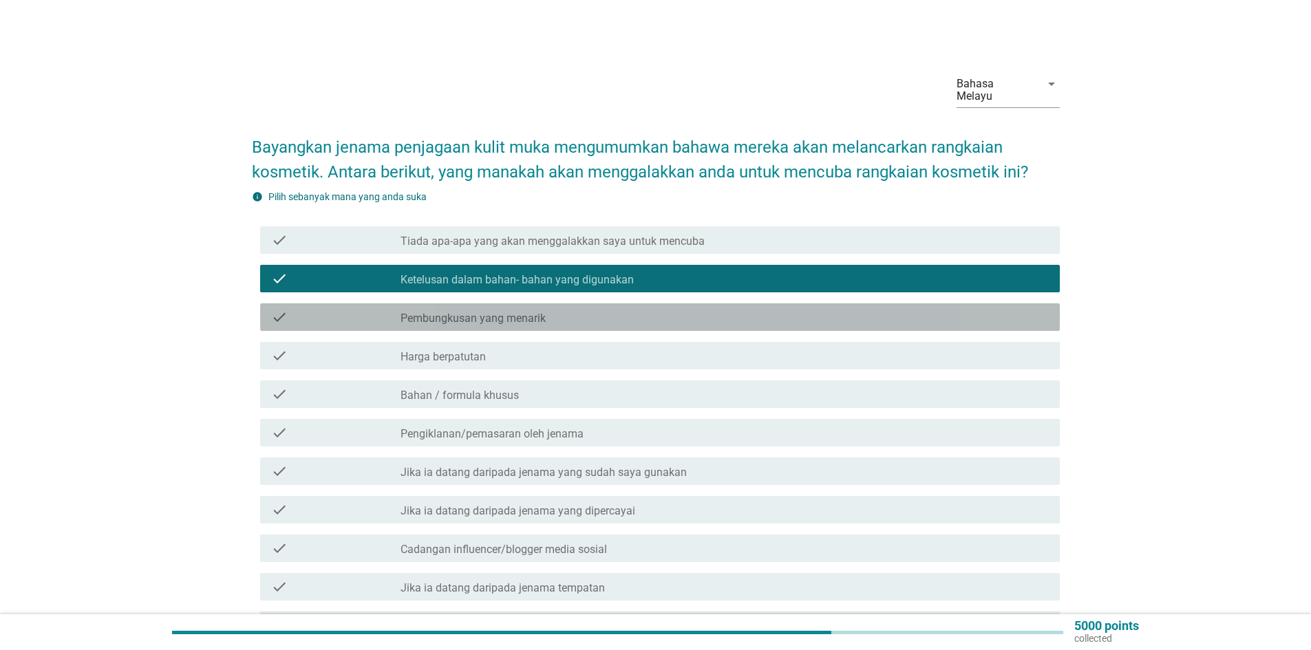
click at [290, 309] on div "check" at bounding box center [335, 317] width 129 height 17
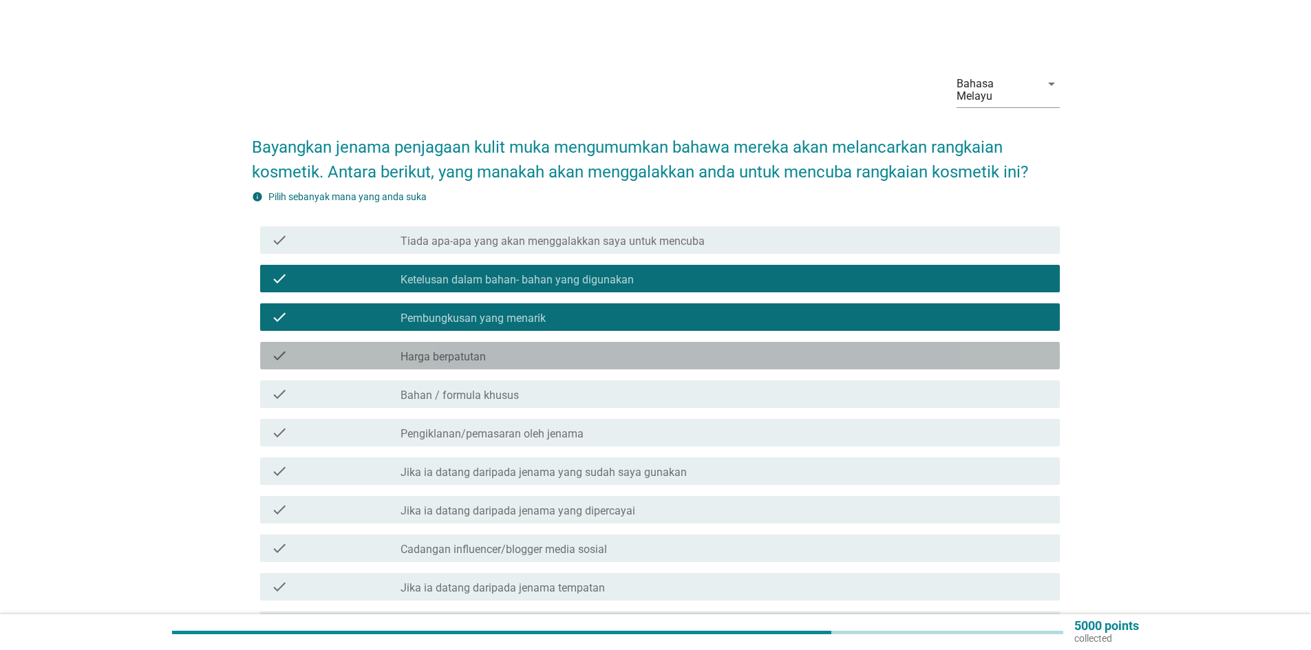
click at [277, 348] on icon "check" at bounding box center [279, 356] width 17 height 17
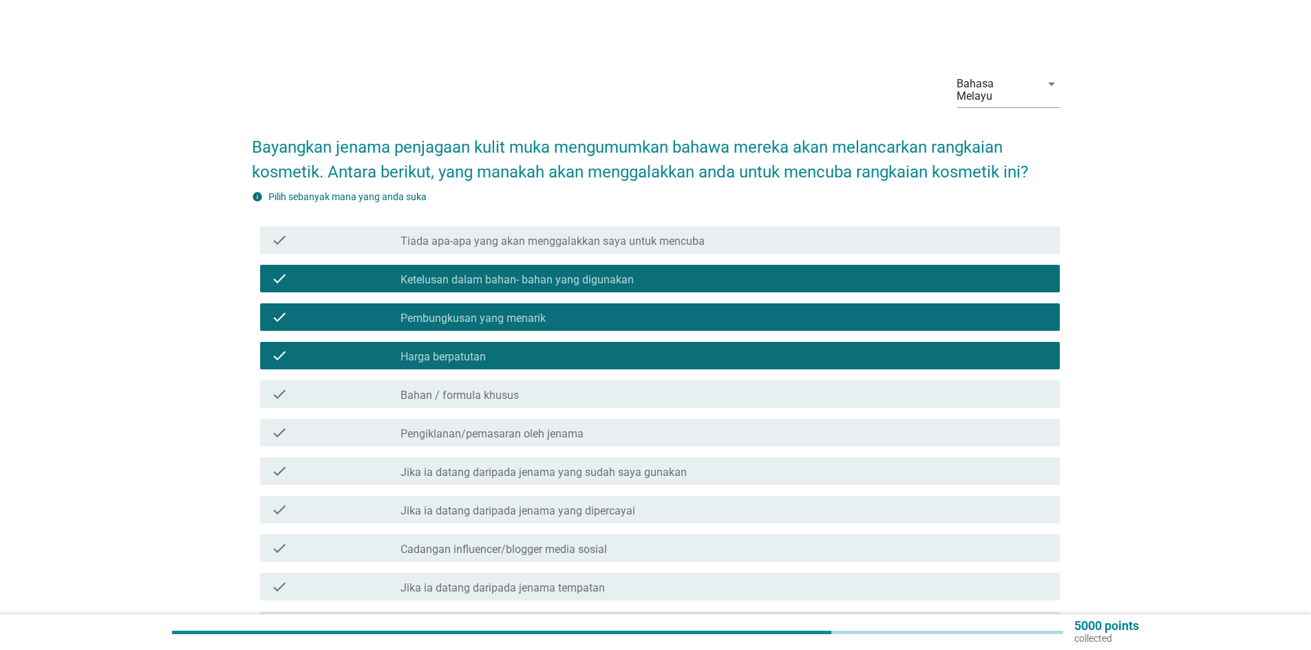
click at [277, 386] on icon "check" at bounding box center [279, 394] width 17 height 17
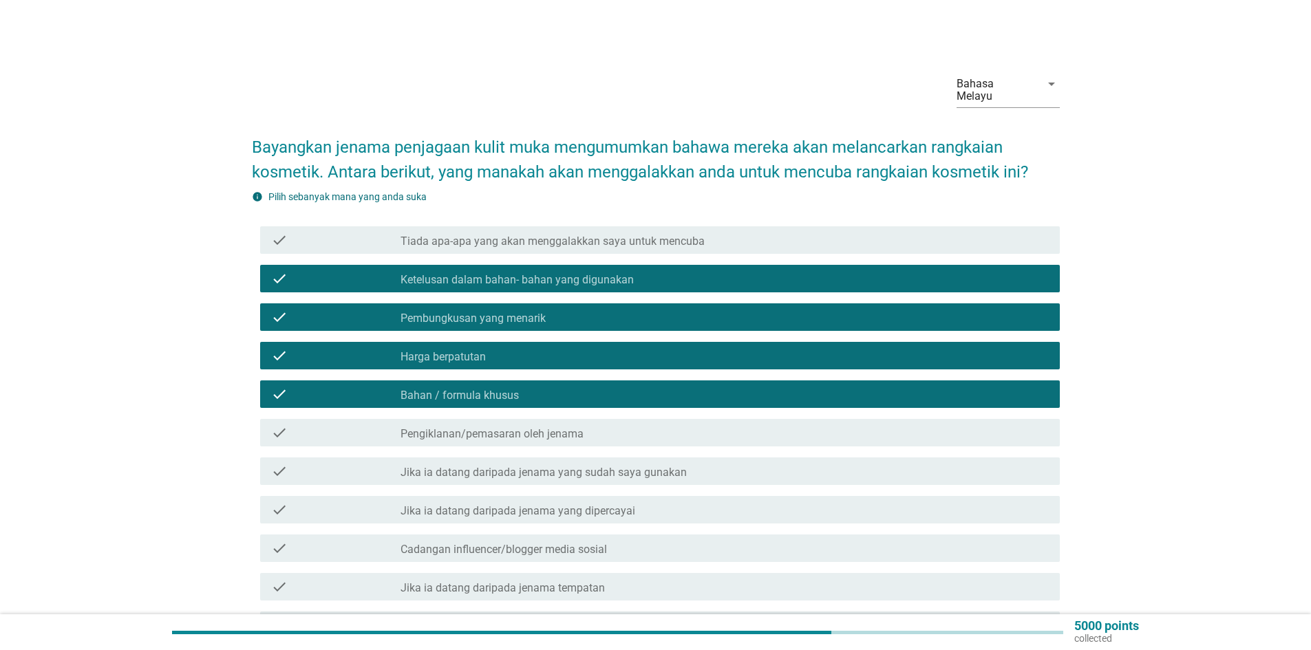
click at [301, 502] on div "check" at bounding box center [335, 510] width 129 height 17
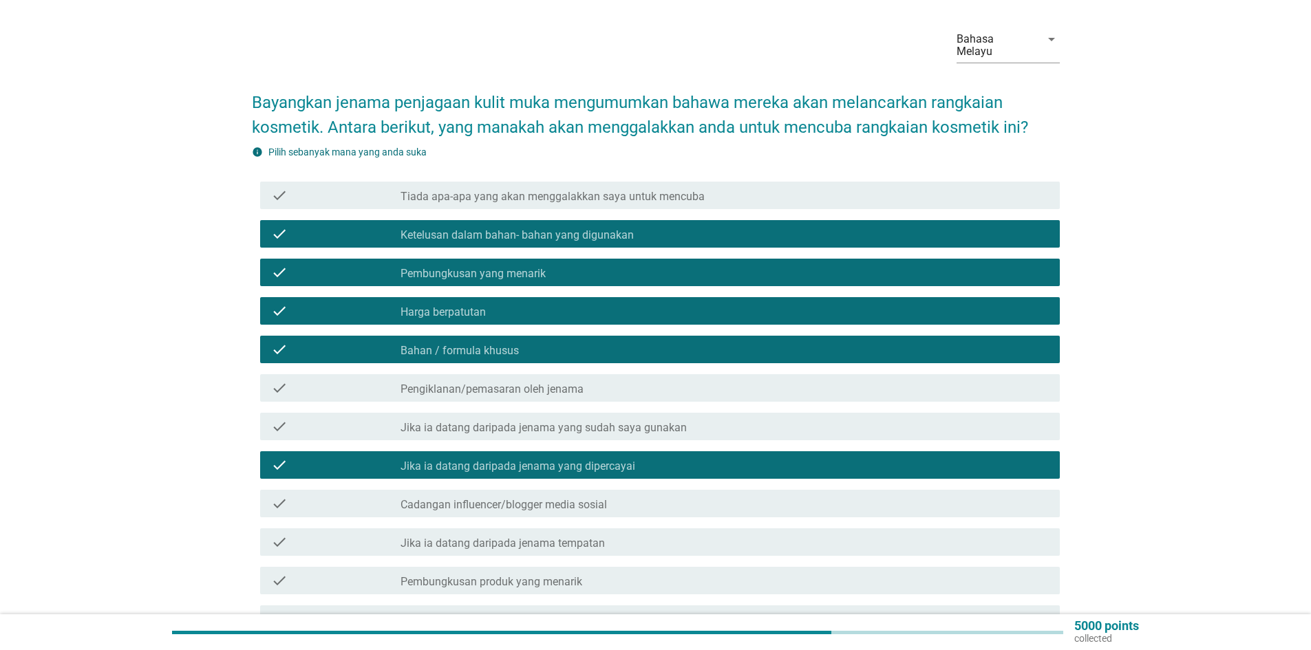
scroll to position [69, 0]
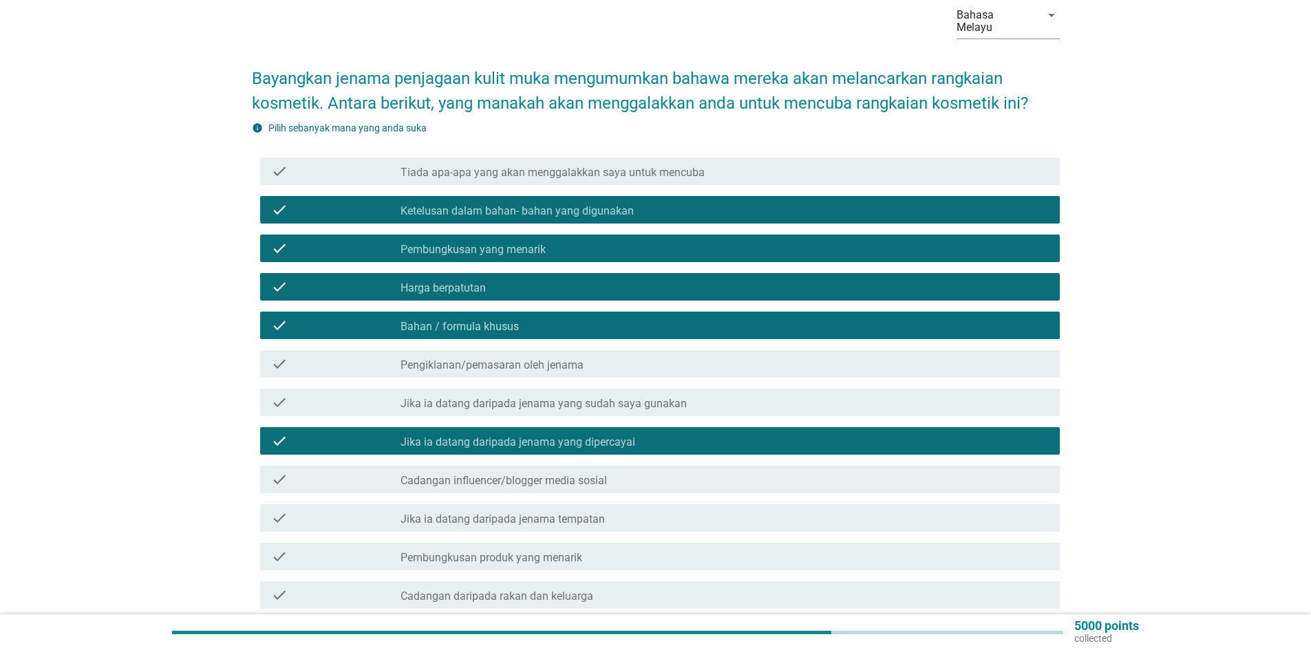
click at [379, 543] on div "check check_box_outline_blank Pembungkusan produk yang menarik" at bounding box center [660, 557] width 800 height 28
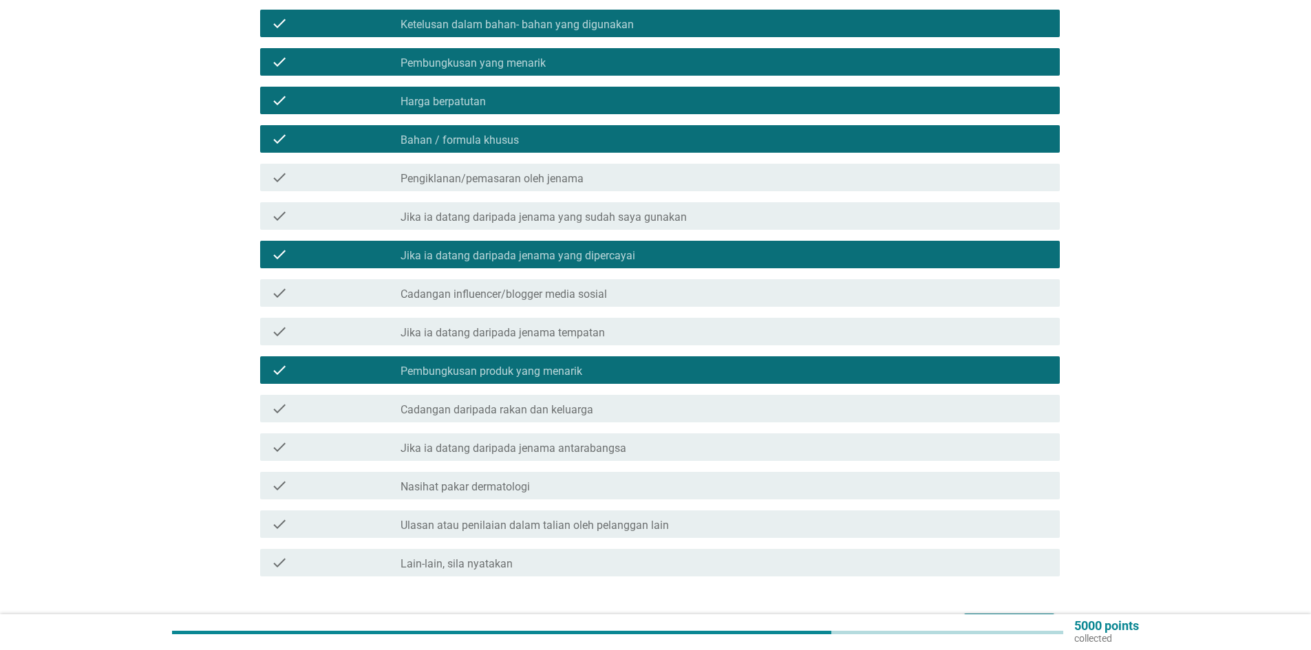
scroll to position [275, 0]
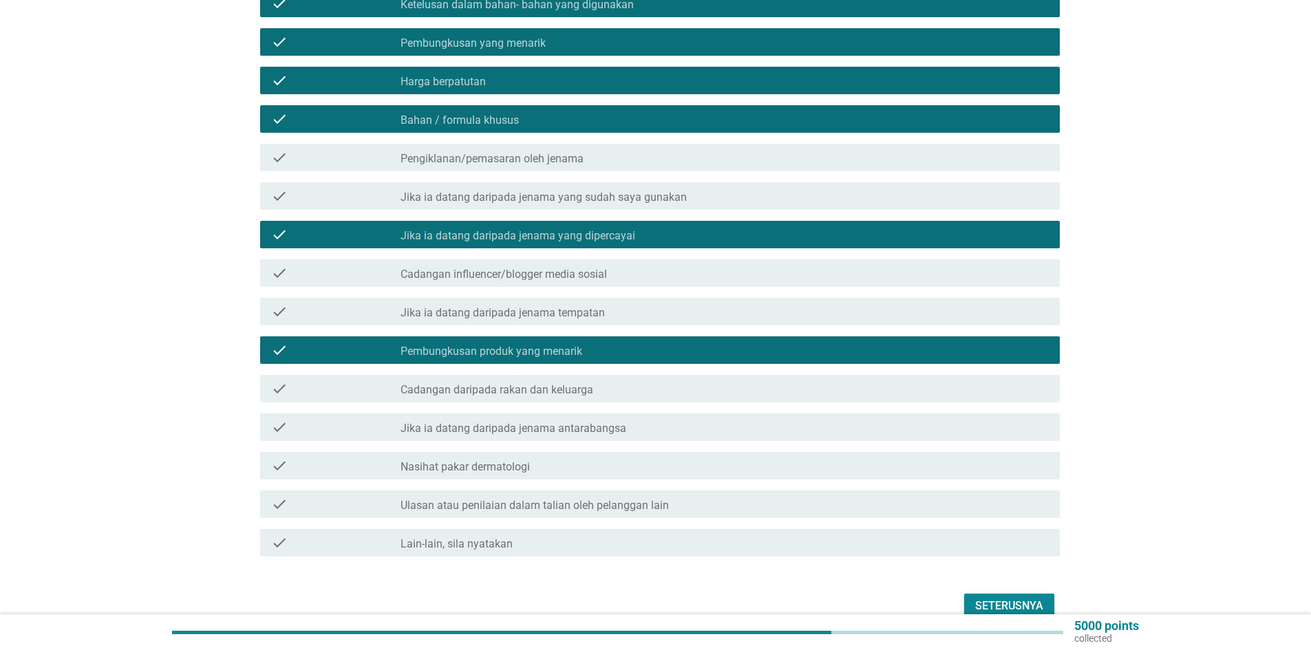
click at [999, 598] on div "Seterusnya" at bounding box center [1009, 606] width 68 height 17
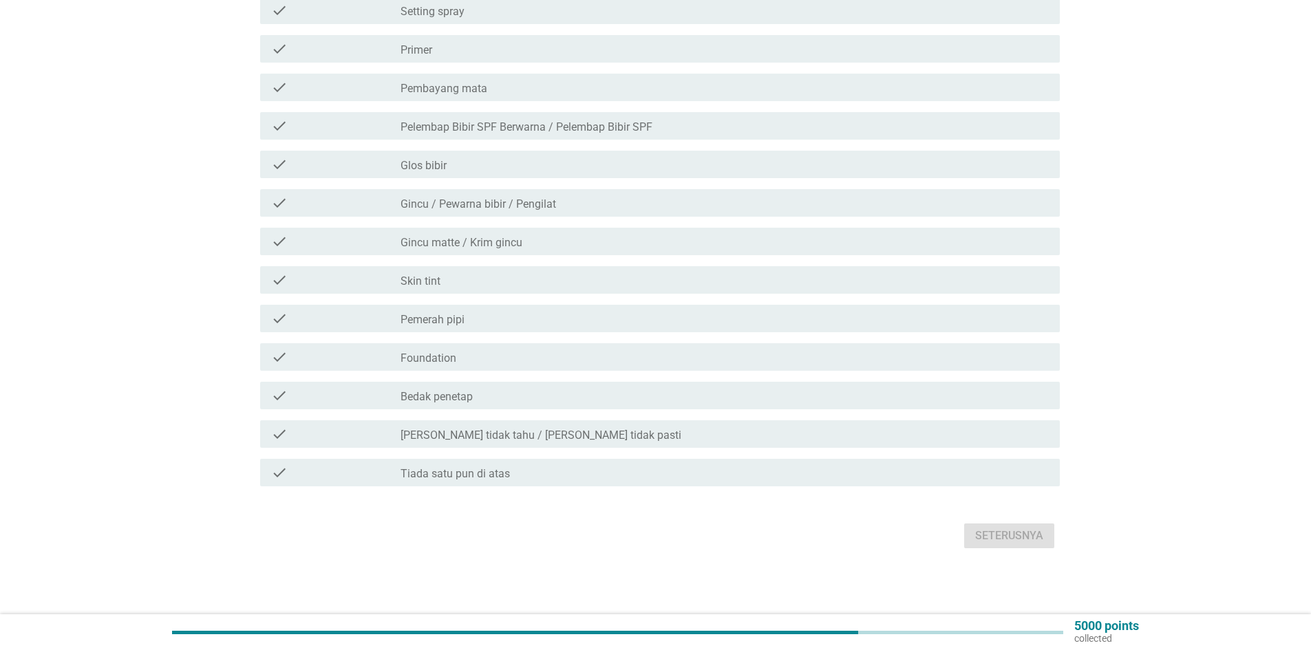
scroll to position [0, 0]
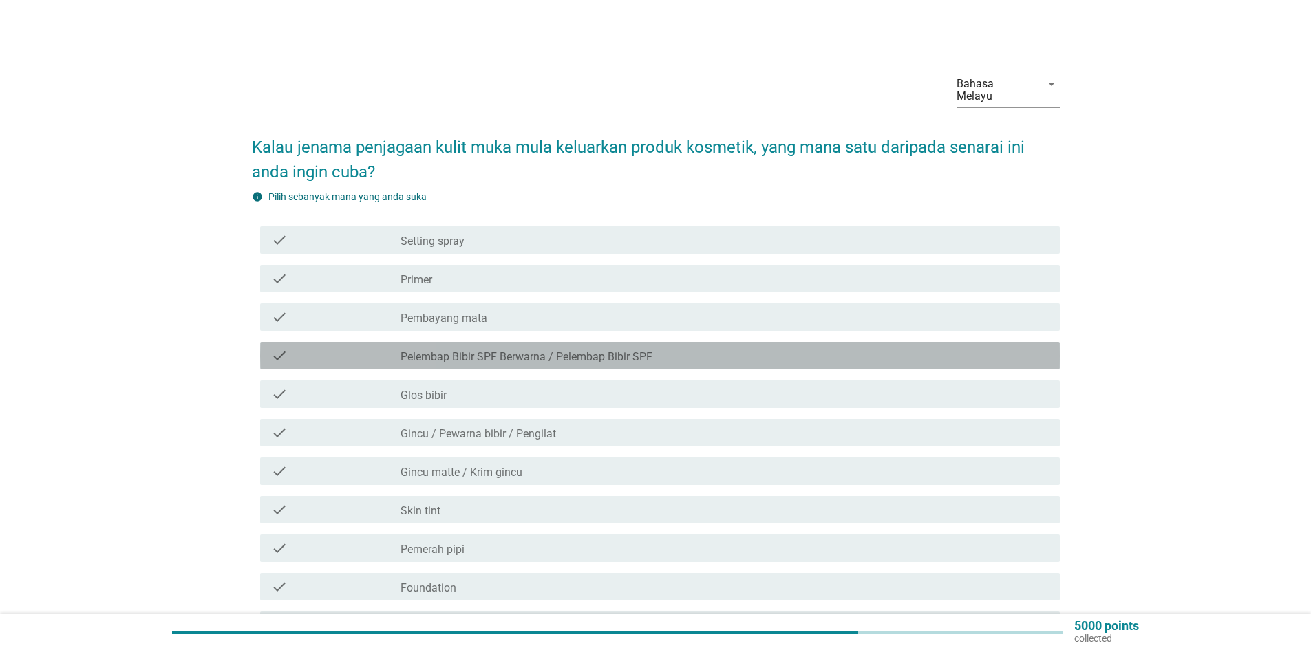
click at [288, 348] on div "check" at bounding box center [335, 356] width 129 height 17
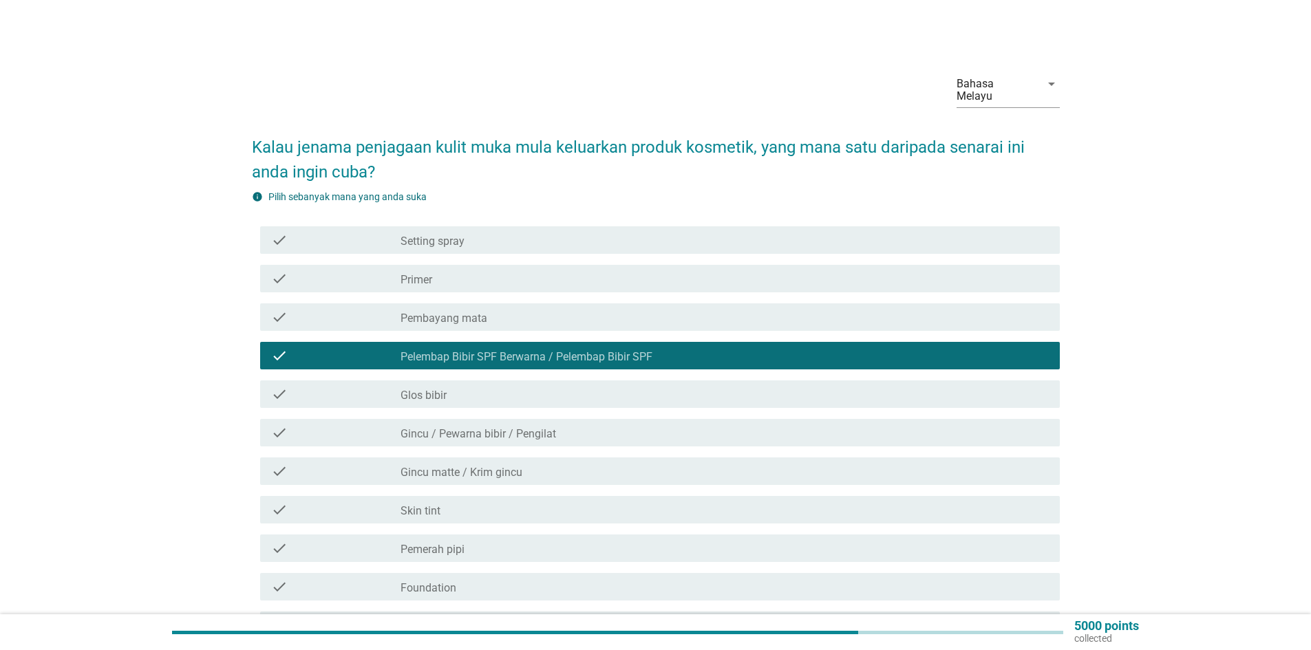
click at [300, 425] on div "check" at bounding box center [335, 433] width 129 height 17
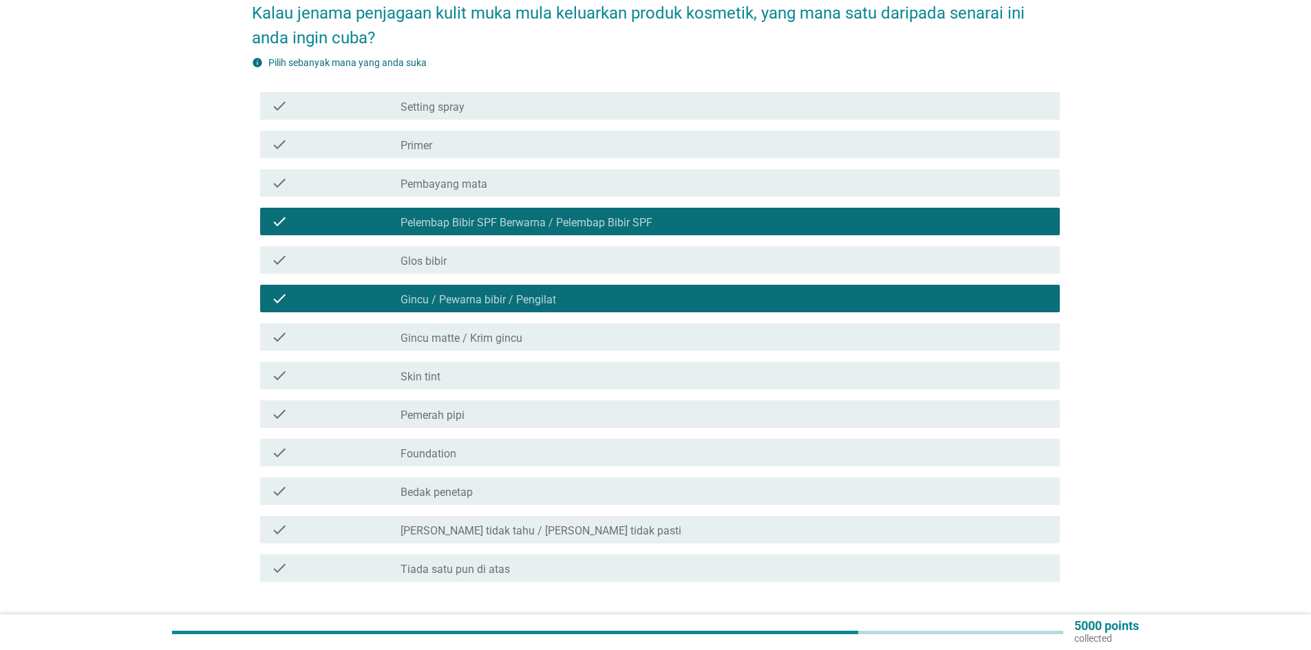
scroll to position [138, 0]
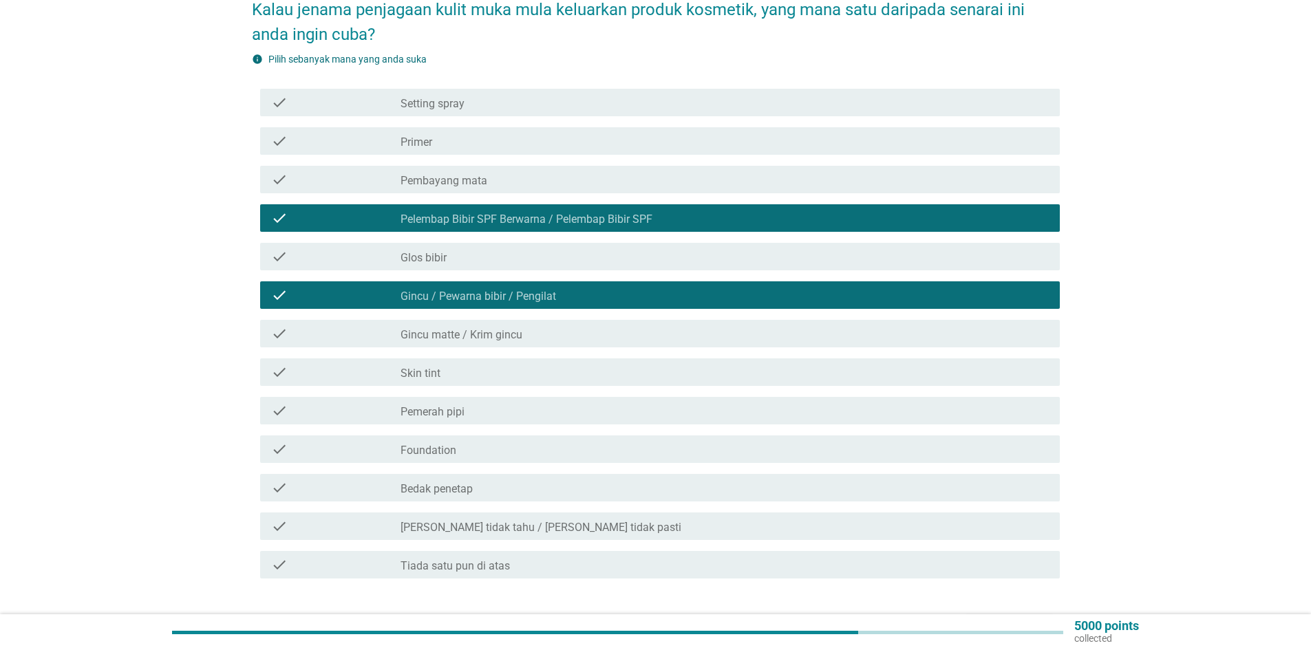
click at [293, 436] on div "check check_box_outline_blank Foundation" at bounding box center [660, 450] width 800 height 28
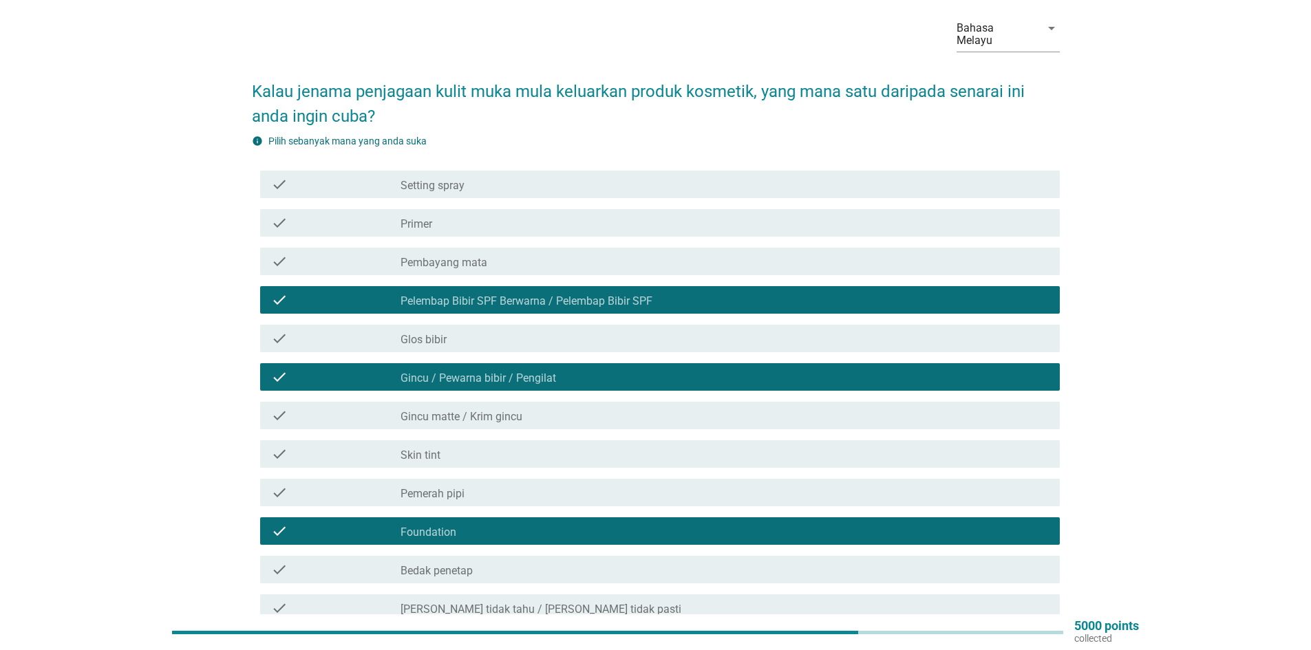
scroll to position [0, 0]
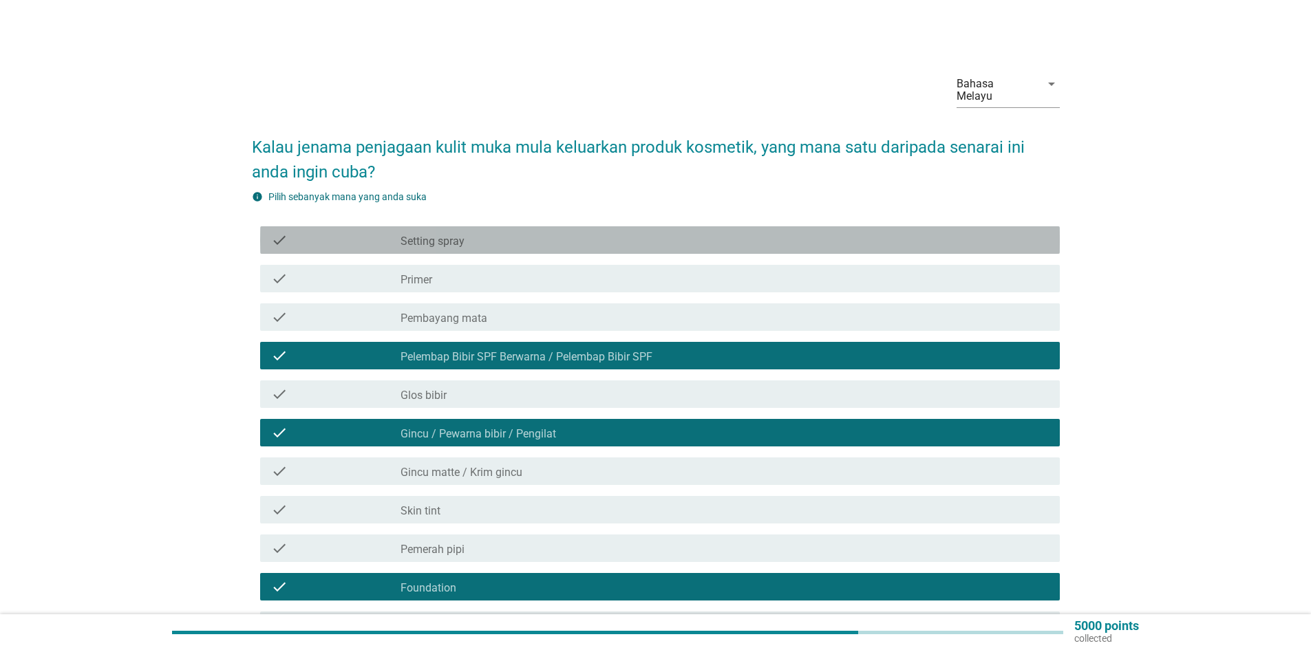
click at [284, 232] on icon "check" at bounding box center [279, 240] width 17 height 17
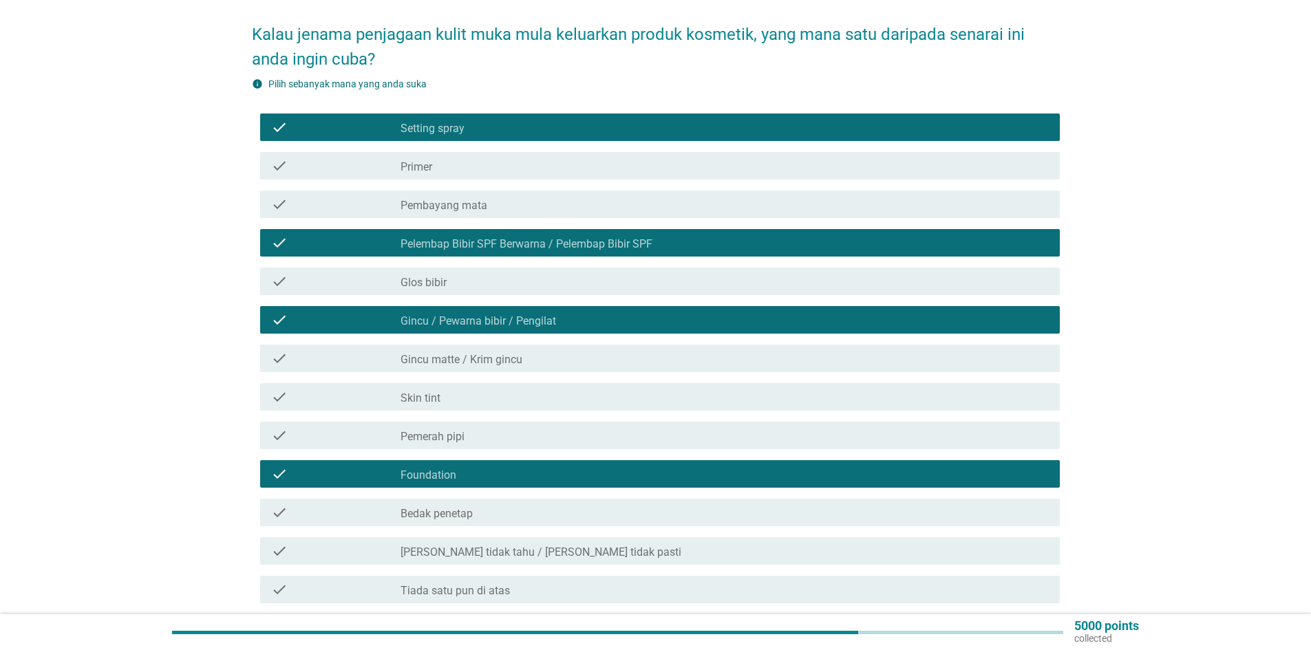
scroll to position [138, 0]
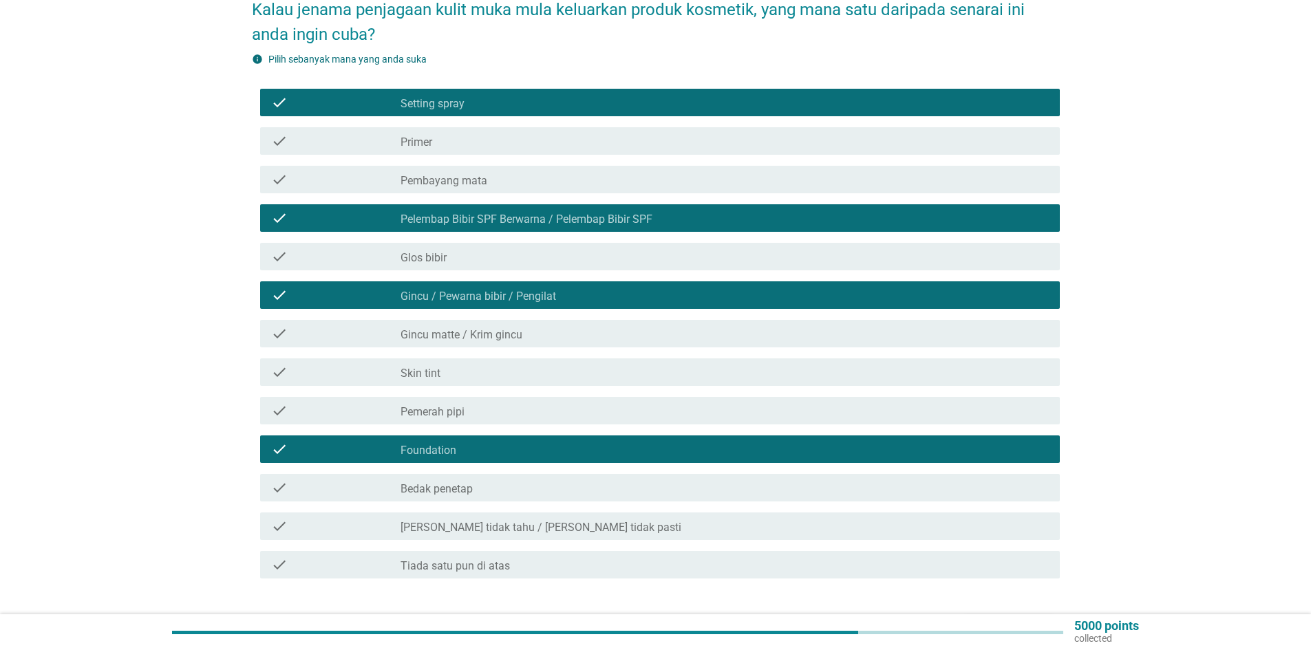
click at [331, 364] on div "check" at bounding box center [335, 372] width 129 height 17
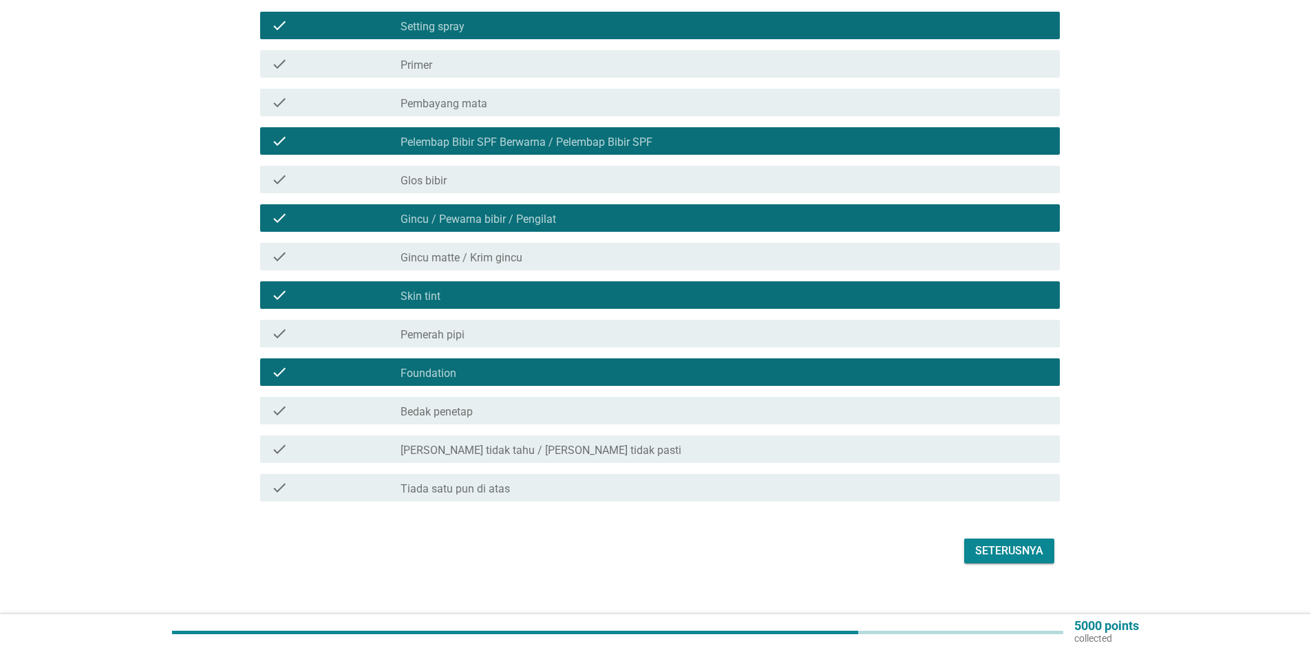
scroll to position [218, 0]
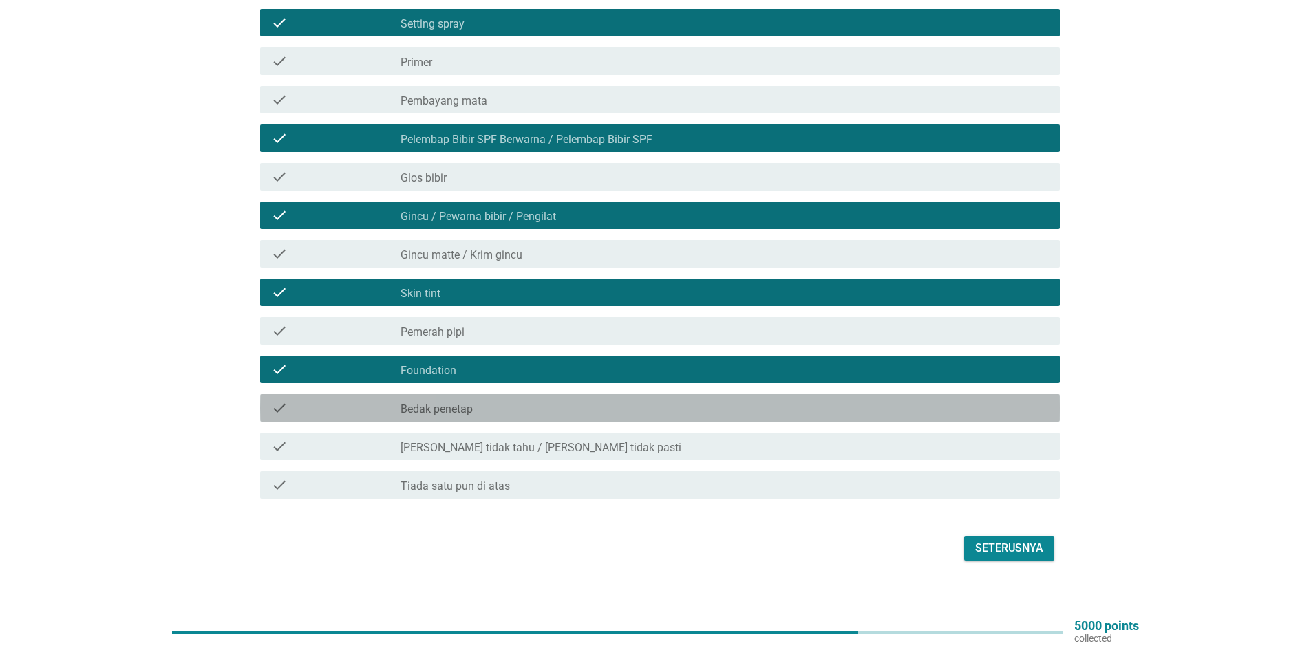
click at [535, 400] on div "check_box_outline_blank Bedak penetap" at bounding box center [725, 408] width 648 height 17
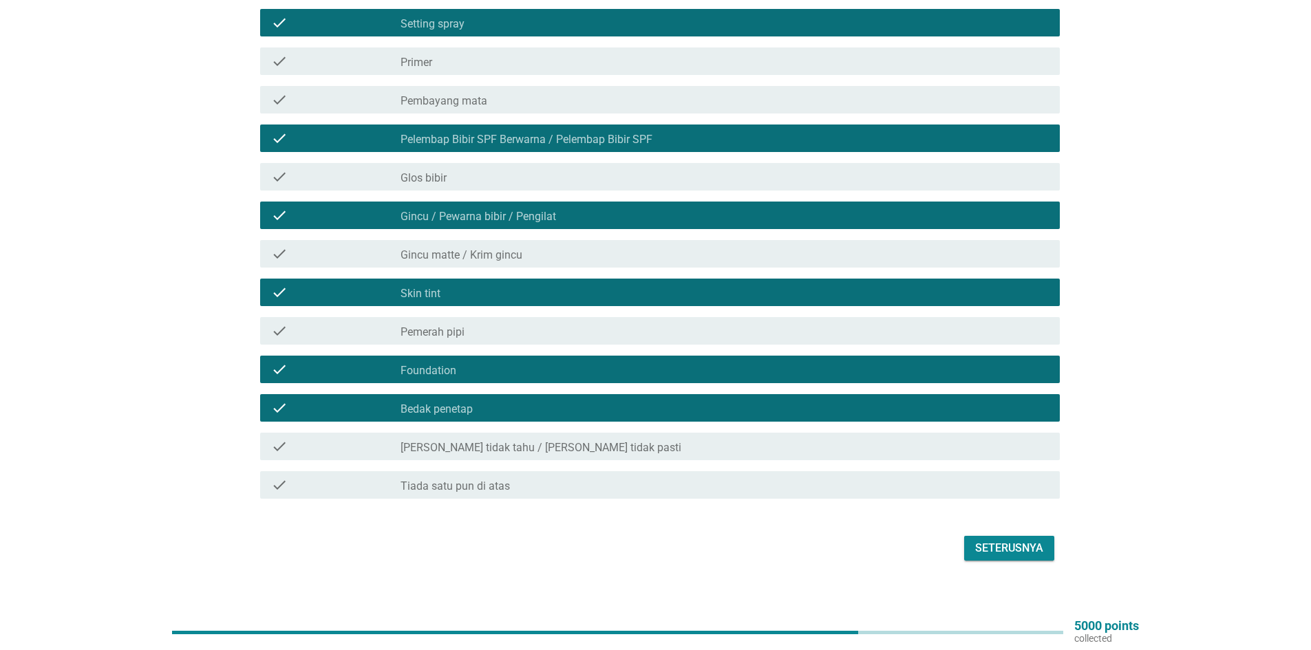
click at [1013, 540] on div "Seterusnya" at bounding box center [1009, 548] width 68 height 17
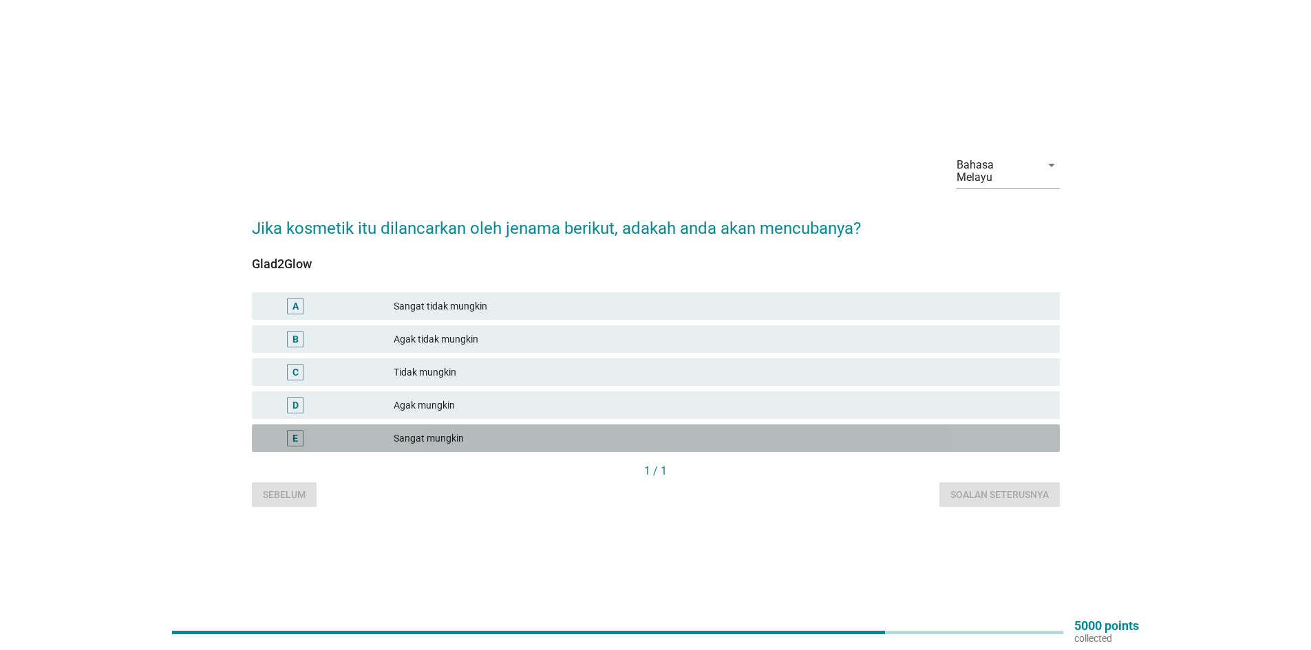
click at [301, 430] on div "E" at bounding box center [295, 438] width 17 height 17
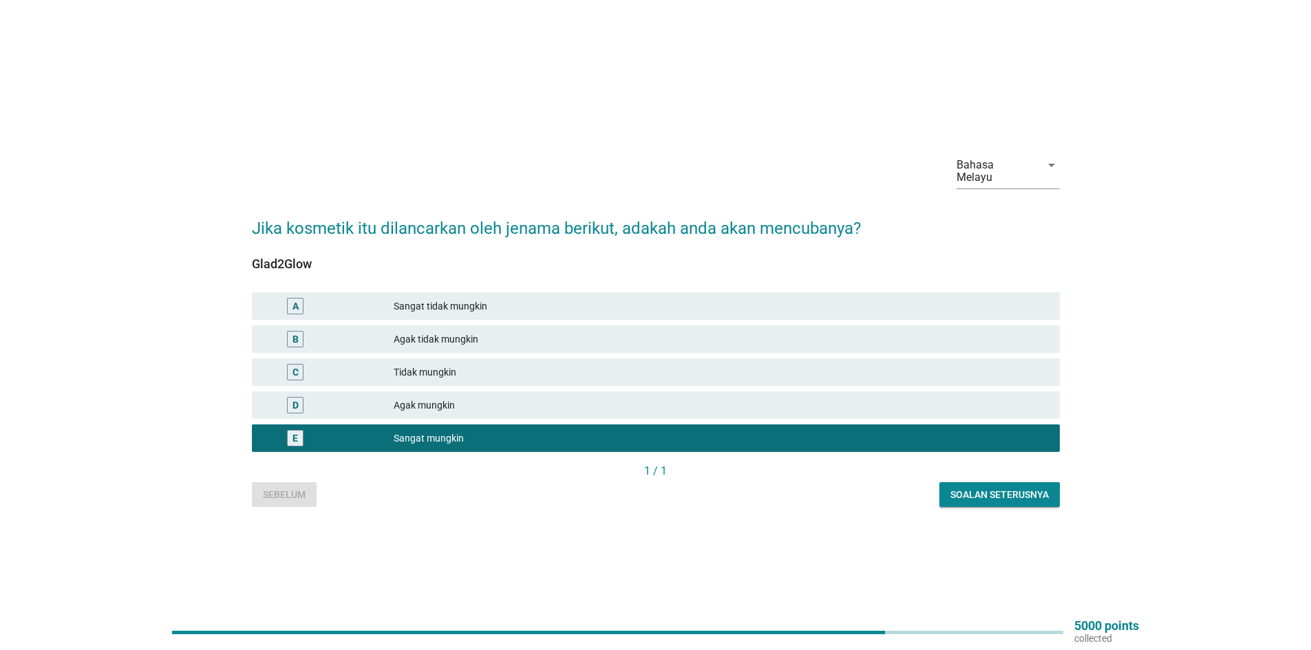
click at [987, 483] on button "Soalan seterusnya" at bounding box center [1000, 495] width 120 height 25
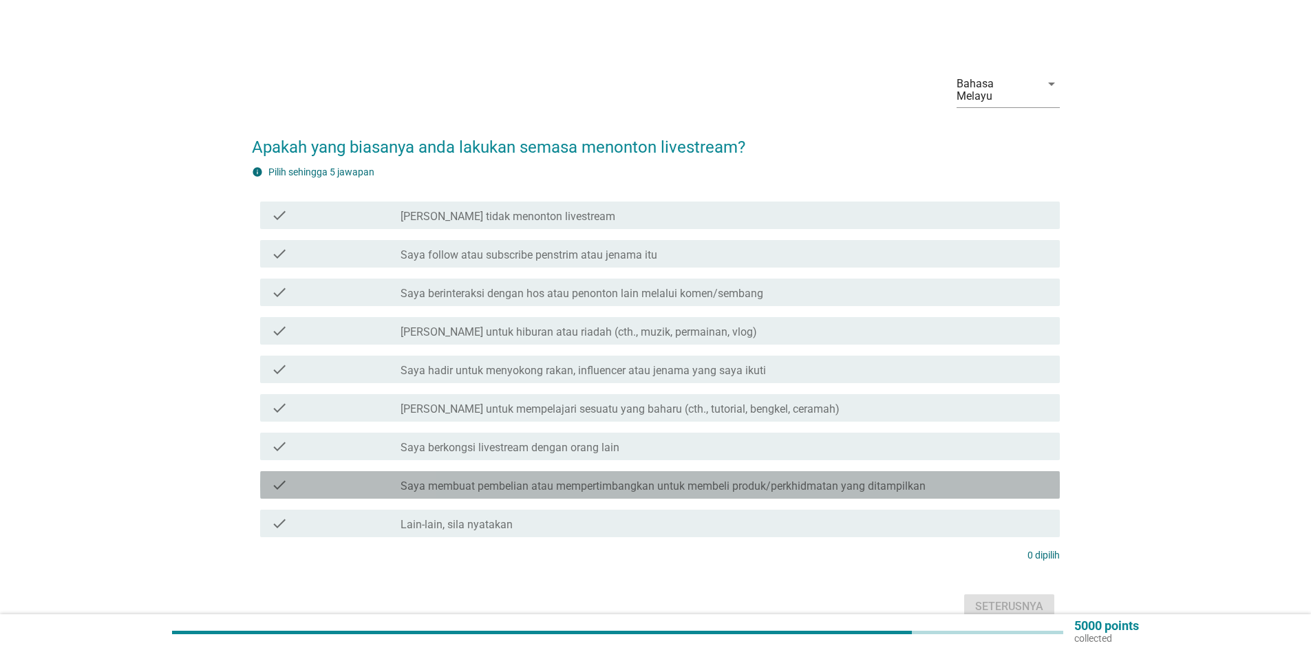
click at [386, 478] on div "check" at bounding box center [335, 485] width 129 height 17
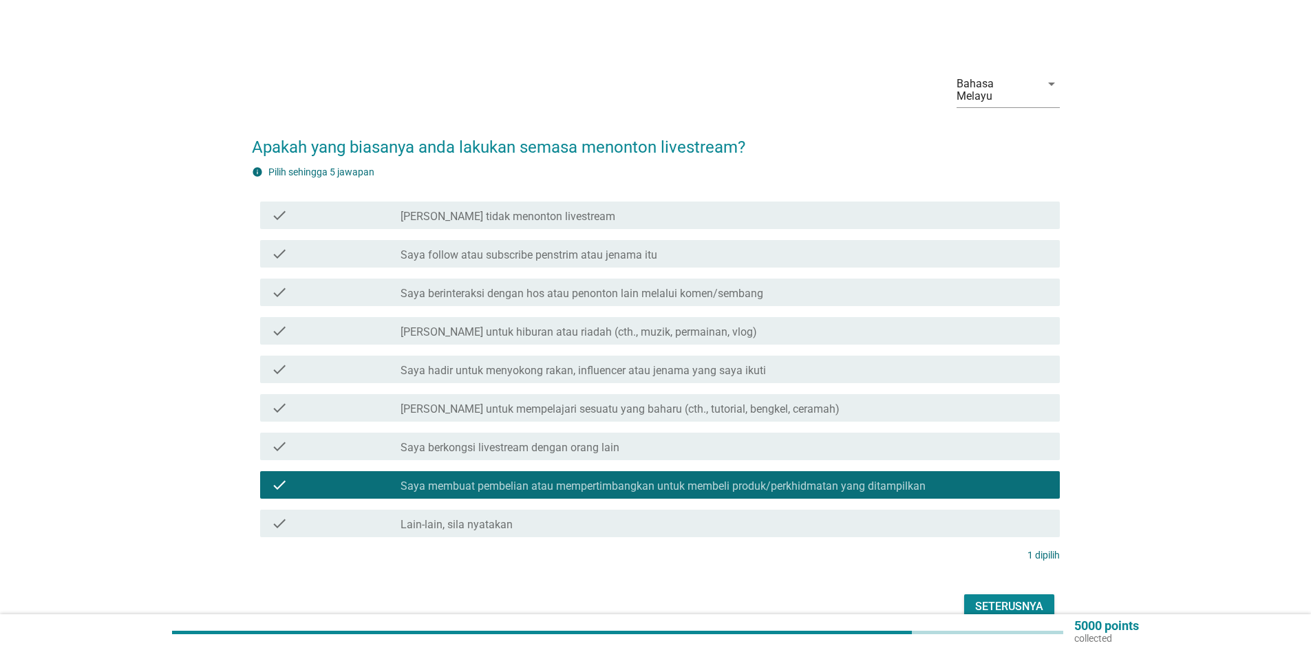
click at [354, 246] on div "check" at bounding box center [335, 254] width 129 height 17
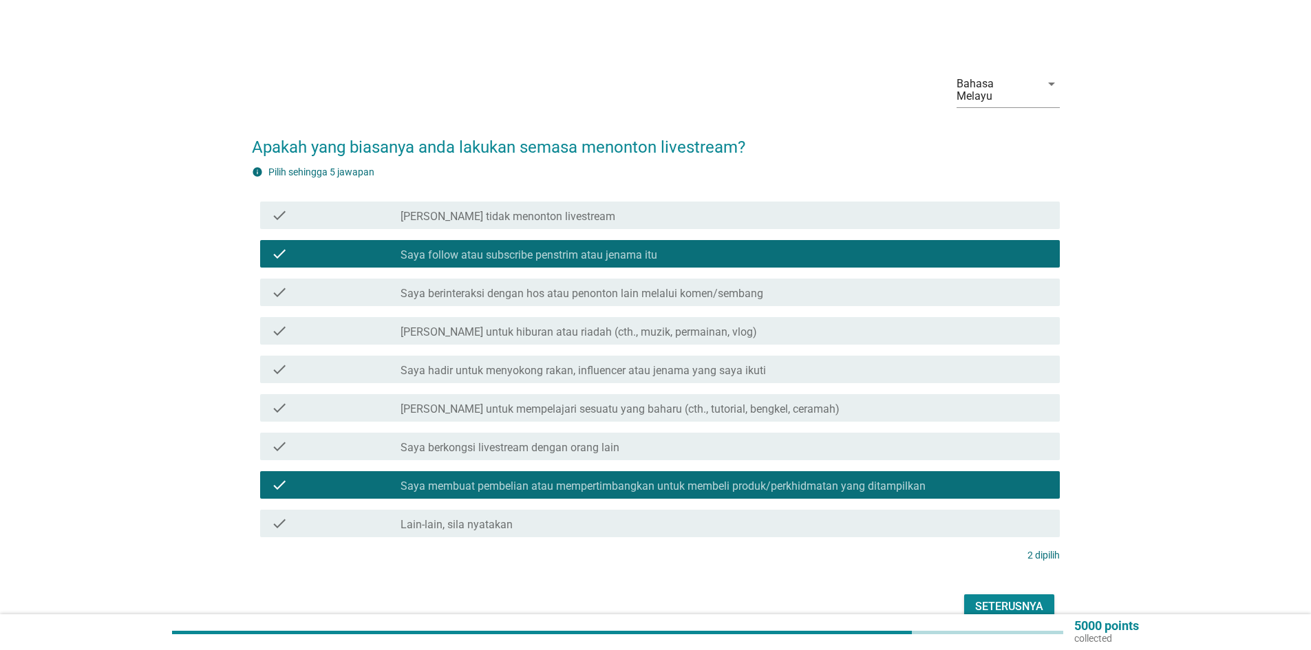
click at [376, 323] on div "check" at bounding box center [335, 331] width 129 height 17
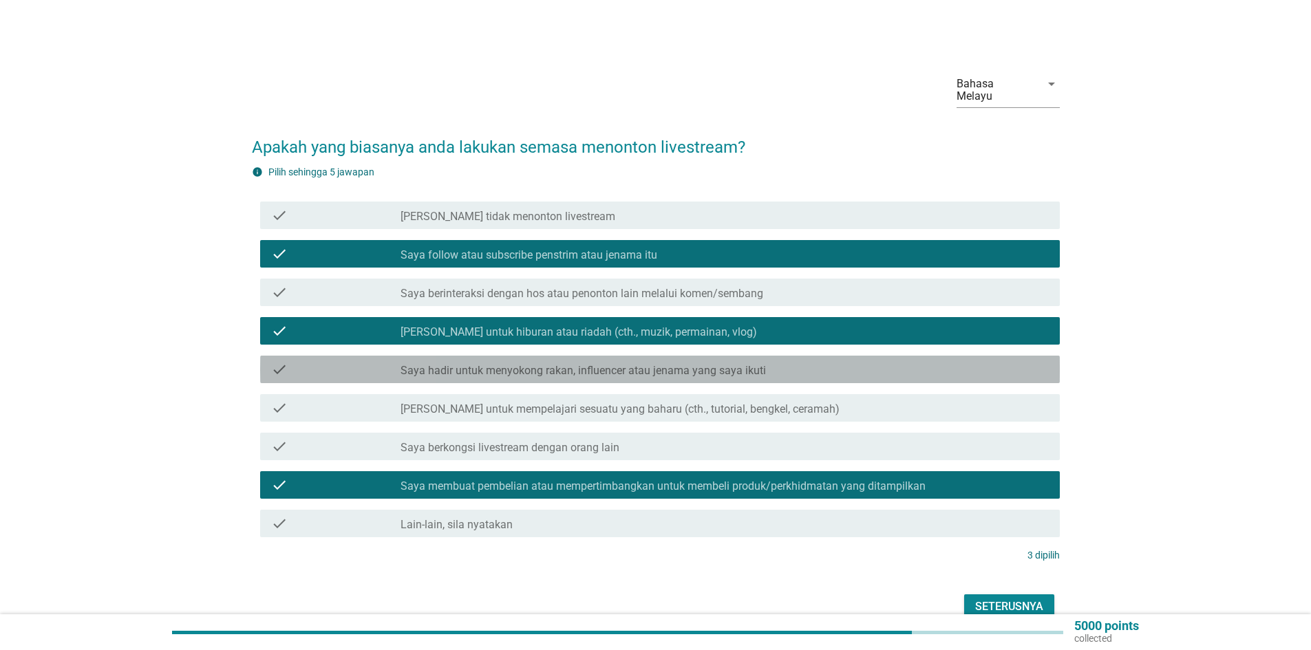
click at [360, 361] on div "check" at bounding box center [335, 369] width 129 height 17
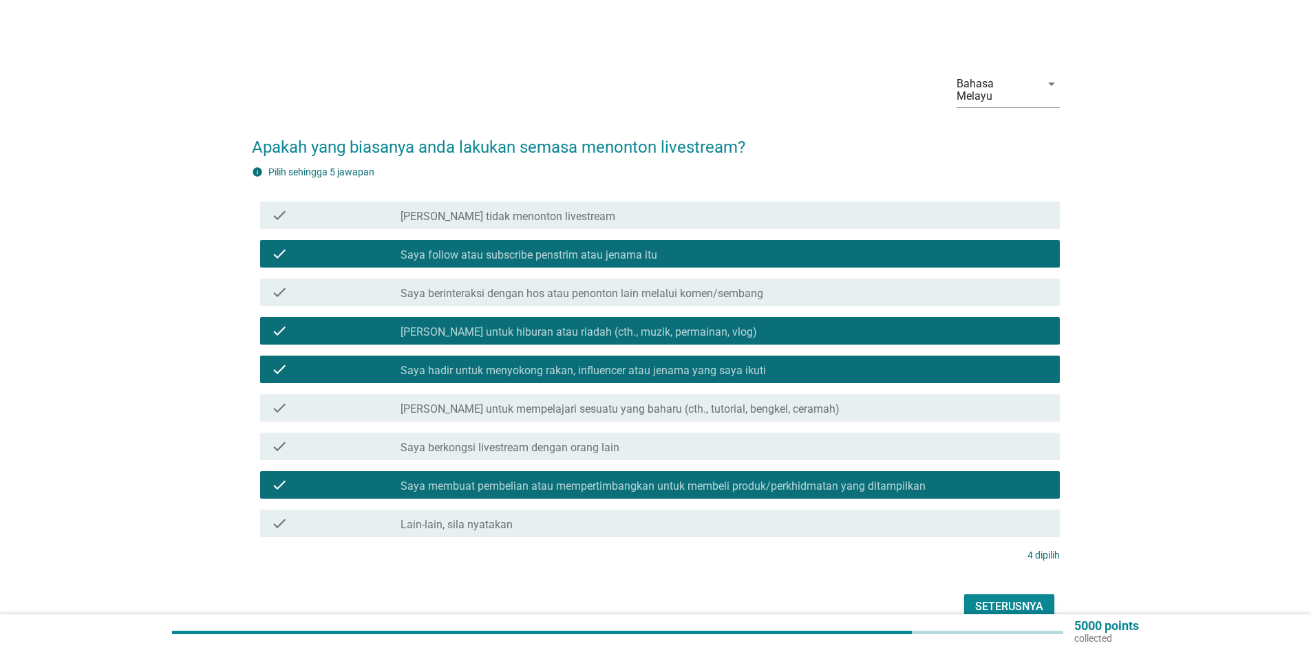
click at [392, 401] on div "check" at bounding box center [335, 408] width 129 height 17
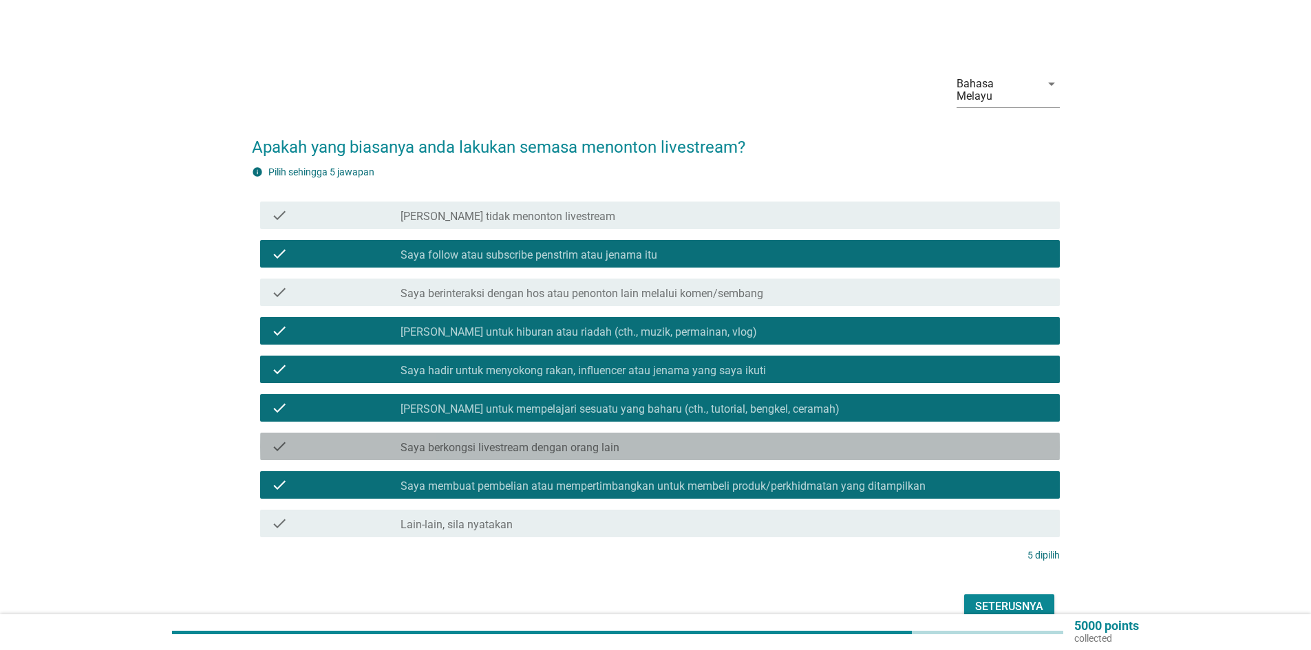
click at [372, 438] on div "check" at bounding box center [335, 446] width 129 height 17
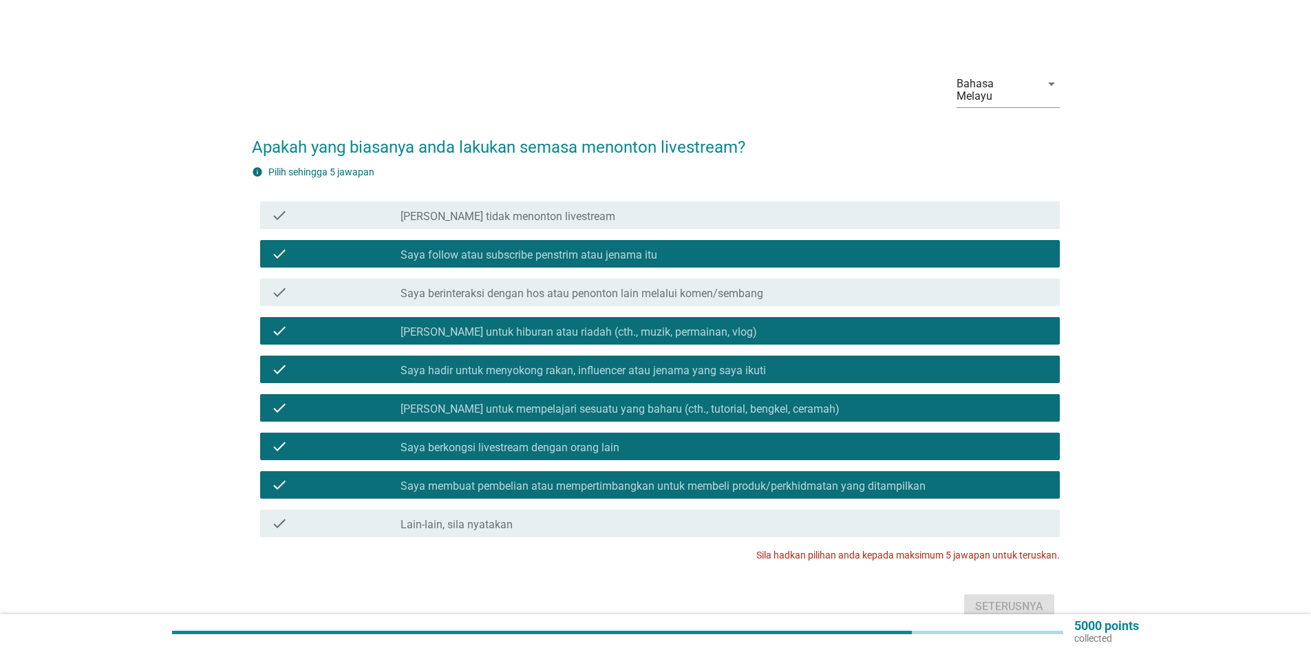
click at [312, 477] on div "check" at bounding box center [335, 485] width 129 height 17
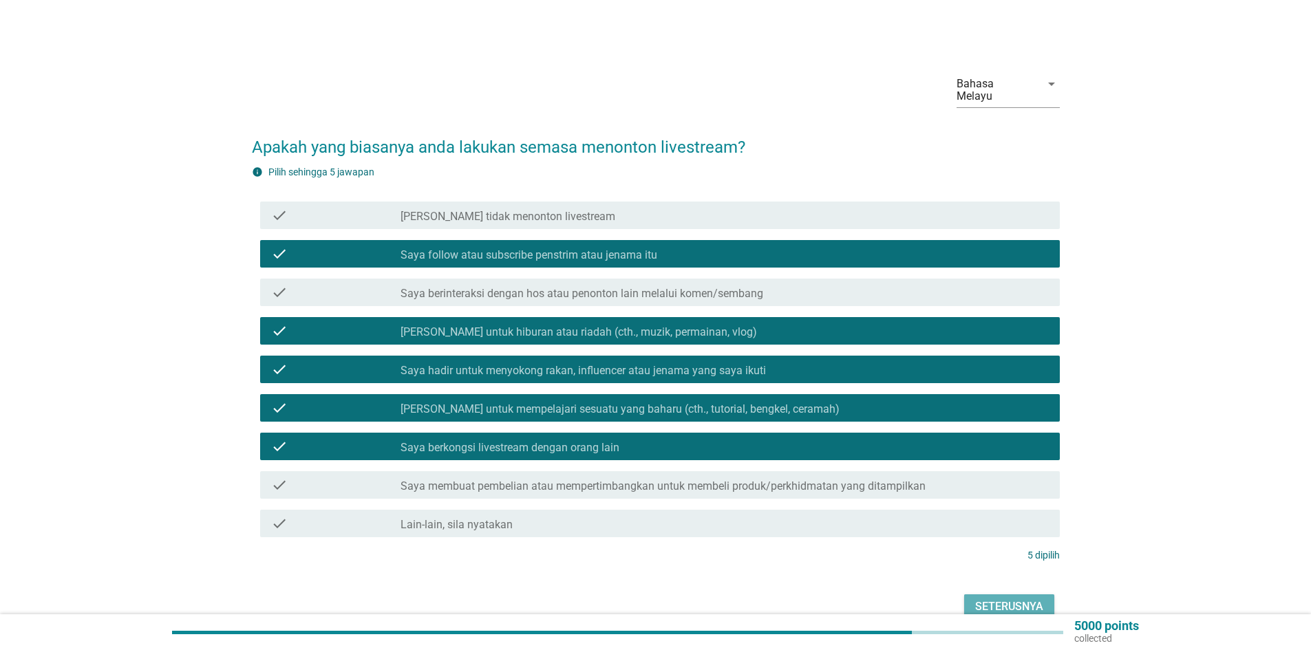
click at [1020, 599] on div "Seterusnya" at bounding box center [1009, 607] width 68 height 17
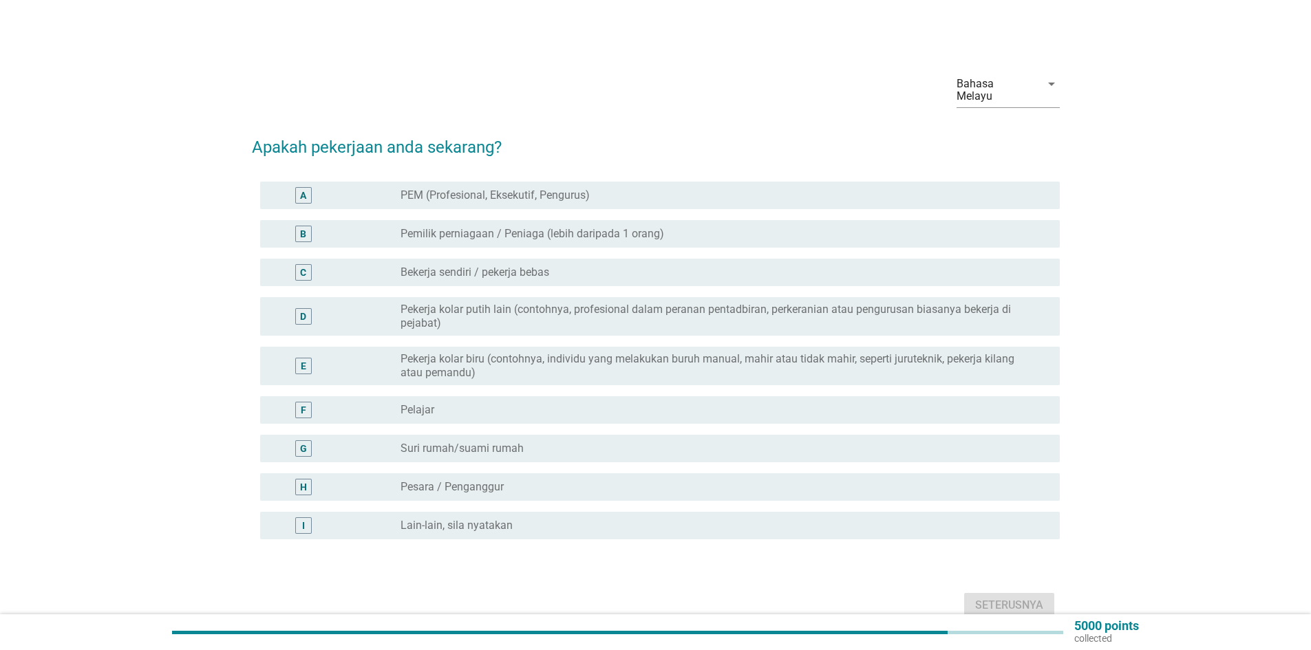
click at [316, 187] on div "A" at bounding box center [303, 195] width 65 height 17
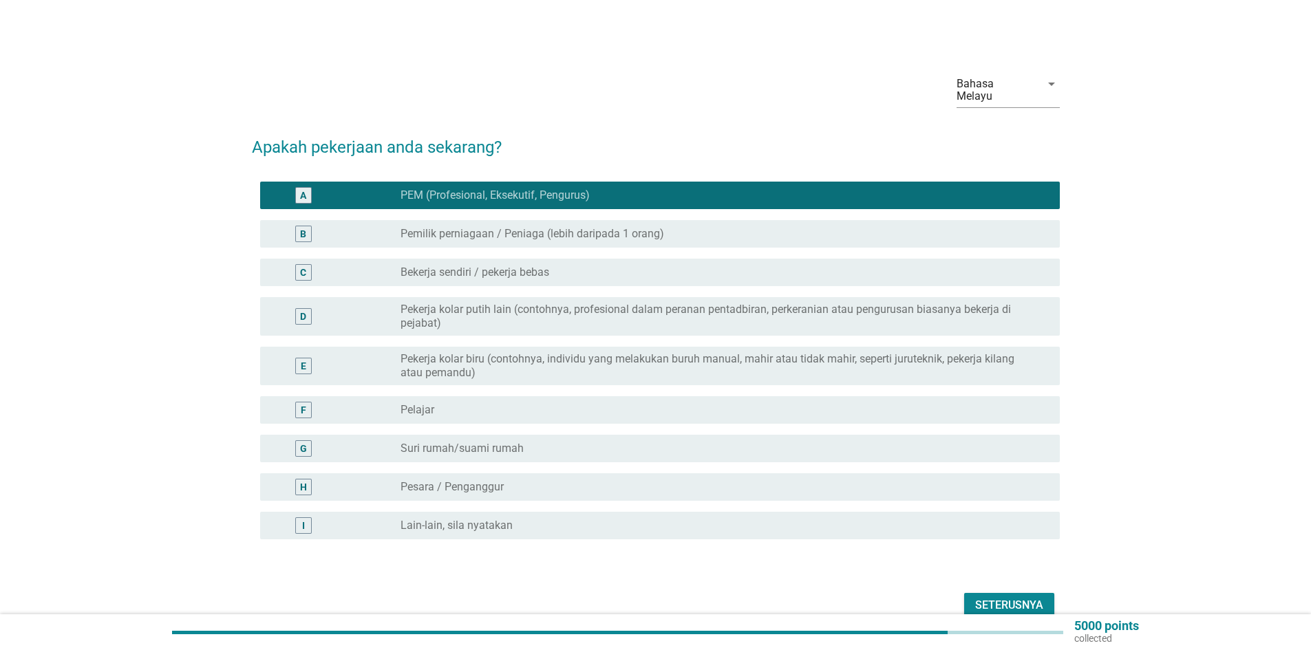
click at [309, 308] on div "D" at bounding box center [303, 316] width 17 height 17
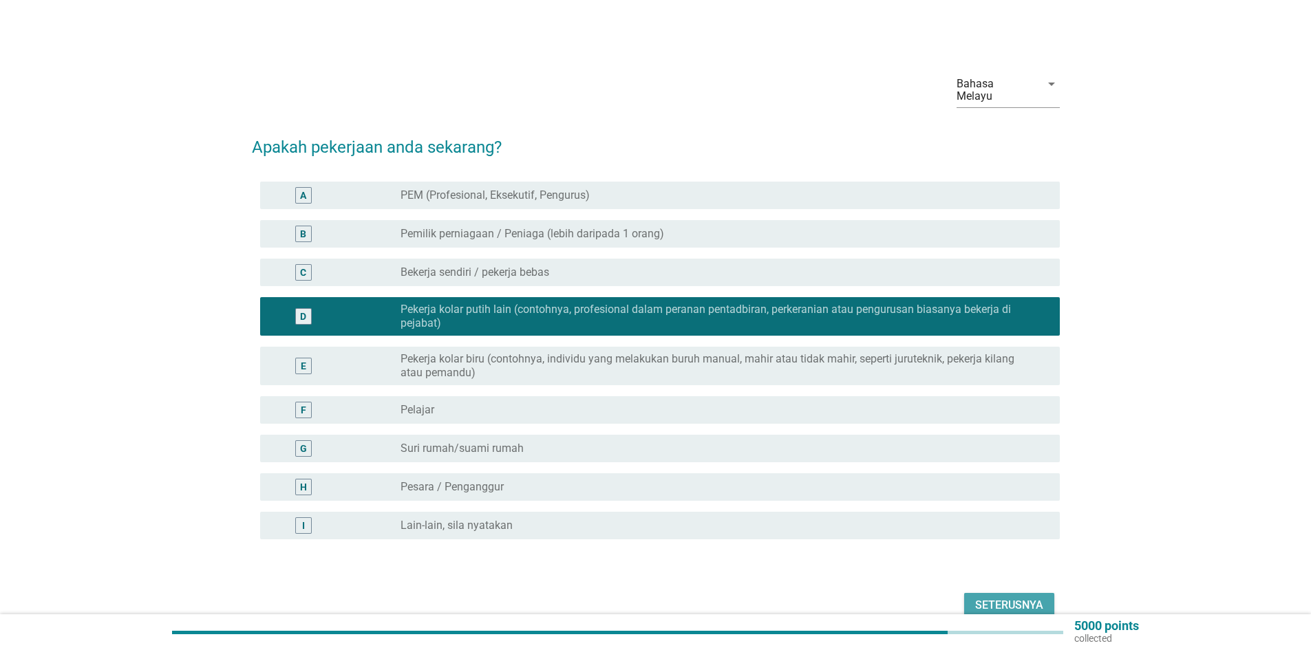
click at [1040, 593] on button "Seterusnya" at bounding box center [1009, 605] width 90 height 25
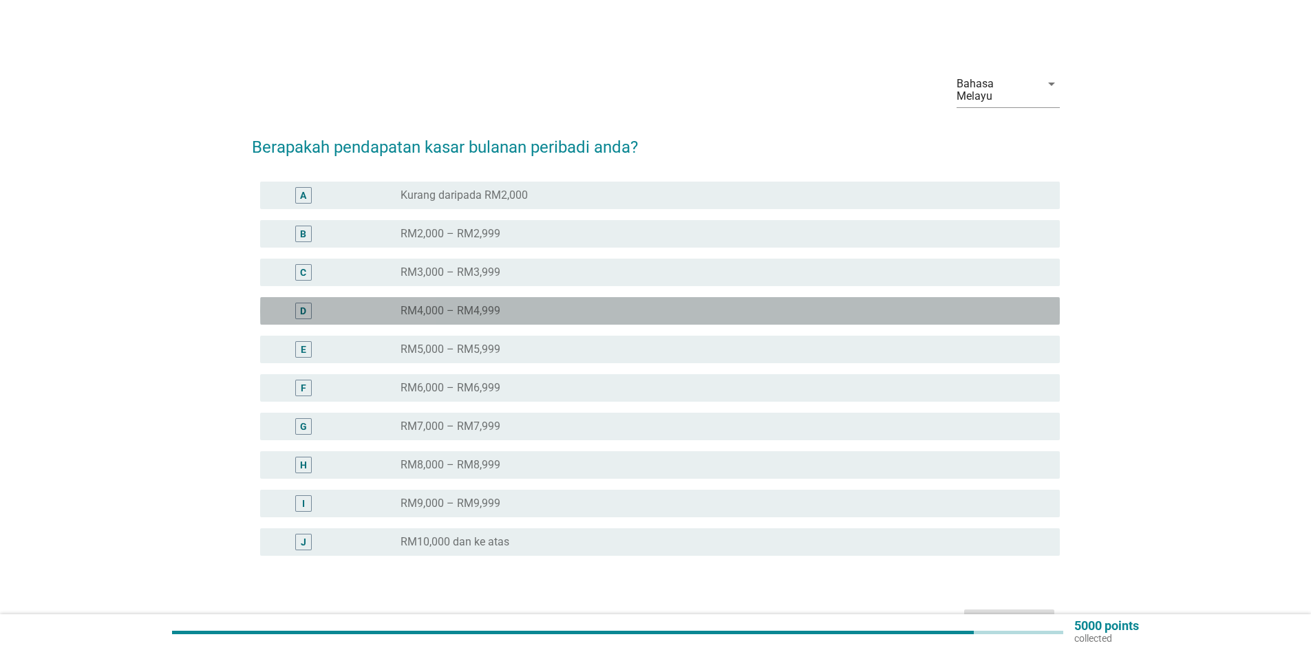
drag, startPoint x: 315, startPoint y: 299, endPoint x: 330, endPoint y: 295, distance: 14.9
click at [315, 303] on div "D" at bounding box center [303, 311] width 65 height 17
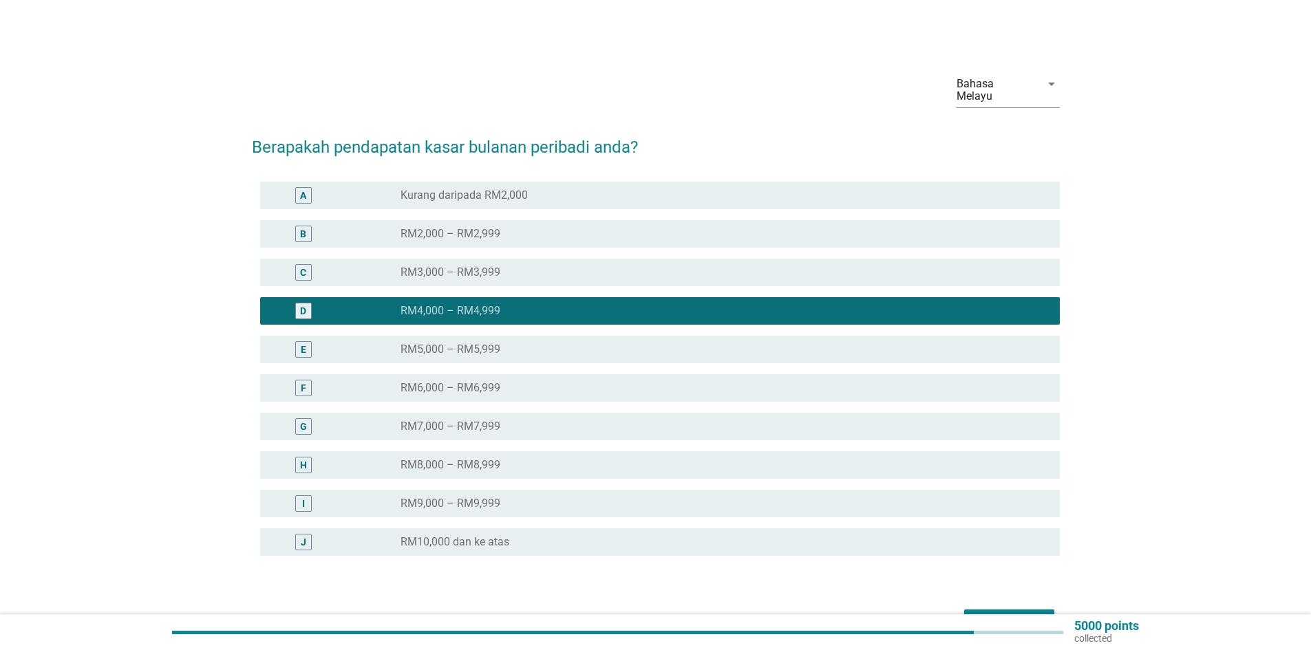
click at [985, 614] on div "Seterusnya" at bounding box center [1009, 622] width 68 height 17
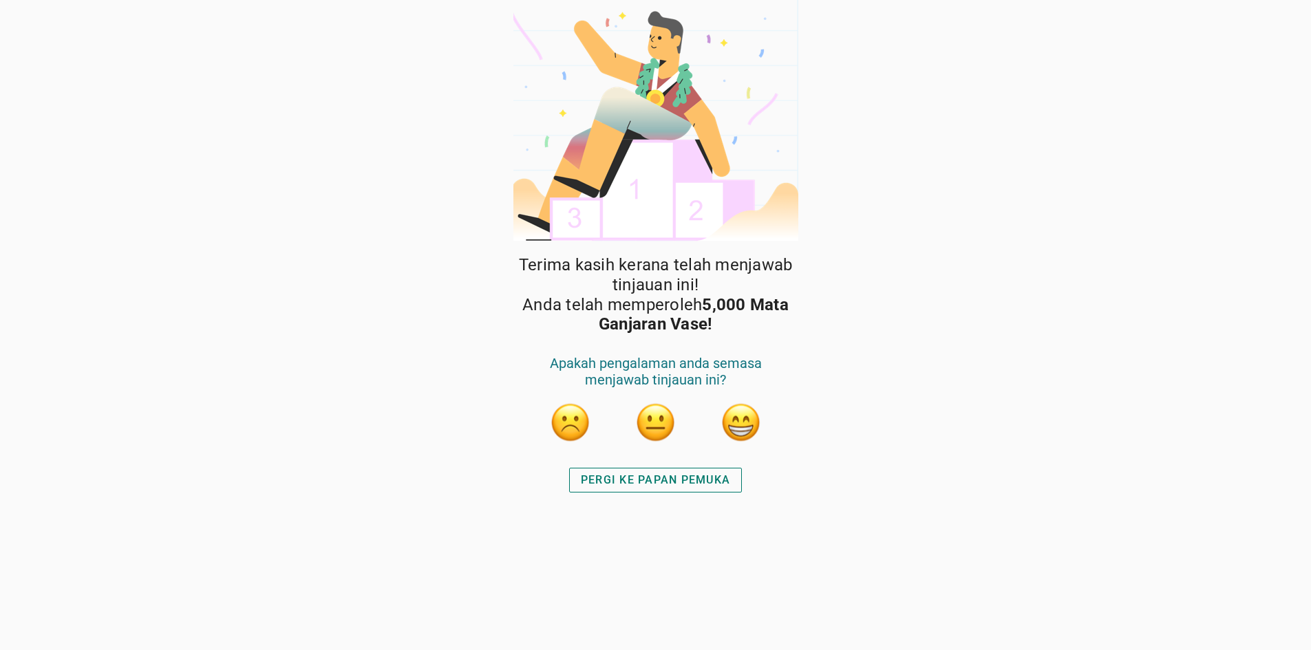
click at [743, 420] on button "button" at bounding box center [741, 422] width 41 height 41
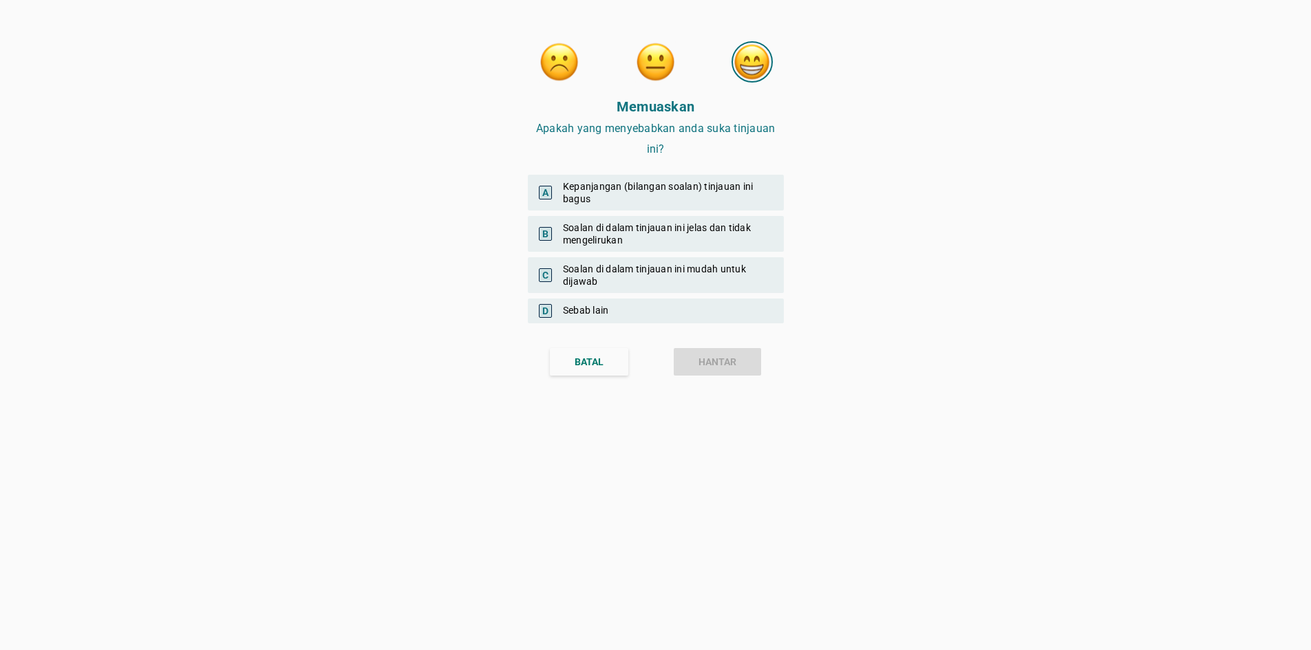
click at [569, 273] on div "C Soalan di dalam tinjauan ini mudah untuk dijawab" at bounding box center [656, 275] width 256 height 36
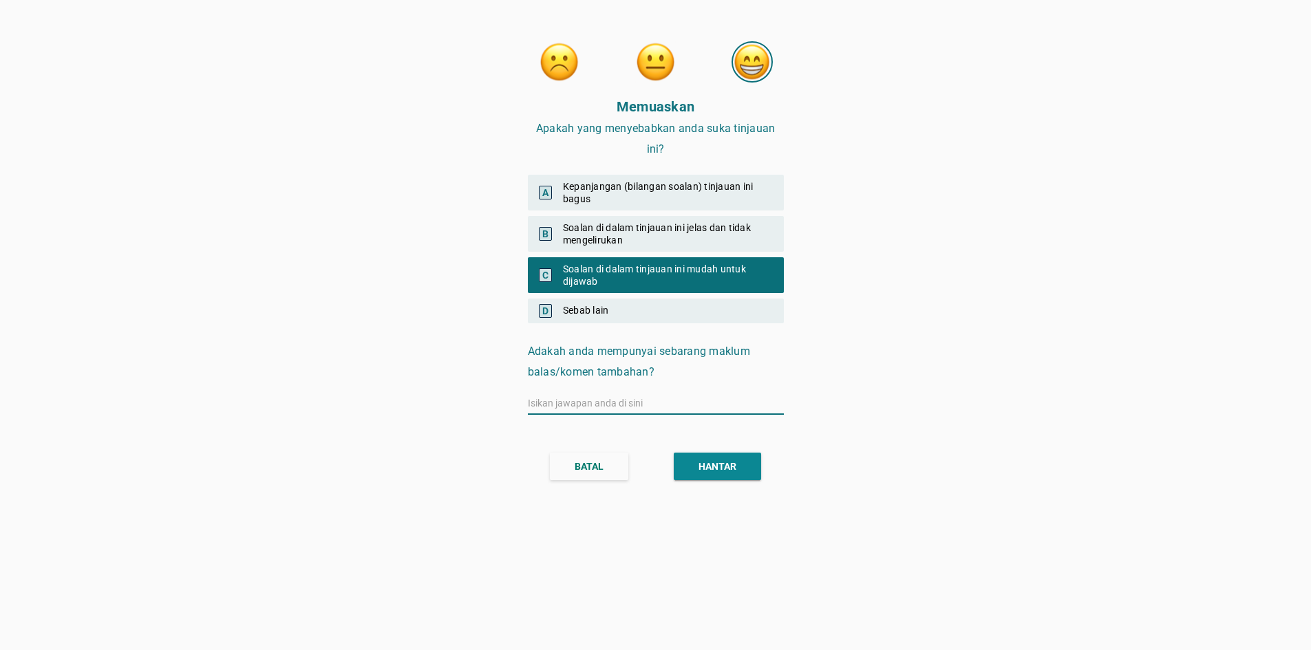
click at [553, 402] on input "text" at bounding box center [656, 403] width 256 height 22
type input "saya suka menjawab soalan kerana mendapat pendapatan yang berbaloi"
click at [732, 458] on button "HANTAR" at bounding box center [717, 467] width 87 height 28
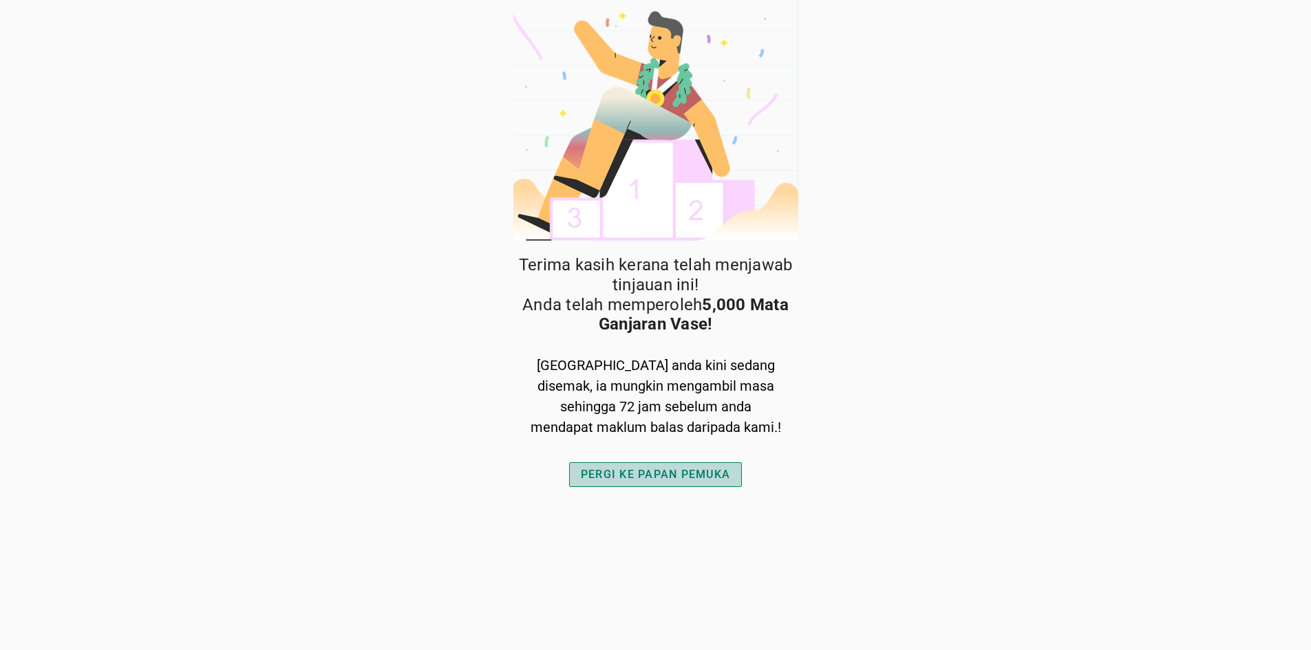
click at [657, 477] on div "PERGI KE PAPAN PEMUKA" at bounding box center [655, 475] width 149 height 17
